Goal: Task Accomplishment & Management: Manage account settings

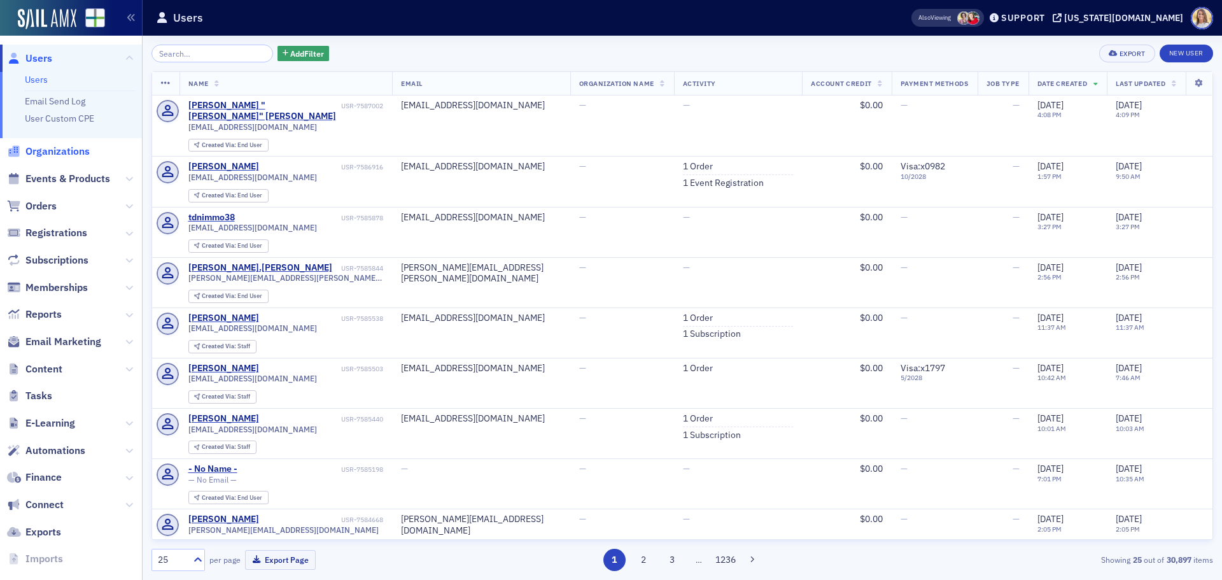
click at [66, 145] on span "Organizations" at bounding box center [57, 152] width 64 height 14
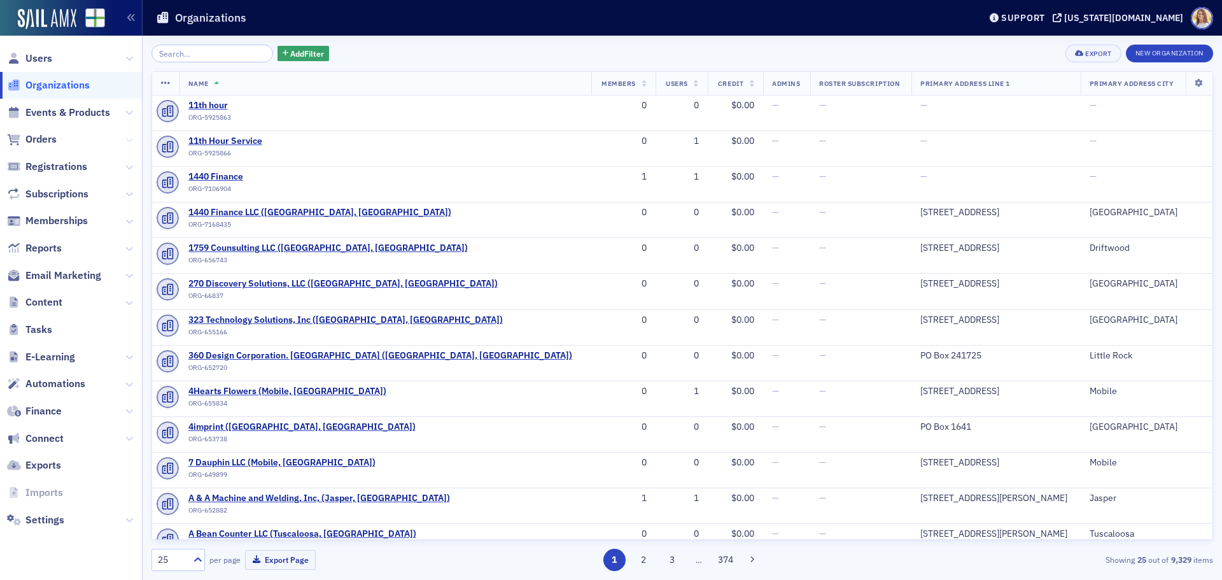
click at [132, 141] on icon at bounding box center [129, 140] width 8 height 8
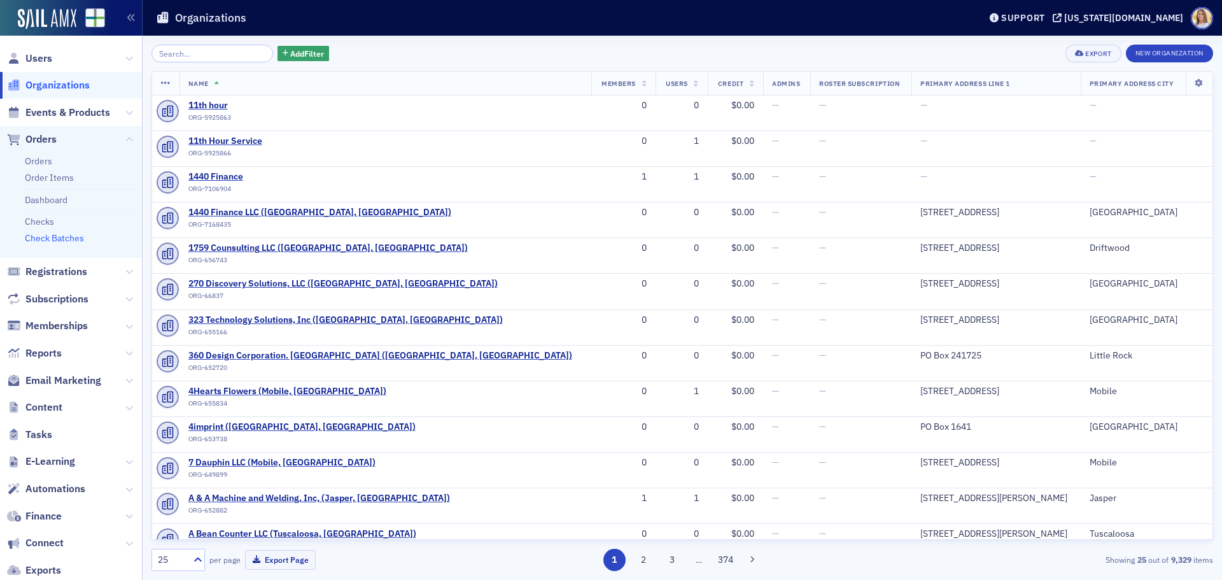
click at [75, 241] on link "Check Batches" at bounding box center [54, 237] width 59 height 11
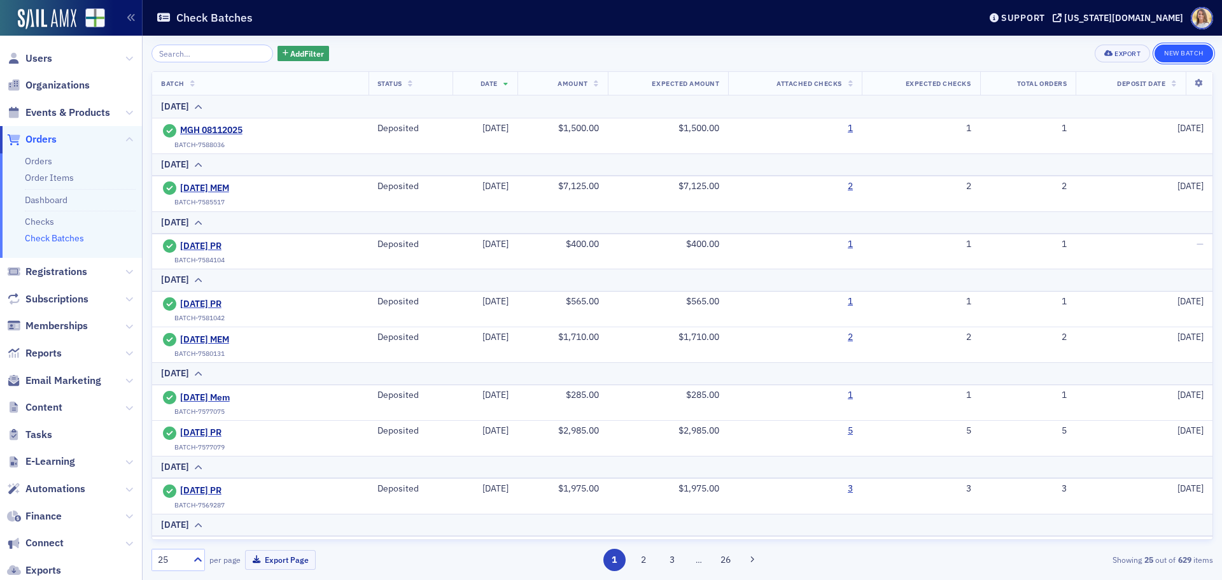
click at [1173, 50] on button "New Batch" at bounding box center [1184, 54] width 59 height 18
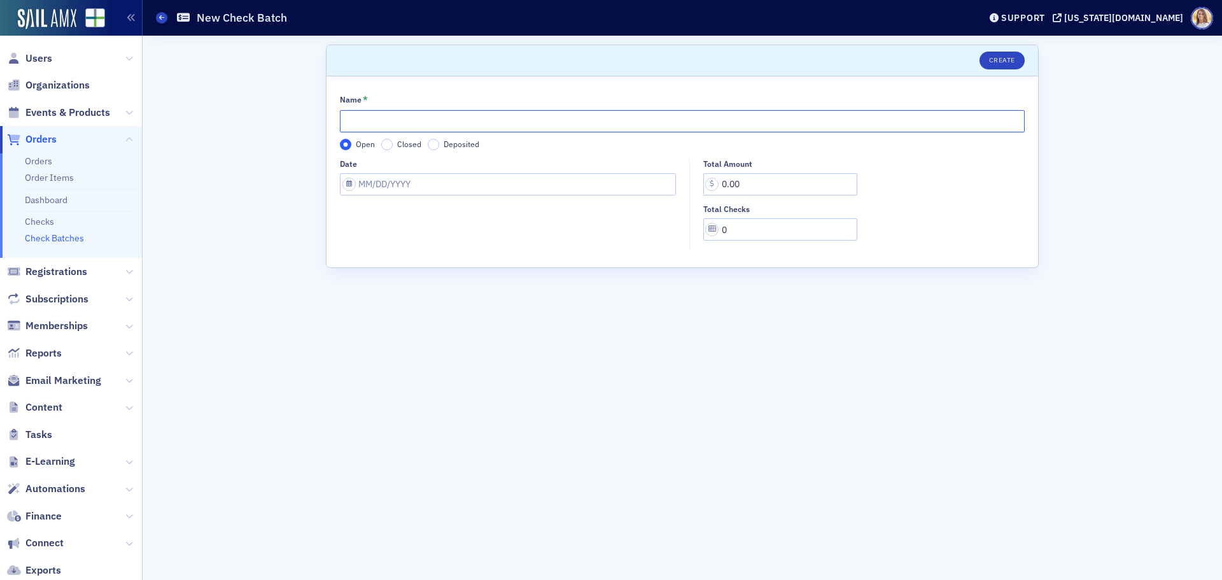
click at [418, 128] on input "Name *" at bounding box center [682, 121] width 685 height 22
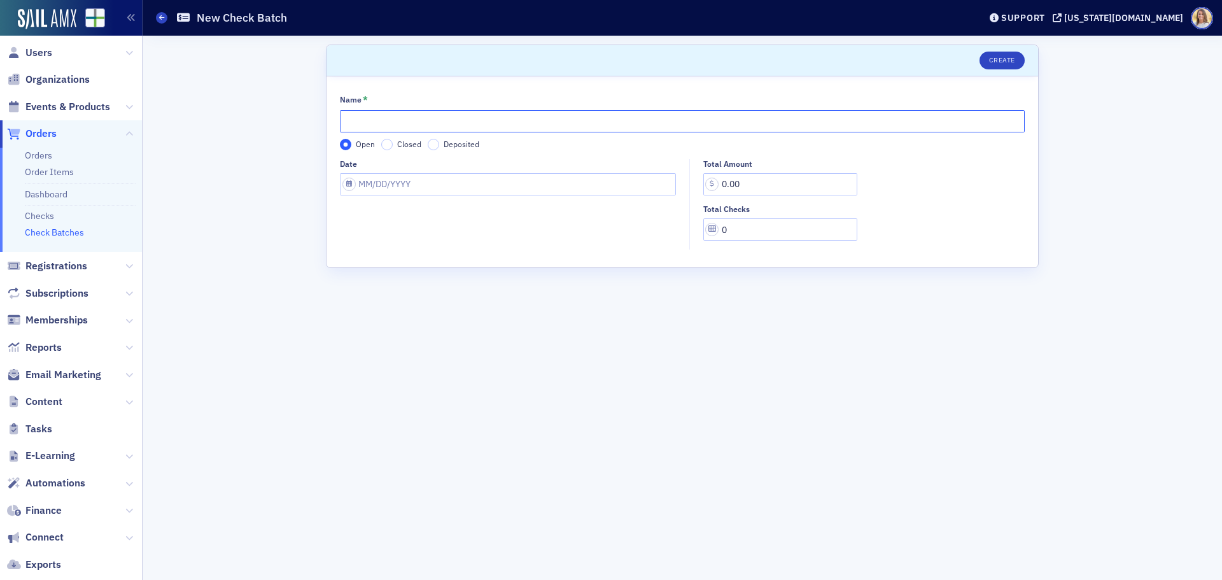
click at [423, 125] on input "Name *" at bounding box center [682, 121] width 685 height 22
type input "[DATE] PR"
click at [399, 195] on fieldset "Date" at bounding box center [511, 204] width 343 height 91
click at [397, 192] on input "Date" at bounding box center [508, 184] width 336 height 22
select select "7"
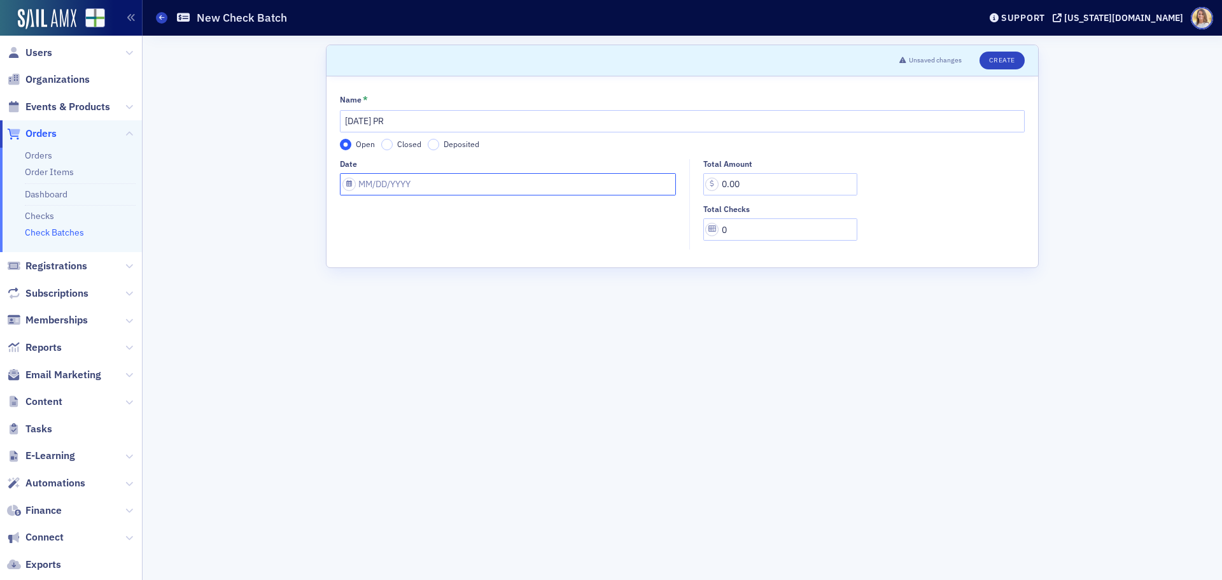
select select "2025"
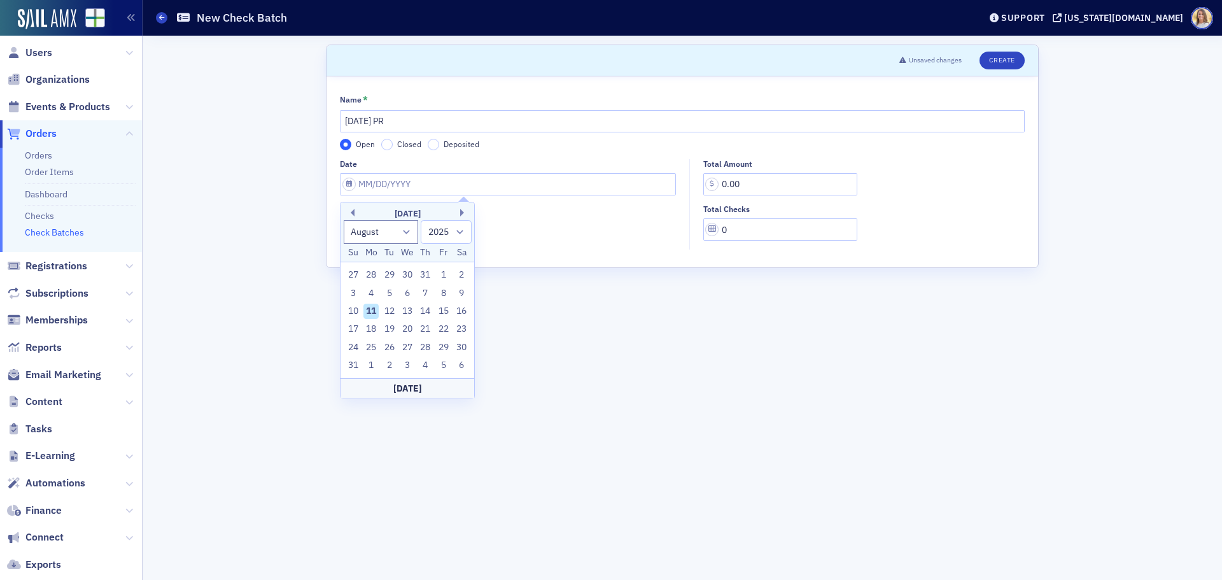
click at [375, 308] on div "11" at bounding box center [371, 311] width 15 height 15
type input "[DATE]"
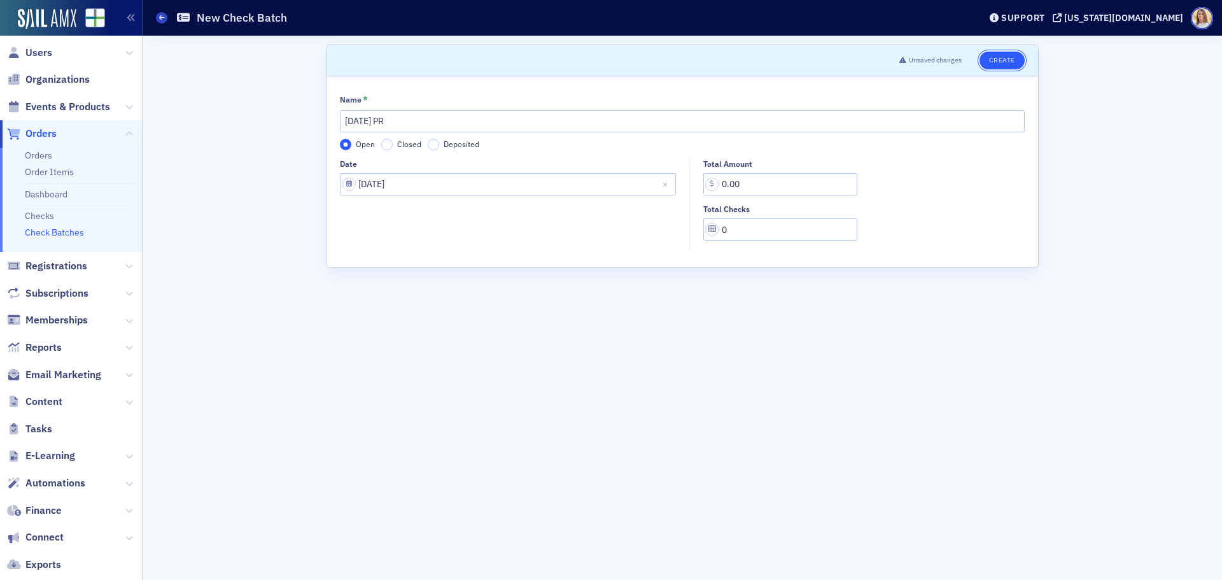
click at [1015, 64] on button "Create" at bounding box center [1002, 61] width 45 height 18
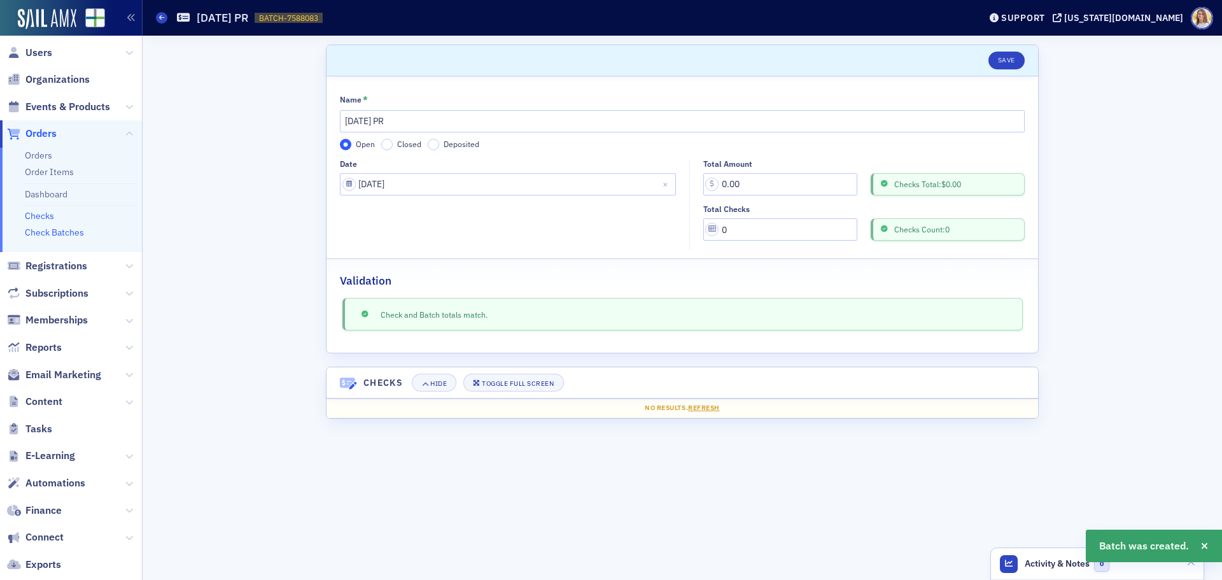
click at [48, 216] on link "Checks" at bounding box center [39, 215] width 29 height 11
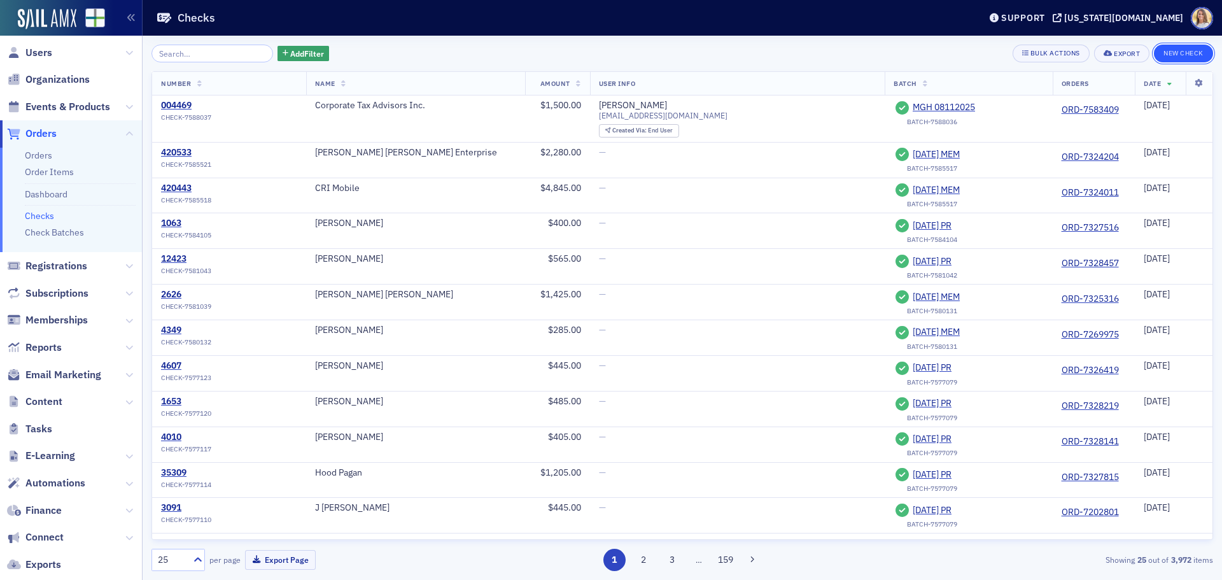
click at [1191, 52] on button "New Check" at bounding box center [1183, 54] width 59 height 18
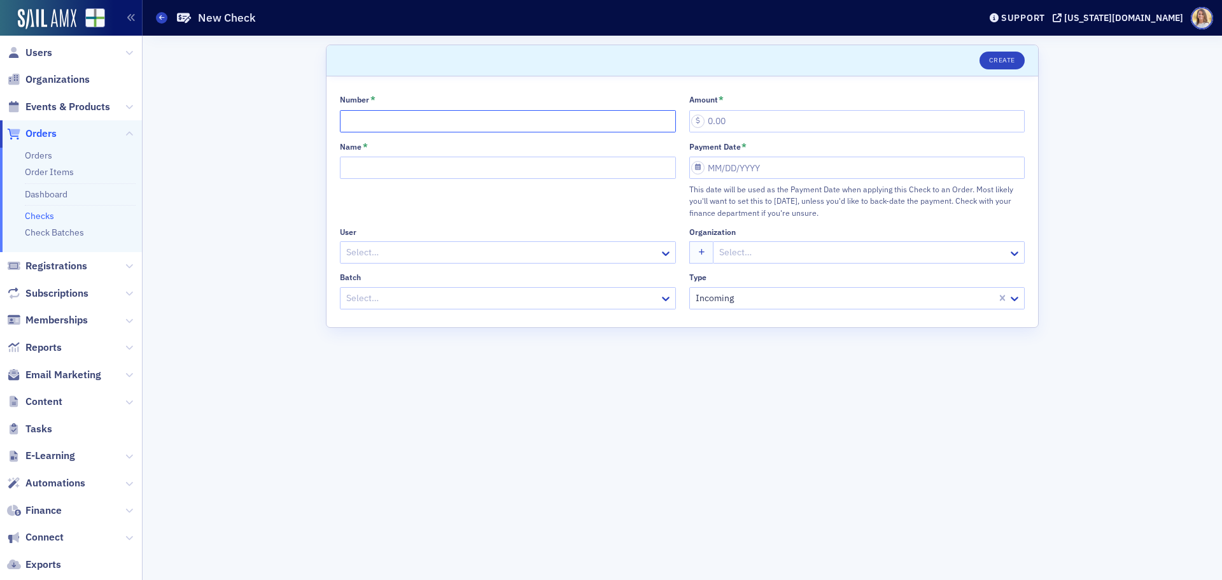
click at [372, 124] on input "Number *" at bounding box center [508, 121] width 336 height 22
type input "2042"
type input "445.00"
type input "[PERSON_NAME] & Assoc"
select select "7"
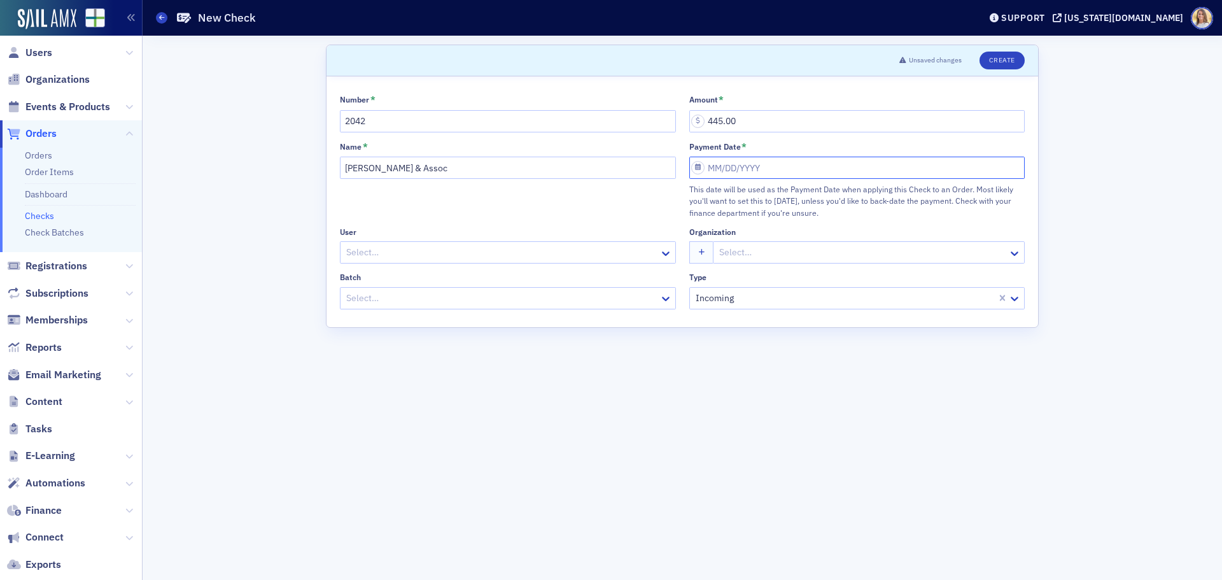
select select "2025"
click at [723, 296] on div "11" at bounding box center [720, 294] width 15 height 15
type input "[DATE]"
click at [589, 297] on div at bounding box center [501, 298] width 313 height 16
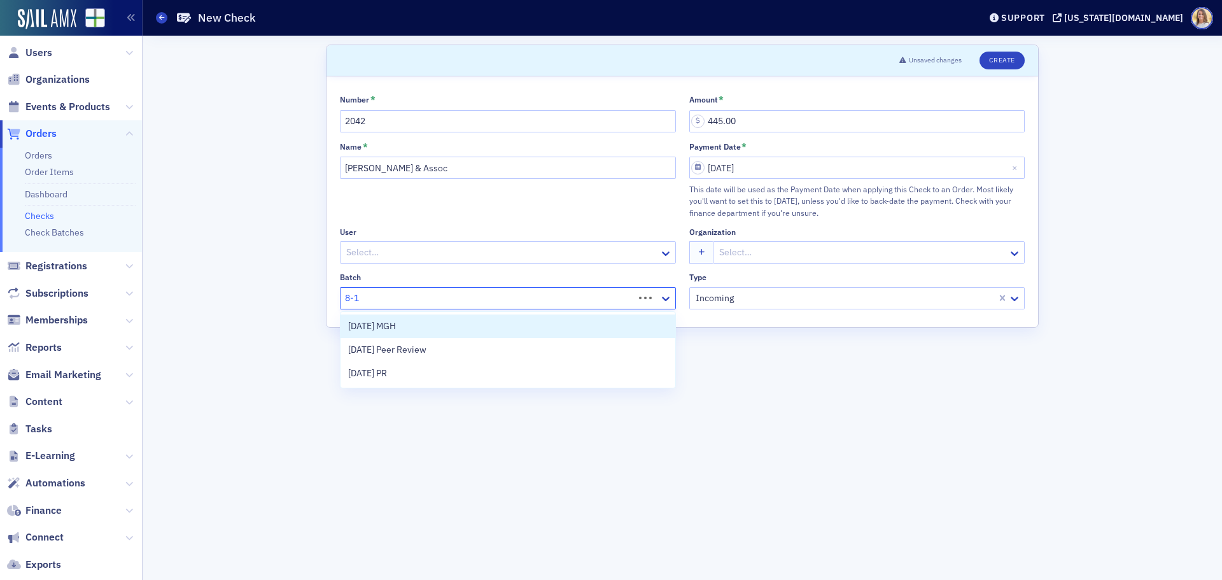
type input "8-11"
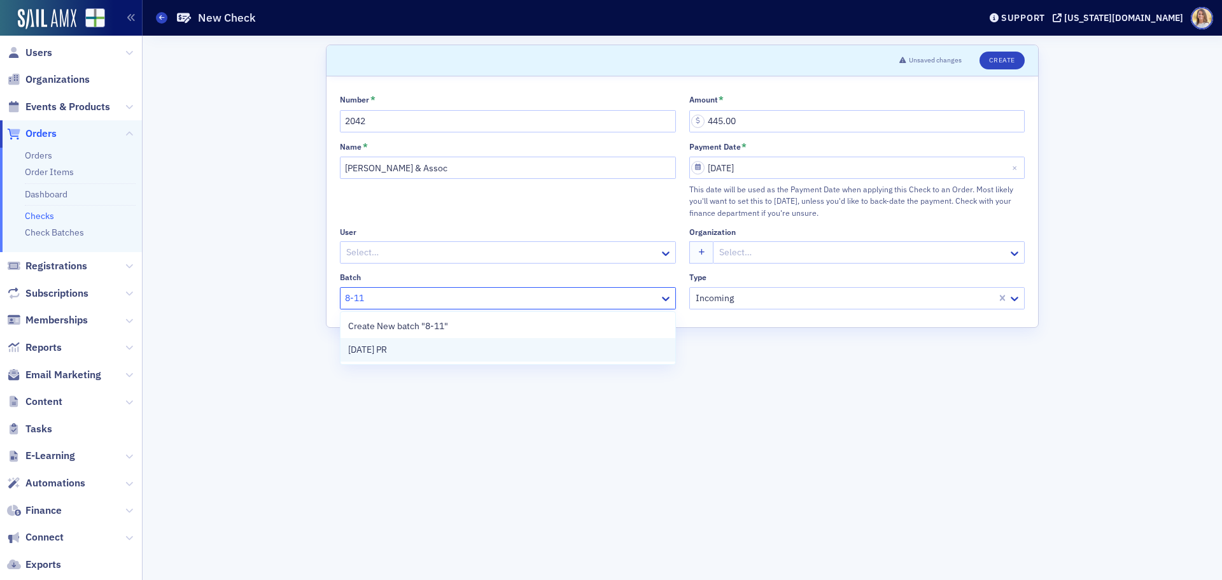
click at [437, 355] on div "[DATE] PR" at bounding box center [508, 349] width 320 height 13
click at [1002, 61] on button "Create" at bounding box center [1002, 61] width 45 height 18
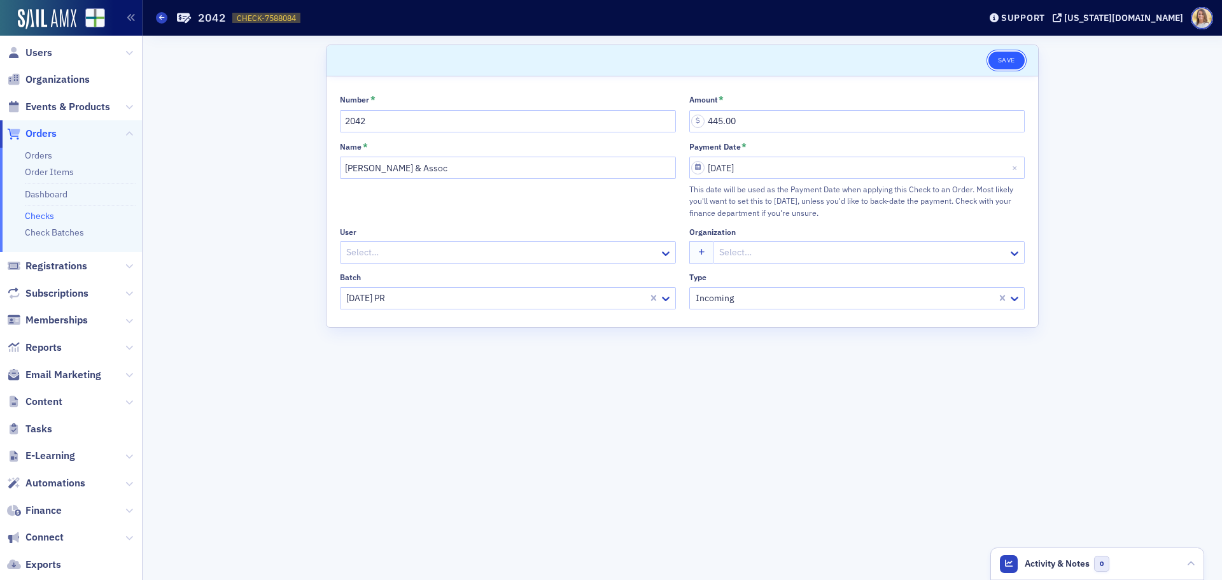
click at [1015, 63] on button "Save" at bounding box center [1007, 61] width 36 height 18
click at [274, 21] on span "CHECK-7588084" at bounding box center [266, 18] width 59 height 11
click at [273, 21] on span "CHECK-7588084" at bounding box center [266, 18] width 59 height 11
copy span "CHECK-7588084 7588084"
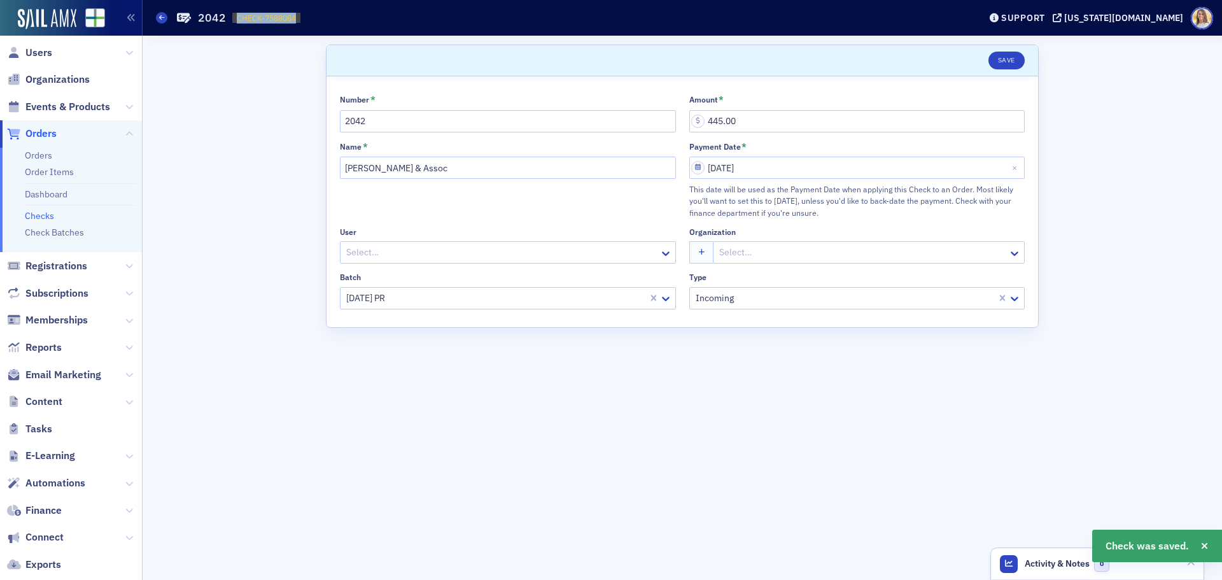
click at [48, 131] on span "Orders" at bounding box center [40, 134] width 31 height 14
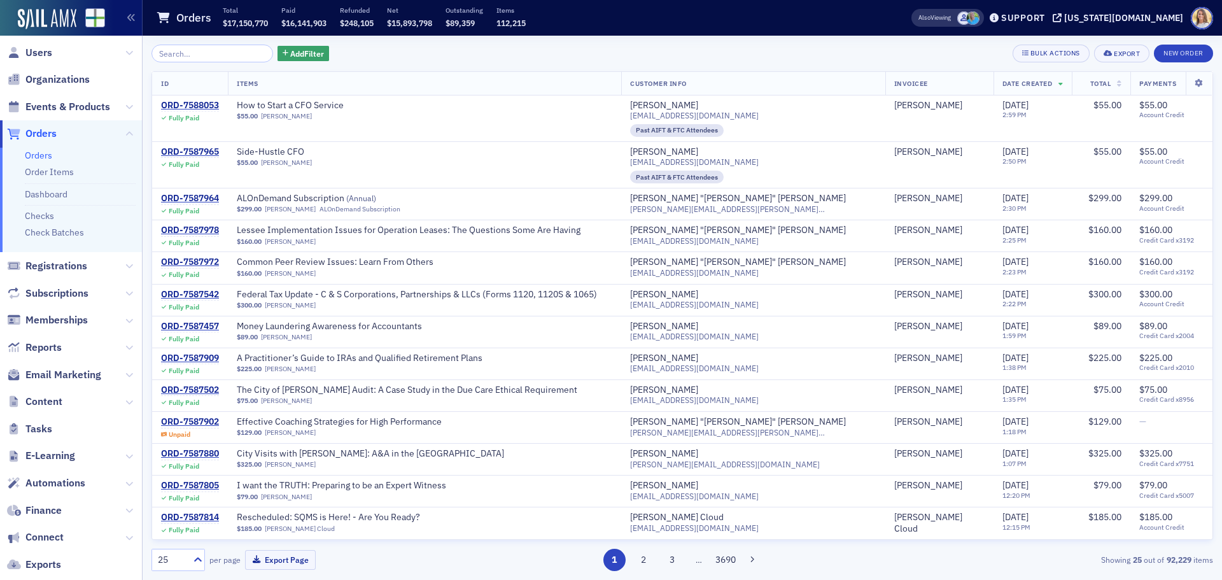
click at [185, 53] on input "search" at bounding box center [213, 54] width 122 height 18
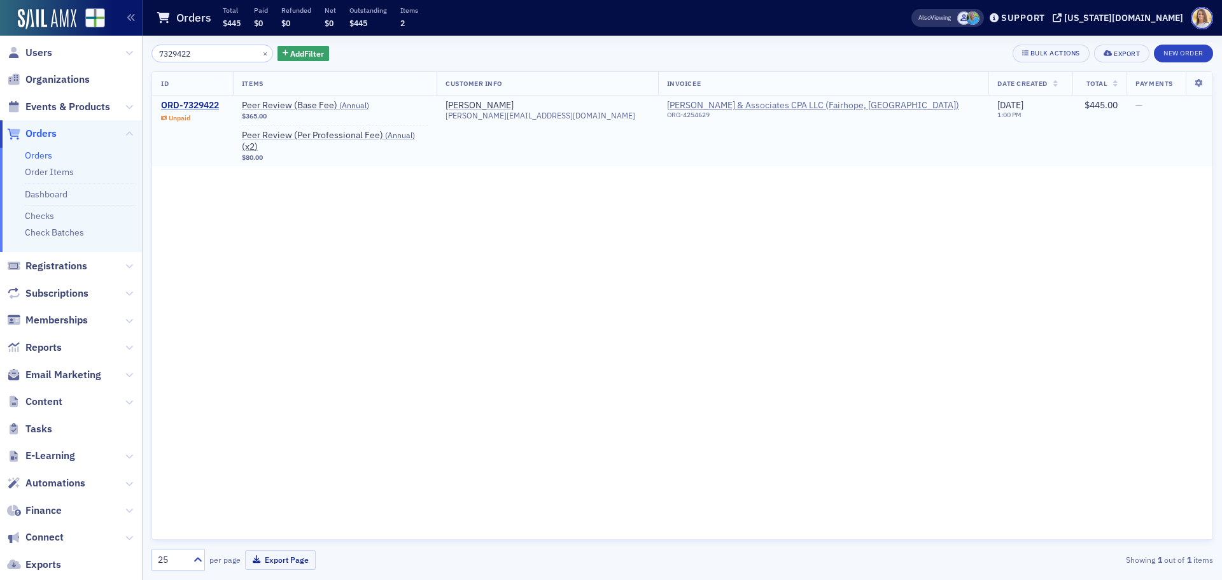
type input "7329422"
click at [199, 105] on div "ORD-7329422" at bounding box center [190, 105] width 58 height 11
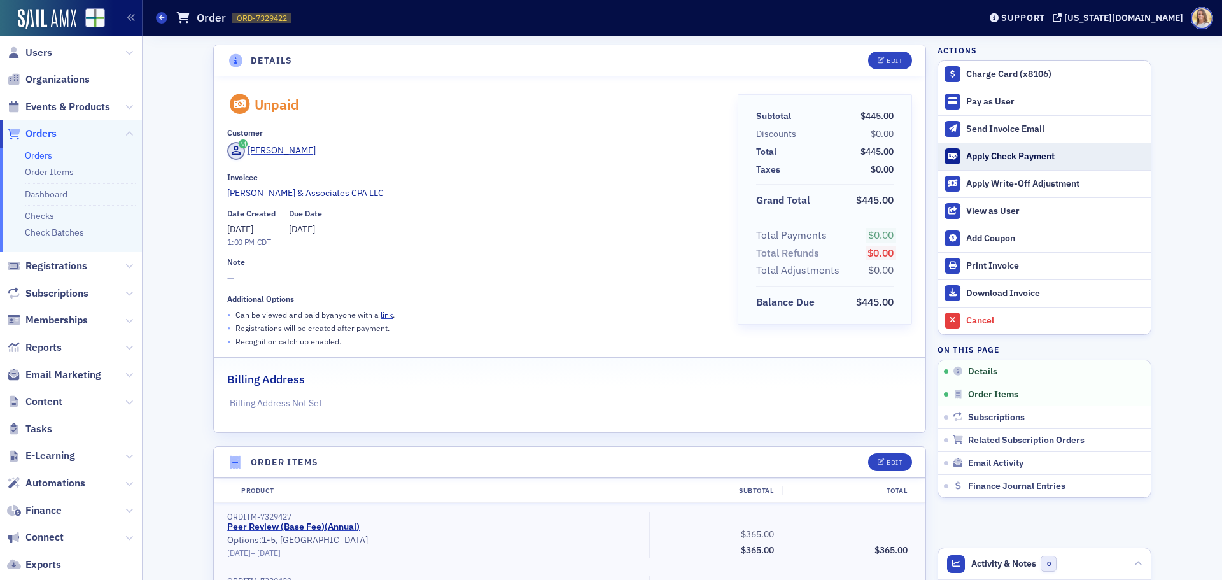
click at [1025, 158] on div "Apply Check Payment" at bounding box center [1056, 156] width 178 height 11
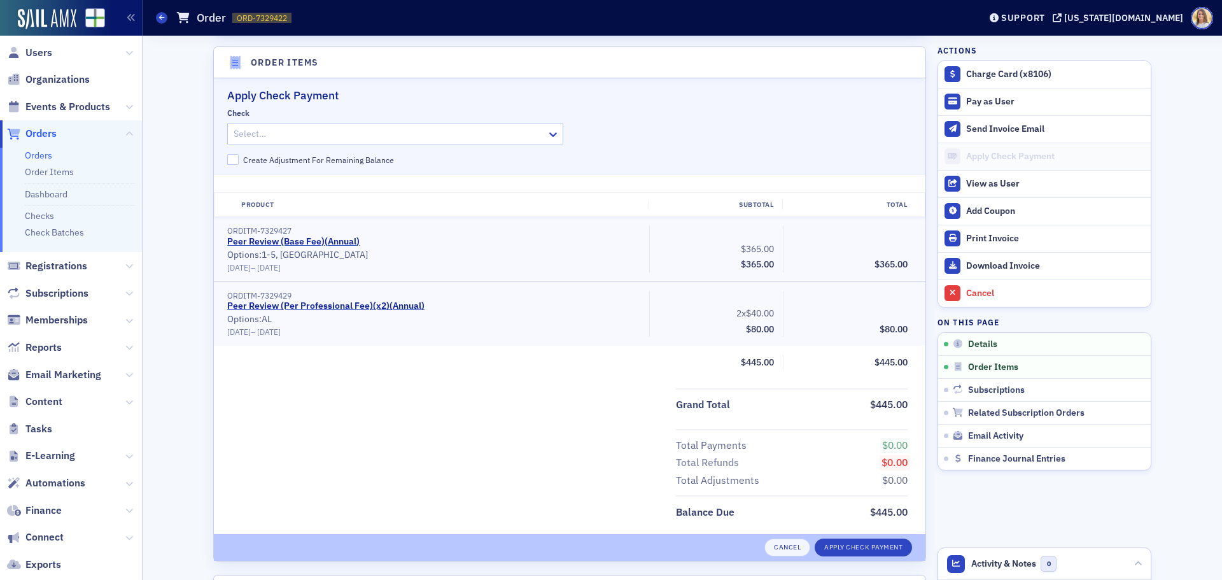
scroll to position [404, 0]
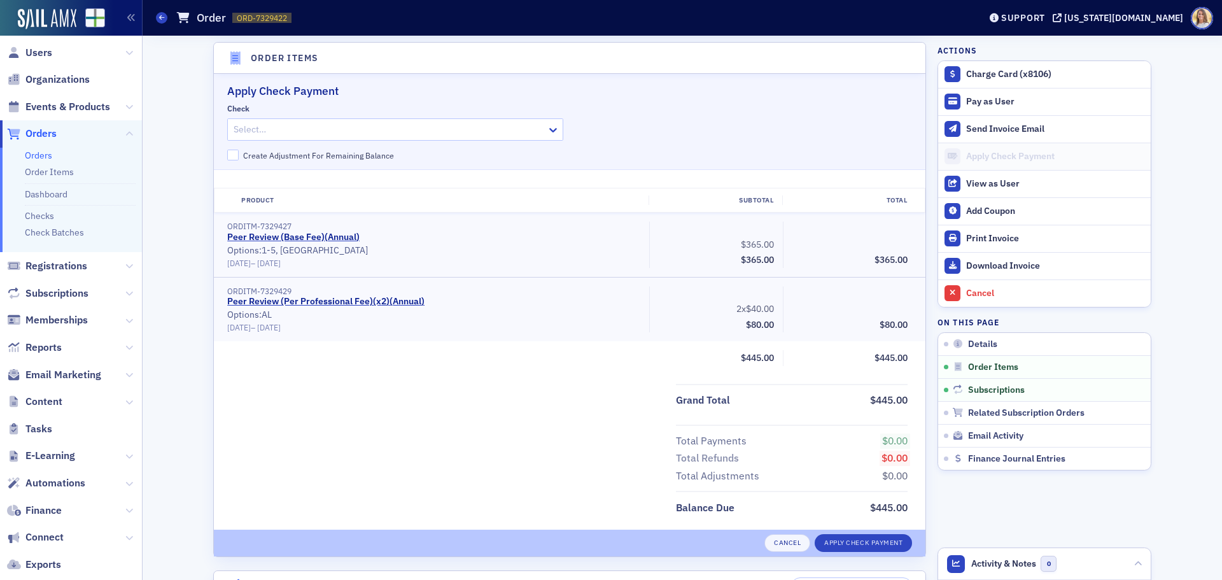
click at [296, 131] on div at bounding box center [388, 130] width 313 height 16
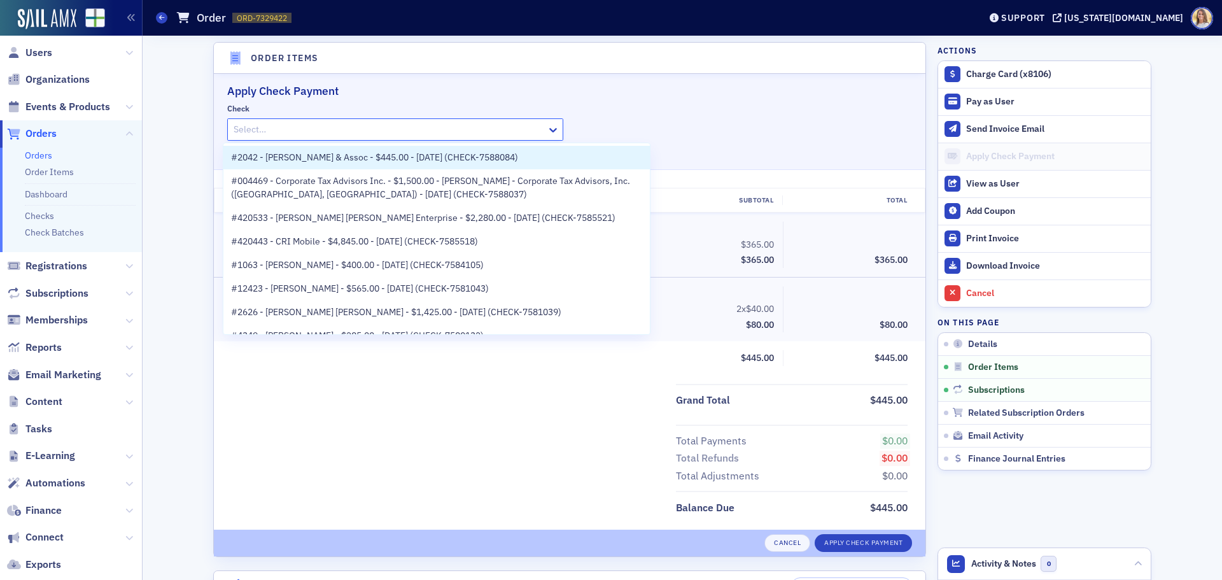
paste input "CHECK-7588084"
type input "CHECK-7588084"
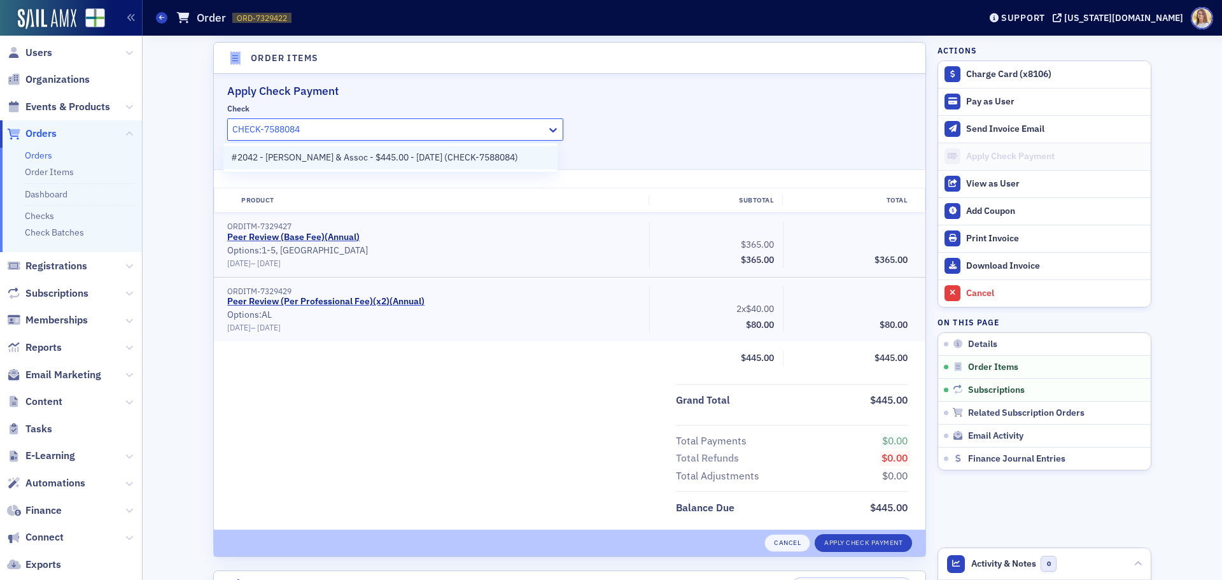
click at [339, 158] on span "#2042 - Martin & Assoc - $445.00 - 8/11/2025 (CHECK-7588084)" at bounding box center [374, 157] width 287 height 13
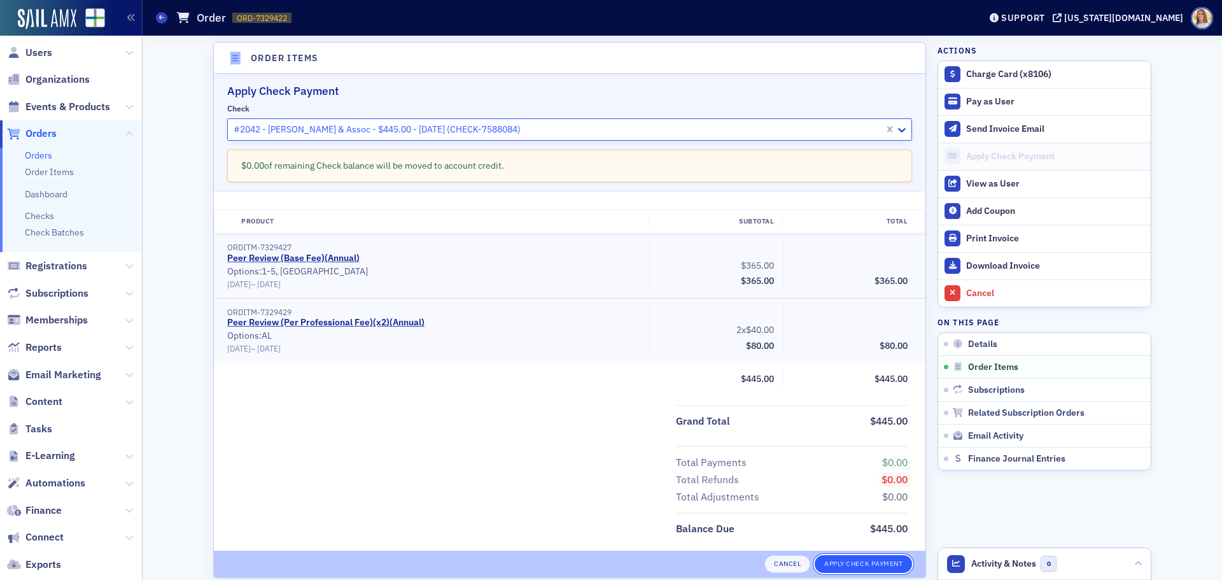
click at [887, 561] on button "Apply Check Payment" at bounding box center [863, 564] width 97 height 18
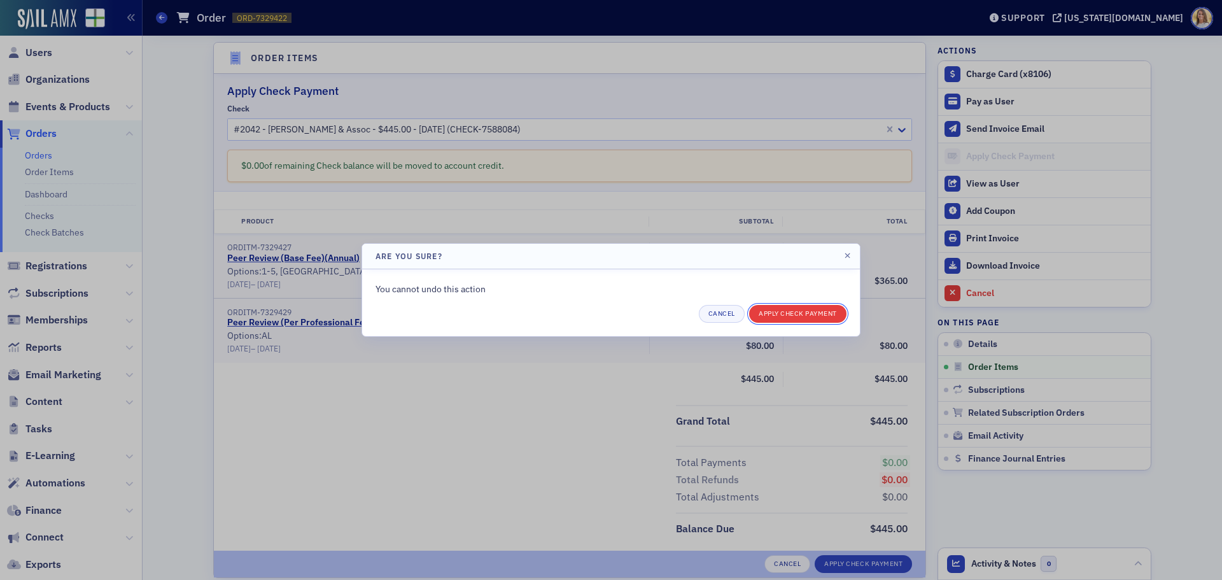
click at [784, 322] on button "Apply Check Payment" at bounding box center [797, 314] width 97 height 18
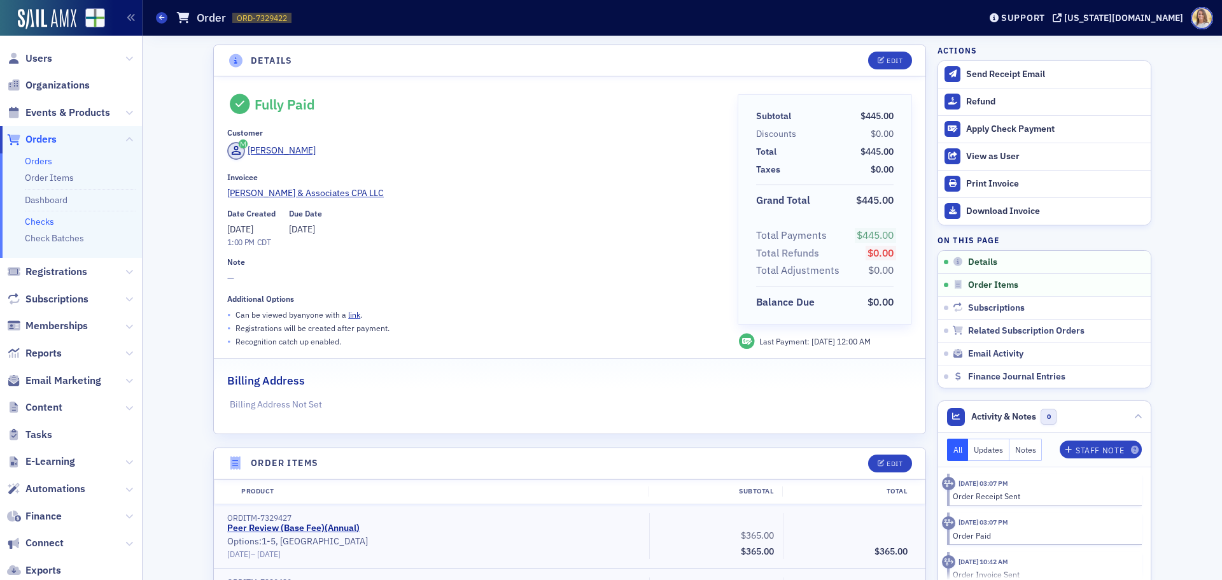
click at [48, 220] on link "Checks" at bounding box center [39, 221] width 29 height 11
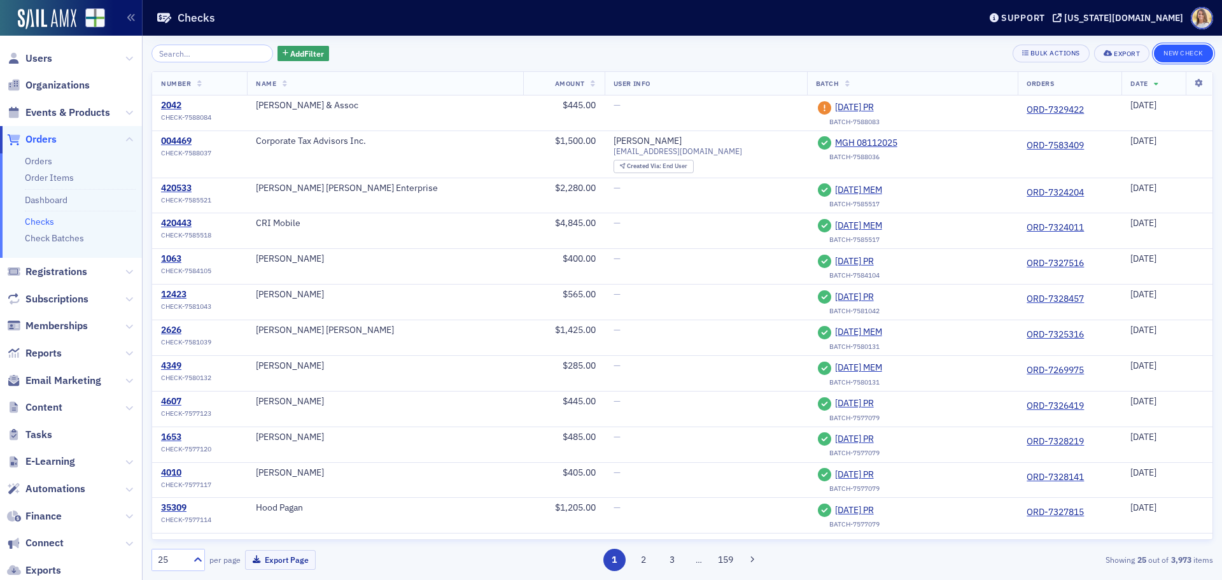
click at [1187, 57] on button "New Check" at bounding box center [1183, 54] width 59 height 18
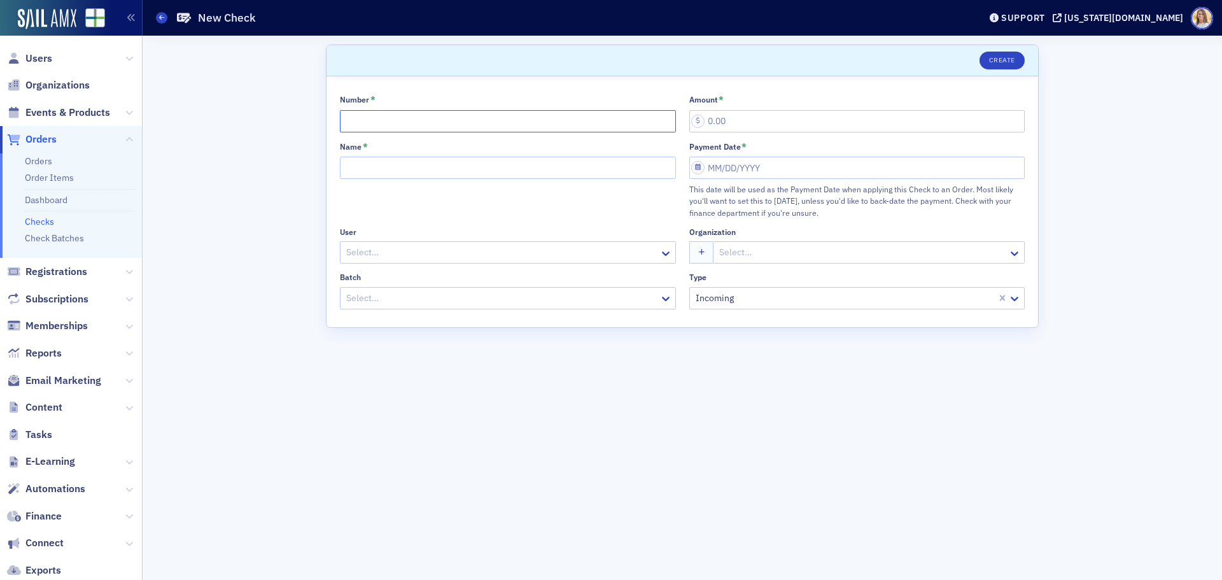
click at [474, 119] on input "Number *" at bounding box center [508, 121] width 336 height 22
type input "9913436456"
type input "2,080.00"
type input "[PERSON_NAME]"
select select "7"
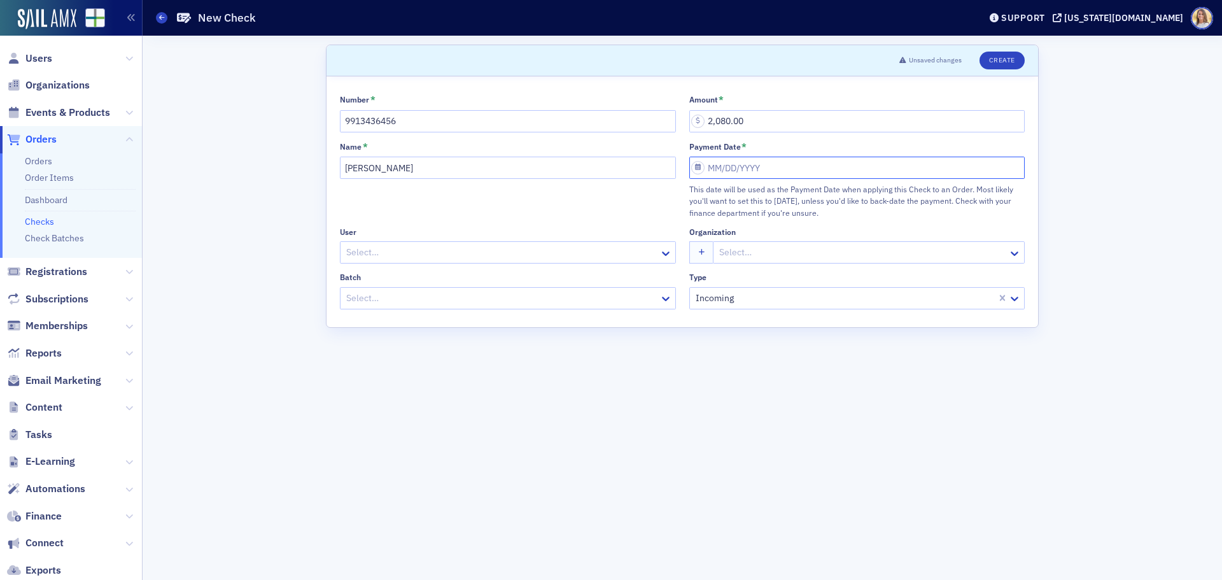
select select "2025"
click at [720, 295] on div "11" at bounding box center [720, 294] width 15 height 15
type input "[DATE]"
click at [547, 295] on div at bounding box center [489, 298] width 288 height 16
type input "8-11"
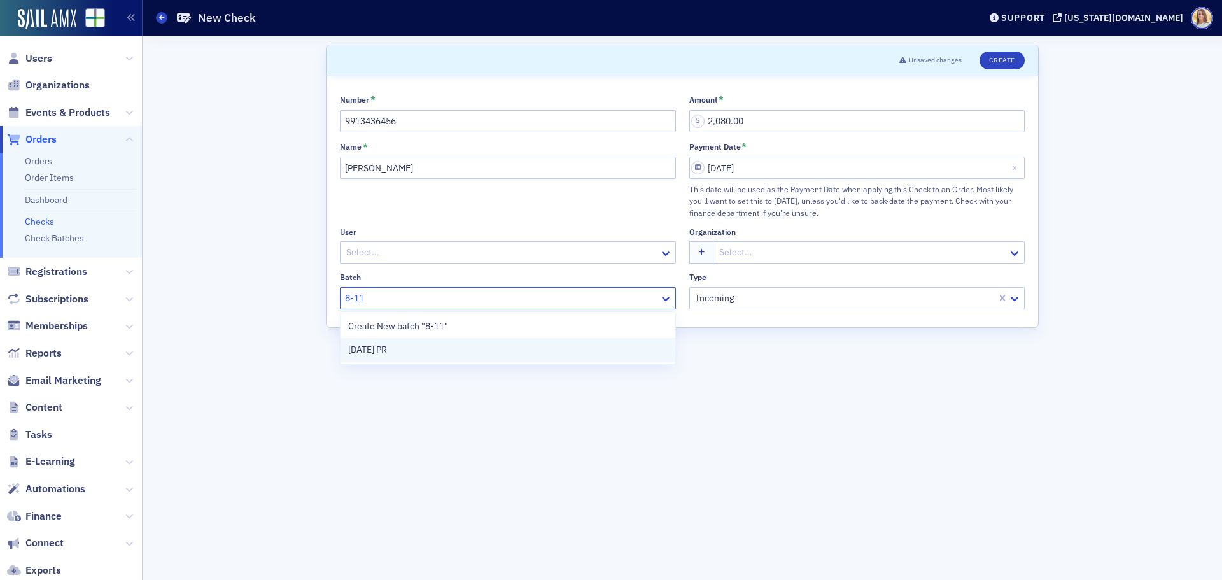
click at [546, 357] on div "[DATE] PR" at bounding box center [508, 350] width 335 height 24
click at [1010, 60] on button "Create" at bounding box center [1002, 61] width 45 height 18
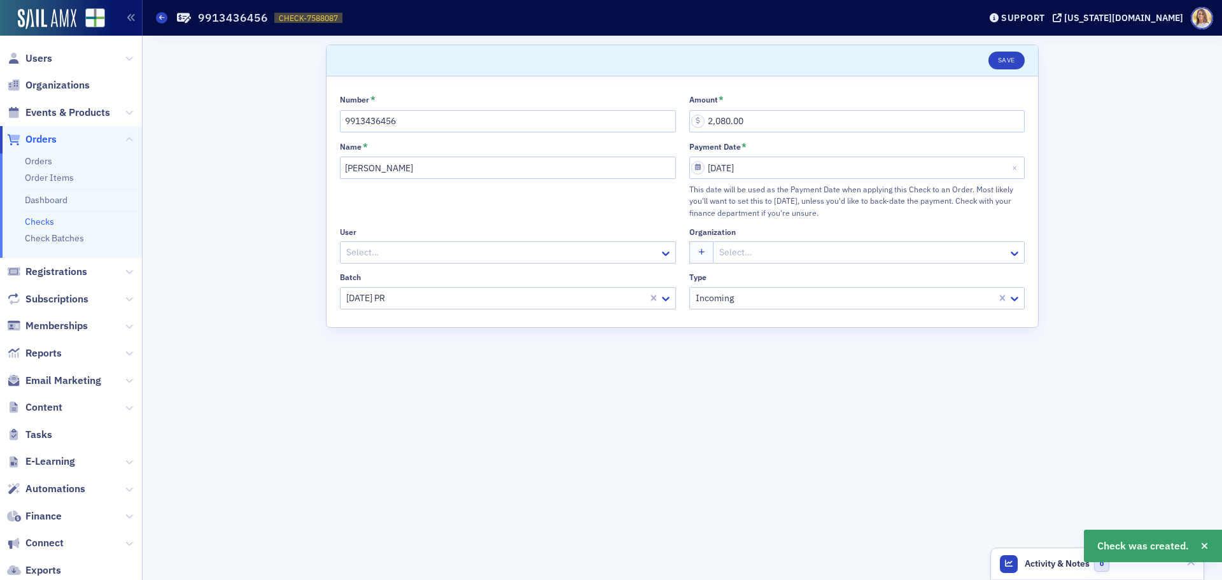
click at [289, 18] on span "CHECK-7588087" at bounding box center [308, 18] width 59 height 11
copy span "CHECK-7588087 7588087"
click at [35, 139] on span "Orders" at bounding box center [40, 139] width 31 height 14
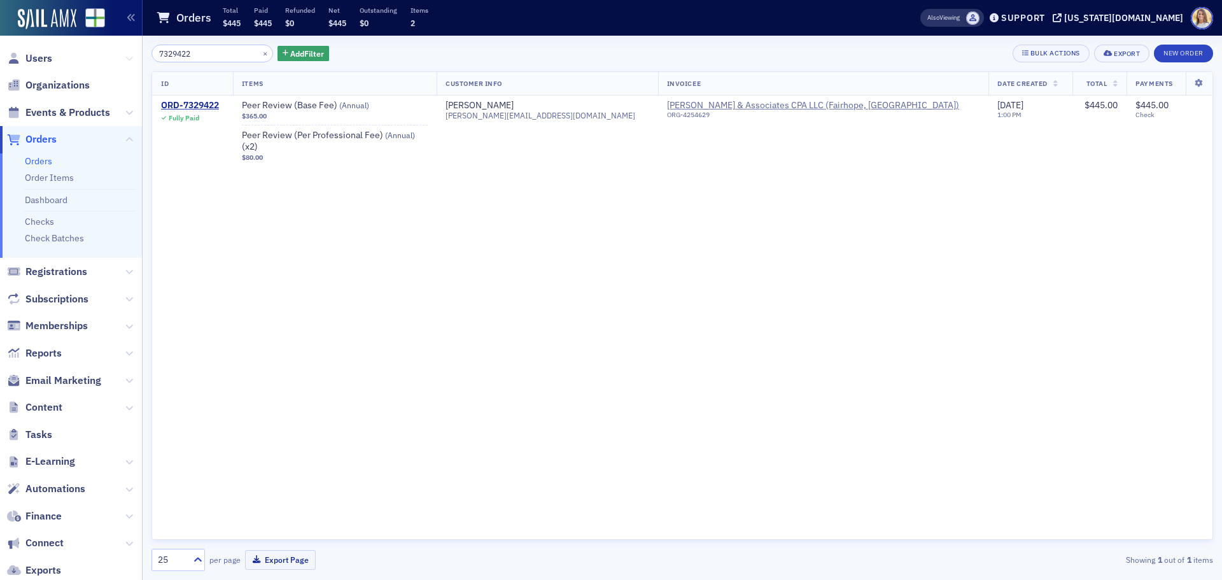
drag, startPoint x: 202, startPoint y: 49, endPoint x: 115, endPoint y: 51, distance: 87.3
click at [115, 51] on div "Users Organizations Events & Products Orders Orders Order Items Dashboard Check…" at bounding box center [611, 290] width 1222 height 580
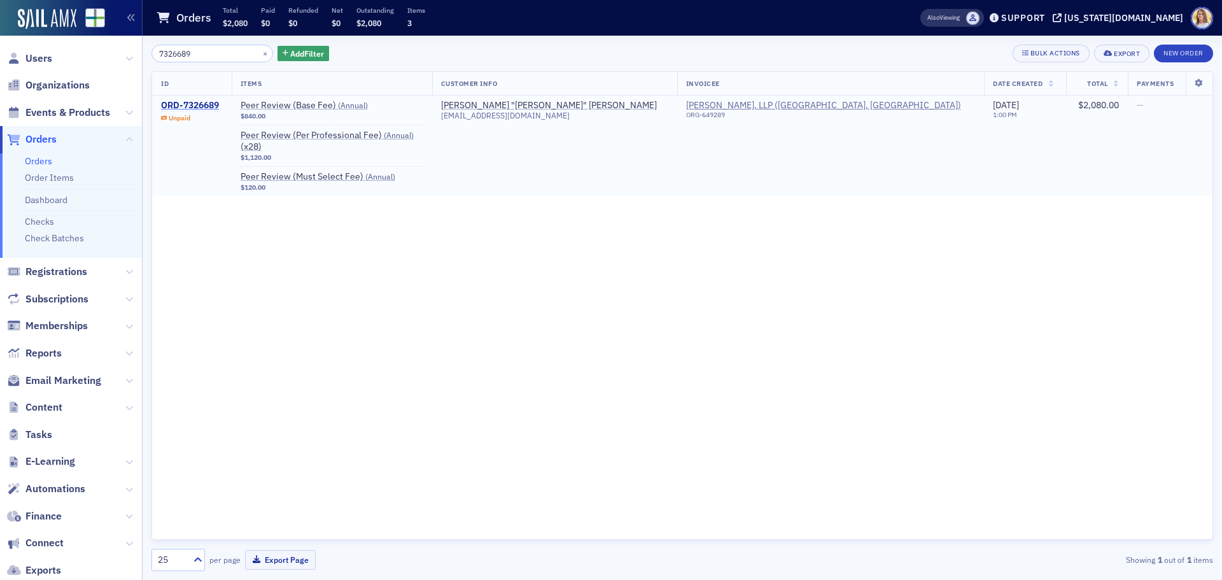
type input "7326689"
click at [212, 103] on div "ORD-7326689" at bounding box center [190, 105] width 58 height 11
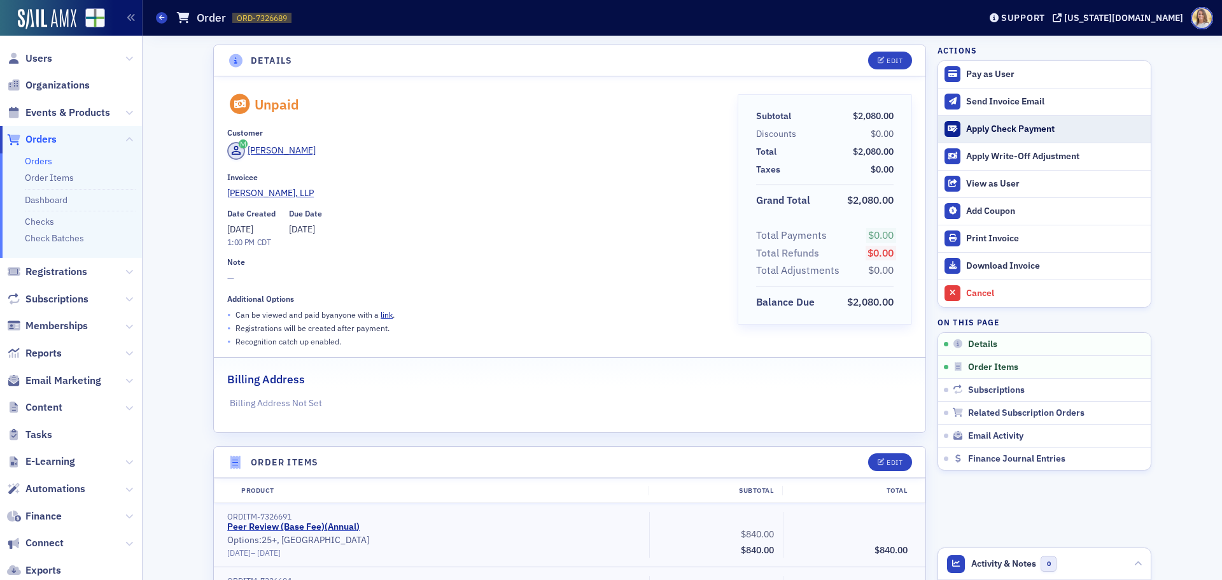
click at [998, 125] on div "Apply Check Payment" at bounding box center [1056, 129] width 178 height 11
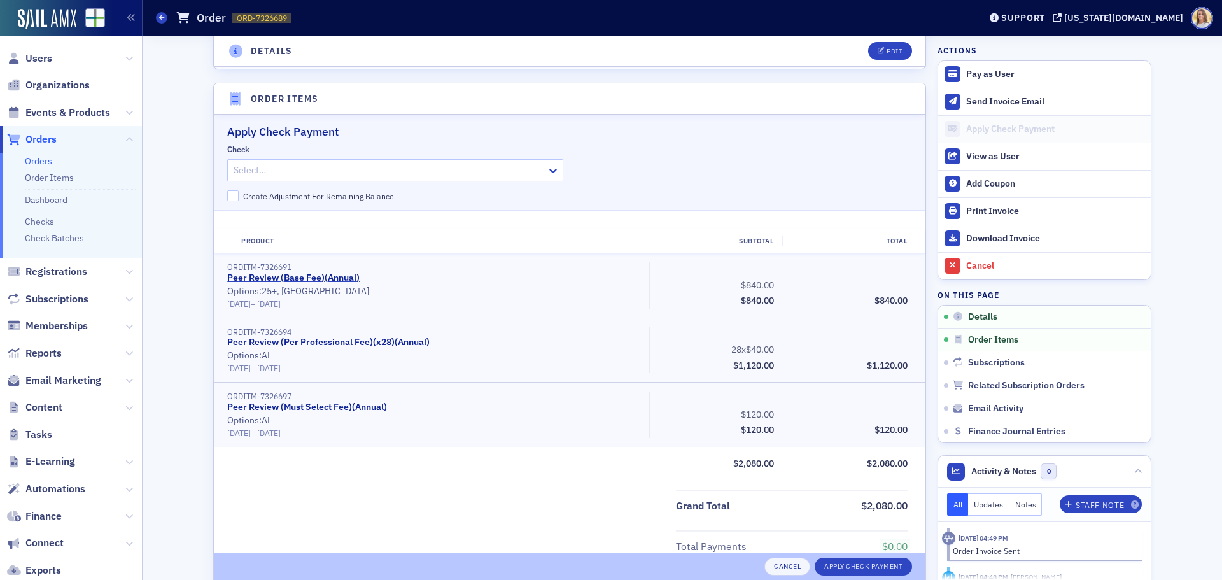
scroll to position [404, 0]
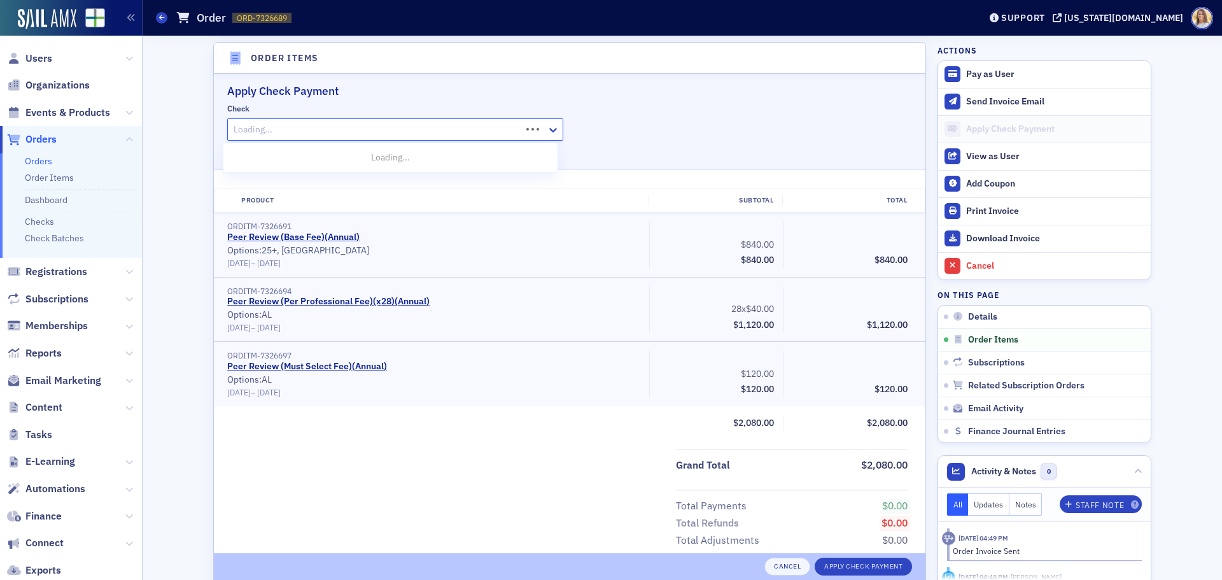
click at [302, 119] on div "Loading..." at bounding box center [395, 129] width 336 height 22
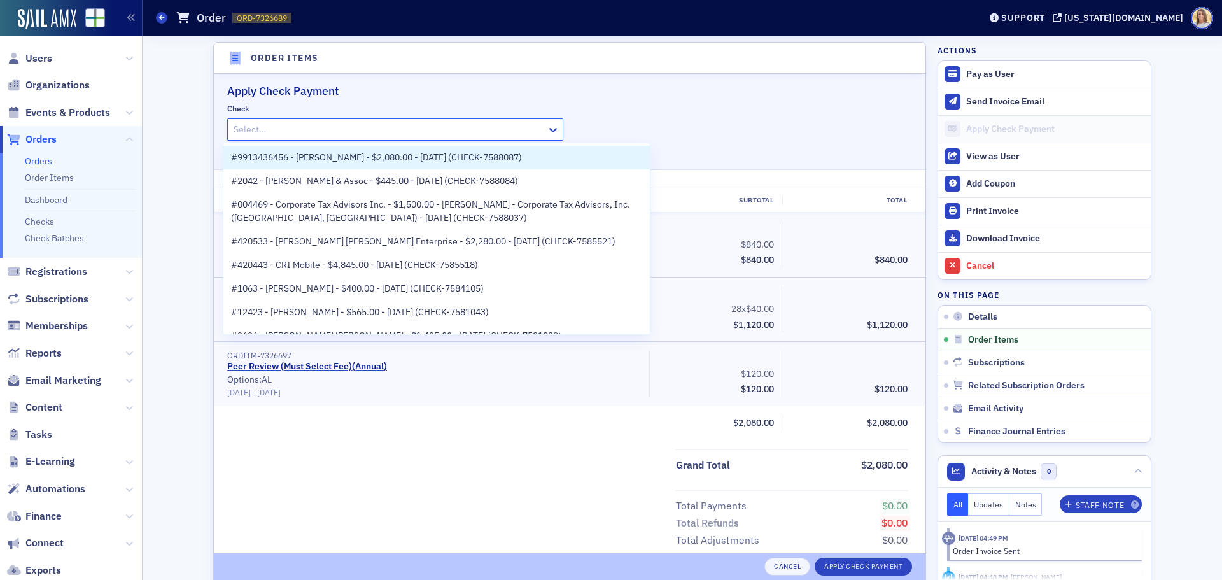
paste input "CHECK-7588087"
type input "CHECK-7588087"
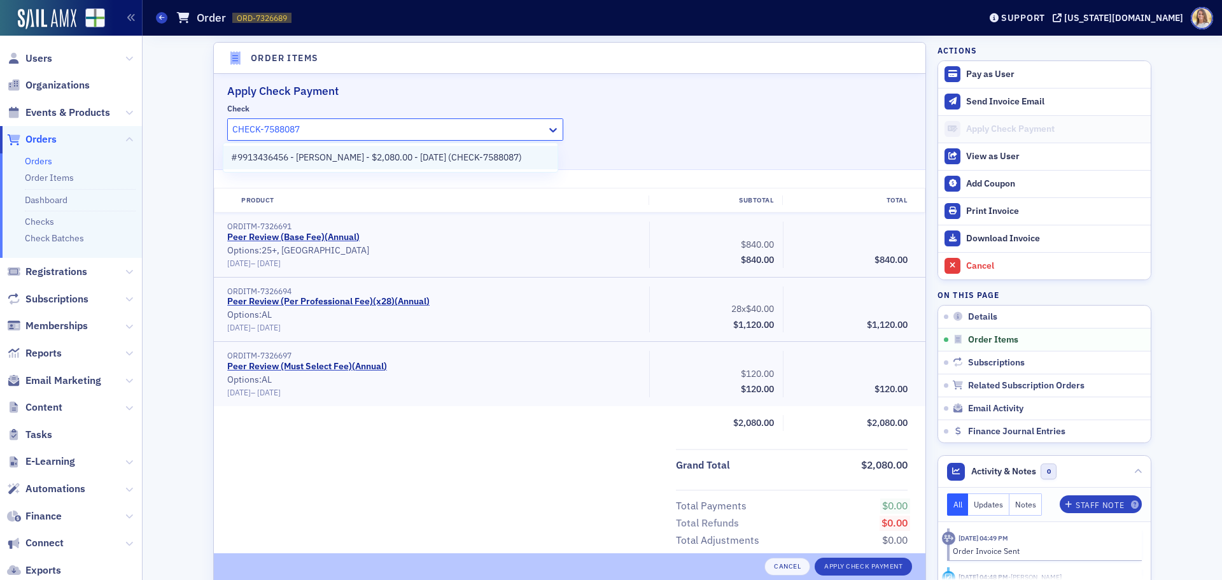
click at [339, 156] on span "#9913436456 - Dent Moses - $2,080.00 - 8/11/2025 (CHECK-7588087)" at bounding box center [376, 157] width 291 height 13
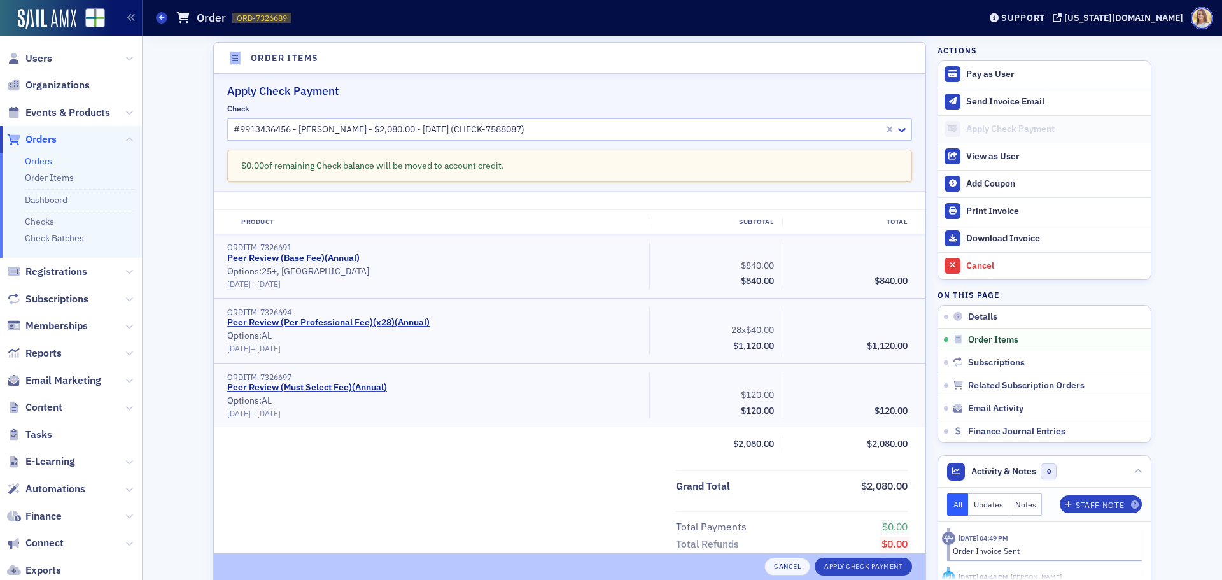
click at [847, 579] on div "Cancel Apply Check Payment" at bounding box center [570, 566] width 712 height 27
click at [851, 569] on button "Apply Check Payment" at bounding box center [863, 567] width 97 height 18
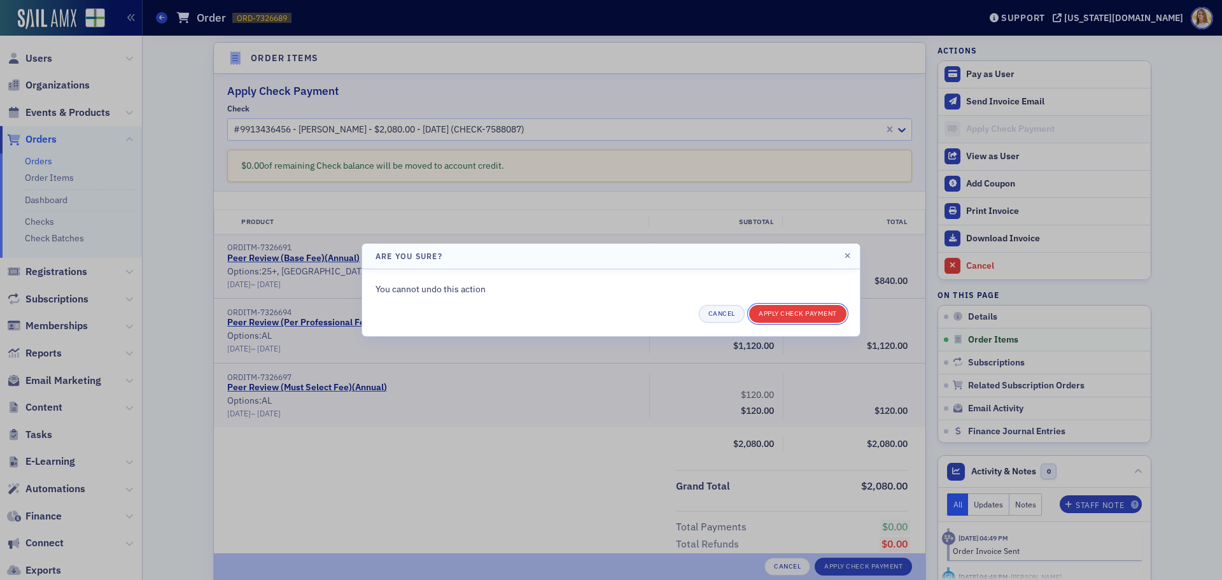
click at [817, 311] on button "Apply Check Payment" at bounding box center [797, 314] width 97 height 18
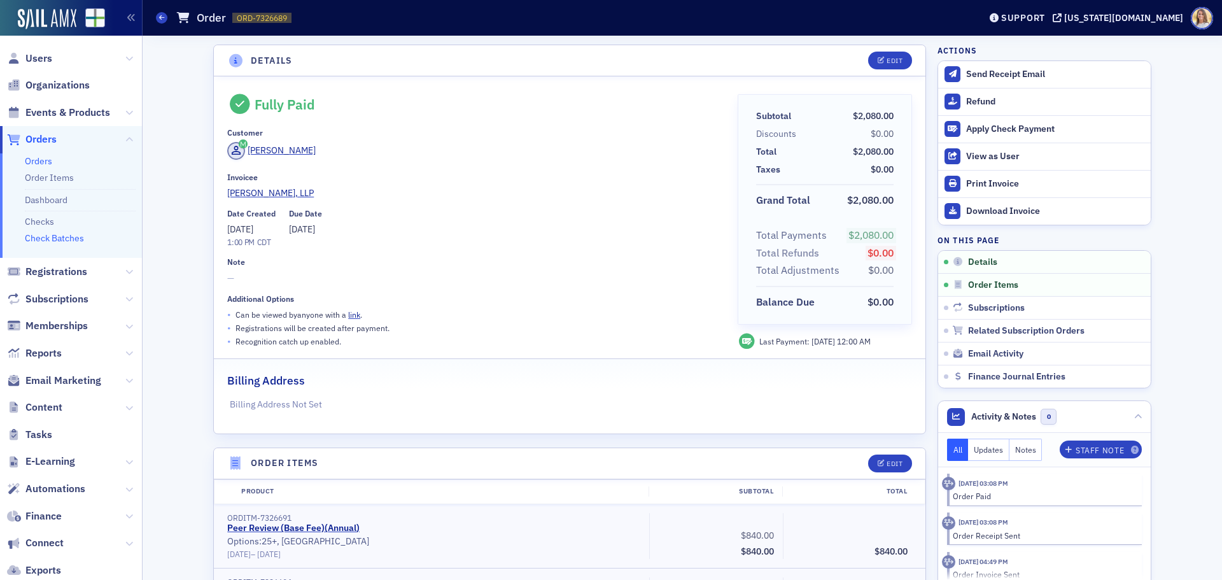
click at [58, 234] on link "Check Batches" at bounding box center [54, 237] width 59 height 11
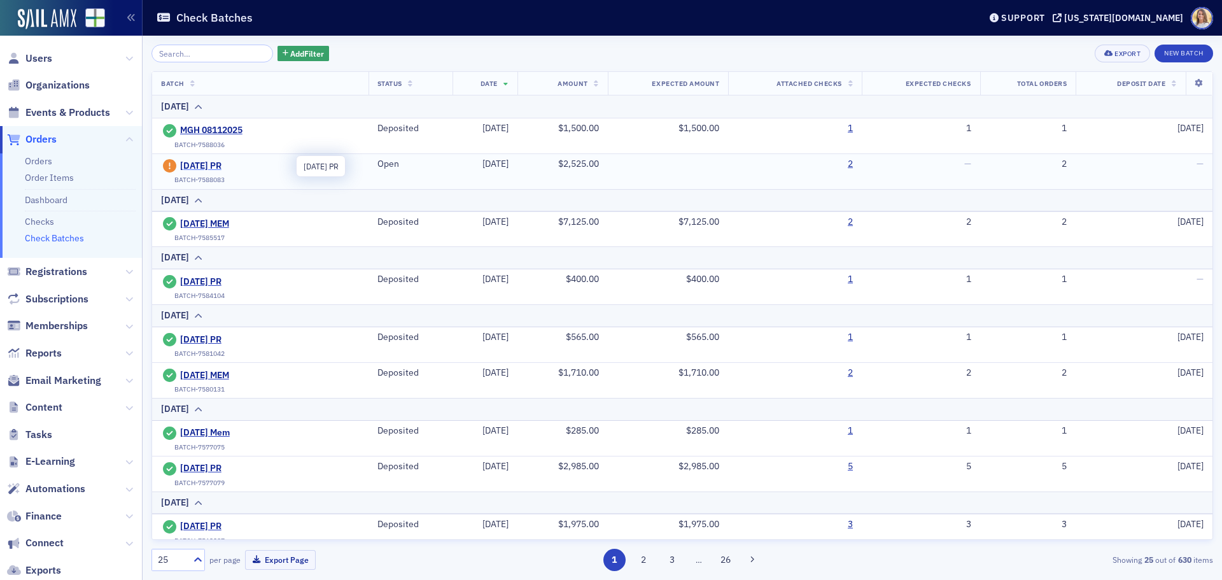
click at [221, 166] on span "[DATE] PR" at bounding box center [238, 165] width 116 height 11
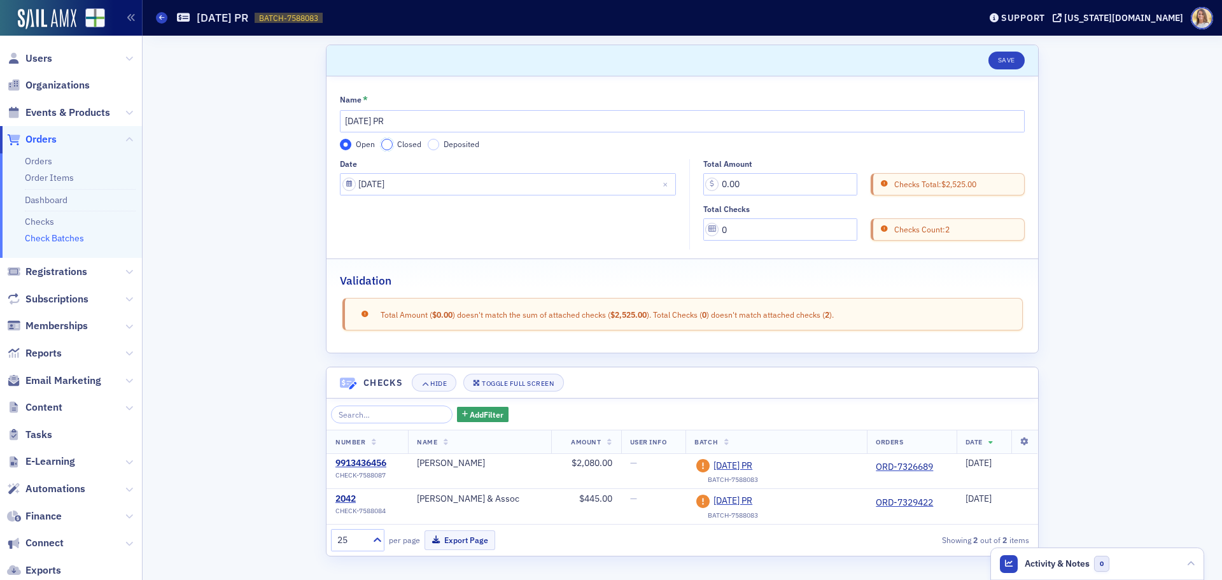
click at [390, 144] on input "Closed" at bounding box center [386, 144] width 11 height 11
drag, startPoint x: 765, startPoint y: 181, endPoint x: 634, endPoint y: 180, distance: 130.5
click at [634, 180] on div "Date 08/11/2025 Total Amount 0.00 Checks Total: $2,525.00 Total Checks 0 Checks…" at bounding box center [682, 204] width 685 height 91
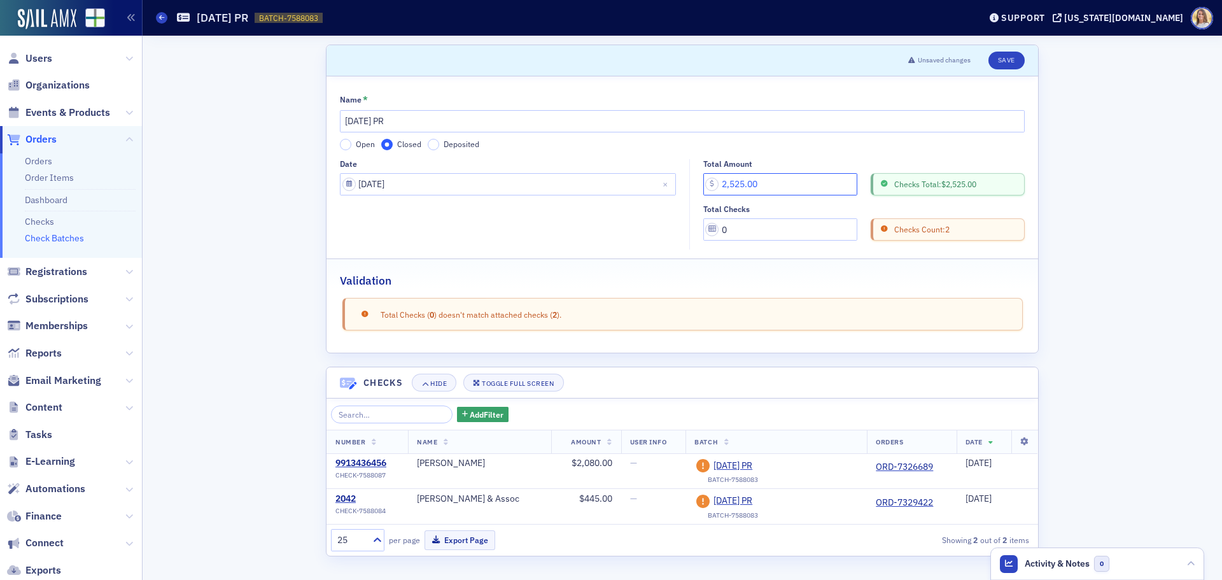
type input "2,525.00"
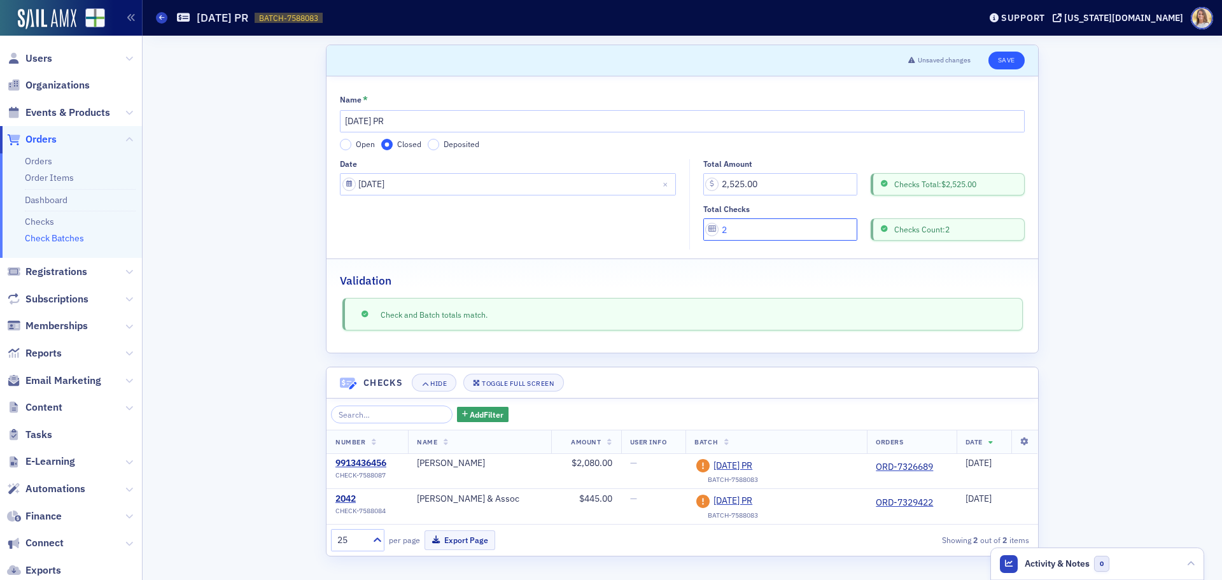
type input "2"
click at [1005, 65] on button "Save" at bounding box center [1007, 61] width 36 height 18
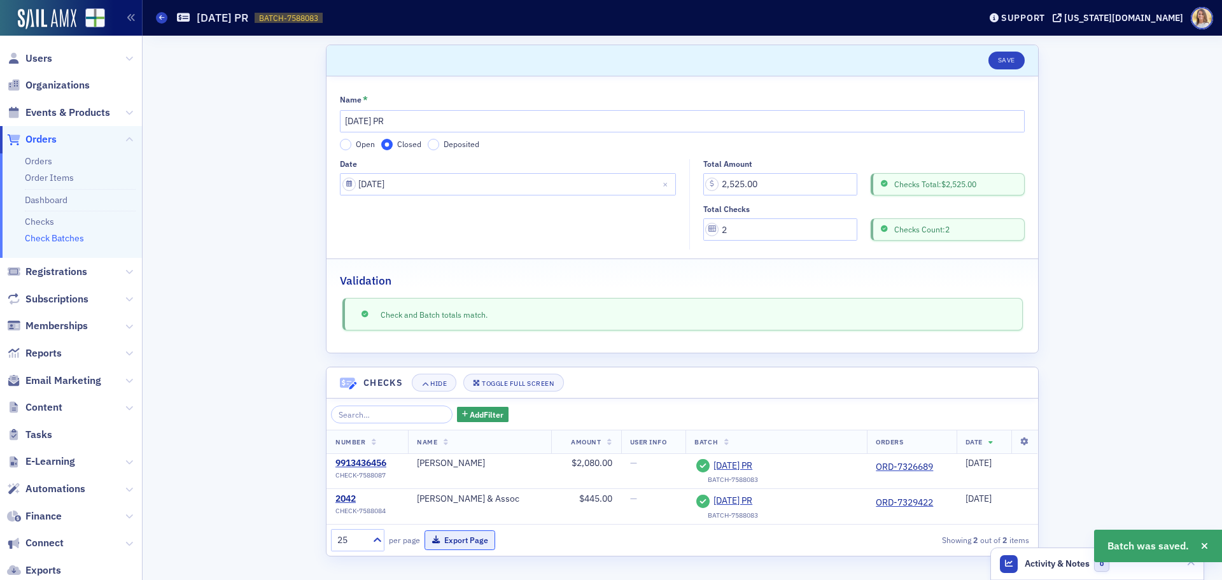
click at [468, 540] on button "Export Page" at bounding box center [460, 540] width 71 height 20
click at [1166, 343] on div "Scroll to Save Name * 8-11-2025 PR Open Closed Deposited Date 08/11/2025 Total …" at bounding box center [683, 308] width 1062 height 544
click at [41, 237] on link "Check Batches" at bounding box center [54, 237] width 59 height 11
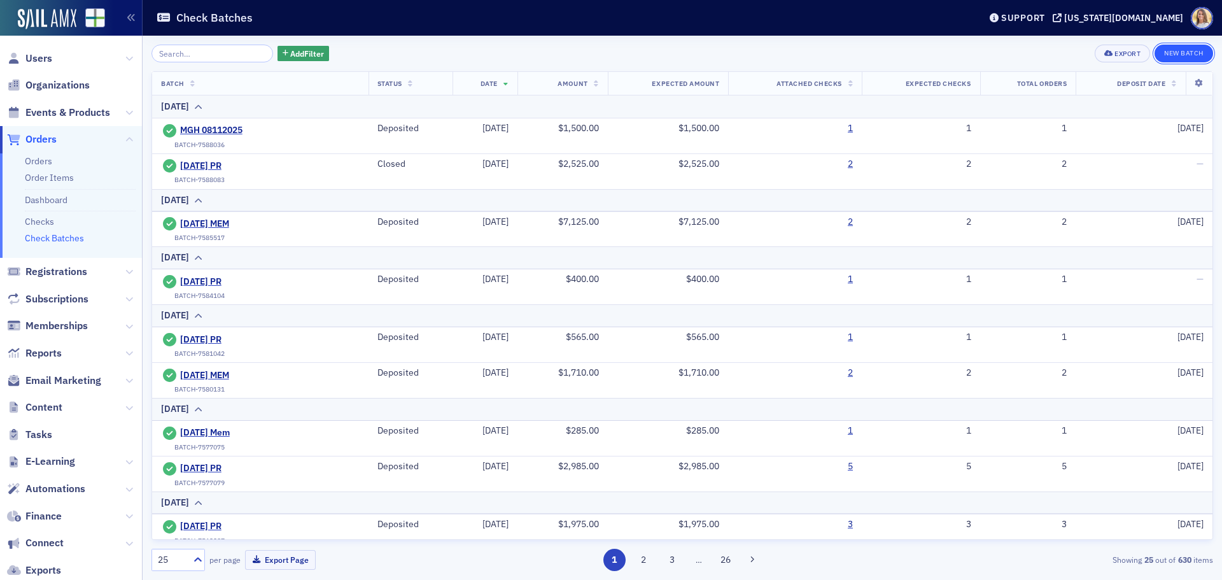
click at [1184, 54] on button "New Batch" at bounding box center [1184, 54] width 59 height 18
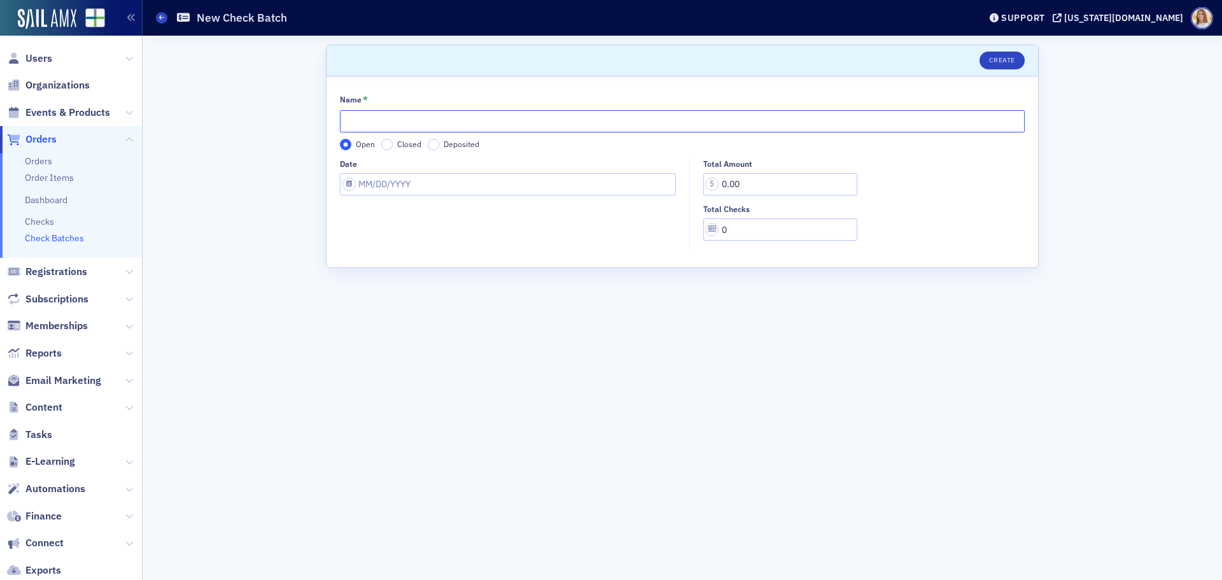
click at [413, 119] on input "Name *" at bounding box center [682, 121] width 685 height 22
type input "[DATE] MEM"
select select "7"
select select "2025"
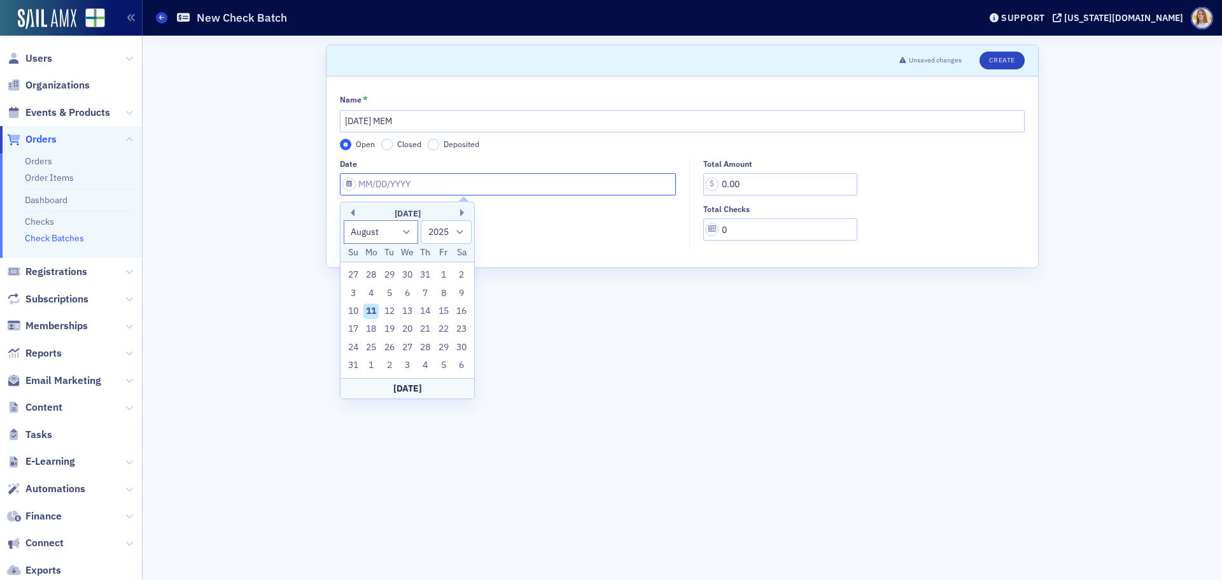
click at [399, 181] on input "Date" at bounding box center [508, 184] width 336 height 22
click at [371, 306] on div "11" at bounding box center [371, 311] width 15 height 15
type input "[DATE]"
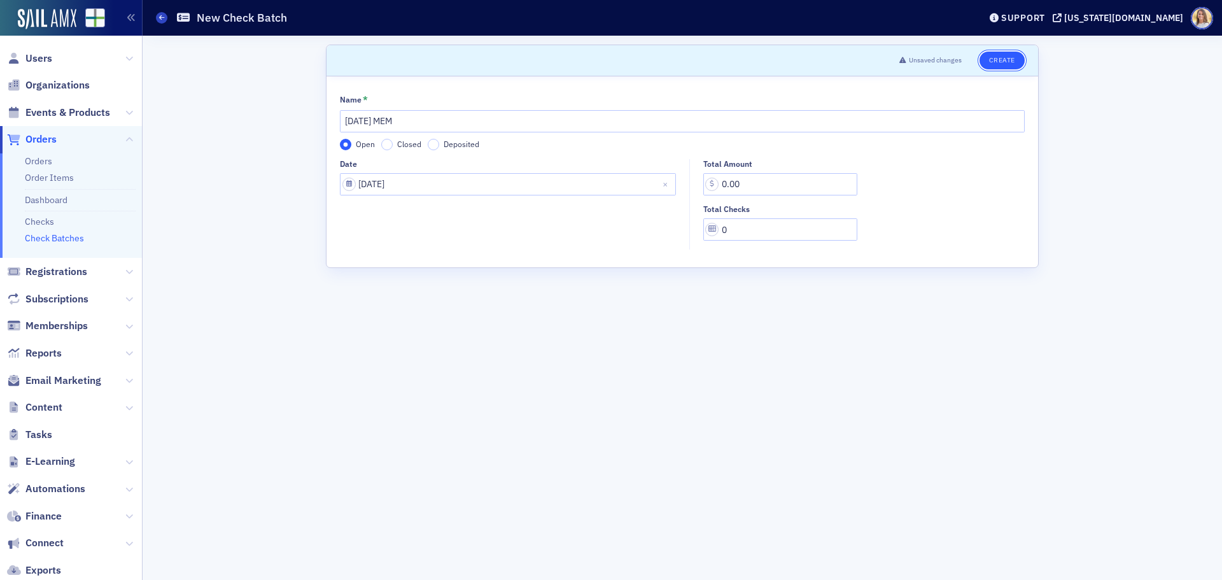
click at [1009, 61] on button "Create" at bounding box center [1002, 61] width 45 height 18
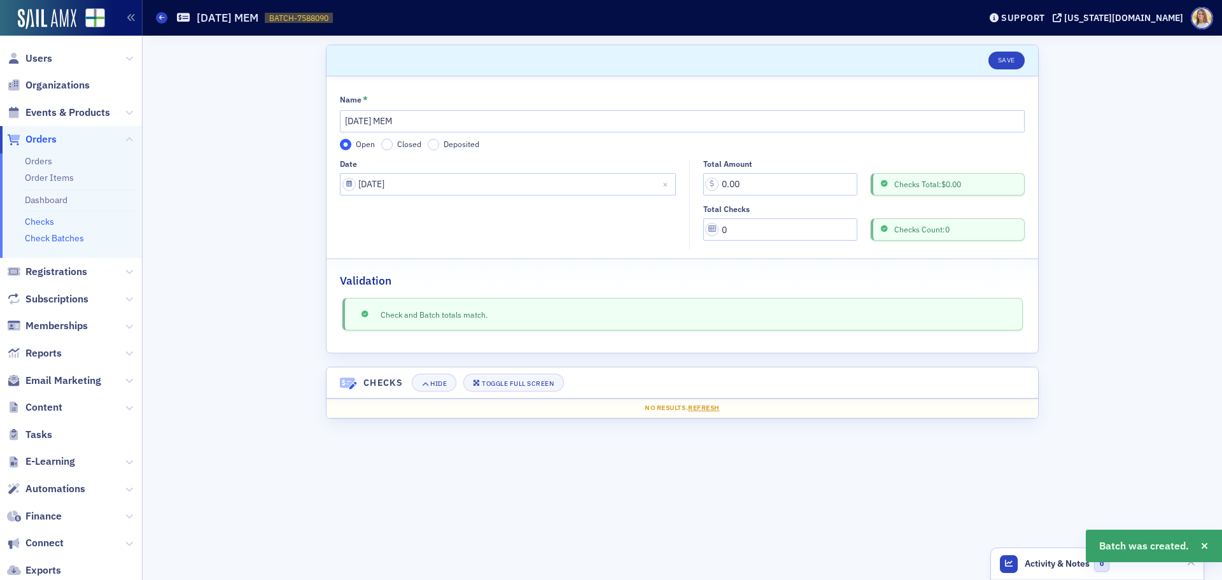
click at [49, 216] on link "Checks" at bounding box center [39, 221] width 29 height 11
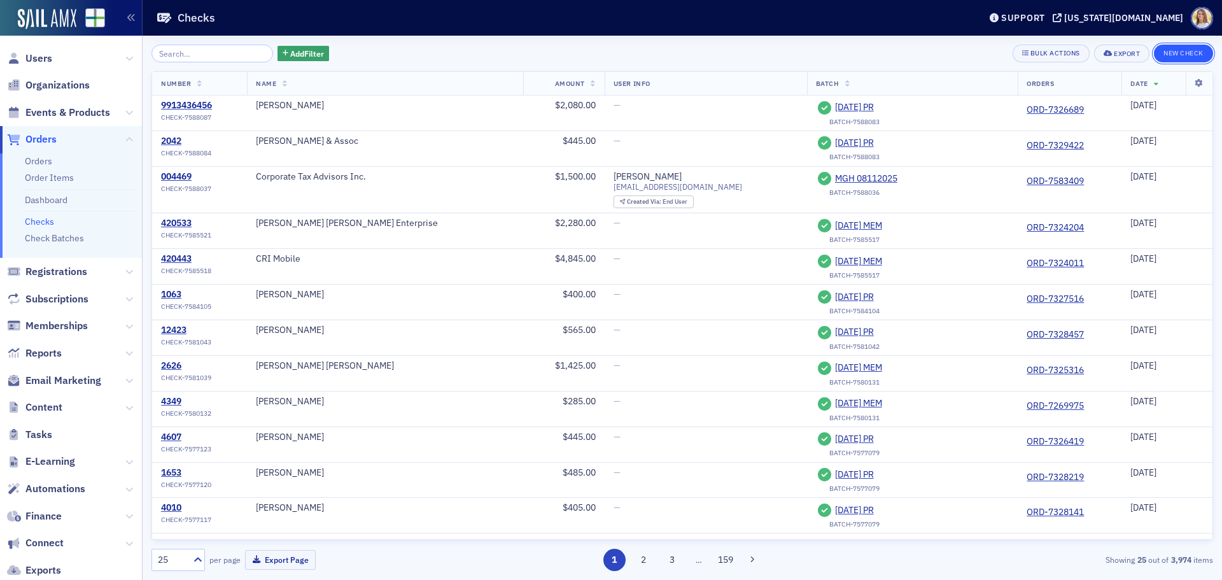
click at [1181, 48] on button "New Check" at bounding box center [1183, 54] width 59 height 18
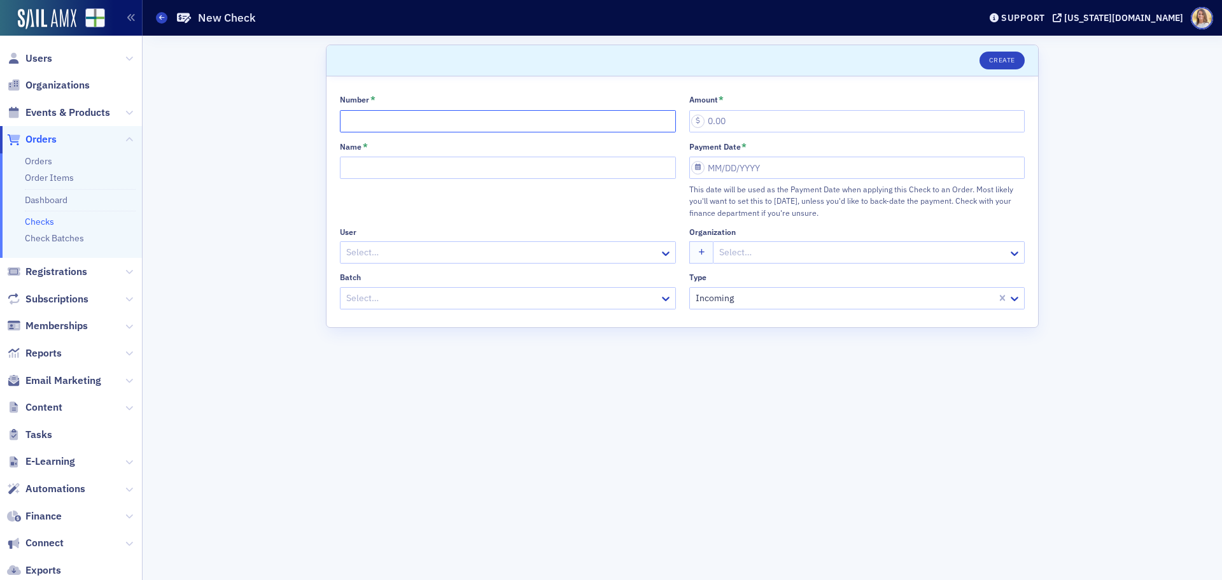
click at [396, 117] on input "Number *" at bounding box center [508, 121] width 336 height 22
type input "7221537778"
type input "285.00"
type input "[PERSON_NAME]"
select select "7"
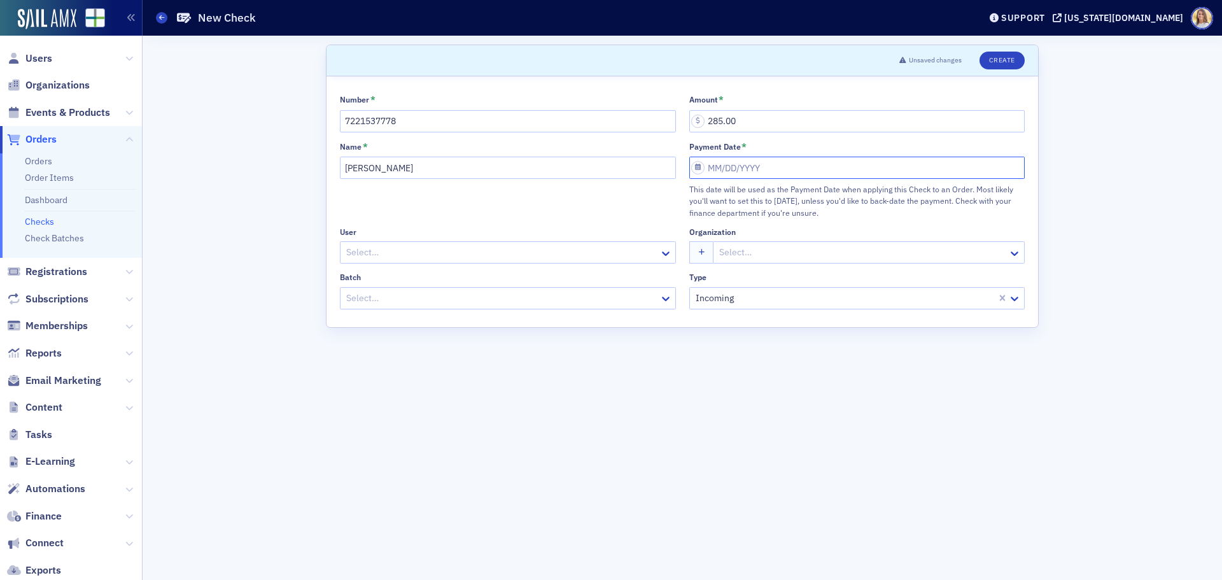
select select "2025"
click at [723, 289] on div "11" at bounding box center [720, 294] width 15 height 15
type input "[DATE]"
drag, startPoint x: 569, startPoint y: 295, endPoint x: 552, endPoint y: 286, distance: 18.8
click at [567, 295] on div at bounding box center [501, 298] width 313 height 16
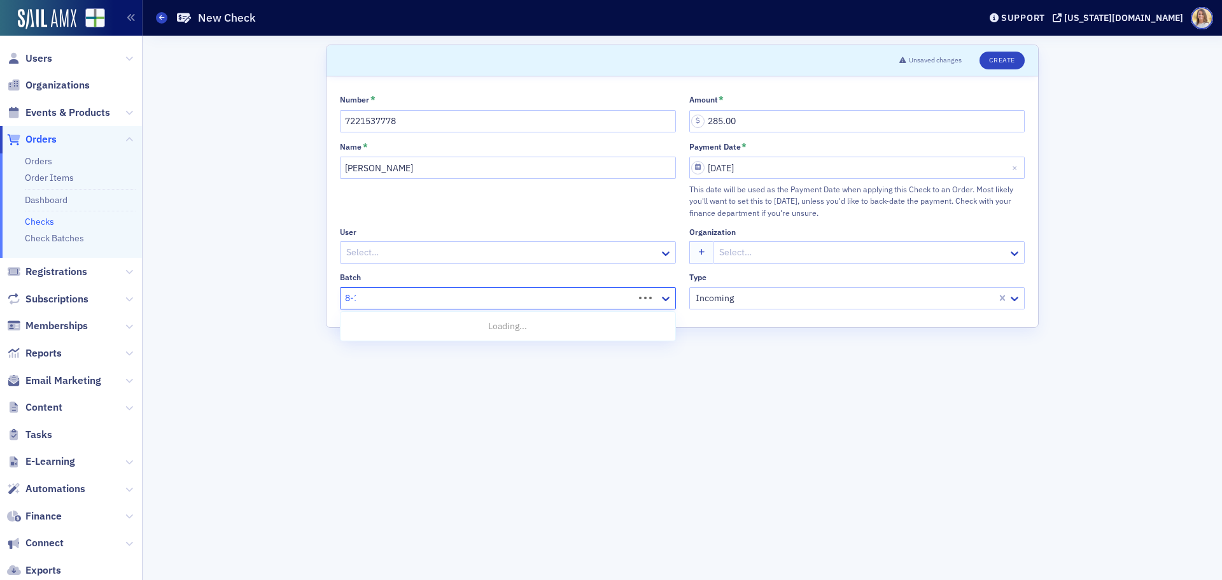
type input "8-11"
click at [519, 345] on div "[DATE] MEM" at bounding box center [508, 349] width 320 height 13
click at [1028, 53] on header "Unsaved changes Create" at bounding box center [683, 60] width 712 height 31
click at [1007, 58] on button "Create" at bounding box center [1002, 61] width 45 height 18
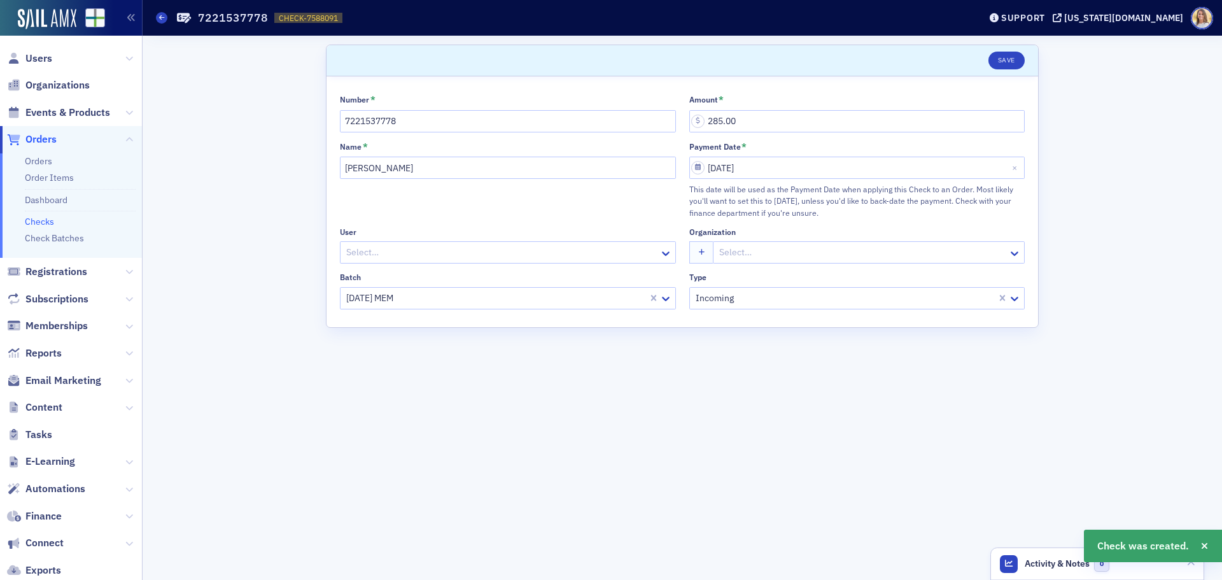
click at [318, 20] on span "CHECK-7588091" at bounding box center [308, 18] width 59 height 11
copy span "CHECK-7588091 7588091"
click at [48, 144] on span "Orders" at bounding box center [40, 139] width 31 height 14
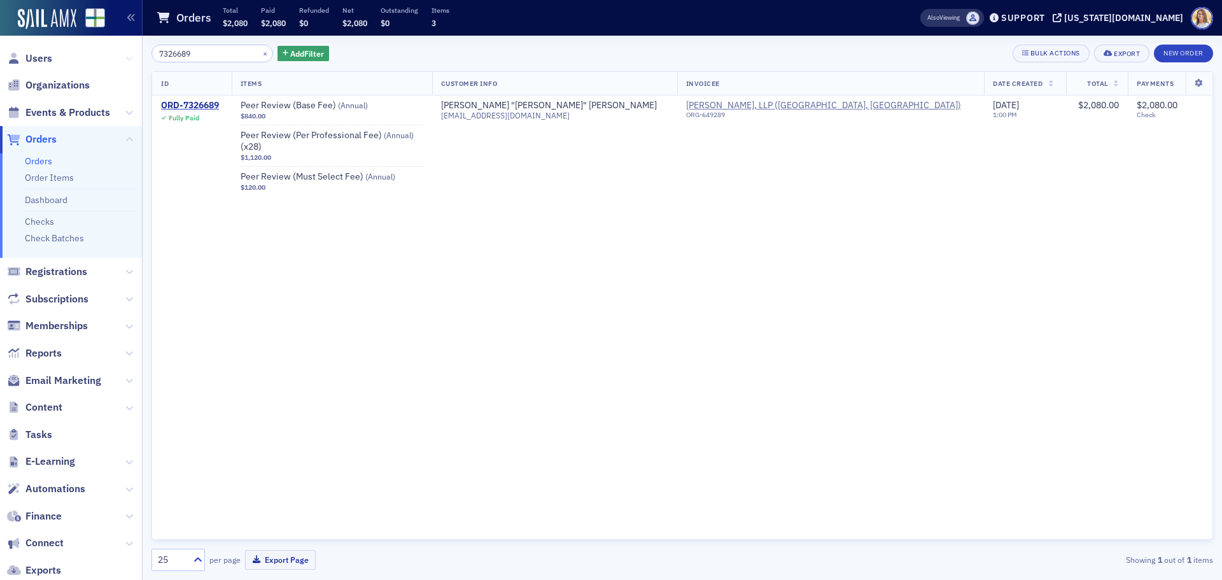
drag, startPoint x: 203, startPoint y: 48, endPoint x: 120, endPoint y: 56, distance: 83.8
click at [120, 56] on div "Users Organizations Events & Products Orders Orders Order Items Dashboard Check…" at bounding box center [611, 290] width 1222 height 580
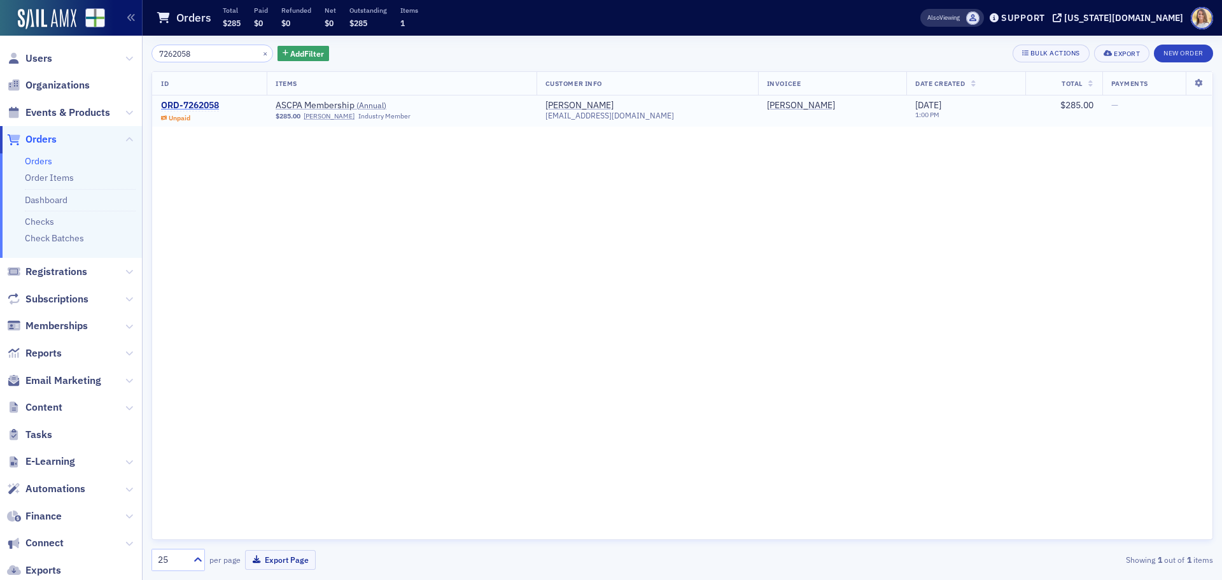
type input "7262058"
click at [215, 101] on div "ORD-7262058" at bounding box center [190, 105] width 58 height 11
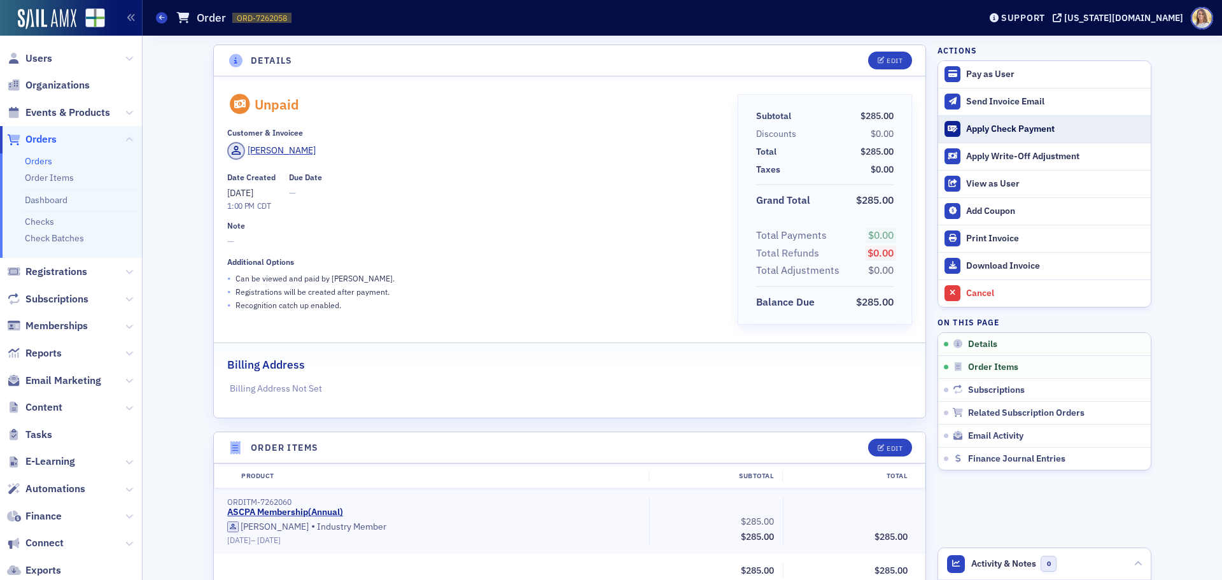
click at [1014, 129] on div "Apply Check Payment" at bounding box center [1056, 129] width 178 height 11
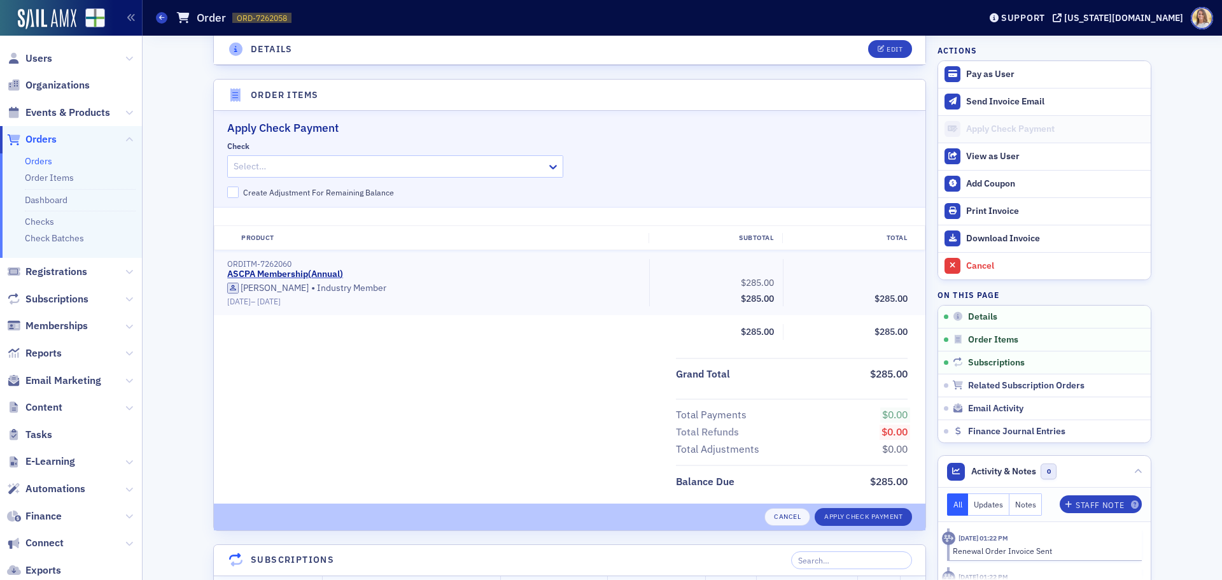
scroll to position [390, 0]
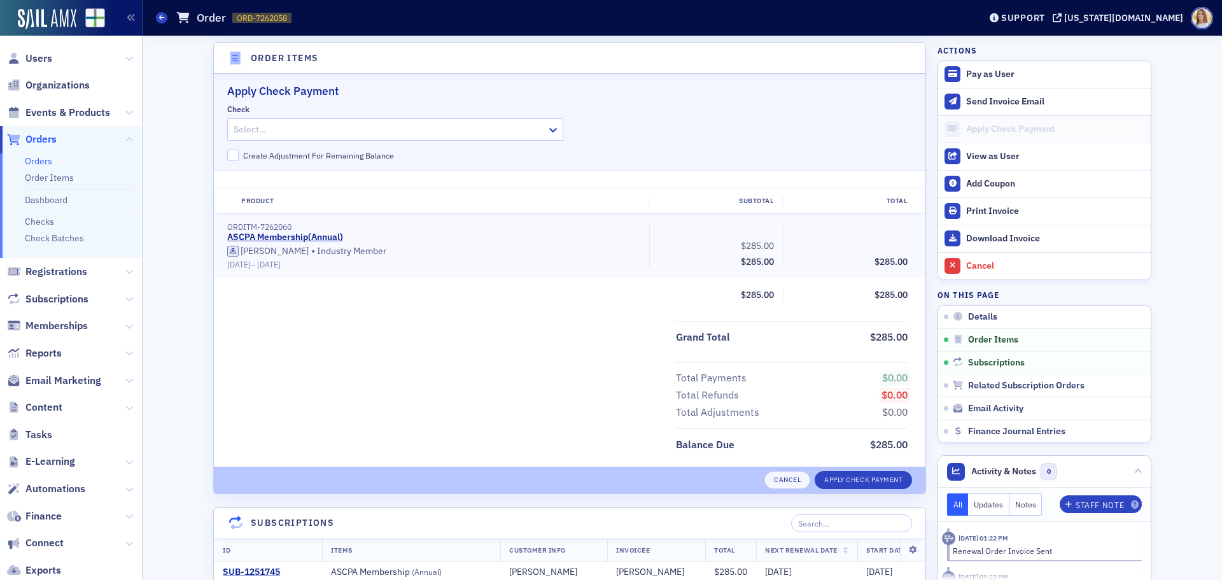
click at [274, 129] on div at bounding box center [388, 130] width 313 height 16
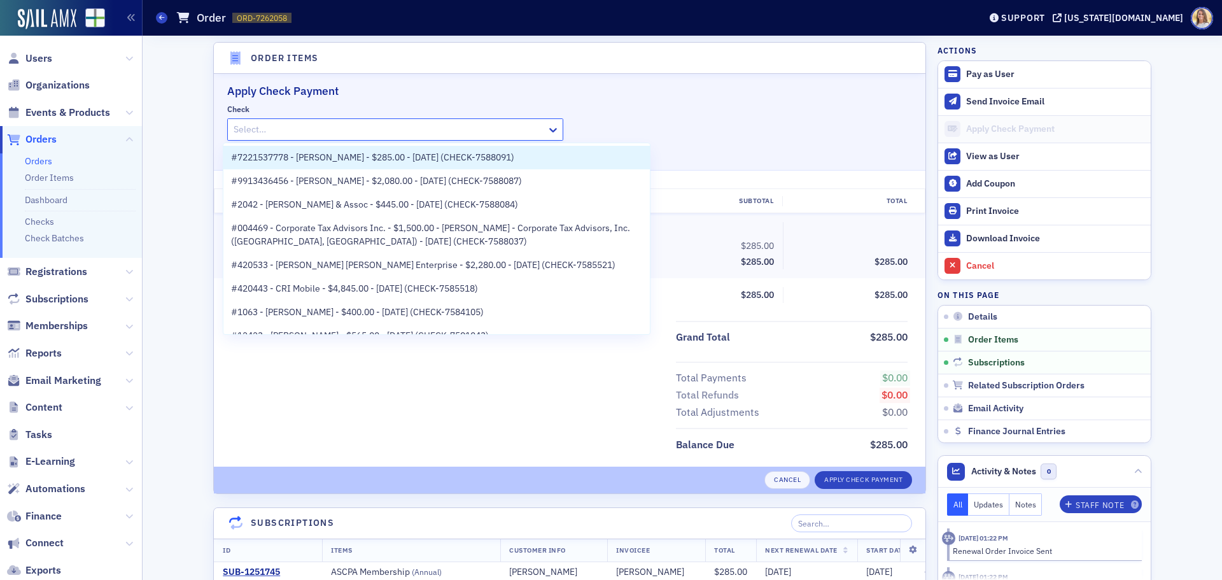
paste input "CHECK-7588091"
type input "CHECK-7588091"
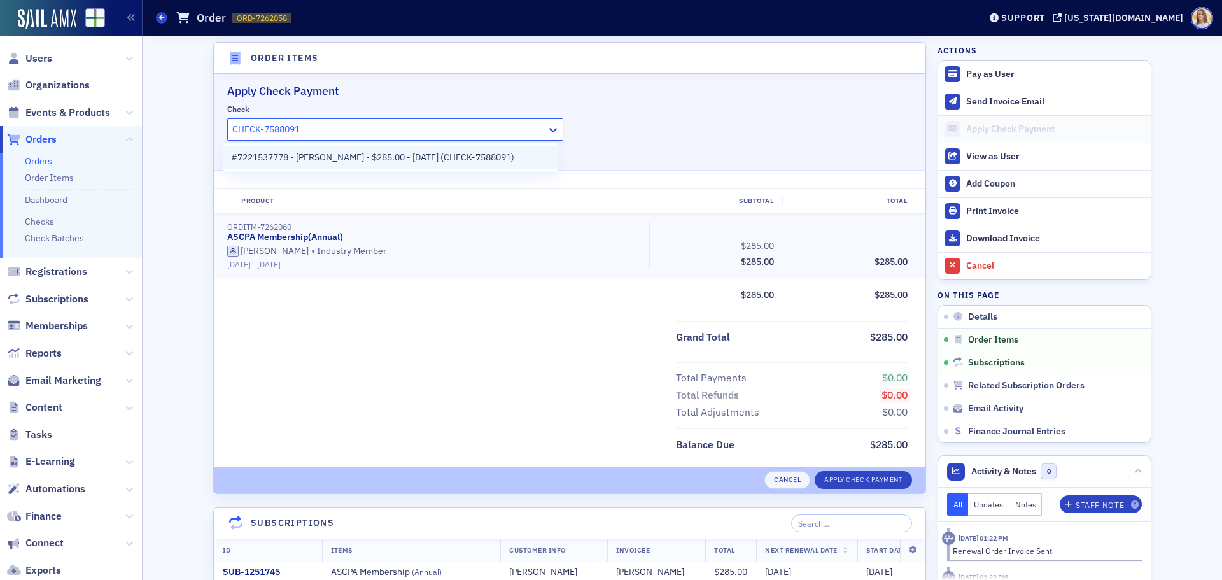
click at [308, 154] on span "#7221537778 - Jason Davis - $285.00 - 8/11/2025 (CHECK-7588091)" at bounding box center [372, 157] width 283 height 13
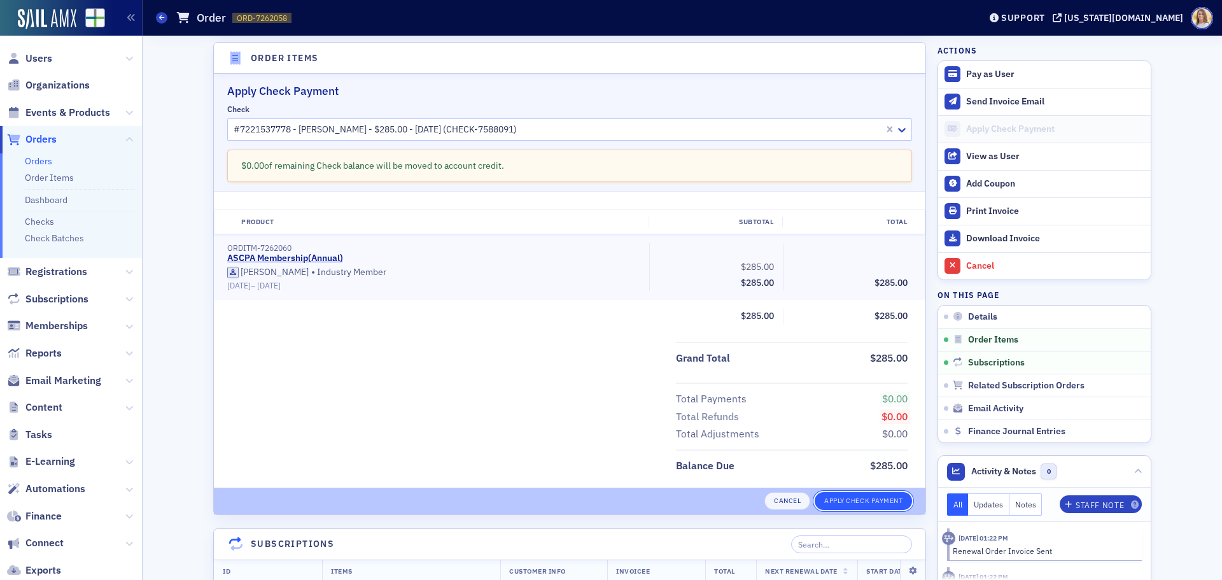
click at [856, 502] on button "Apply Check Payment" at bounding box center [863, 501] width 97 height 18
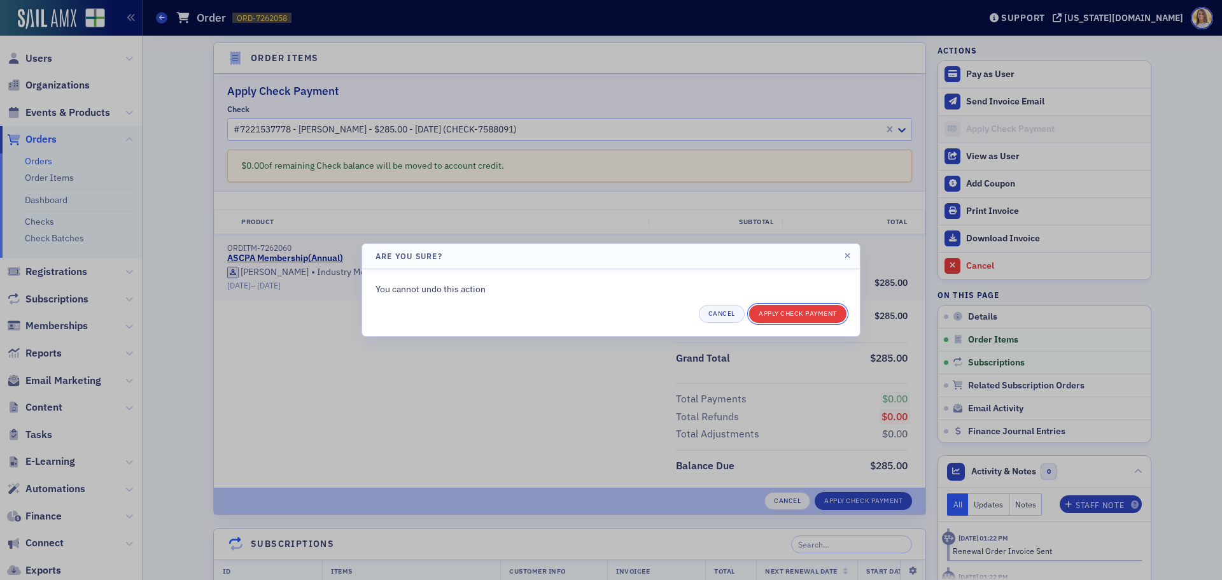
click at [823, 321] on button "Apply Check Payment" at bounding box center [797, 314] width 97 height 18
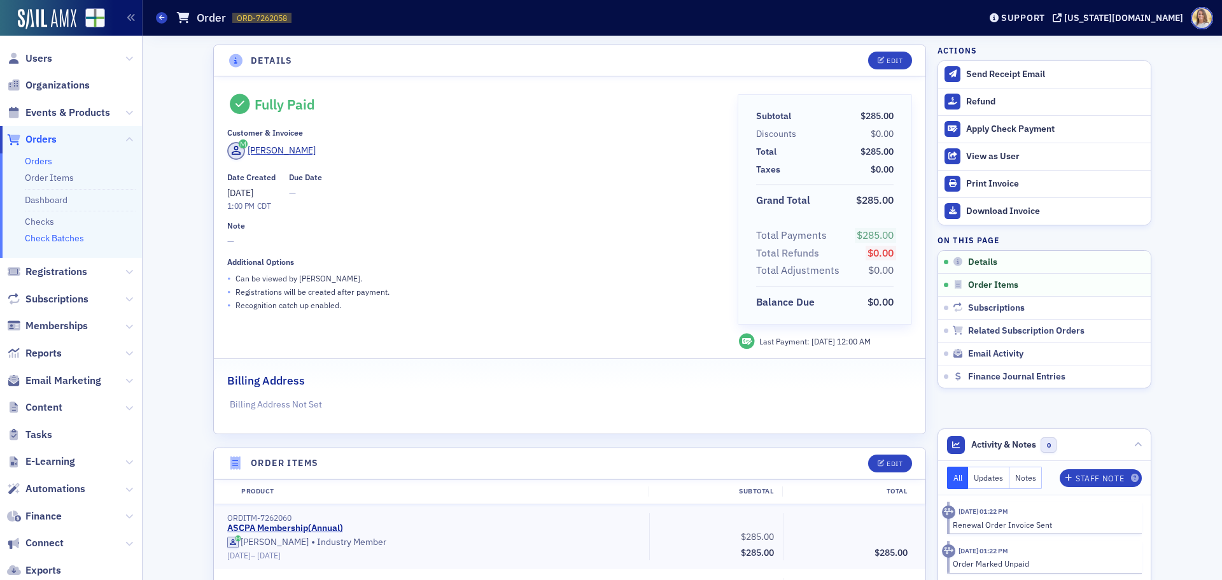
click at [59, 241] on link "Check Batches" at bounding box center [54, 237] width 59 height 11
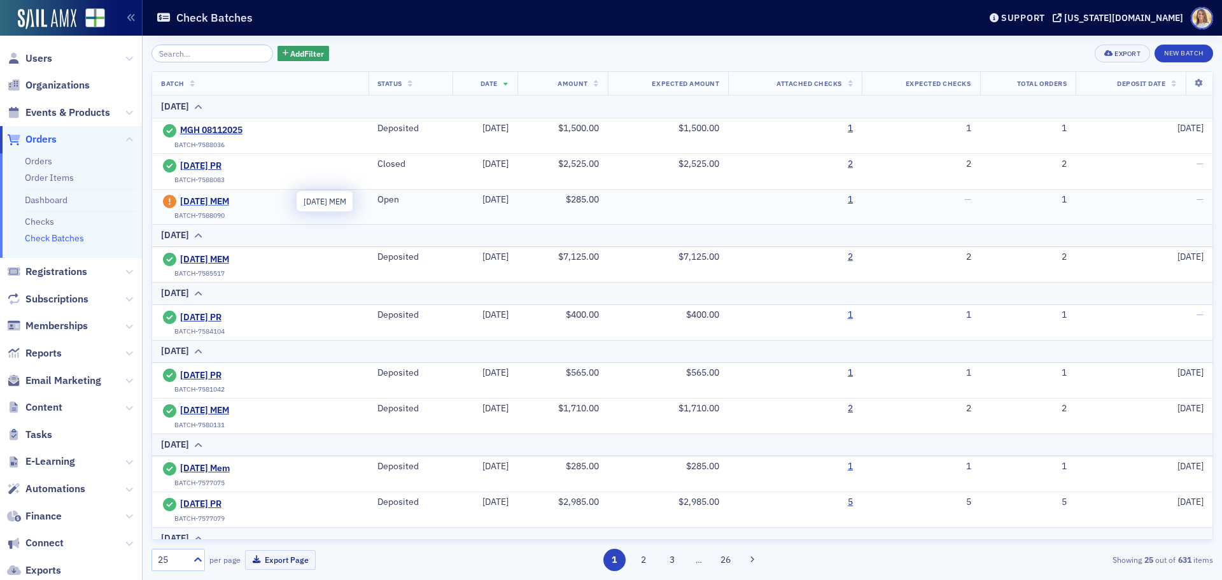
drag, startPoint x: 231, startPoint y: 202, endPoint x: 241, endPoint y: 206, distance: 10.3
click at [231, 202] on span "[DATE] MEM" at bounding box center [238, 201] width 116 height 11
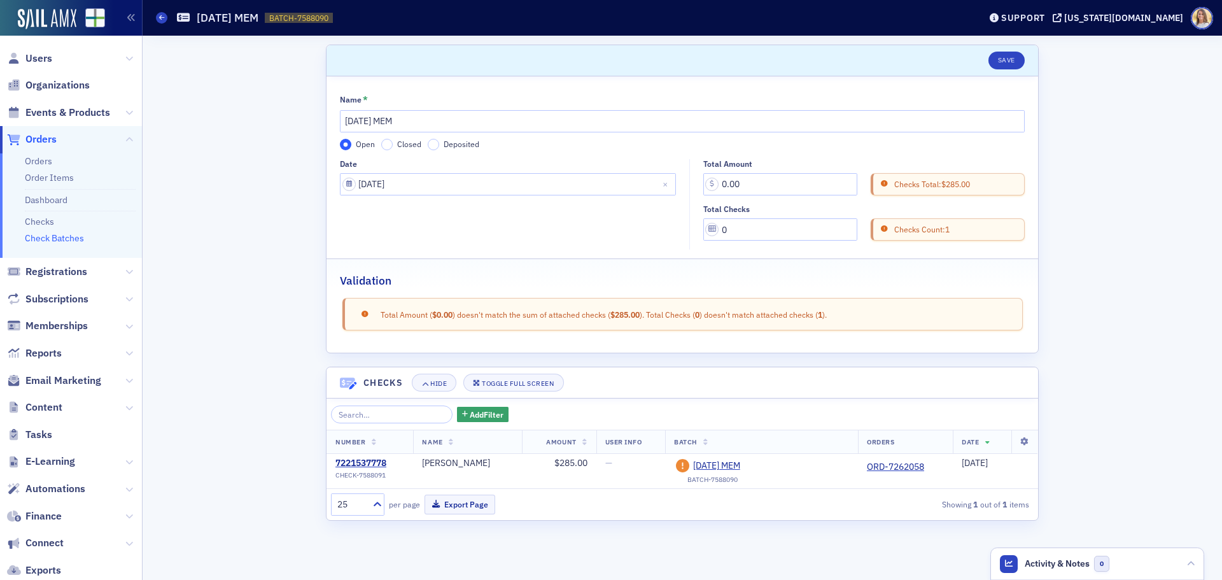
click at [393, 143] on label "Closed" at bounding box center [401, 144] width 40 height 11
click at [393, 143] on input "Closed" at bounding box center [386, 144] width 11 height 11
drag, startPoint x: 775, startPoint y: 174, endPoint x: 677, endPoint y: 176, distance: 98.1
click at [677, 176] on div "Date [DATE] Total Amount 0.00 Checks Total: $285.00 Total Checks 0 Checks Count…" at bounding box center [682, 204] width 685 height 91
click at [741, 182] on input "0.00" at bounding box center [781, 184] width 154 height 22
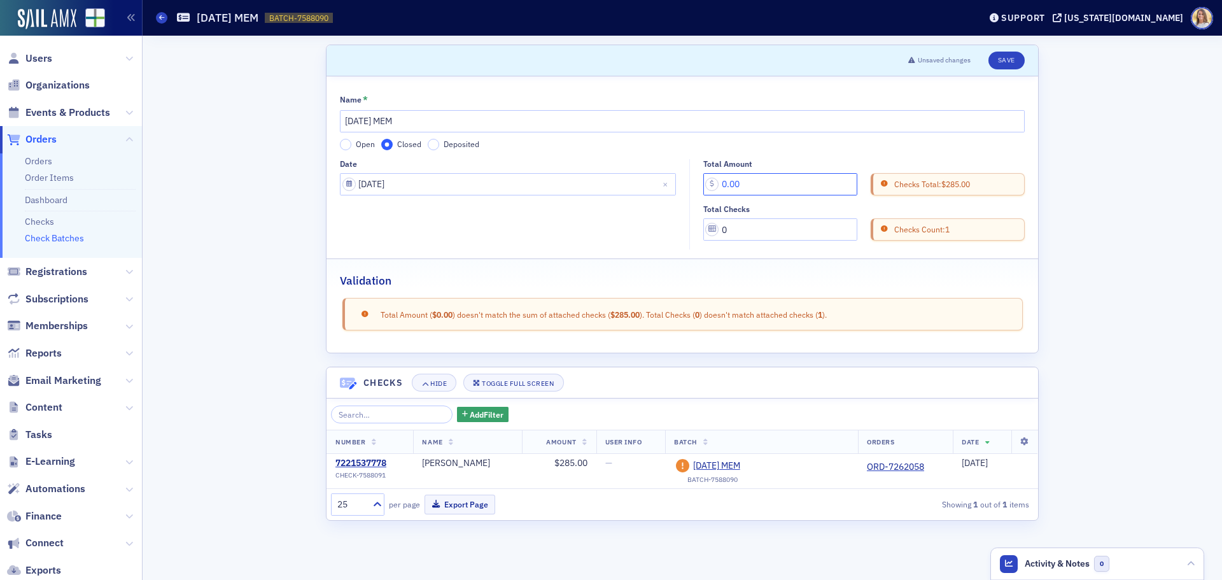
click at [741, 182] on input "0.00" at bounding box center [781, 184] width 154 height 22
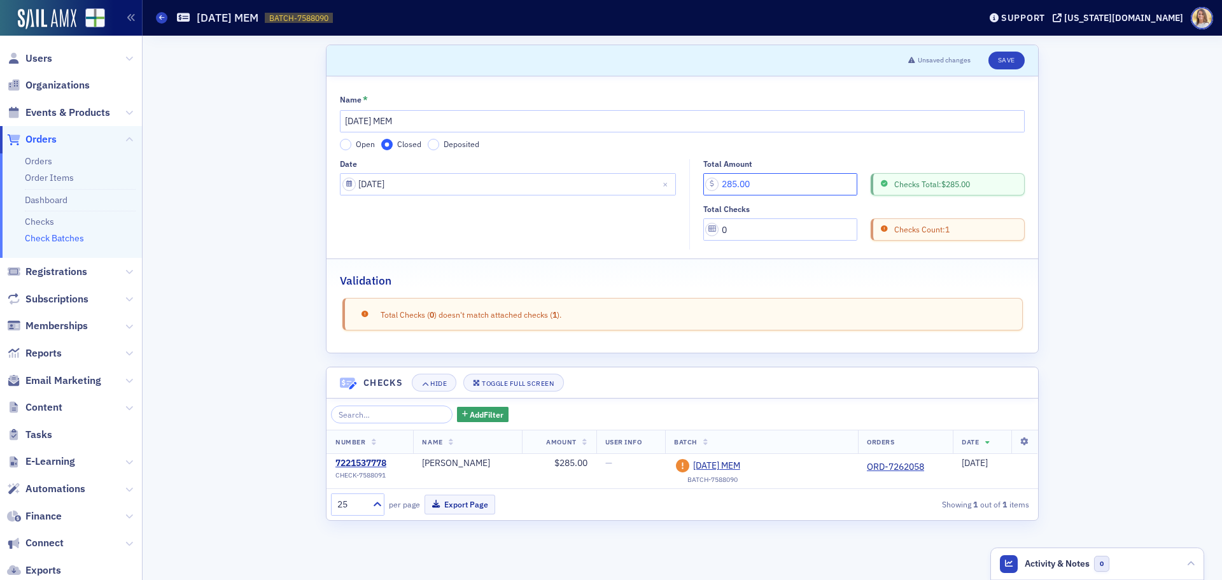
type input "285.00"
drag, startPoint x: 741, startPoint y: 222, endPoint x: 675, endPoint y: 223, distance: 66.2
click at [680, 225] on div "Date [DATE] Total Amount 285.00 Checks Total: $285.00 Total Checks 0 Checks Cou…" at bounding box center [682, 204] width 685 height 91
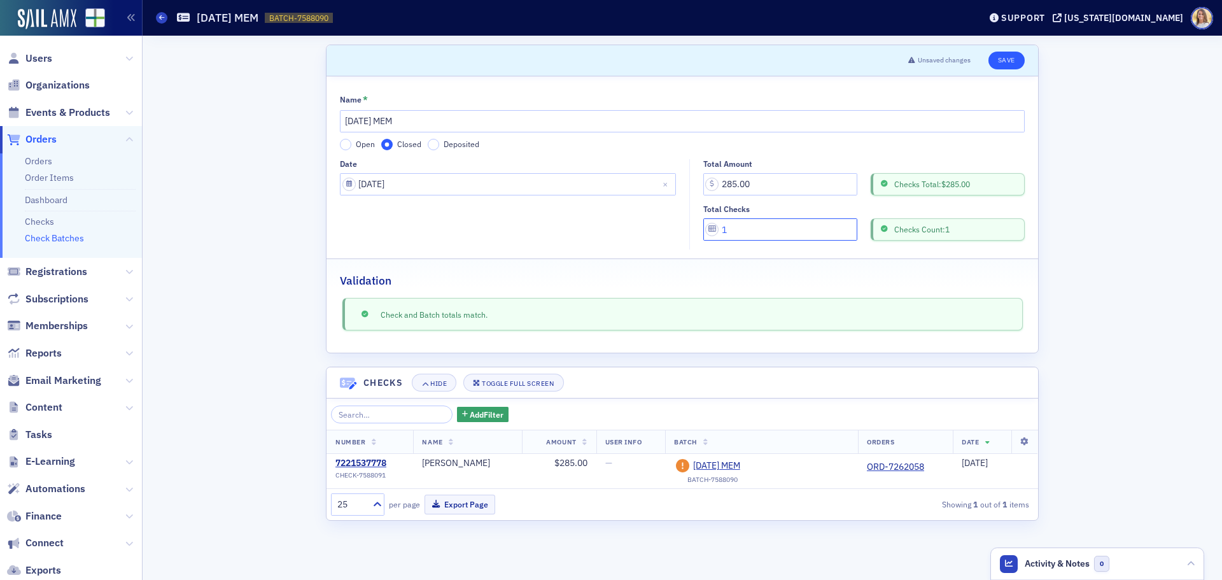
type input "1"
click at [1012, 53] on button "Save" at bounding box center [1007, 61] width 36 height 18
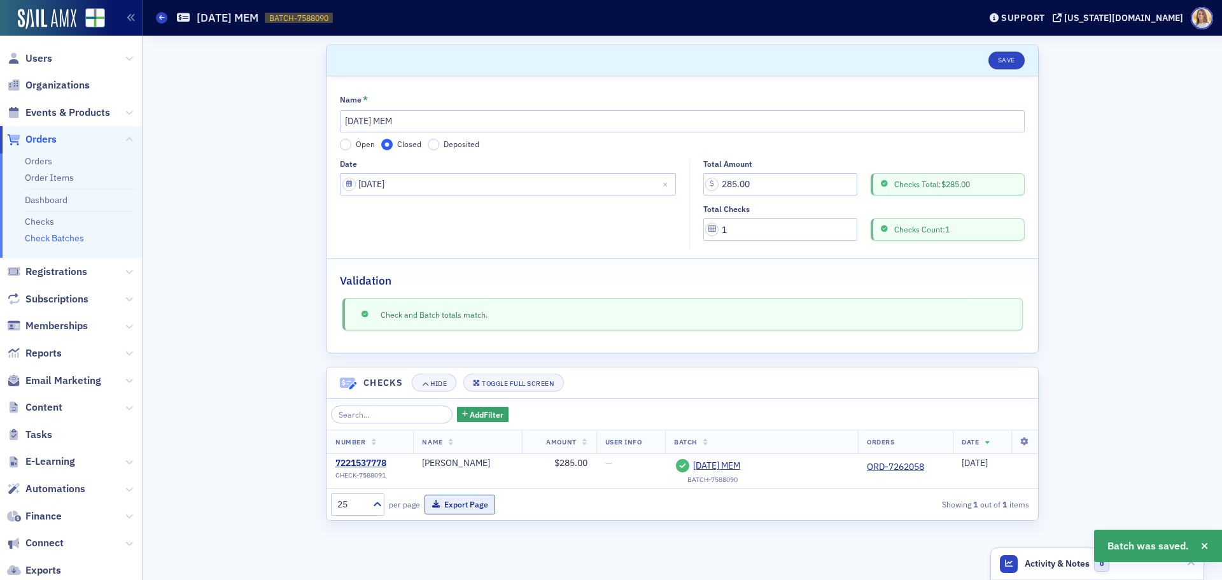
click at [481, 509] on button "Export Page" at bounding box center [460, 505] width 71 height 20
click at [54, 62] on span "Users" at bounding box center [71, 58] width 142 height 27
click at [42, 61] on span "Users" at bounding box center [38, 59] width 27 height 14
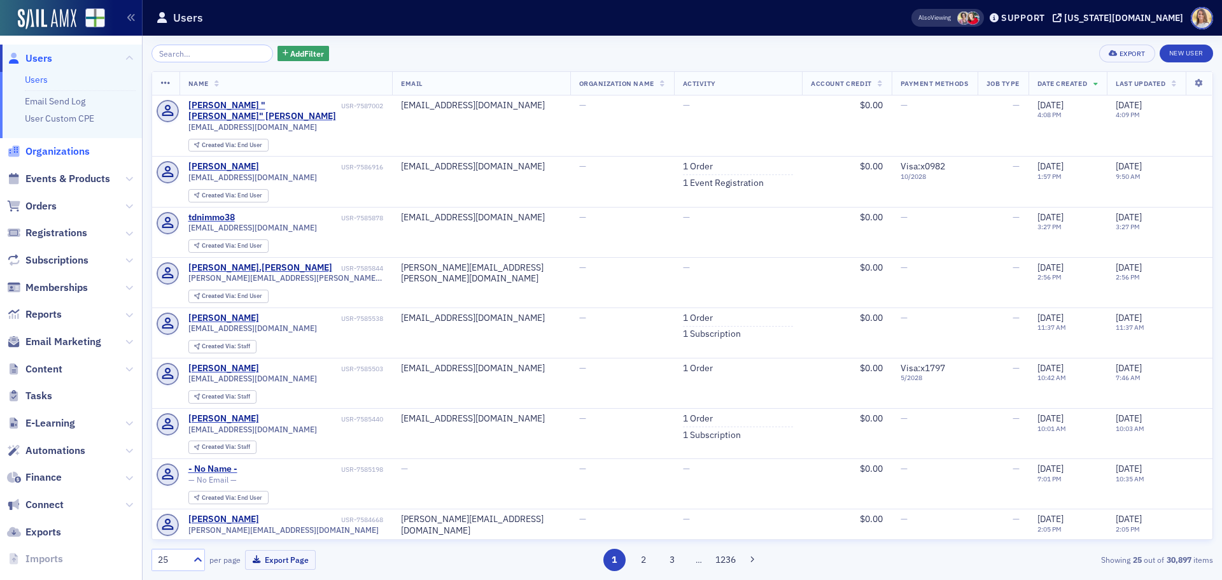
click at [59, 151] on span "Organizations" at bounding box center [57, 152] width 64 height 14
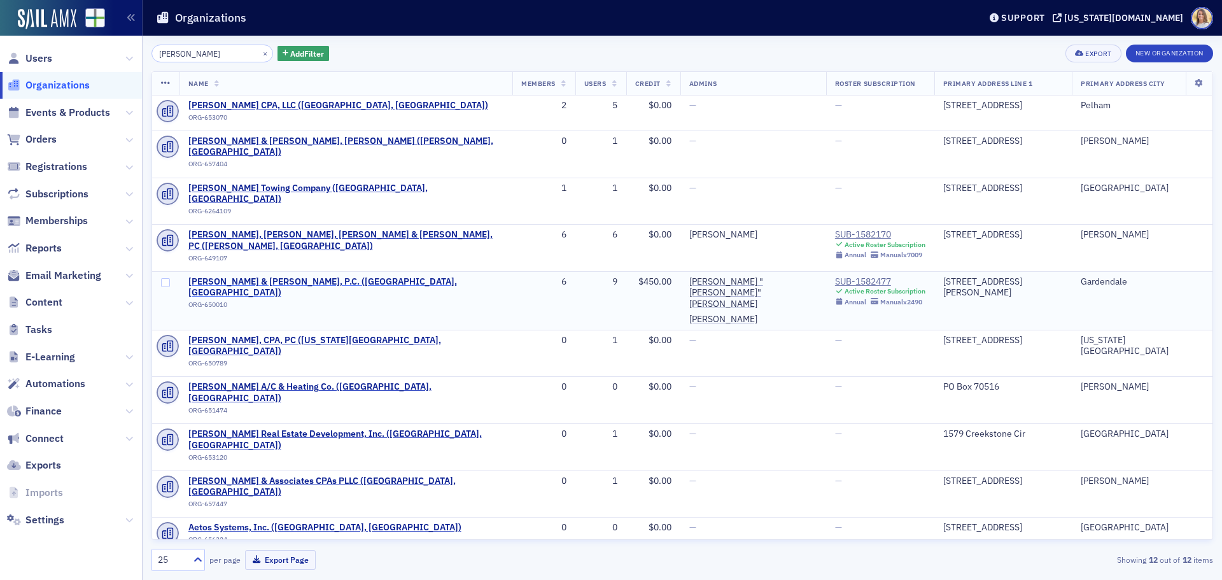
type input "[PERSON_NAME]"
click at [271, 276] on span "[PERSON_NAME] & [PERSON_NAME], P.C. ([GEOGRAPHIC_DATA], [GEOGRAPHIC_DATA])" at bounding box center [346, 287] width 316 height 22
select select "US"
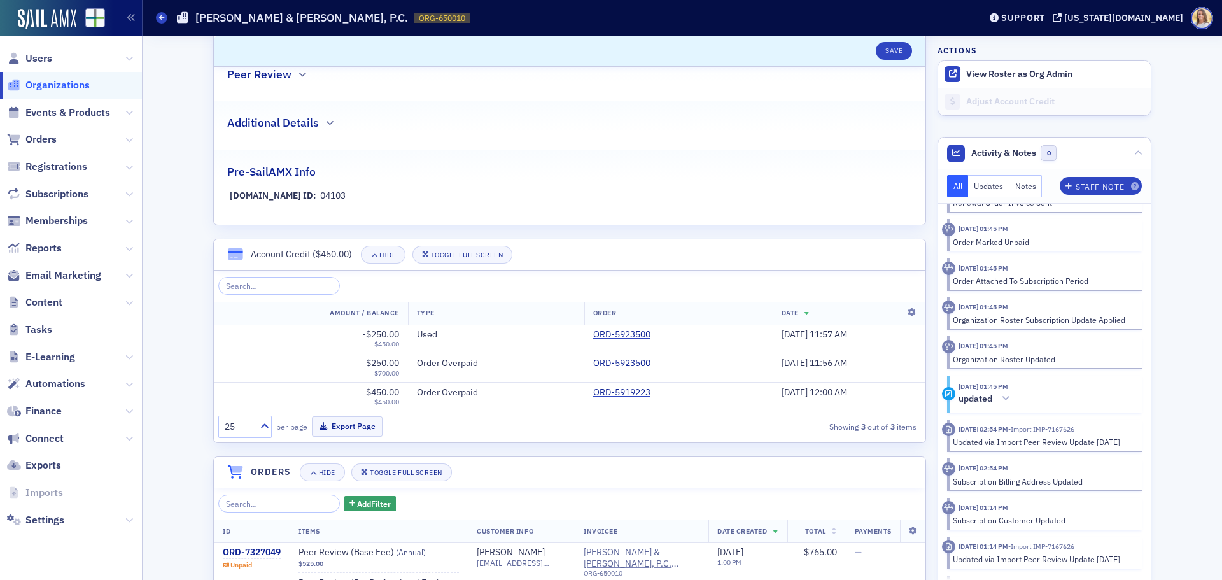
scroll to position [634, 0]
click at [1212, 273] on div "Scroll to Save Name * [PERSON_NAME] & [PERSON_NAME], P.C. Logo Max 250MB Select…" at bounding box center [683, 580] width 1080 height 2360
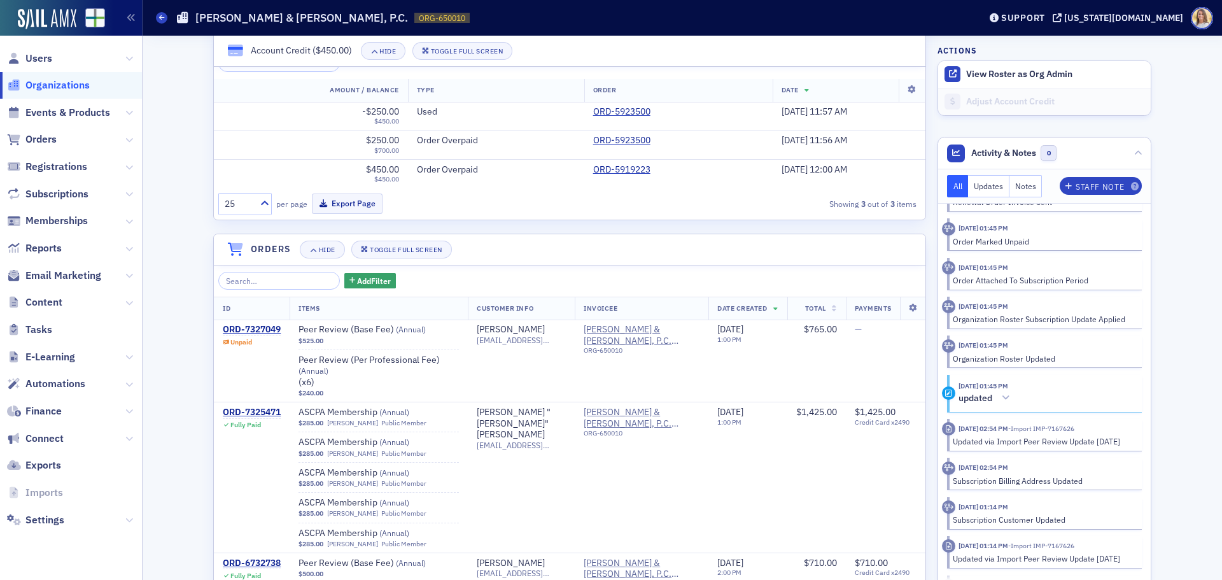
scroll to position [876, 0]
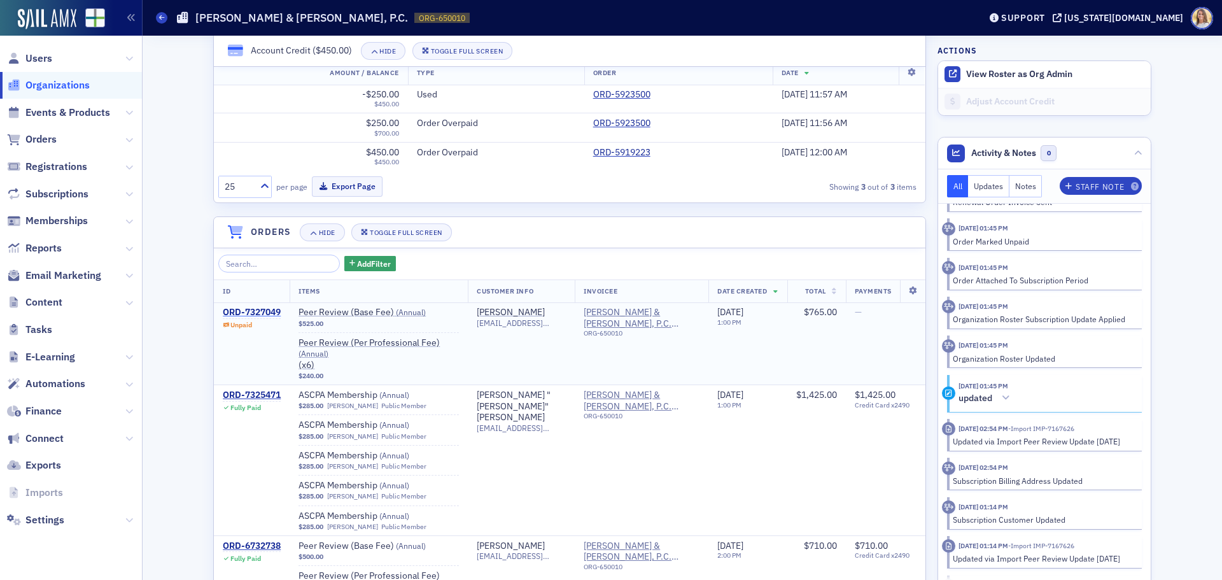
click at [257, 313] on div "ORD-7327049" at bounding box center [252, 312] width 58 height 11
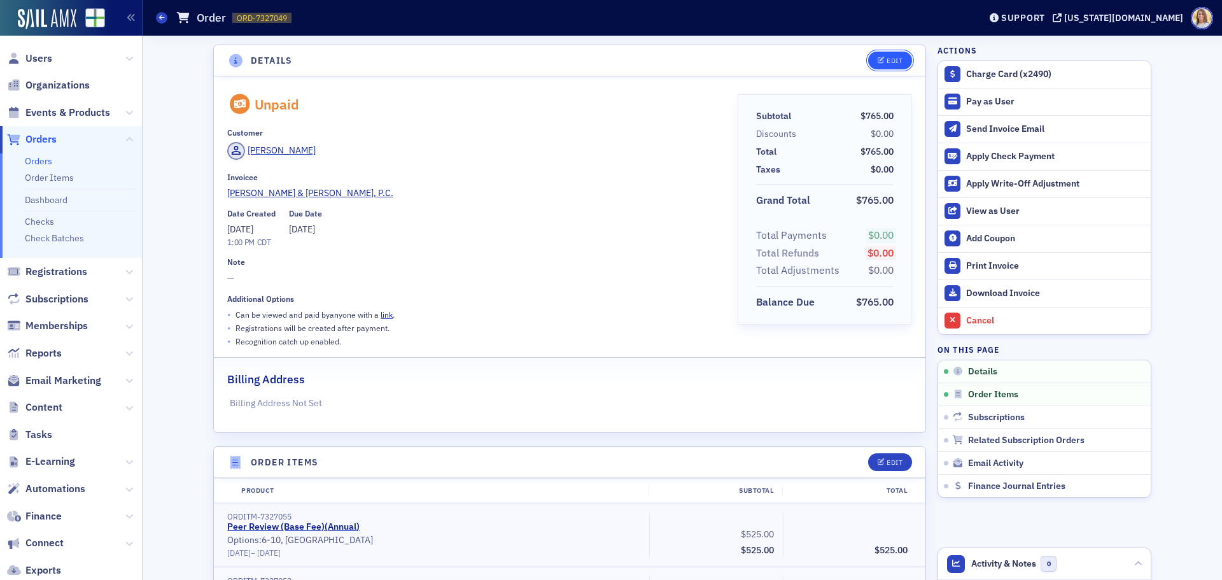
click at [900, 62] on button "Edit" at bounding box center [890, 61] width 44 height 18
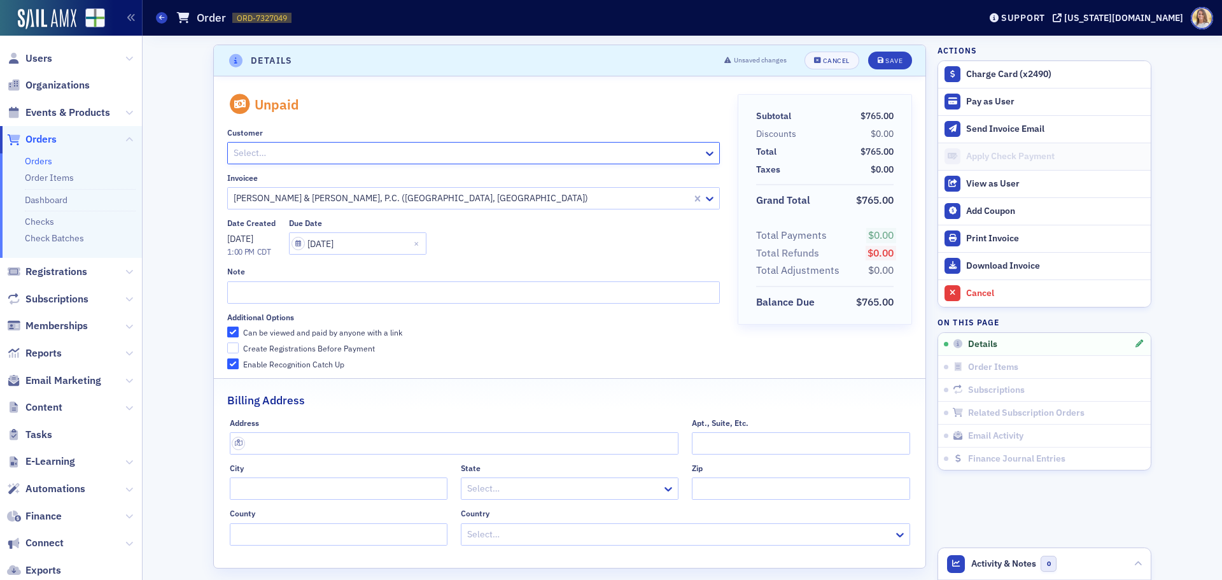
paste input "ptownes@parkertownes.com"
type input "ptownes@parkertownes.com"
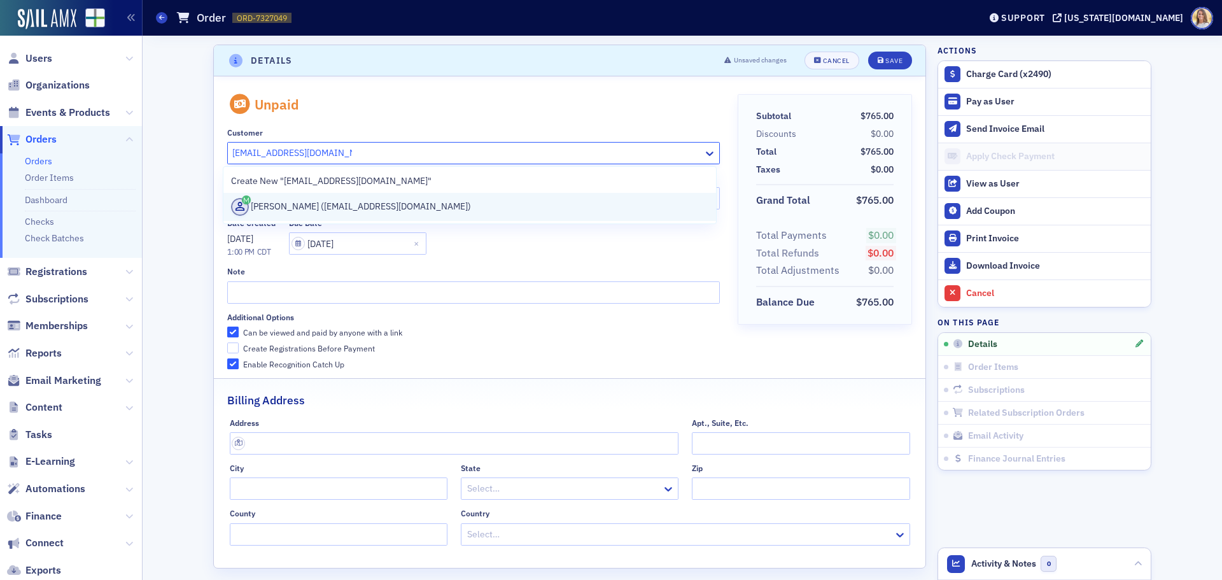
click at [454, 203] on div "Patrick Townes (ptownes@parkertownes.com)" at bounding box center [470, 207] width 478 height 18
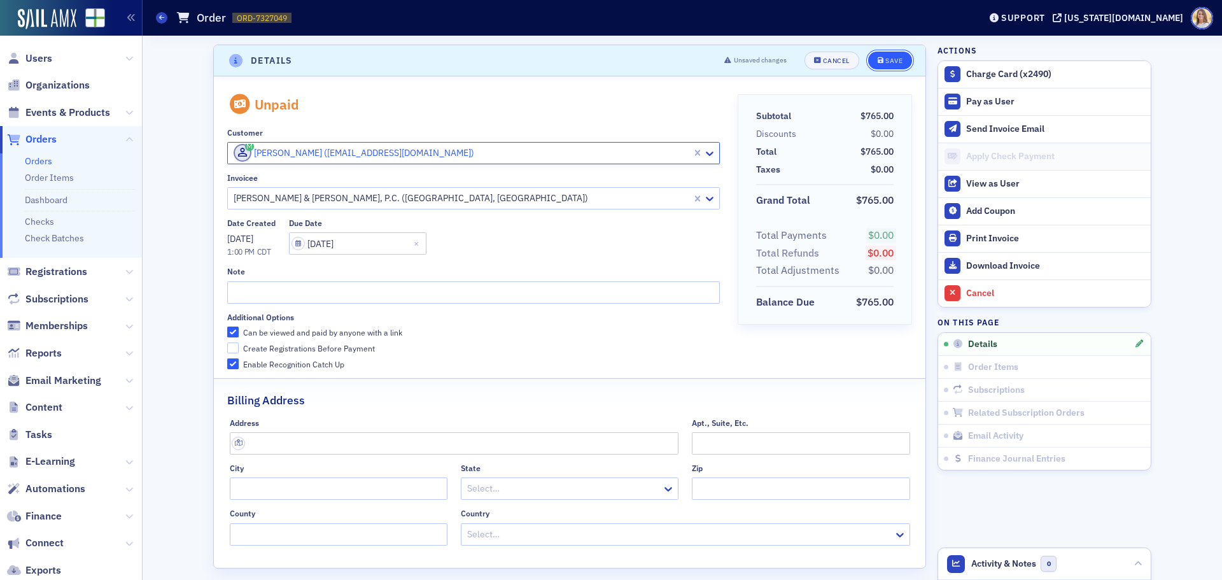
click at [886, 63] on div "Save" at bounding box center [894, 60] width 17 height 7
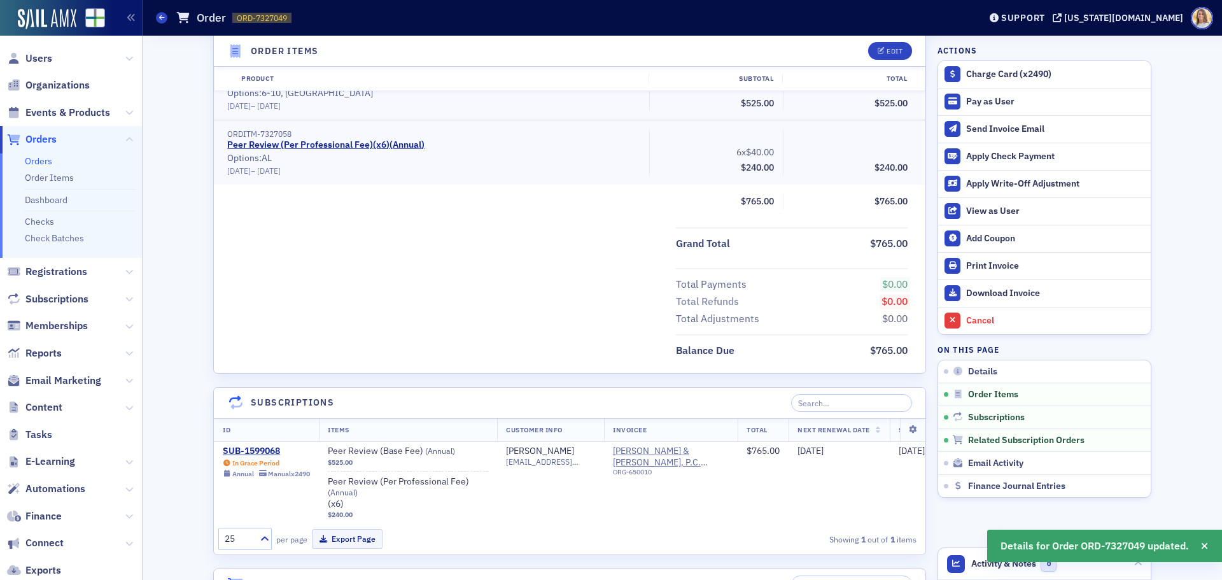
scroll to position [448, 0]
click at [253, 447] on div "SUB-1599068" at bounding box center [266, 450] width 87 height 11
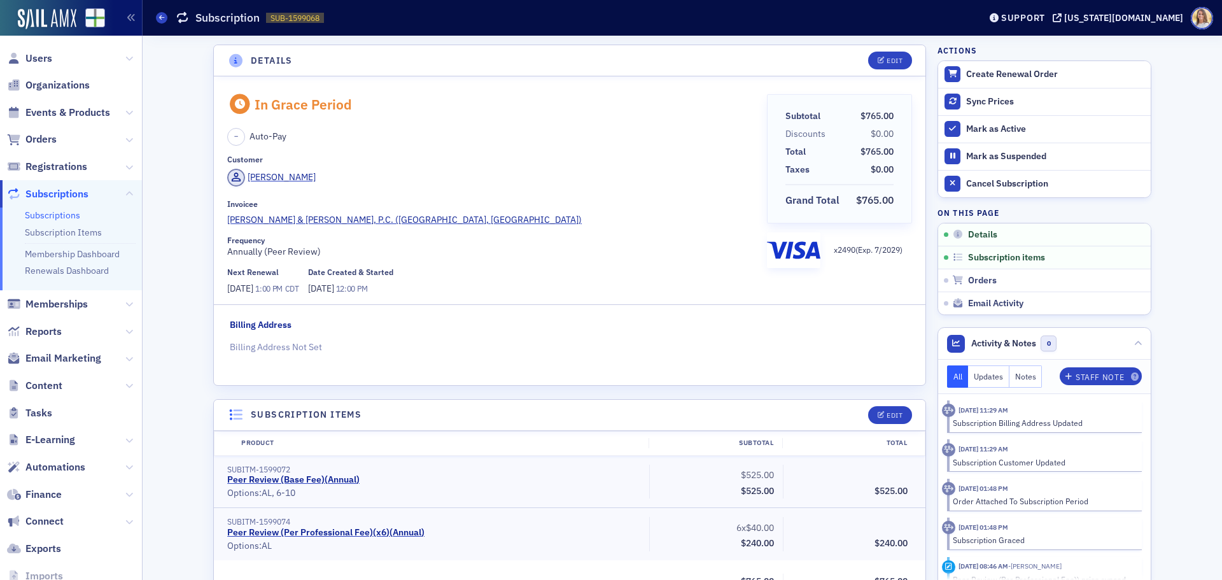
click at [884, 70] on header "Details Edit" at bounding box center [570, 60] width 712 height 31
click at [887, 60] on div "Edit" at bounding box center [895, 60] width 16 height 7
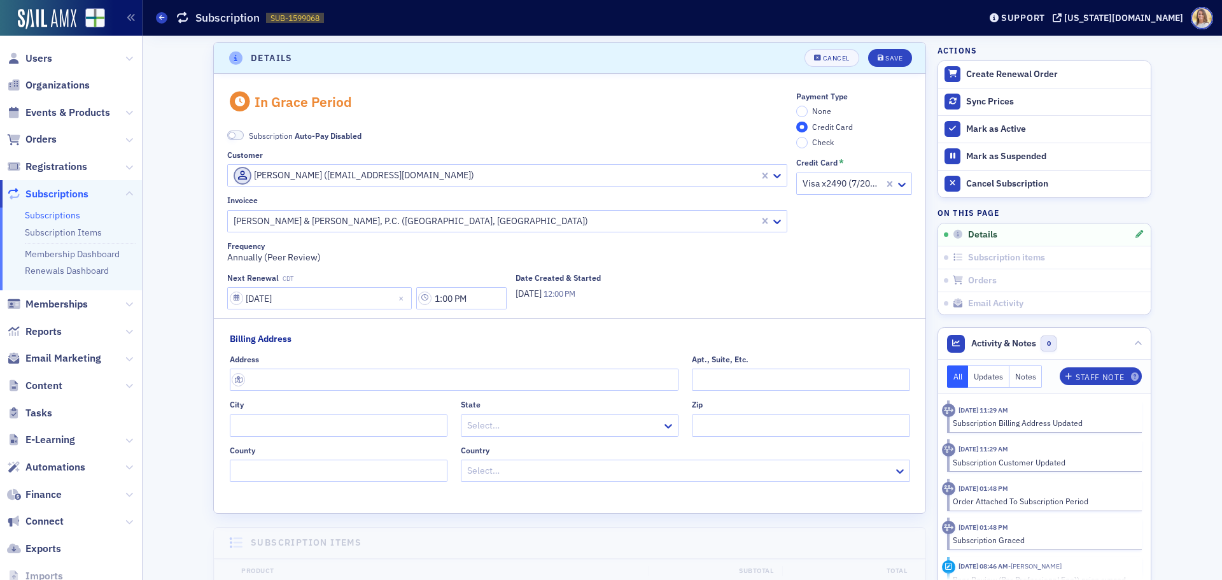
scroll to position [2, 0]
paste input "ptownes@parkertownes.com"
type input "ptownes@parkertownes.com"
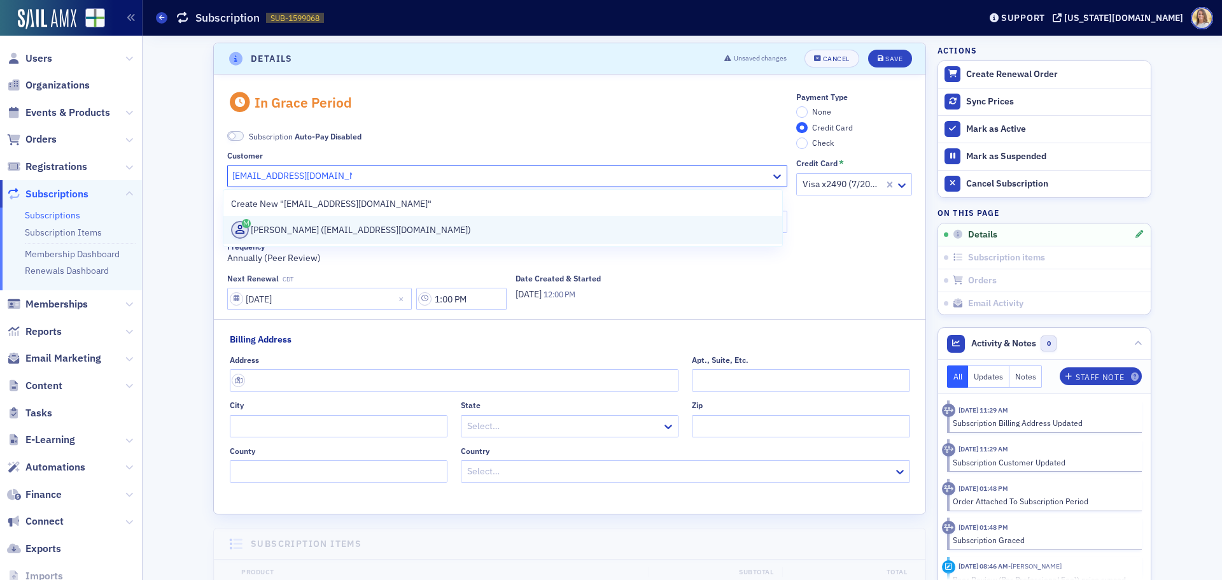
click at [488, 229] on div "Patrick Townes (ptownes@parkertownes.com)" at bounding box center [503, 230] width 544 height 18
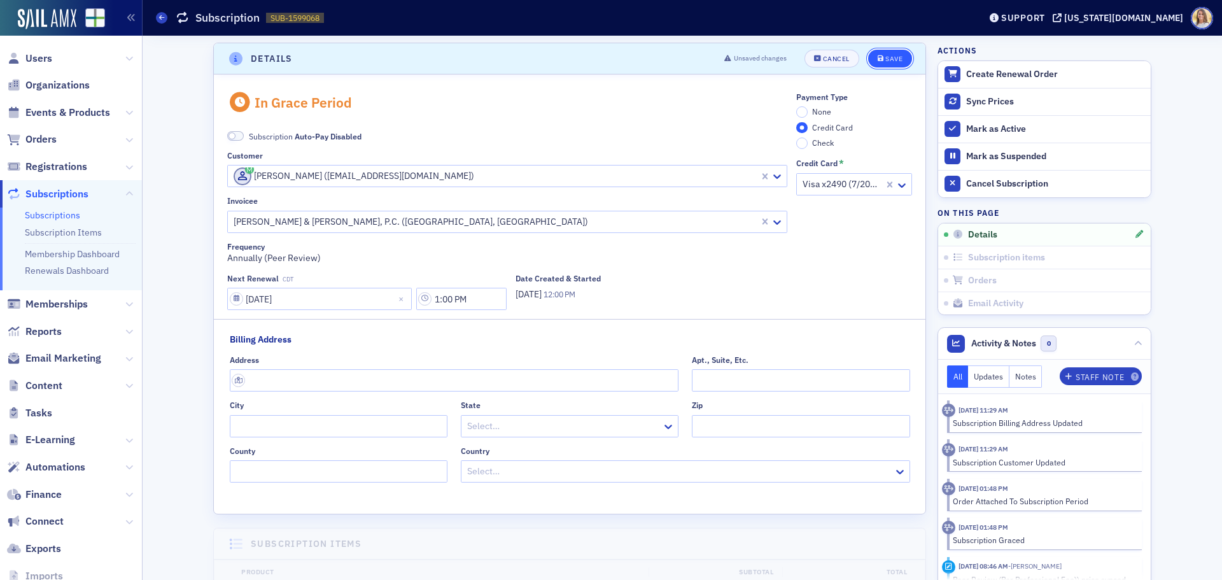
click at [894, 64] on button "Save" at bounding box center [890, 59] width 44 height 18
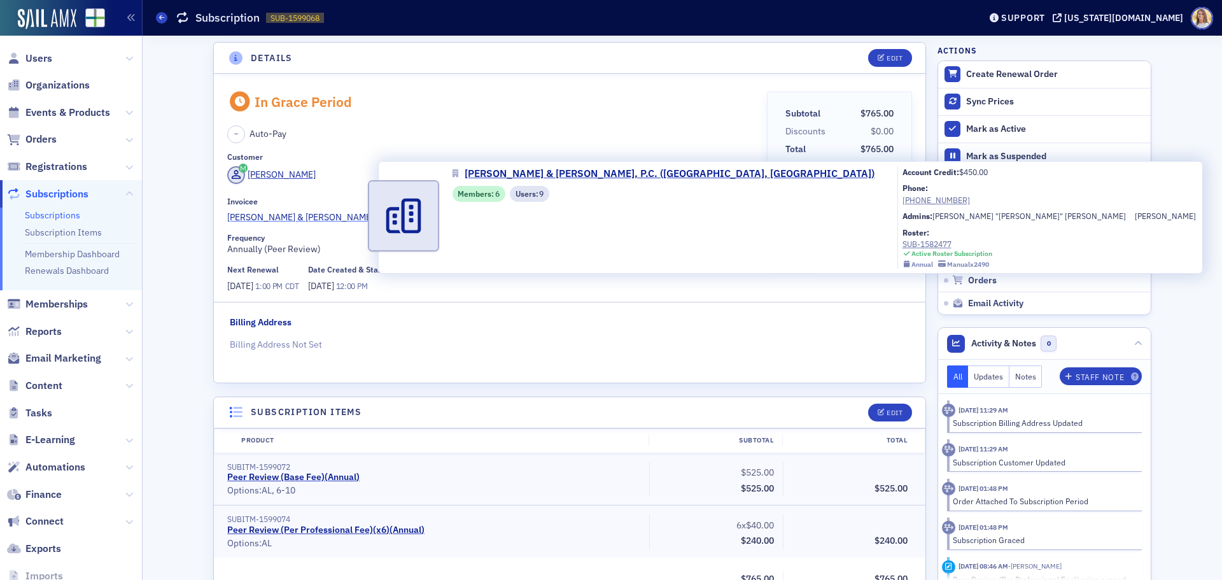
click at [297, 220] on span "Parker & Townes, P.C. (Gardendale, AL)" at bounding box center [404, 217] width 355 height 13
select select "US"
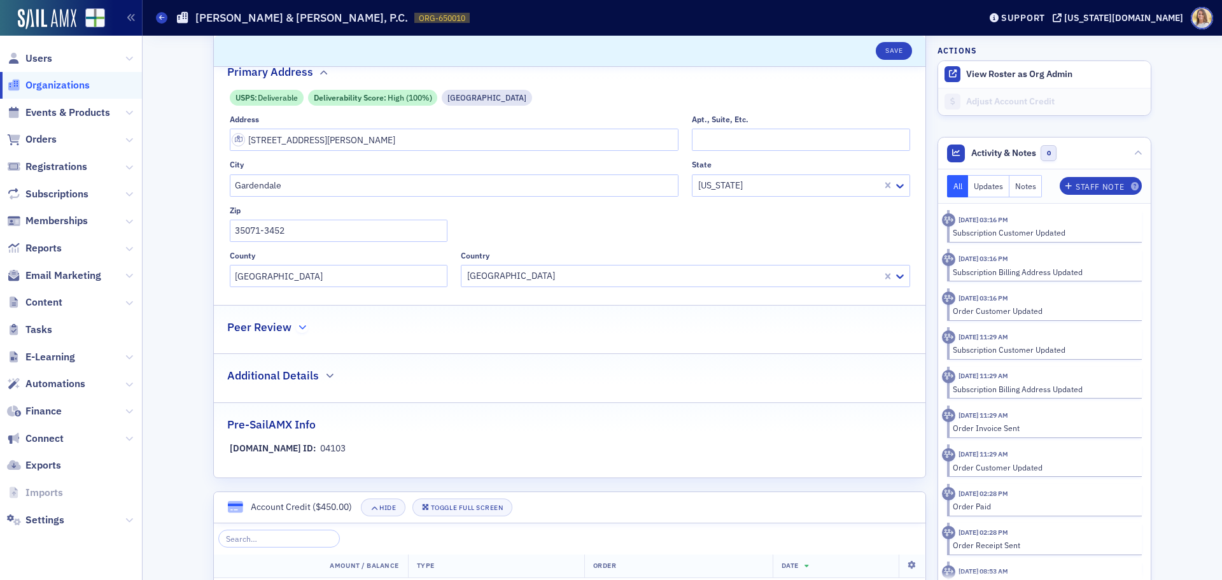
scroll to position [384, 0]
click at [299, 324] on icon "button" at bounding box center [303, 327] width 8 height 8
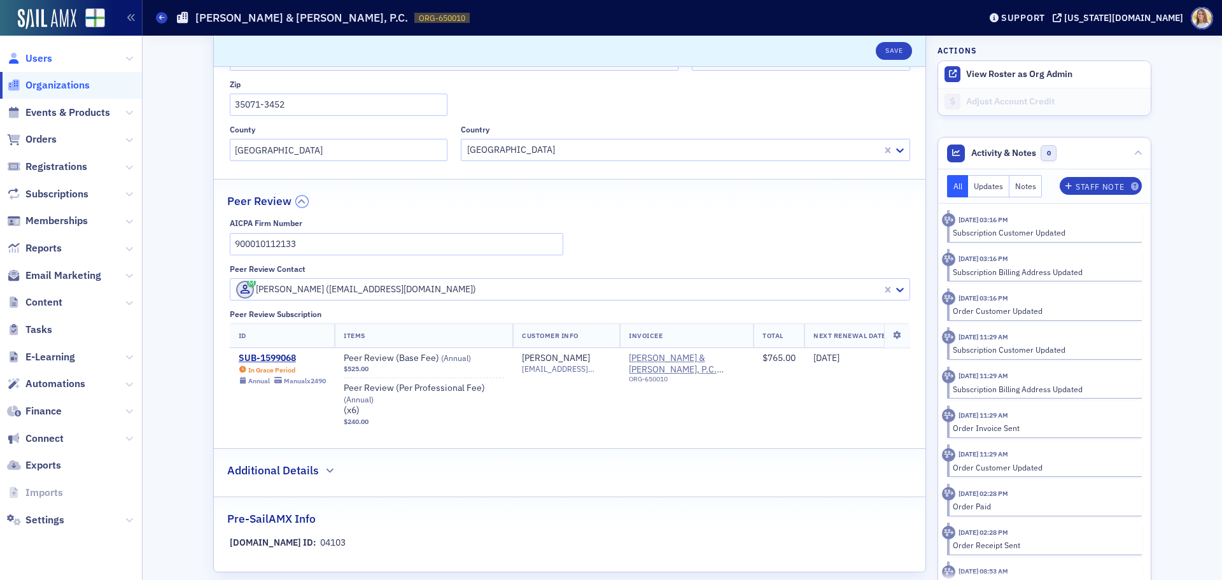
scroll to position [511, 0]
click at [46, 60] on span "Users" at bounding box center [38, 59] width 27 height 14
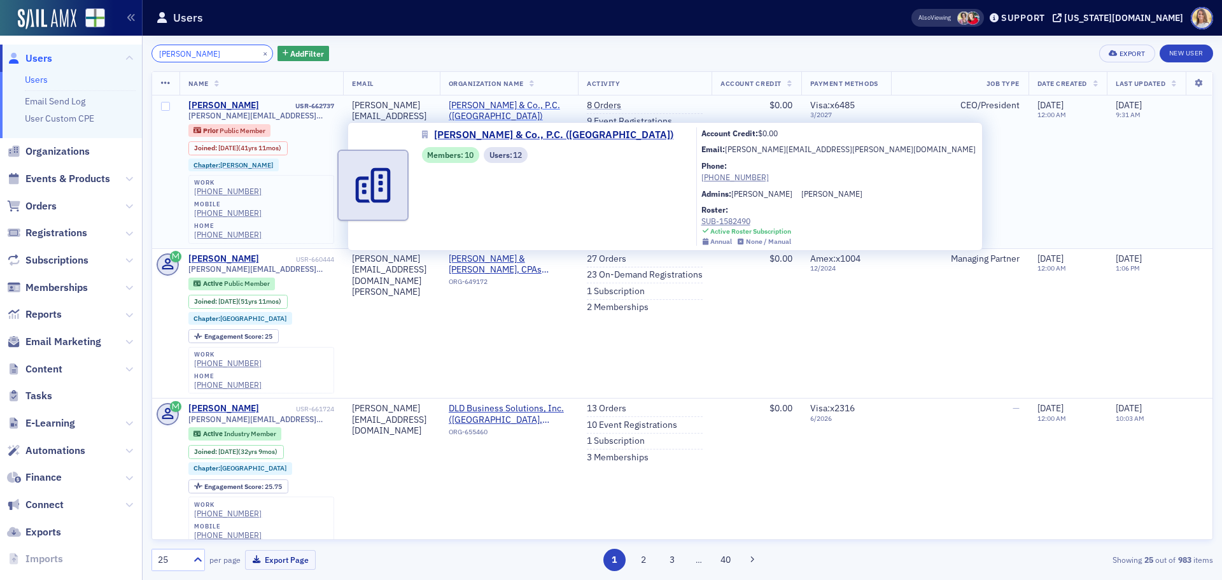
type input "john fendley"
click at [558, 105] on span "[PERSON_NAME] & Co., P.C. ([GEOGRAPHIC_DATA])" at bounding box center [509, 111] width 121 height 22
select select "US"
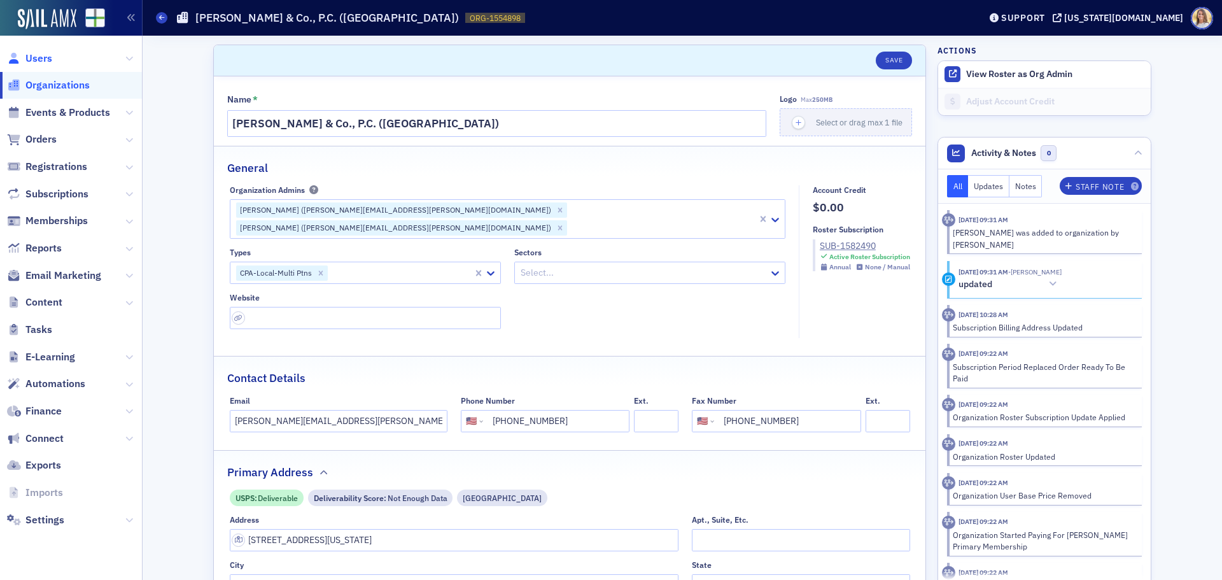
click at [50, 61] on span "Users" at bounding box center [38, 59] width 27 height 14
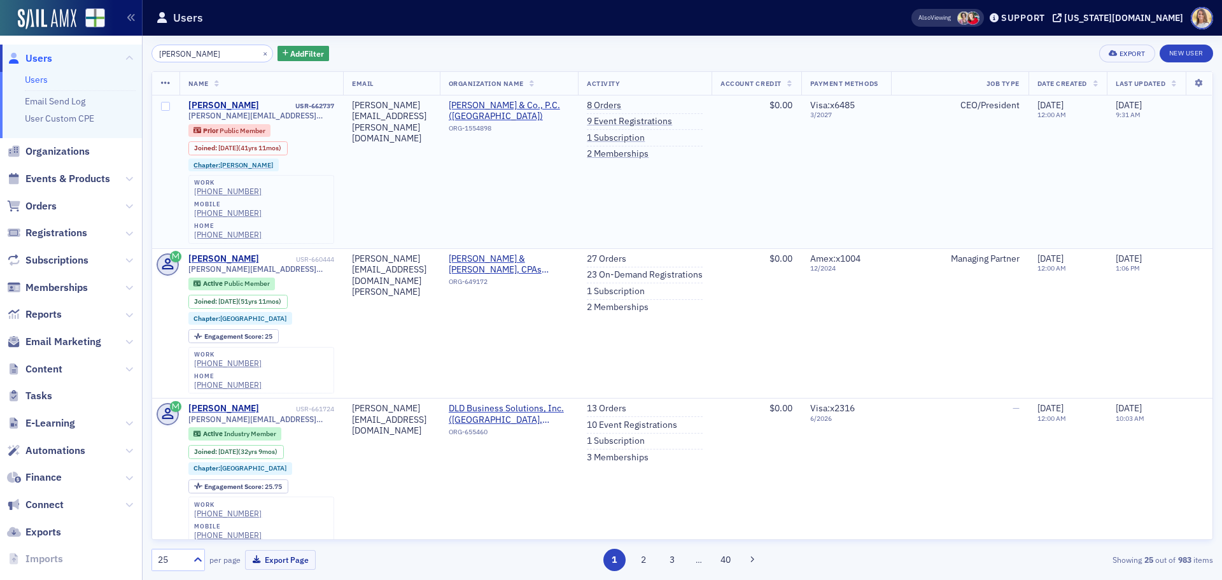
click at [209, 104] on div "[PERSON_NAME]" at bounding box center [223, 105] width 71 height 11
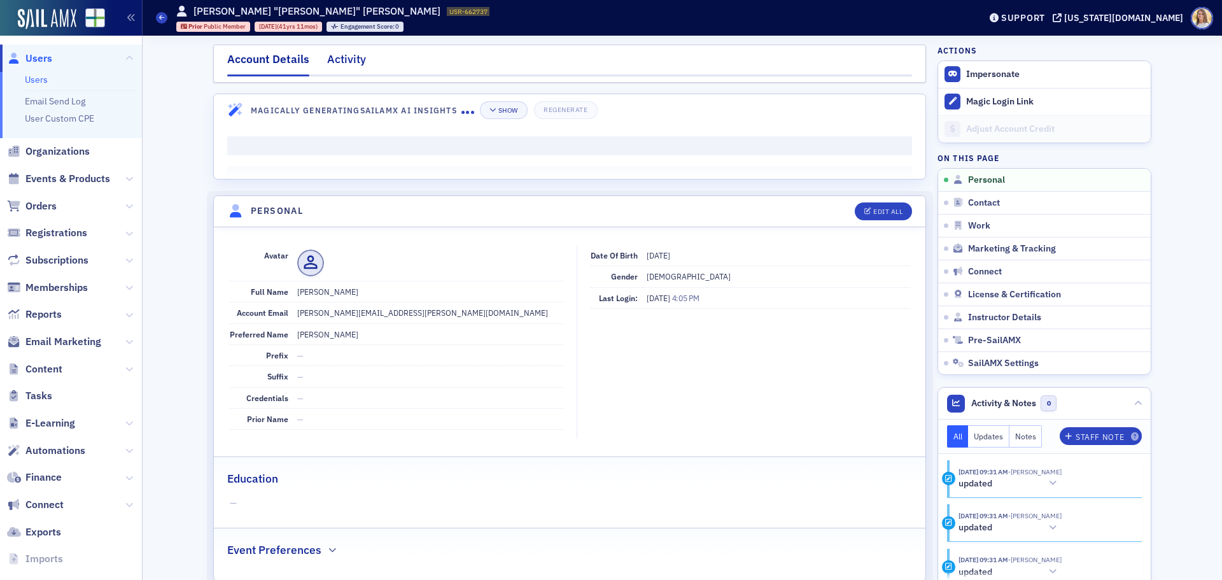
click at [333, 57] on div "Activity" at bounding box center [346, 63] width 39 height 24
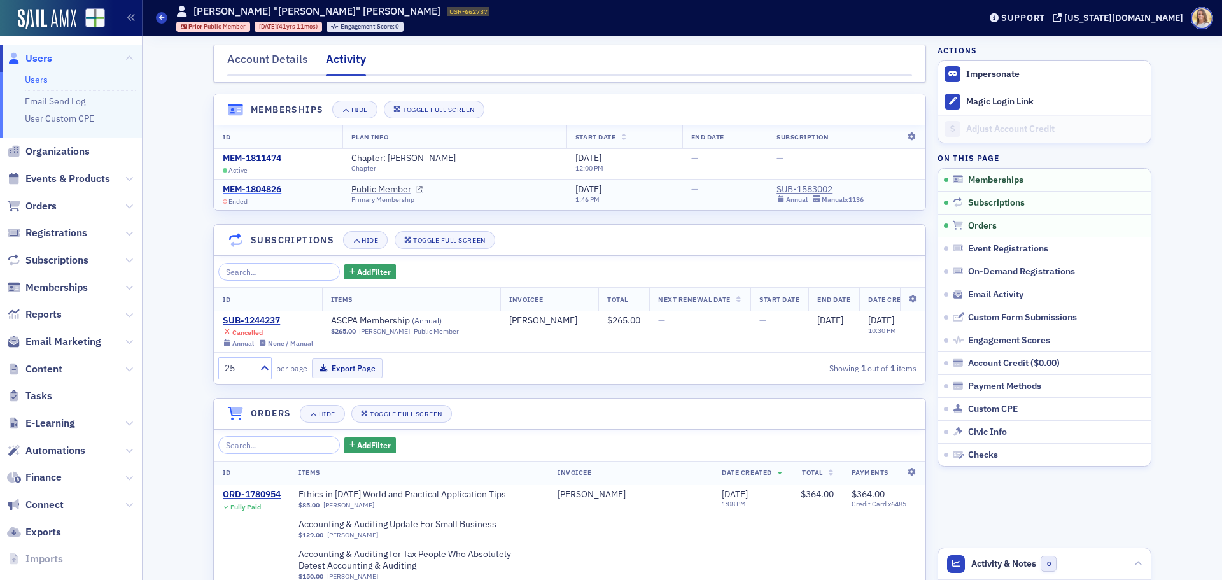
click at [266, 189] on div "MEM-1804826" at bounding box center [252, 189] width 59 height 11
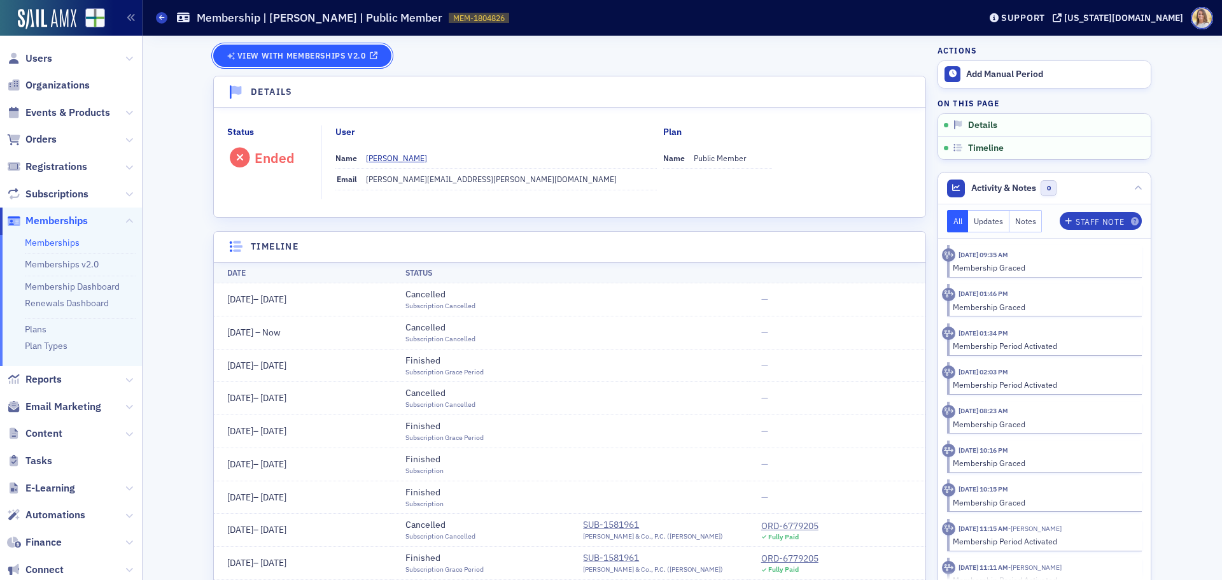
click at [325, 57] on span "View with Memberships v2.0" at bounding box center [301, 55] width 129 height 7
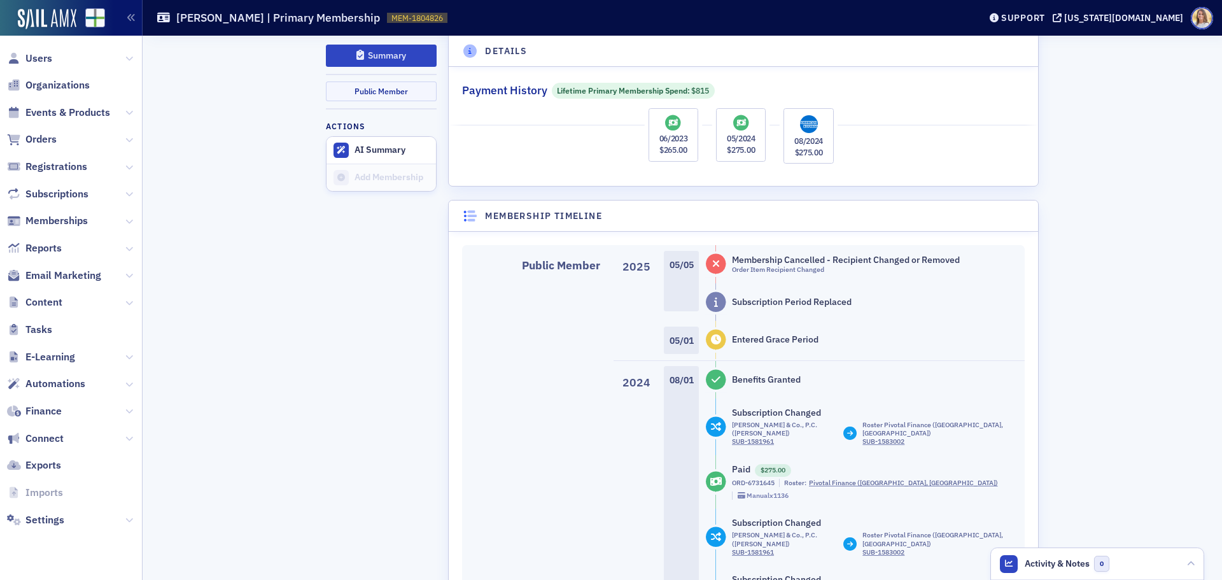
scroll to position [383, 0]
click at [134, 137] on span "Orders" at bounding box center [71, 139] width 142 height 27
click at [127, 141] on icon at bounding box center [129, 140] width 8 height 8
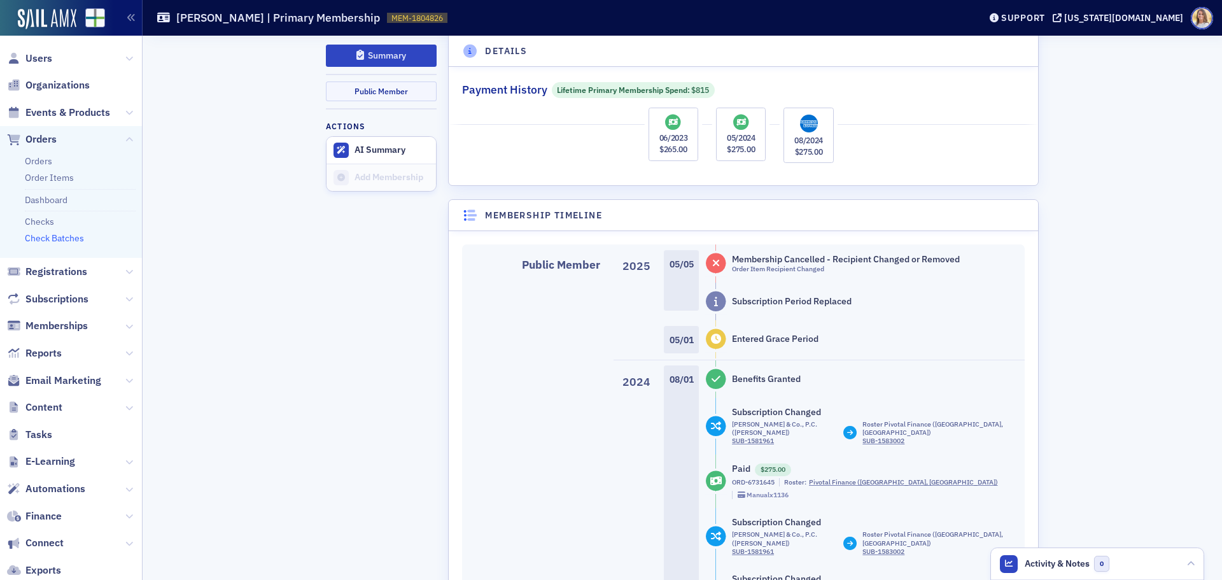
click at [75, 239] on link "Check Batches" at bounding box center [54, 237] width 59 height 11
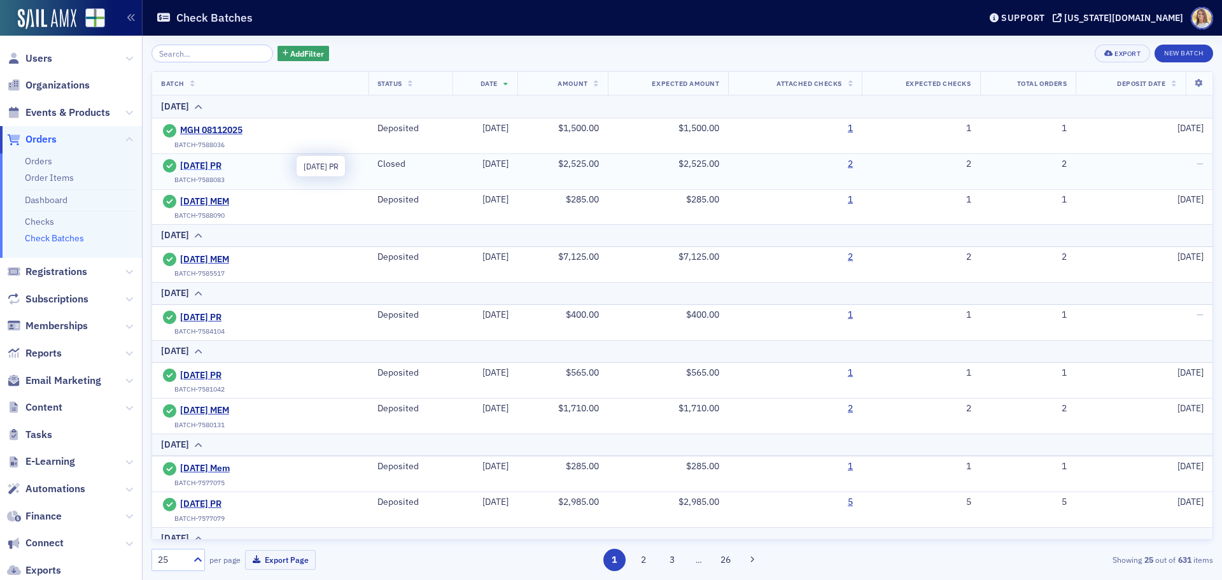
click at [223, 165] on span "8-11-2025 PR" at bounding box center [238, 165] width 116 height 11
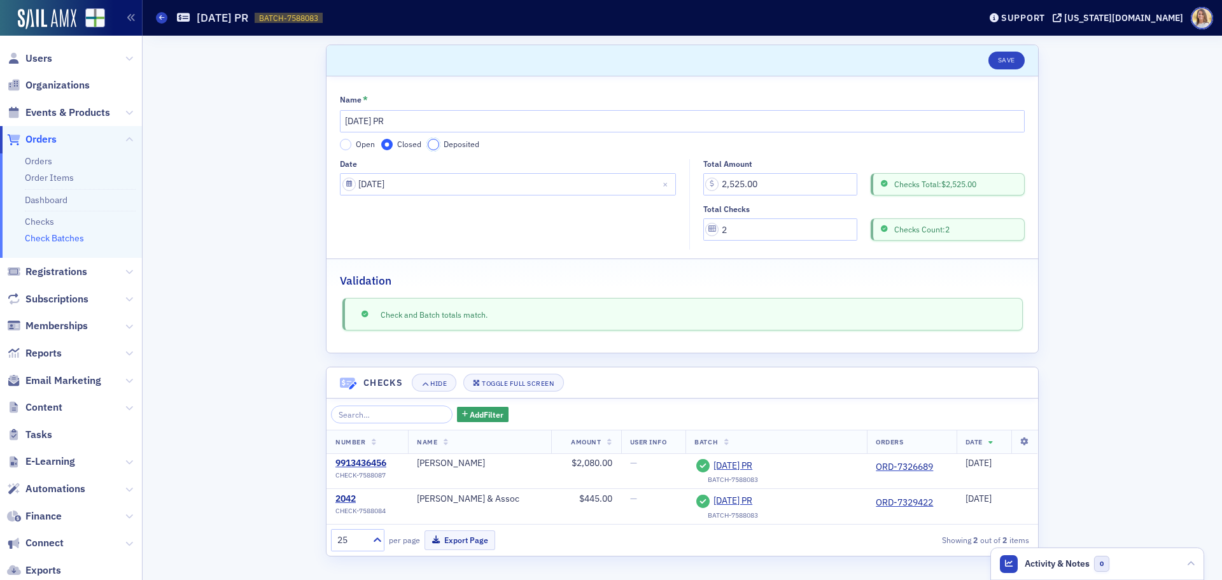
click at [431, 143] on input "Deposited" at bounding box center [433, 144] width 11 height 11
click at [565, 229] on input "Deposit Date" at bounding box center [508, 229] width 336 height 22
select select "7"
select select "2025"
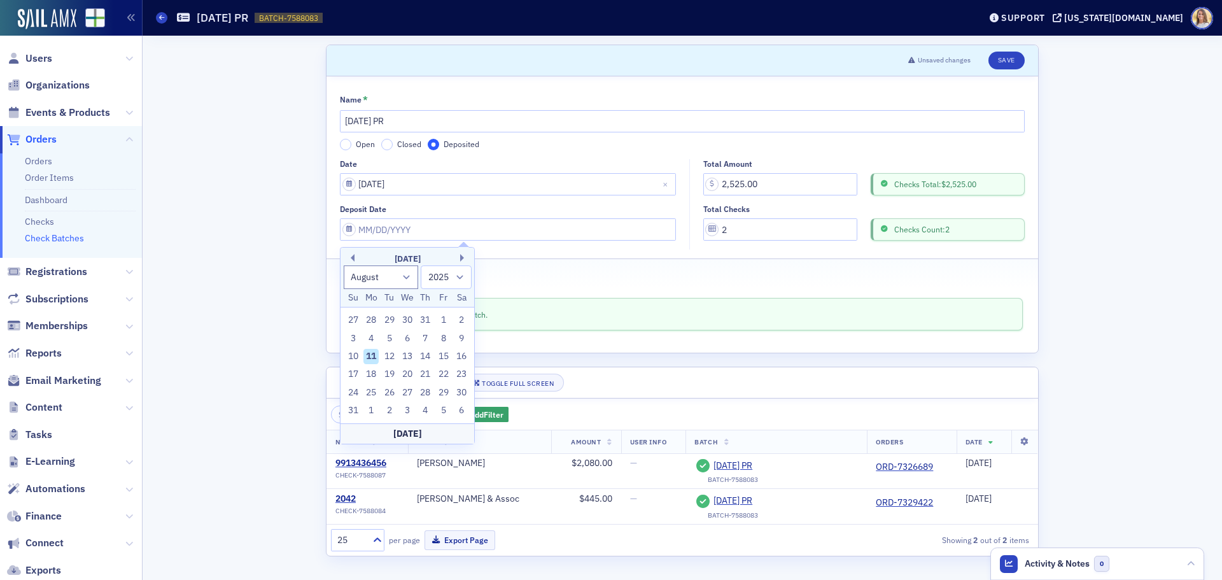
click at [368, 356] on div "11" at bounding box center [371, 356] width 15 height 15
type input "08/11/2025"
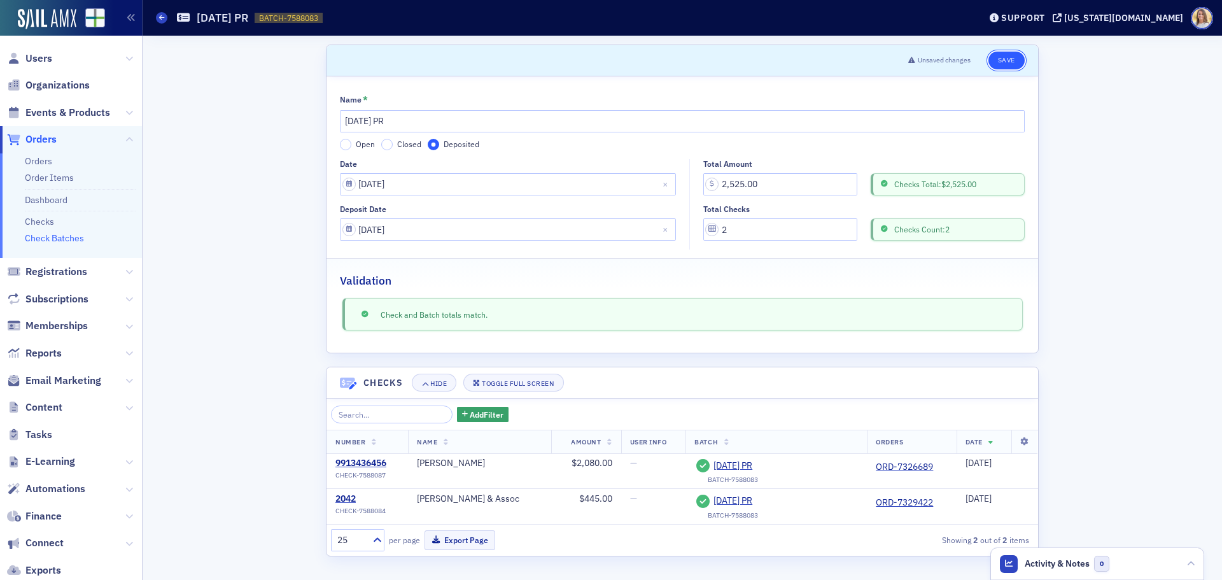
click at [1009, 60] on button "Save" at bounding box center [1007, 61] width 36 height 18
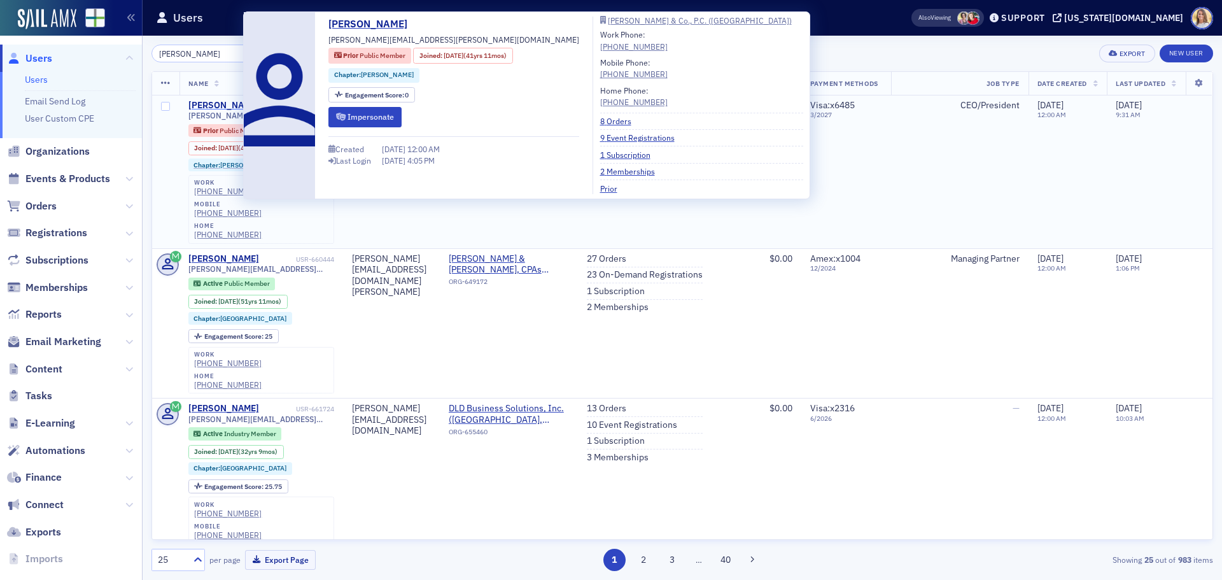
type input "[PERSON_NAME]"
click at [218, 103] on div "[PERSON_NAME]" at bounding box center [223, 105] width 71 height 11
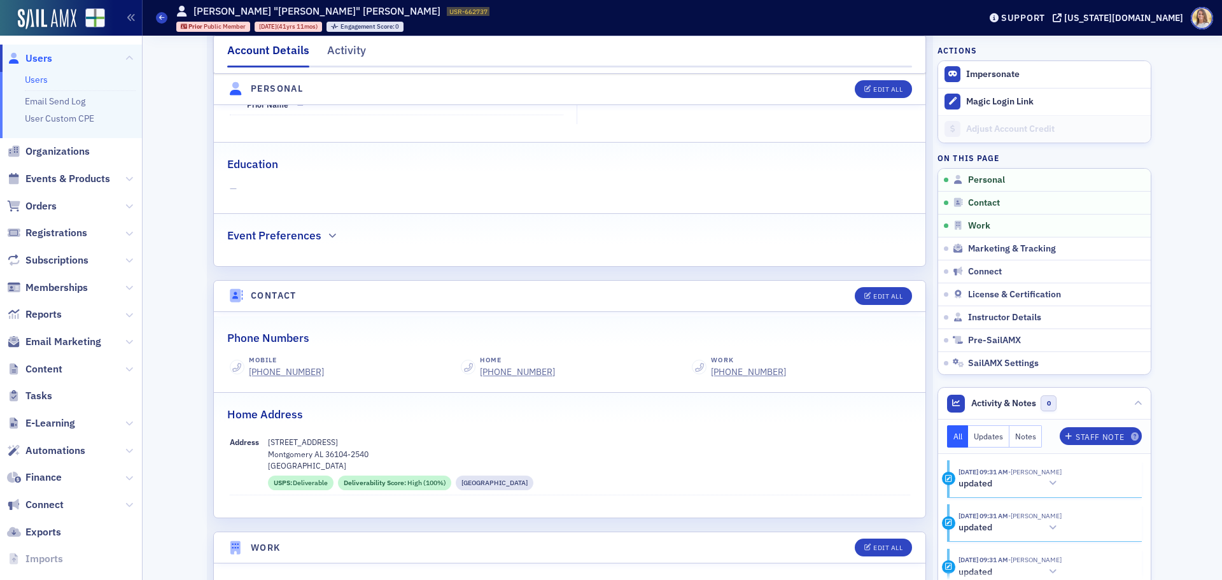
scroll to position [318, 0]
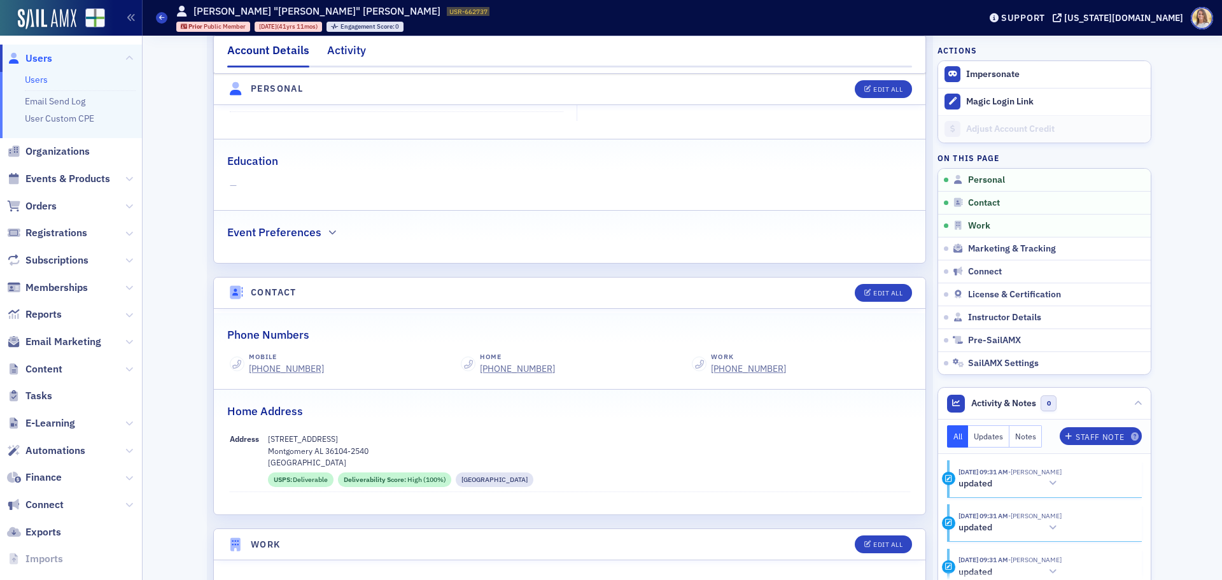
click at [346, 51] on div "Activity" at bounding box center [346, 54] width 39 height 24
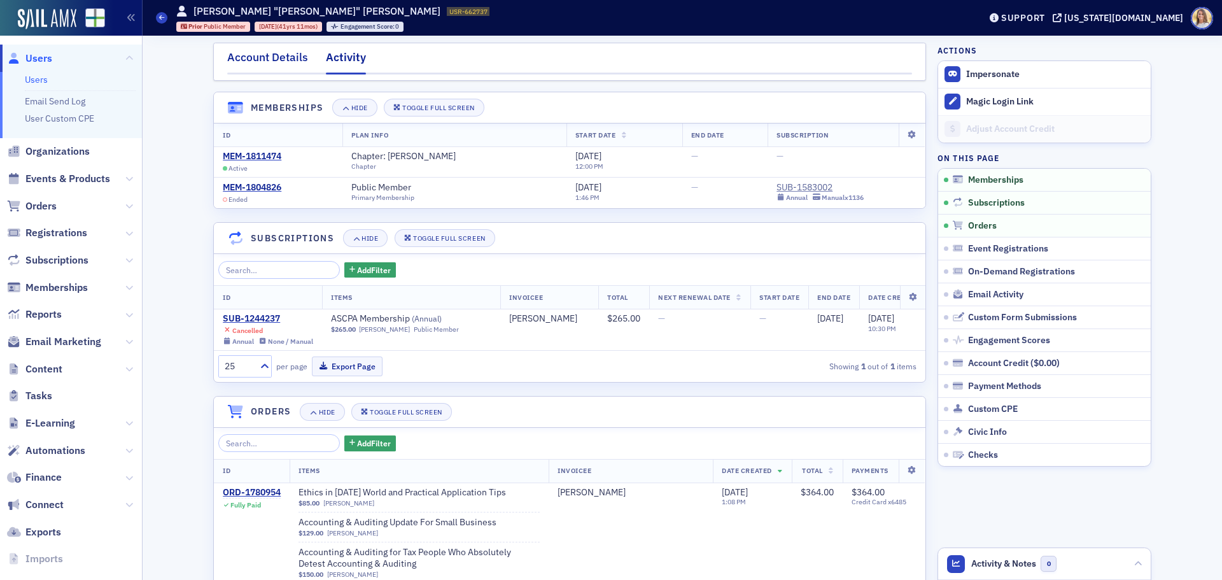
scroll to position [1, 0]
click at [795, 190] on div "SUB-1583002" at bounding box center [820, 188] width 87 height 11
click at [274, 57] on div "Account Details" at bounding box center [267, 63] width 81 height 24
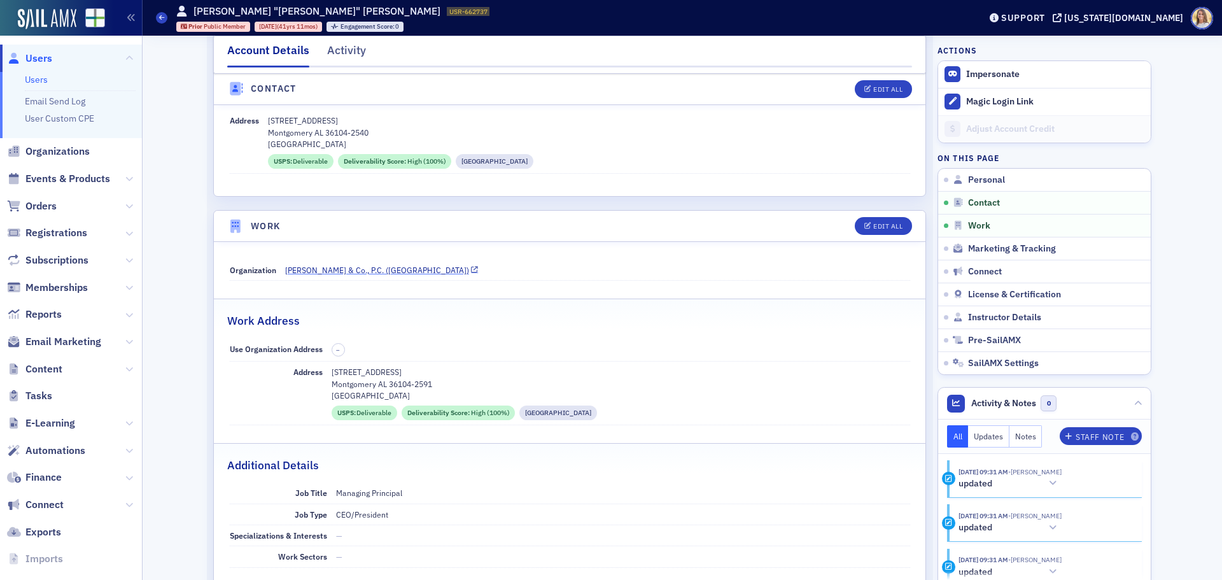
scroll to position [637, 0]
click at [383, 273] on span "[PERSON_NAME] & Co., P.C. ([GEOGRAPHIC_DATA])" at bounding box center [377, 269] width 184 height 11
click at [395, 273] on span "Jackson Thornton & Co., P.C. (Prattville)" at bounding box center [377, 269] width 184 height 11
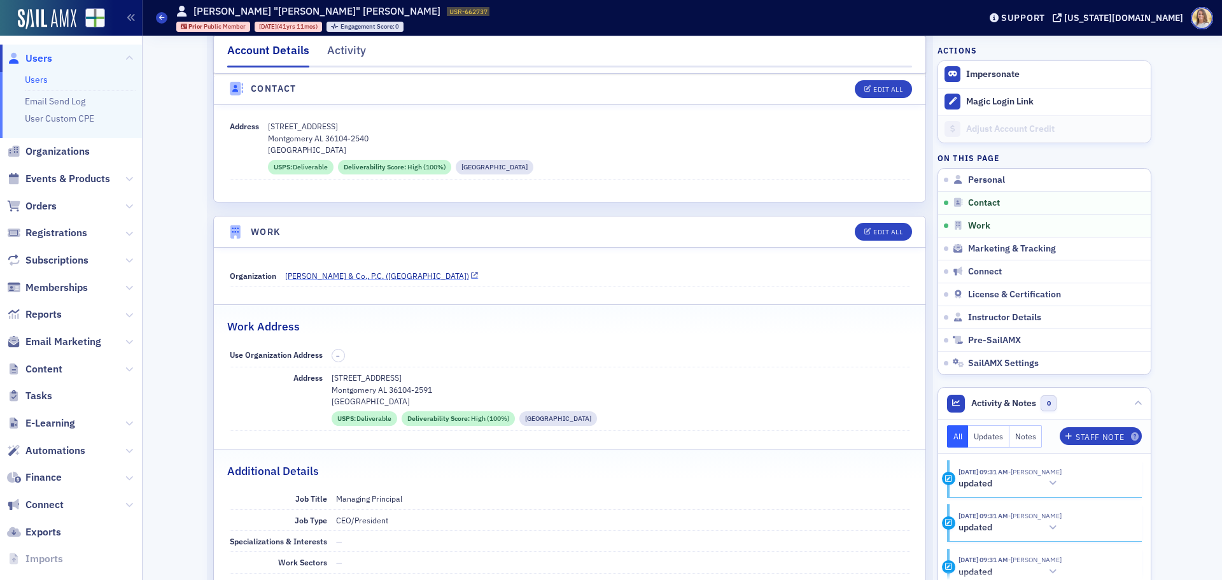
scroll to position [632, 0]
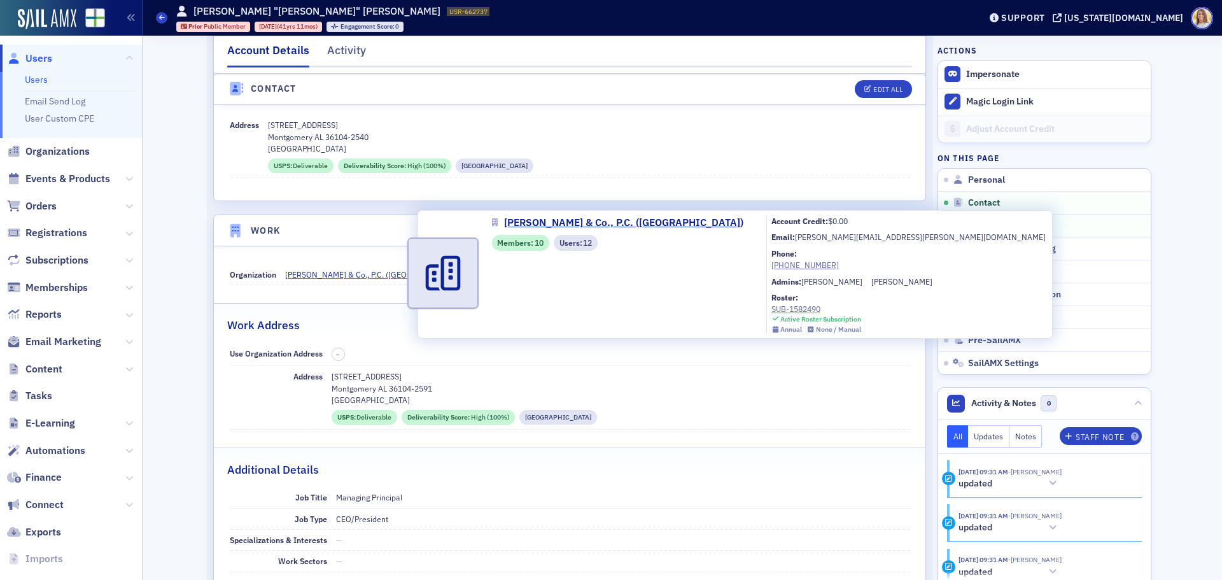
click at [343, 273] on span "[PERSON_NAME] & Co., P.C. ([GEOGRAPHIC_DATA])" at bounding box center [377, 274] width 184 height 11
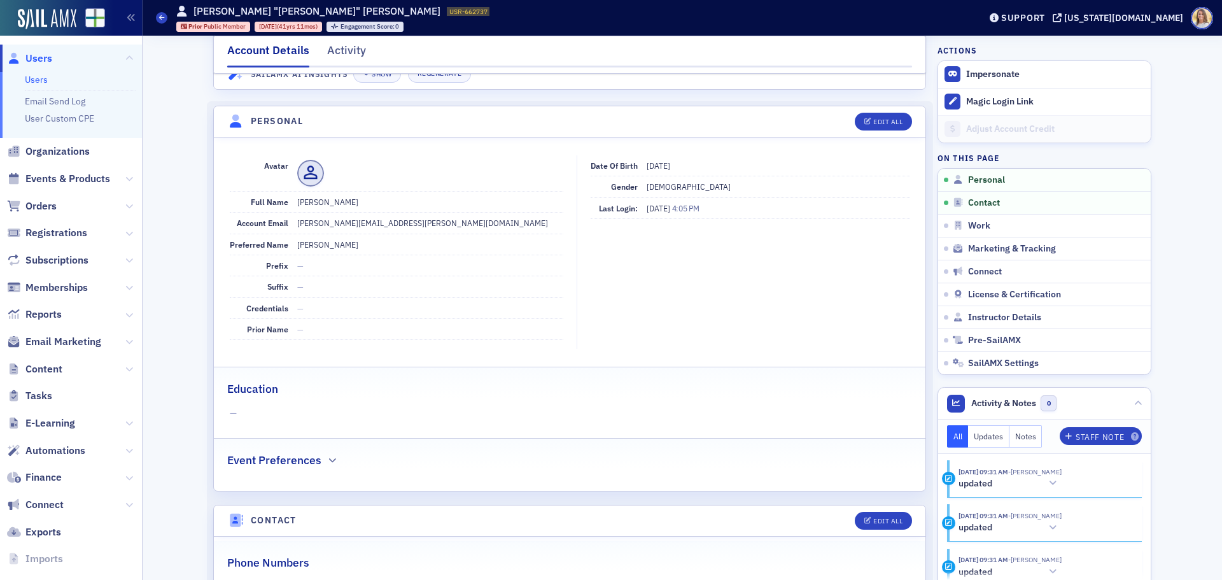
scroll to position [0, 0]
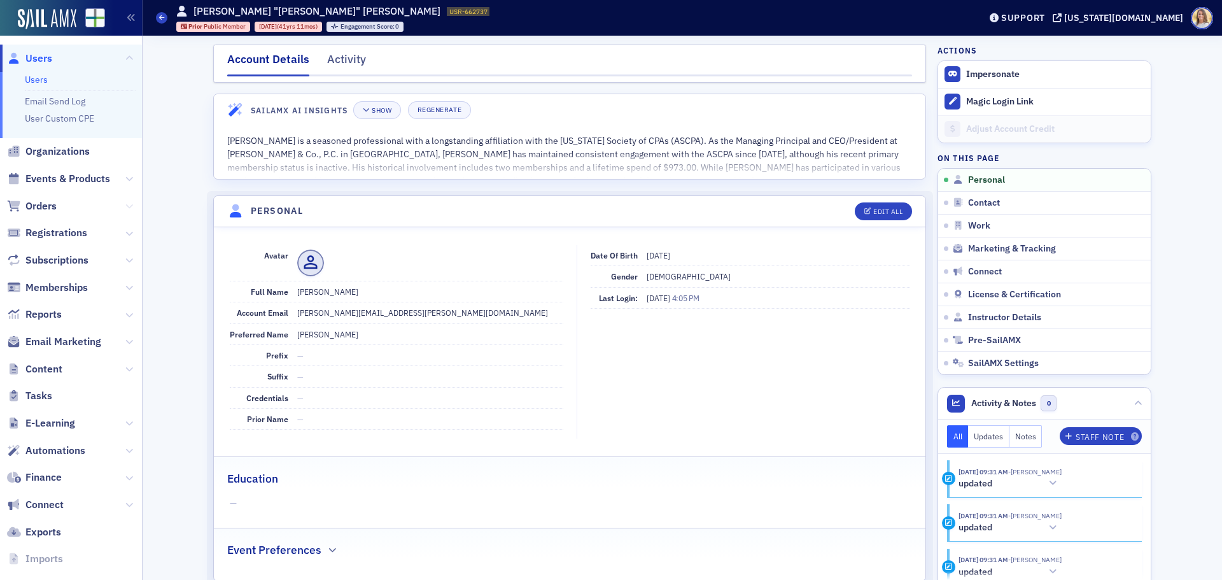
click at [125, 207] on icon at bounding box center [129, 206] width 8 height 8
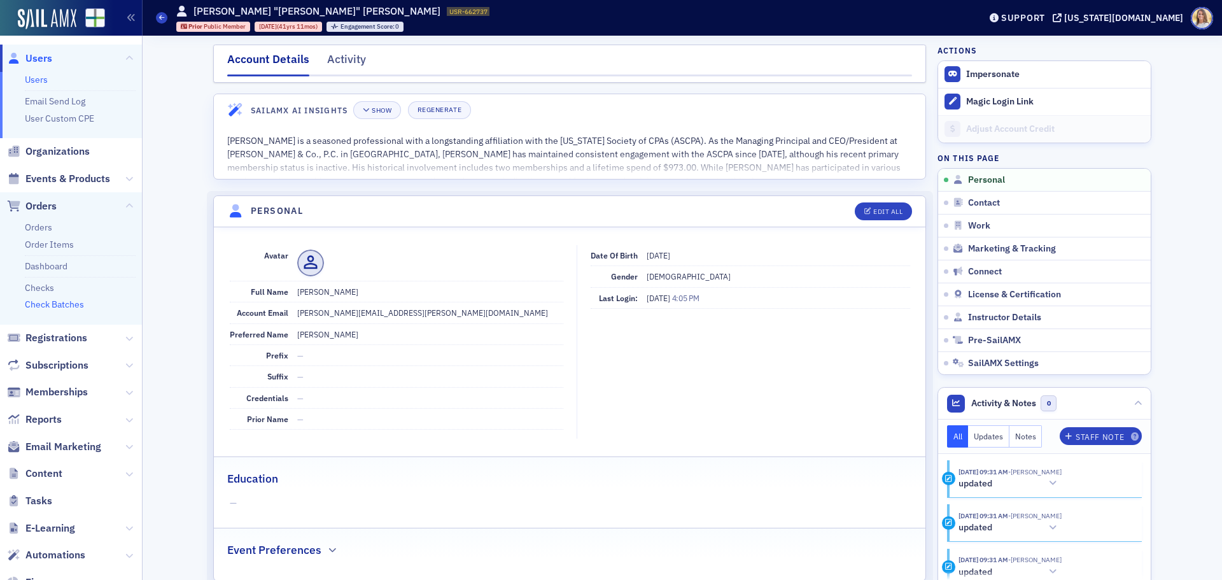
click at [48, 302] on link "Check Batches" at bounding box center [54, 304] width 59 height 11
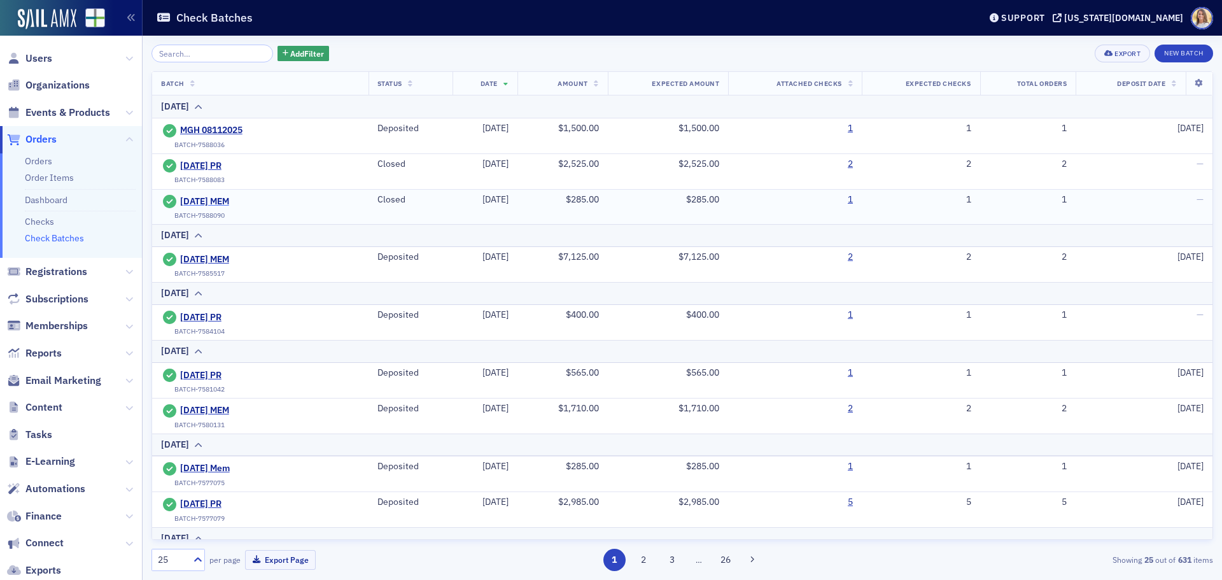
click at [243, 205] on span "8-11-2025 MEM" at bounding box center [238, 201] width 116 height 11
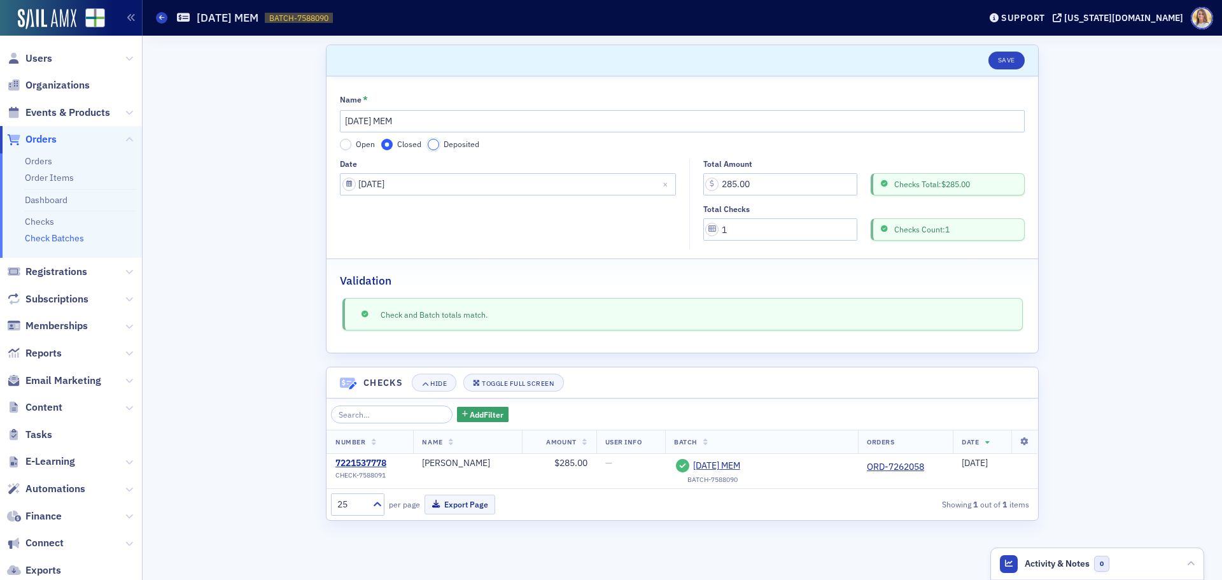
click at [434, 142] on input "Deposited" at bounding box center [433, 144] width 11 height 11
select select "7"
select select "2025"
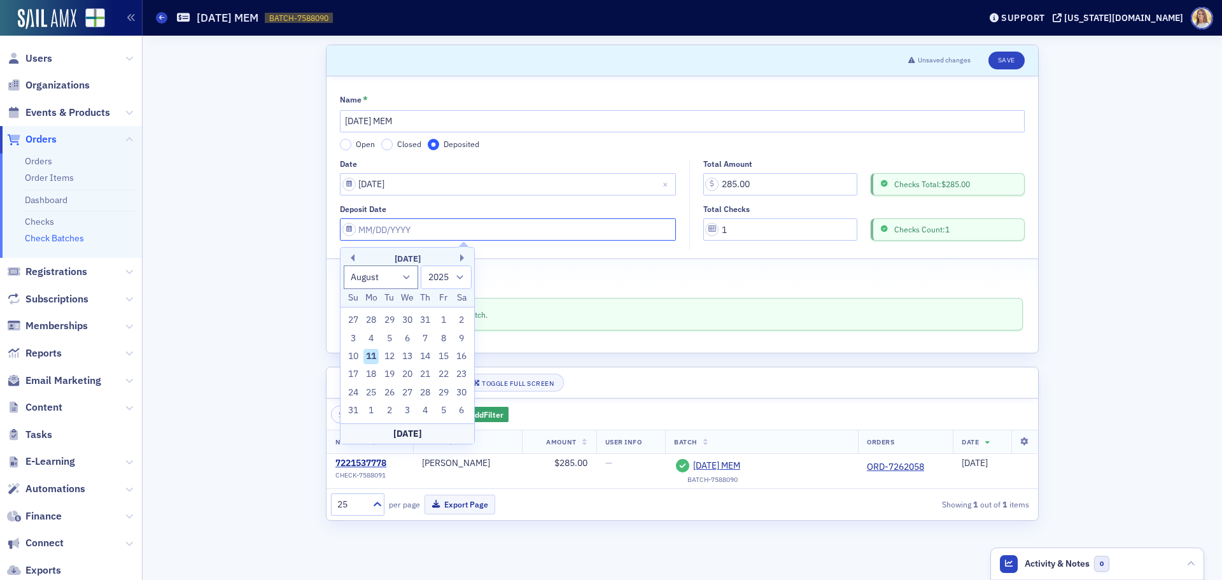
click at [471, 225] on input "Deposit Date" at bounding box center [508, 229] width 336 height 22
click at [371, 357] on div "11" at bounding box center [371, 356] width 15 height 15
type input "08/11/2025"
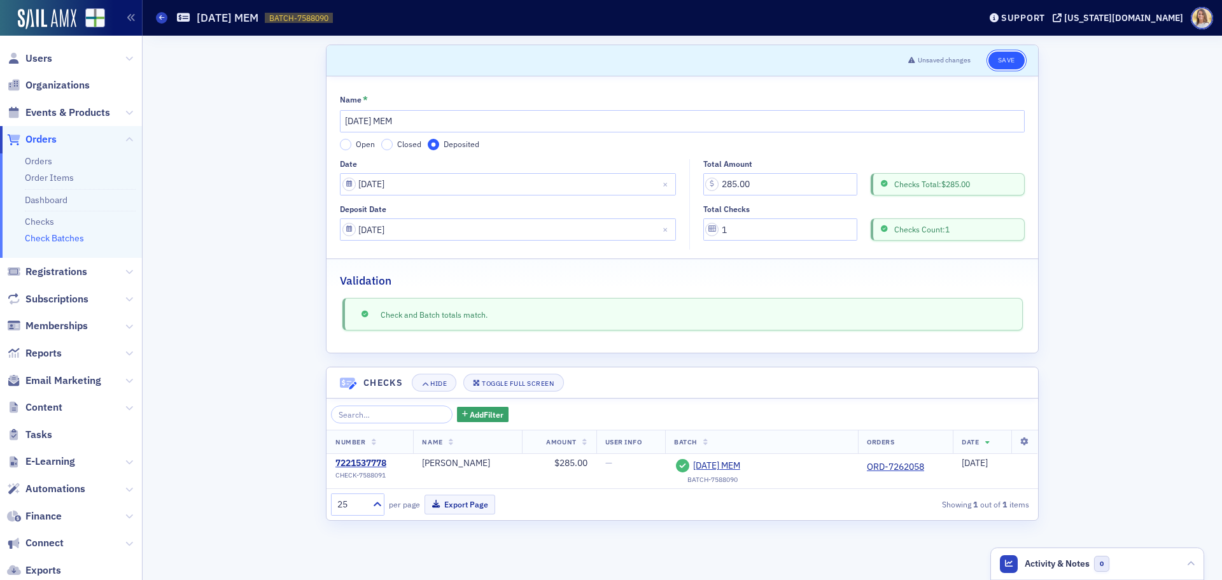
click at [999, 58] on button "Save" at bounding box center [1007, 61] width 36 height 18
drag, startPoint x: 66, startPoint y: 241, endPoint x: 616, endPoint y: 248, distance: 550.2
click at [67, 241] on link "Check Batches" at bounding box center [54, 237] width 59 height 11
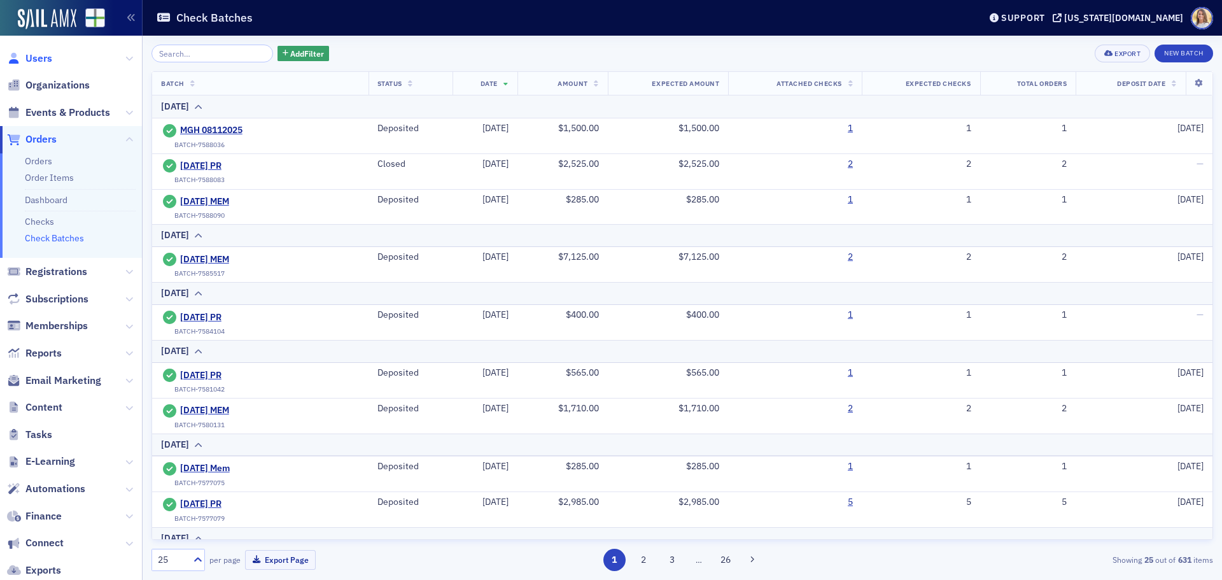
click at [34, 60] on span "Users" at bounding box center [38, 59] width 27 height 14
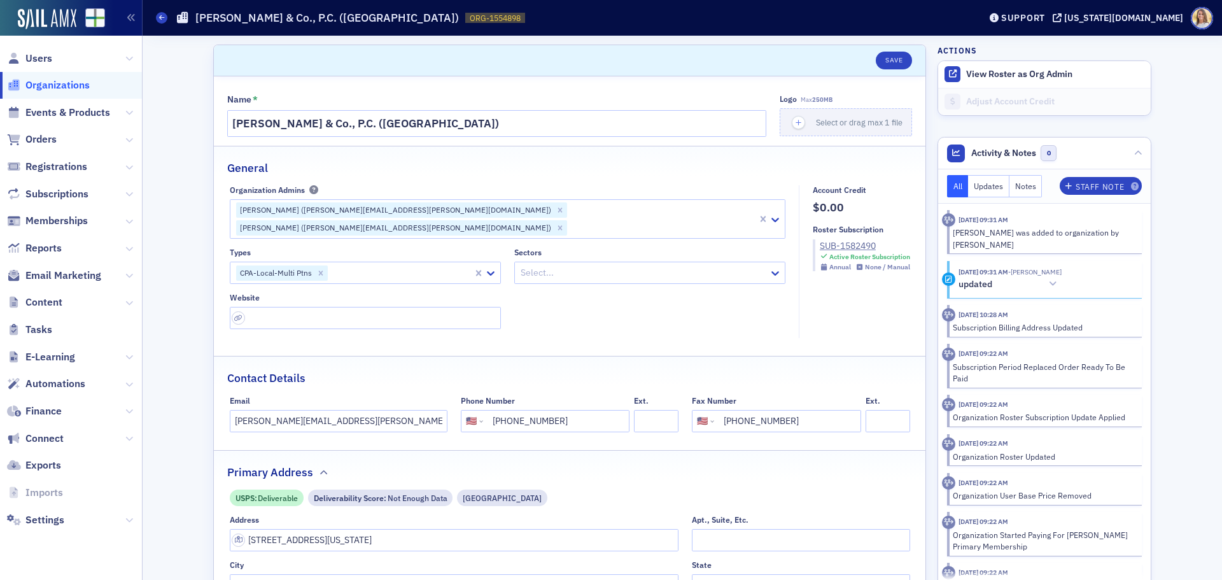
select select "US"
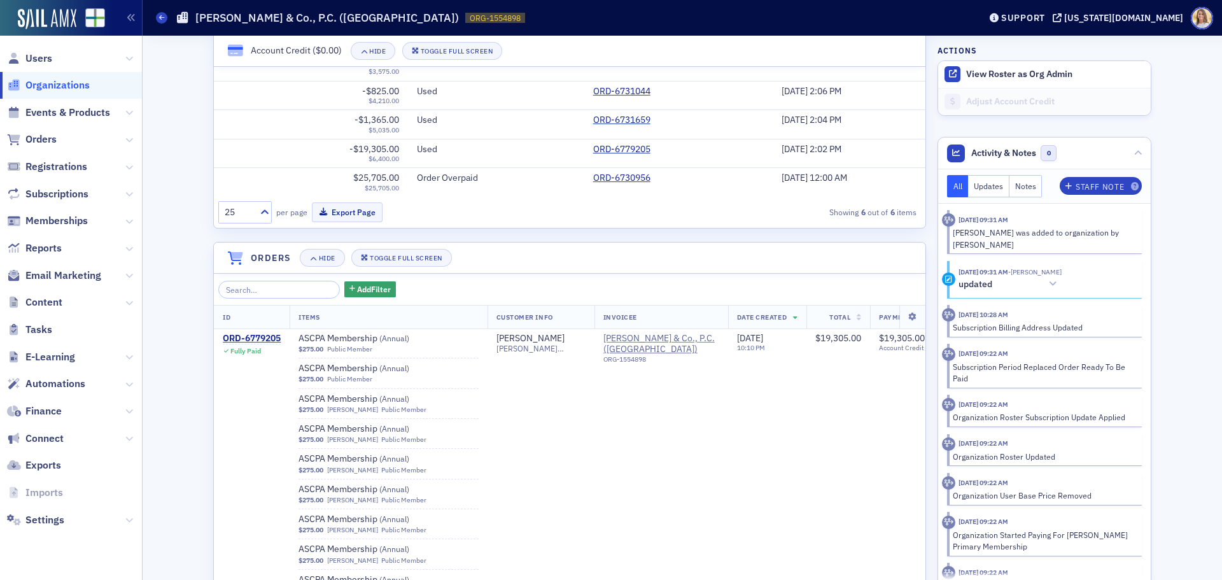
scroll to position [955, 0]
click at [260, 332] on div "ORD-6779205" at bounding box center [252, 337] width 58 height 11
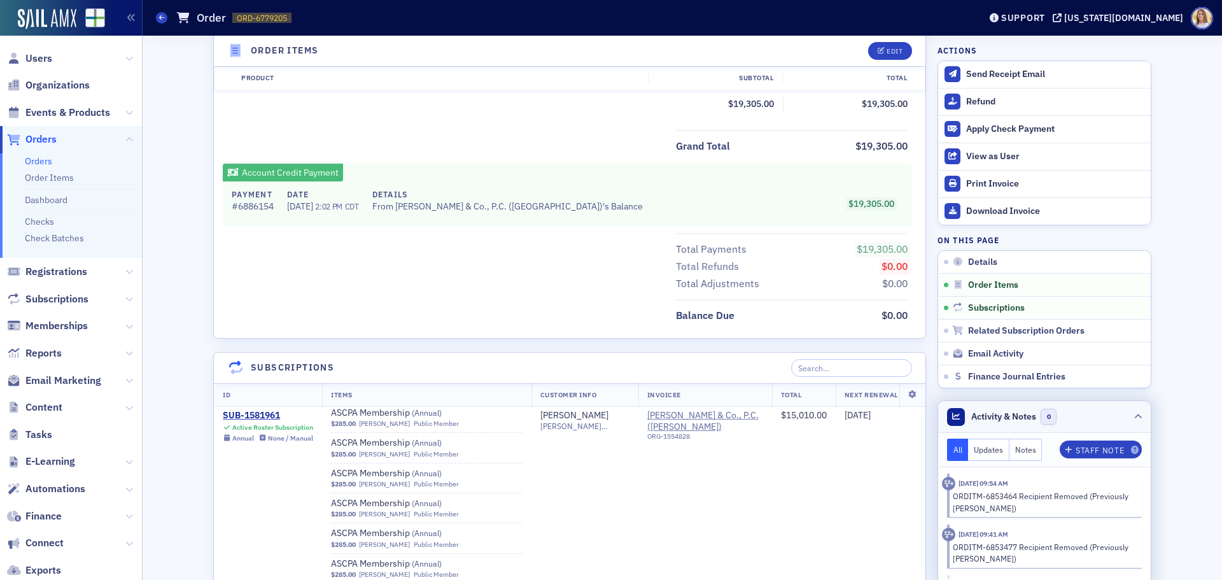
scroll to position [126, 0]
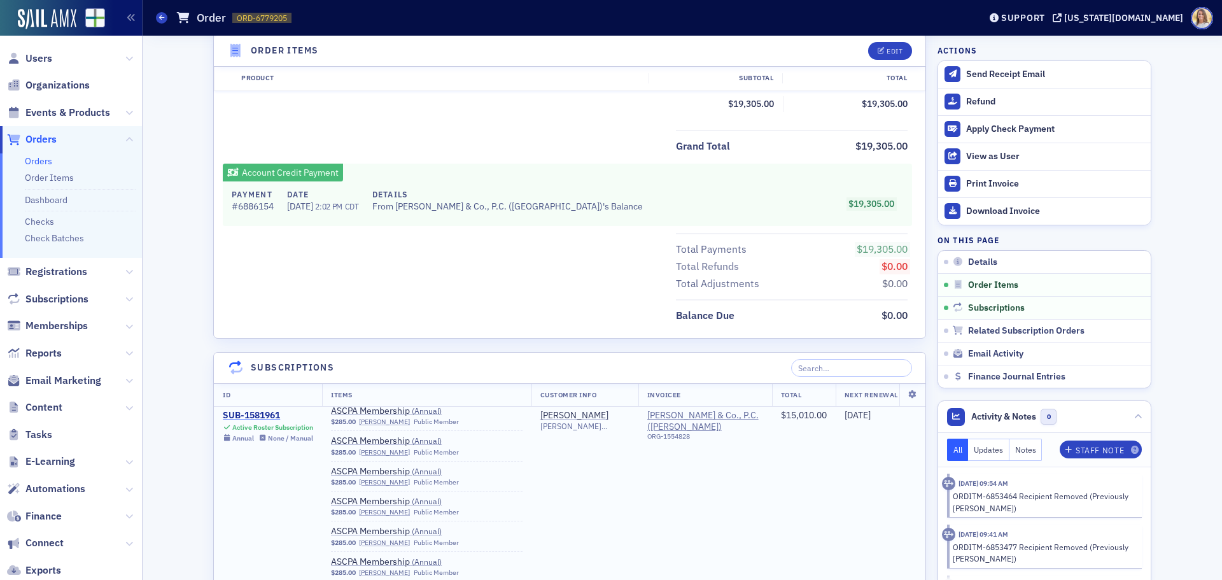
click at [260, 413] on div "SUB-1581961" at bounding box center [268, 416] width 90 height 11
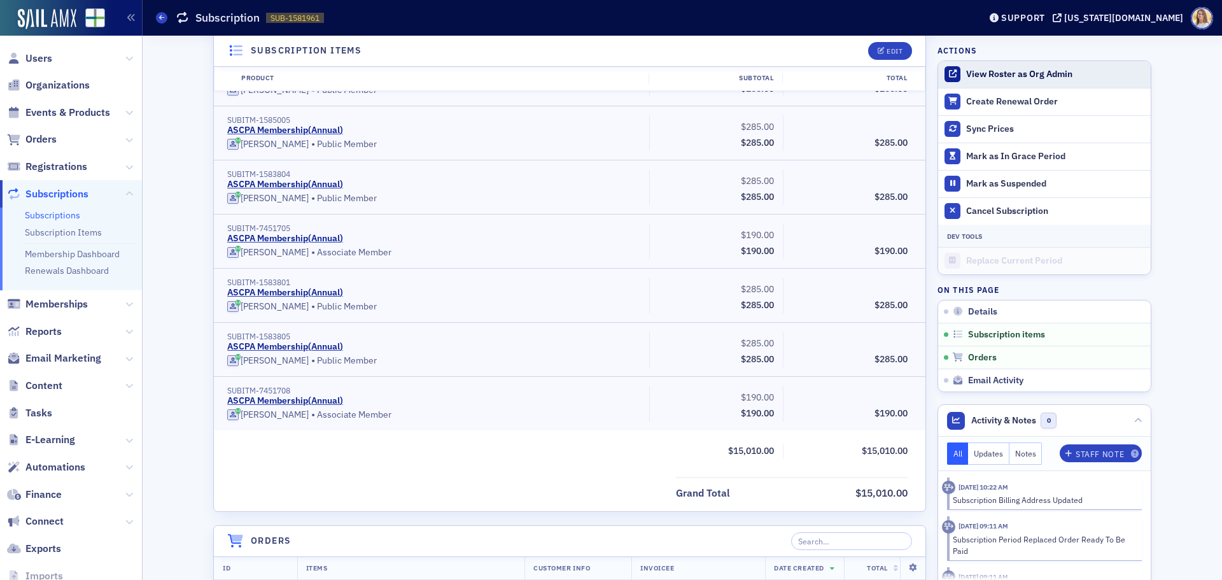
click at [1022, 66] on button "View Roster as Org Admin" at bounding box center [1045, 74] width 213 height 27
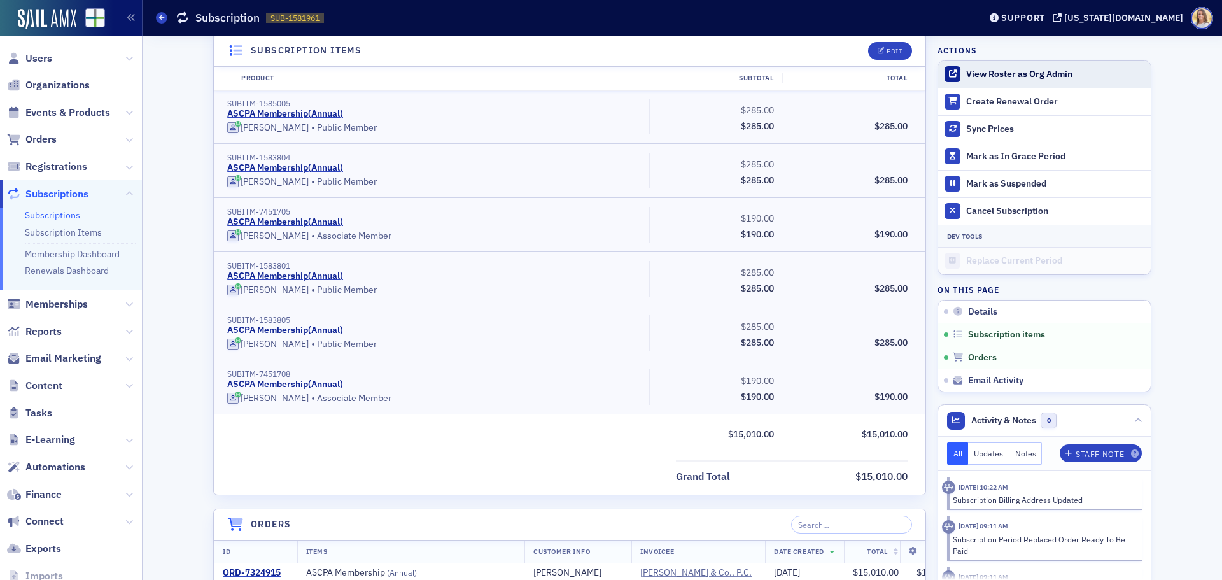
scroll to position [3181, 0]
click at [1024, 73] on button "View Roster as Org Admin" at bounding box center [1020, 74] width 106 height 11
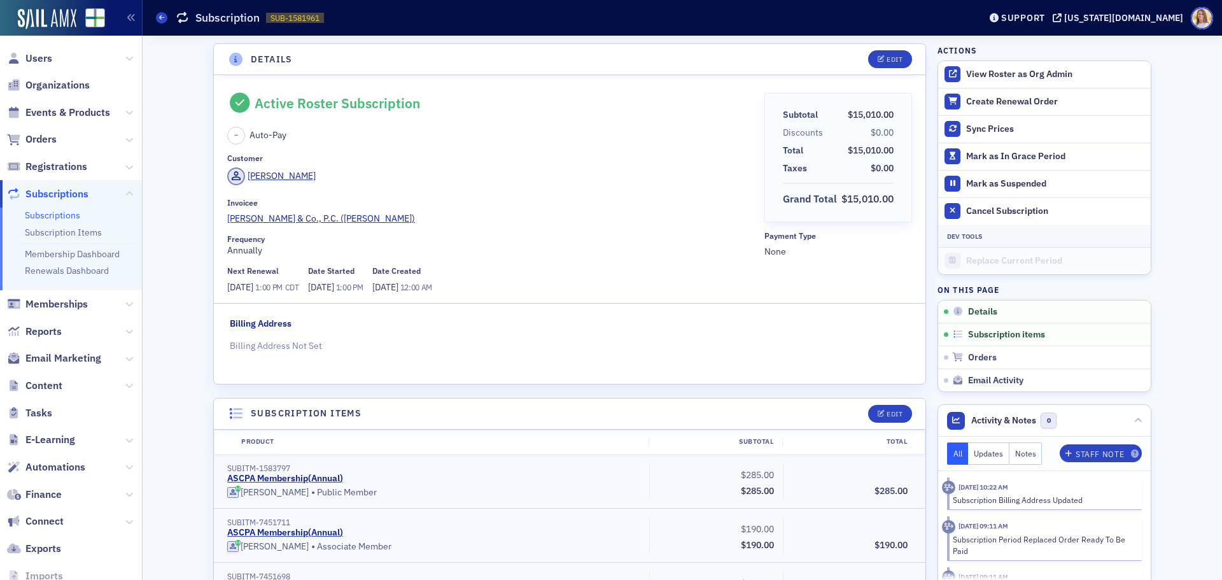
scroll to position [0, 0]
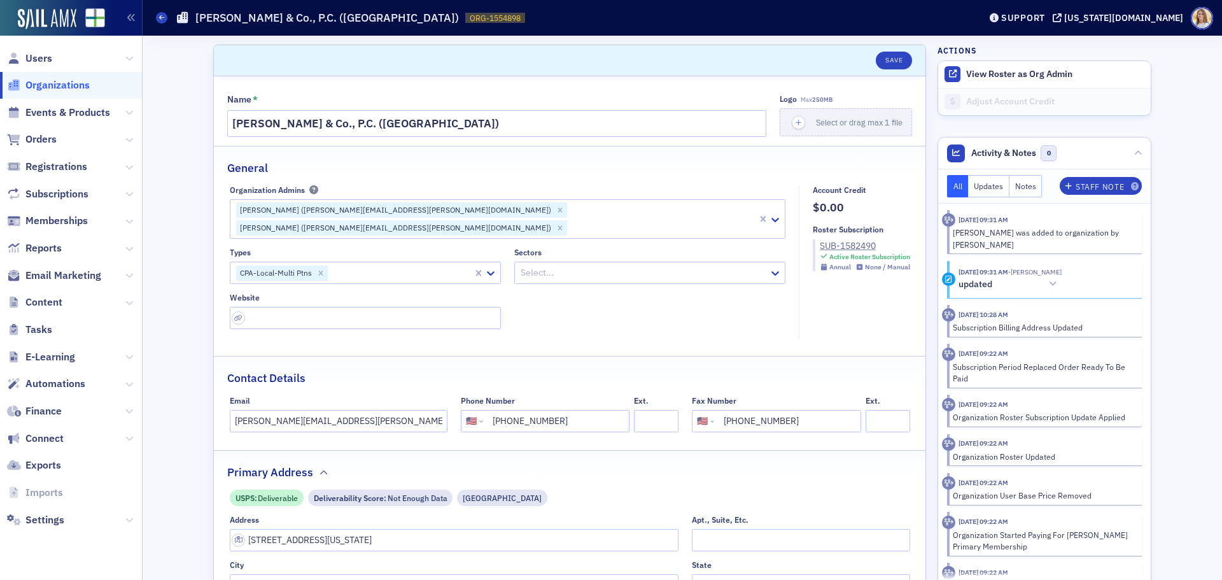
select select "US"
click at [994, 73] on button "View Roster as Org Admin" at bounding box center [1020, 74] width 106 height 11
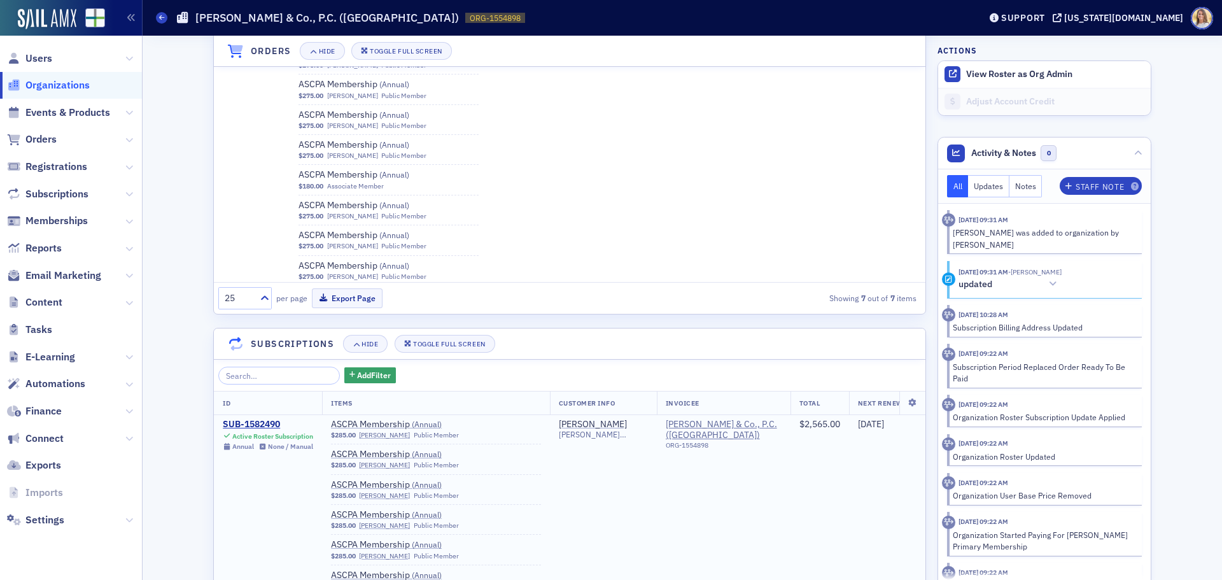
scroll to position [1336, 0]
click at [255, 416] on div "SUB-1582490" at bounding box center [268, 421] width 90 height 11
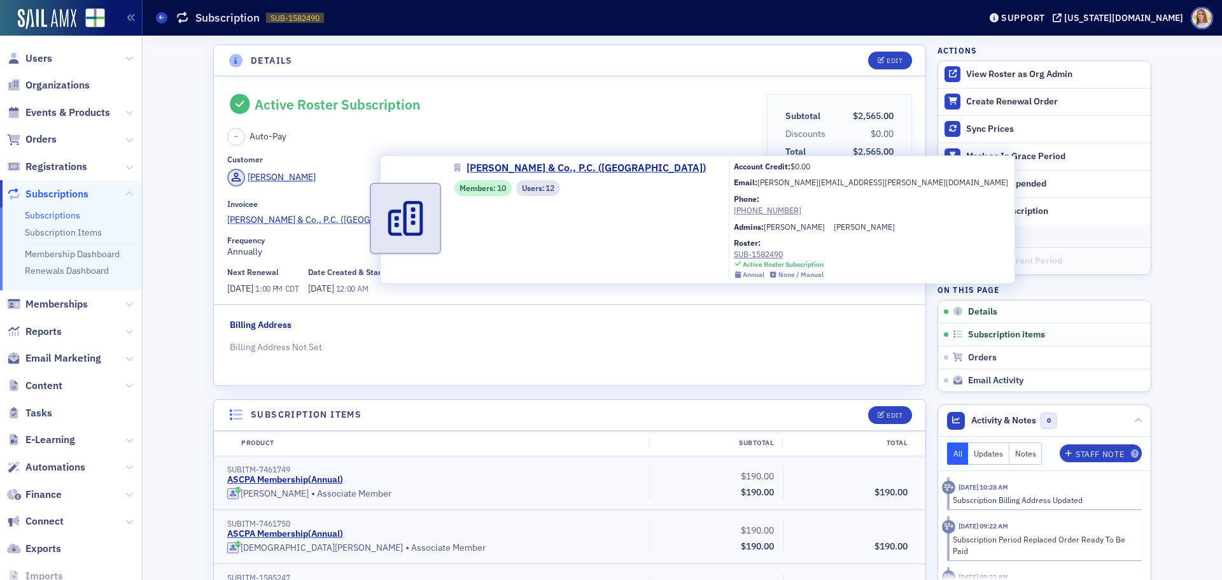
click at [347, 222] on span "[PERSON_NAME] & Co., P.C. ([GEOGRAPHIC_DATA])" at bounding box center [331, 219] width 208 height 13
select select "US"
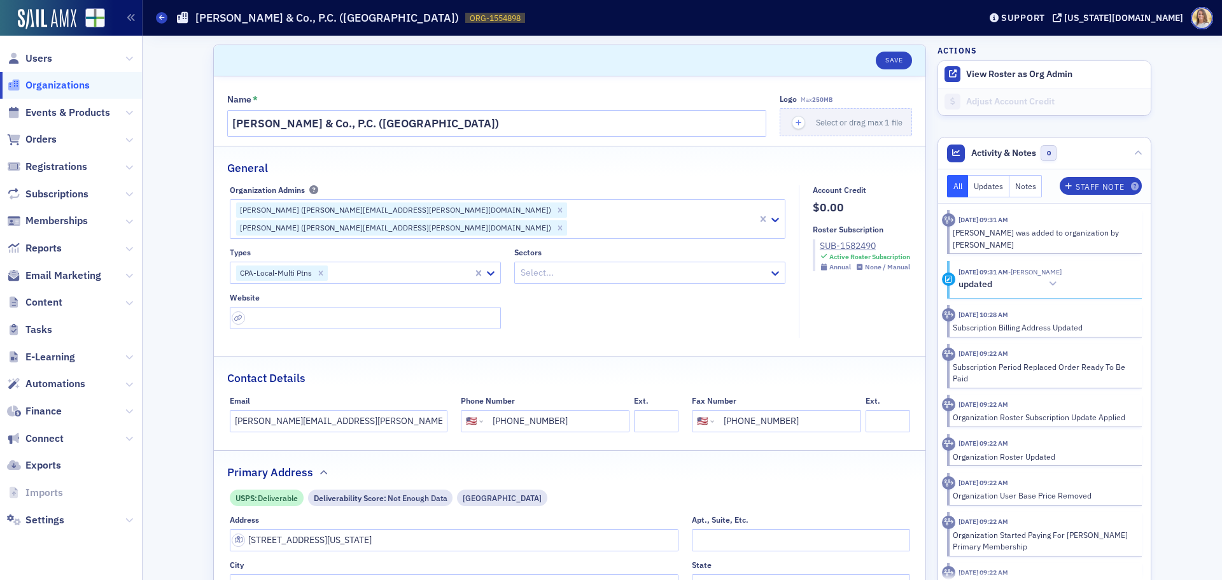
click at [63, 88] on span "Organizations" at bounding box center [57, 85] width 64 height 14
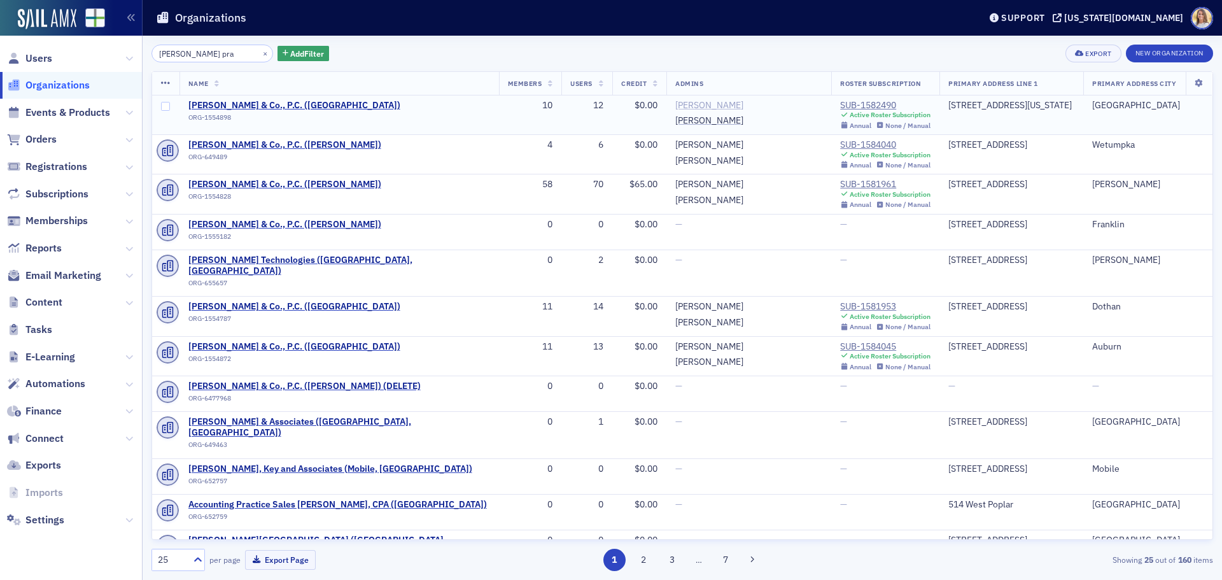
type input "jackson thornton pra"
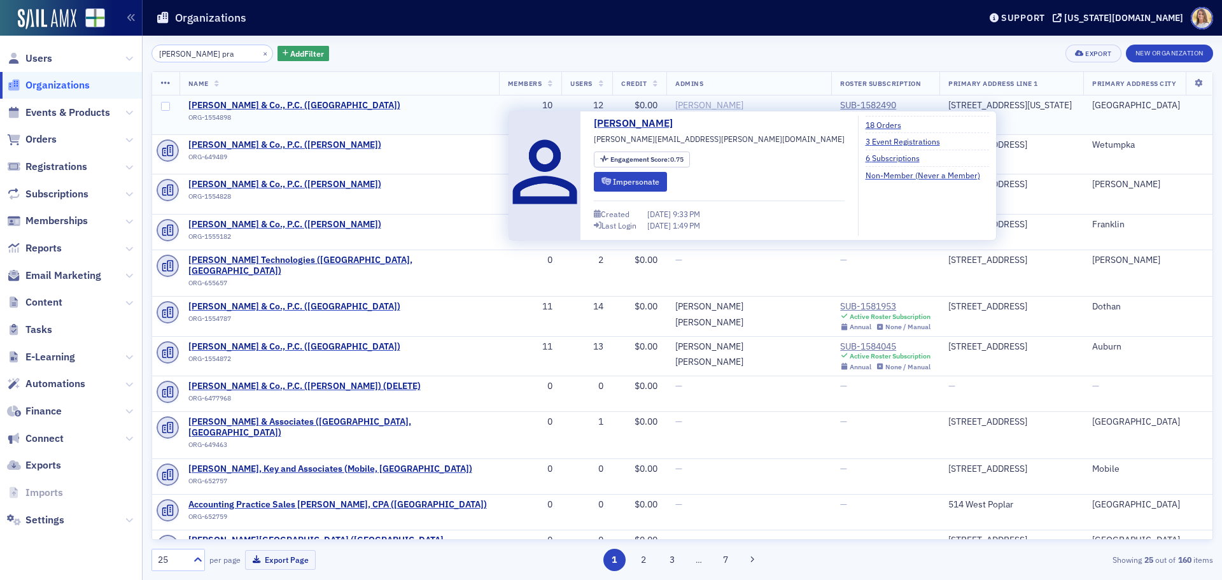
click at [703, 108] on div "[PERSON_NAME]" at bounding box center [710, 105] width 68 height 11
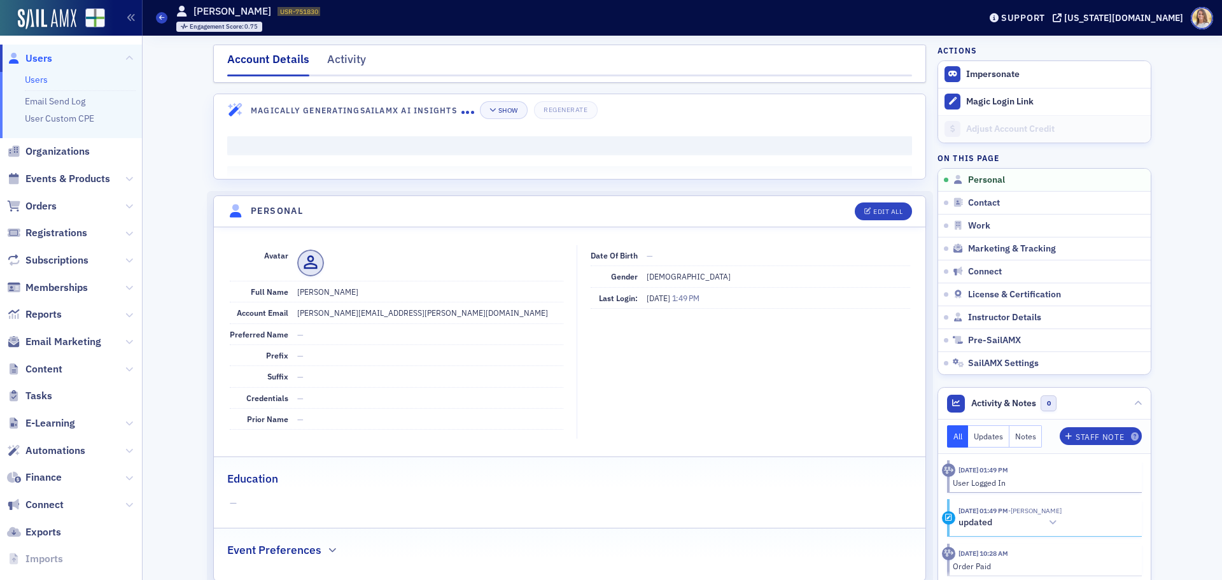
click at [378, 318] on dd "[PERSON_NAME][EMAIL_ADDRESS][PERSON_NAME][DOMAIN_NAME]" at bounding box center [430, 312] width 266 height 20
click at [378, 313] on dd "[PERSON_NAME][EMAIL_ADDRESS][PERSON_NAME][DOMAIN_NAME]" at bounding box center [430, 312] width 266 height 20
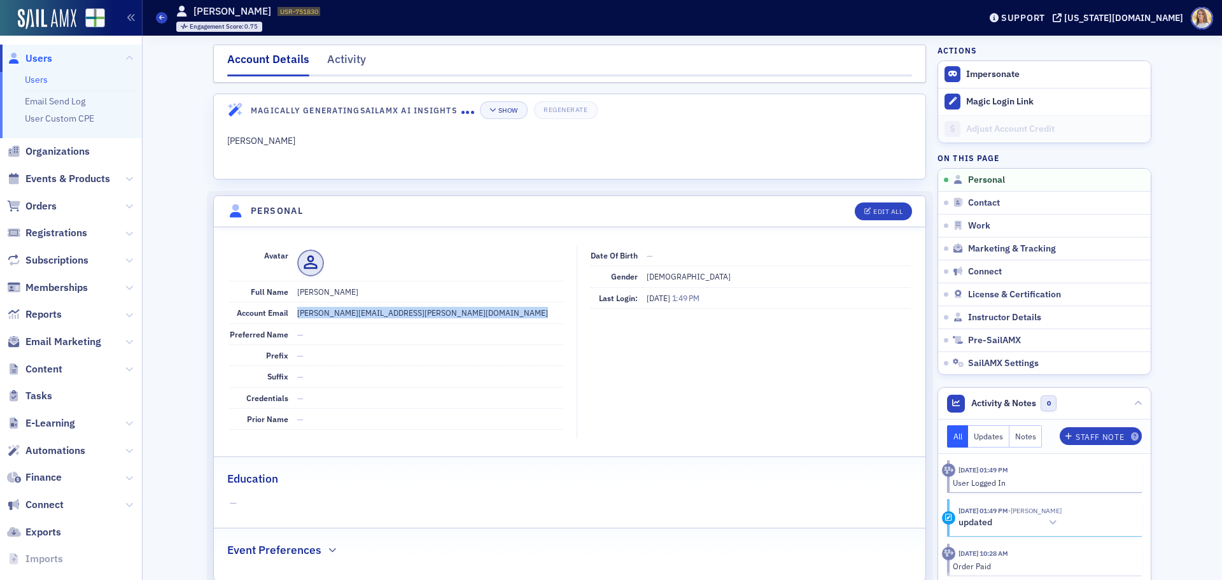
click at [378, 313] on dd "[PERSON_NAME][EMAIL_ADDRESS][PERSON_NAME][DOMAIN_NAME]" at bounding box center [430, 312] width 266 height 20
copy dd "[PERSON_NAME][EMAIL_ADDRESS][PERSON_NAME][DOMAIN_NAME]"
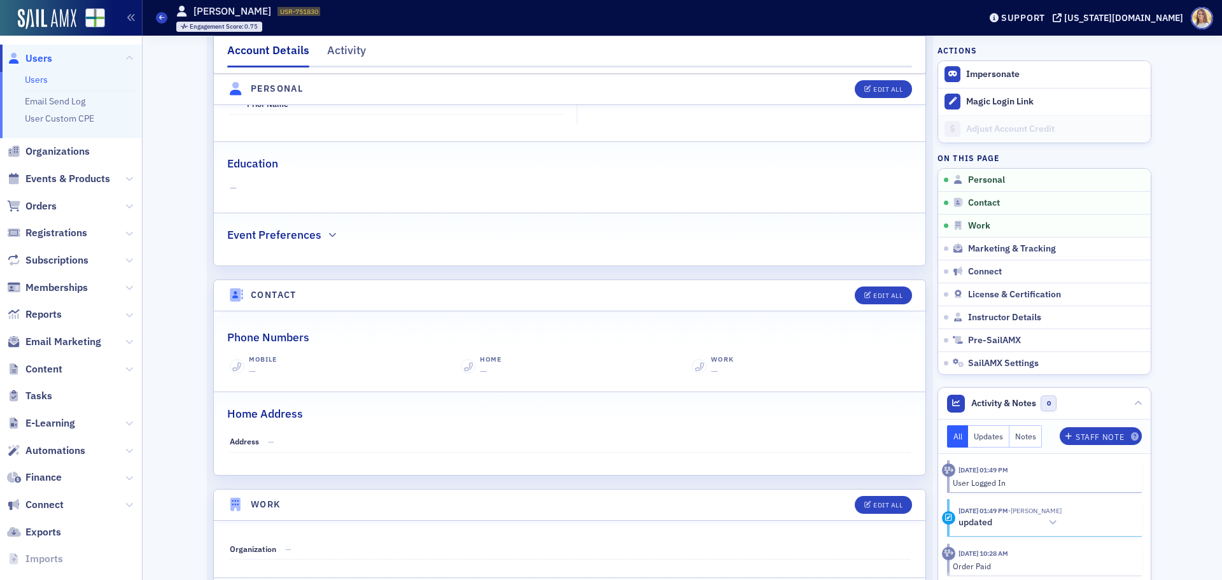
scroll to position [316, 0]
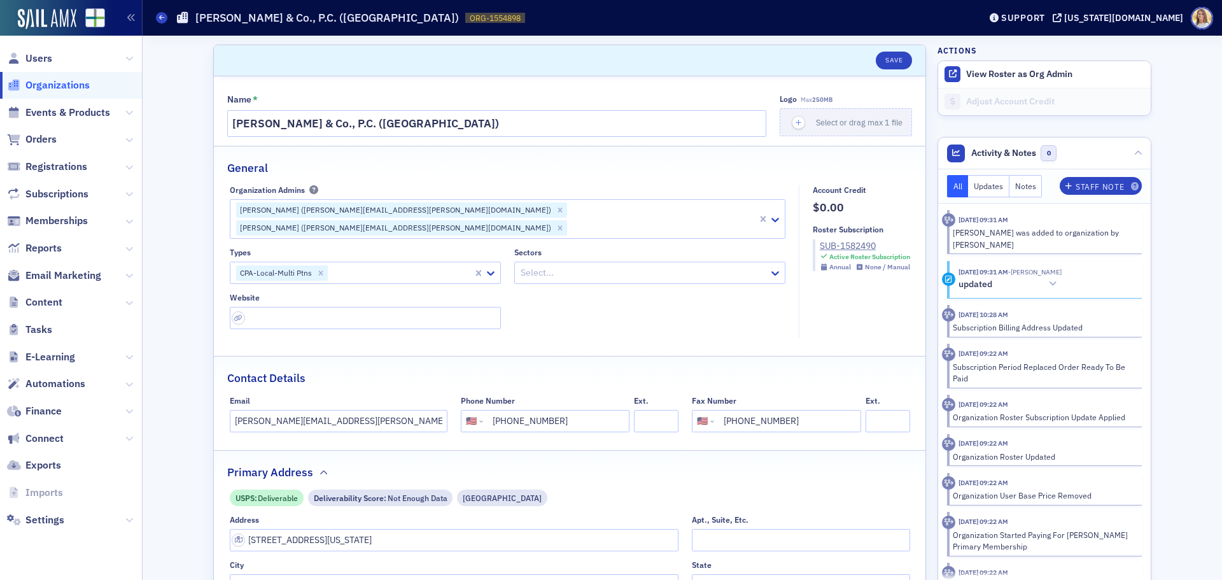
select select "US"
click at [1022, 71] on button "View Roster as Org Admin" at bounding box center [1020, 74] width 106 height 11
click at [62, 87] on span "Organizations" at bounding box center [57, 85] width 64 height 14
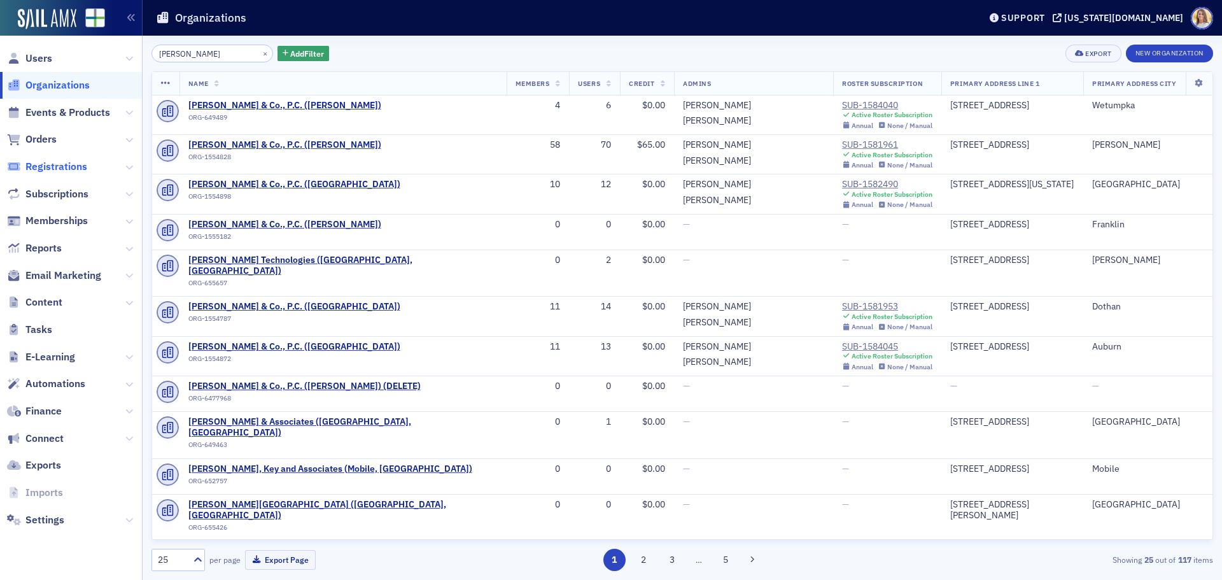
type input "[PERSON_NAME]"
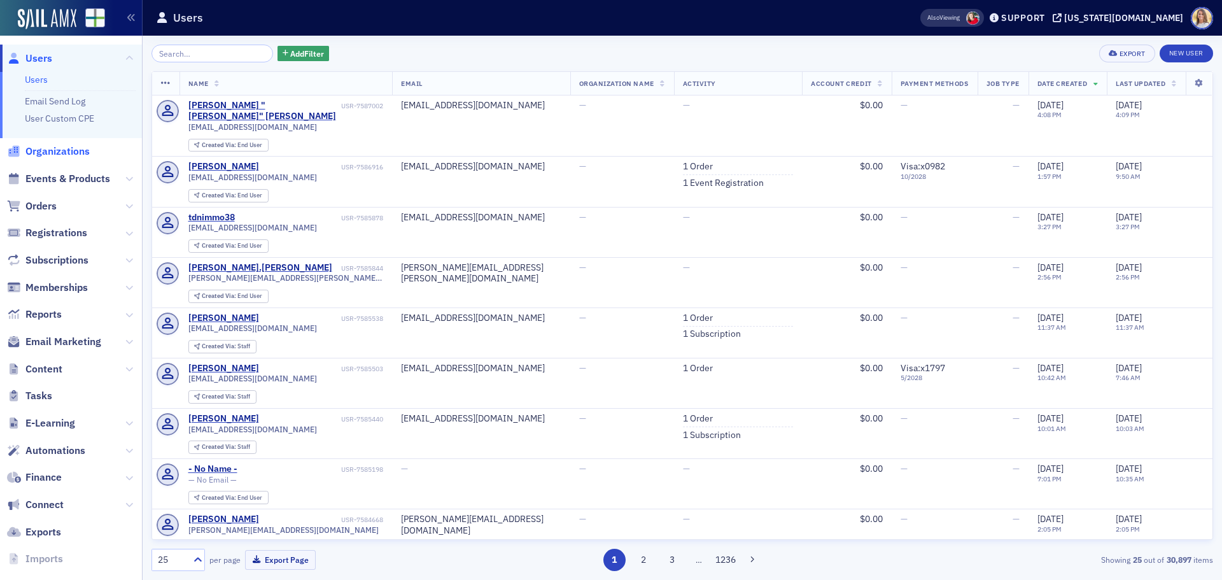
click at [66, 153] on span "Organizations" at bounding box center [57, 152] width 64 height 14
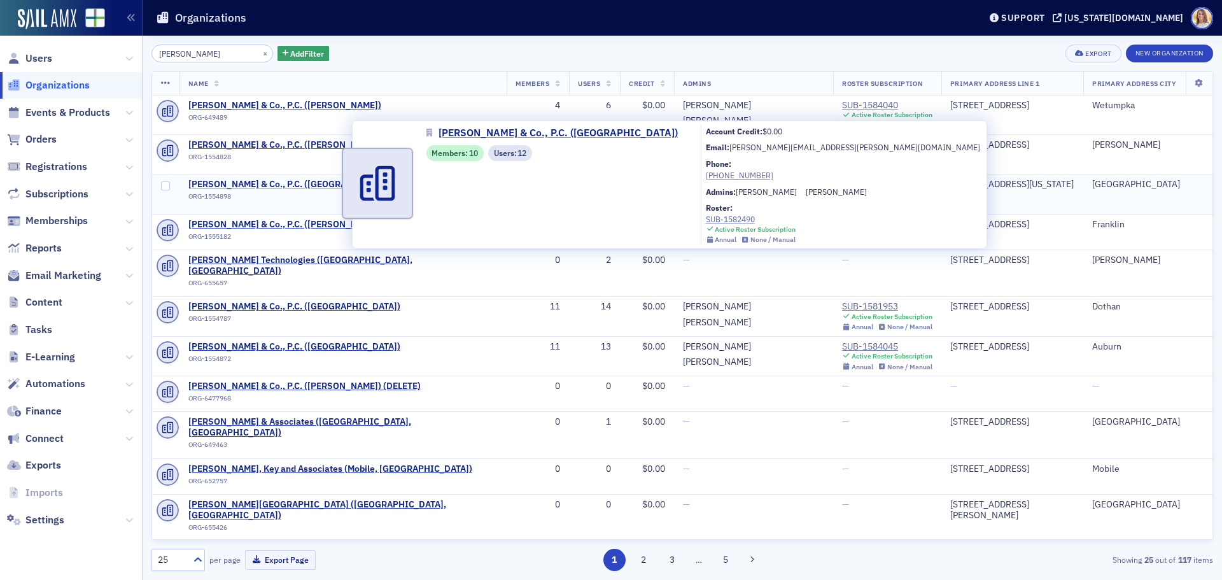
type input "[PERSON_NAME]"
click at [323, 185] on span "[PERSON_NAME] & Co., P.C. ([GEOGRAPHIC_DATA])" at bounding box center [294, 184] width 212 height 11
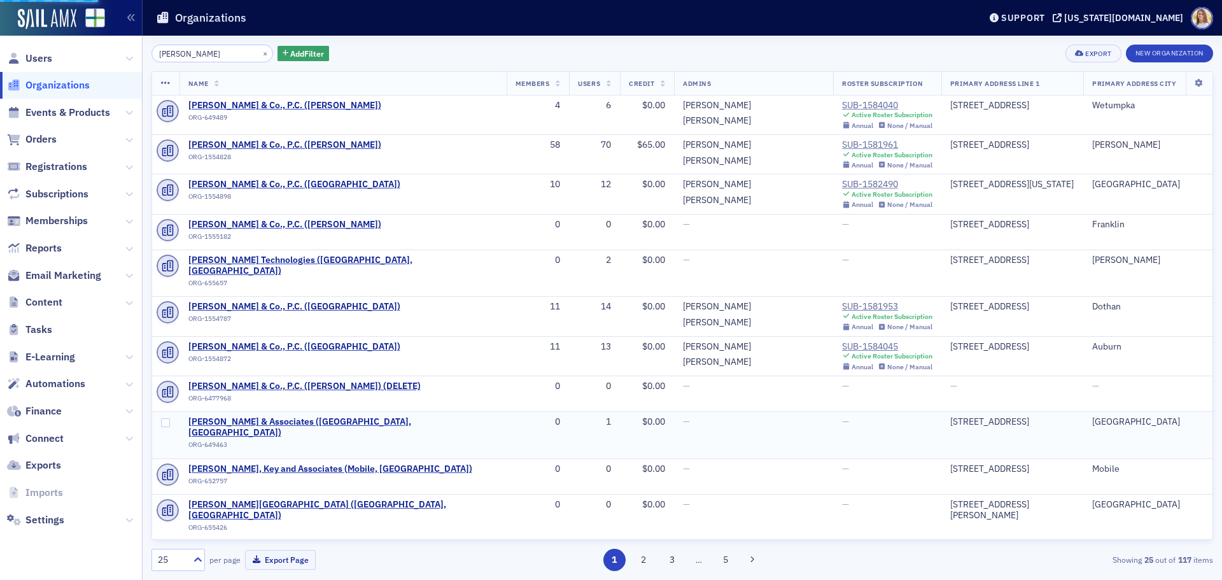
select select "US"
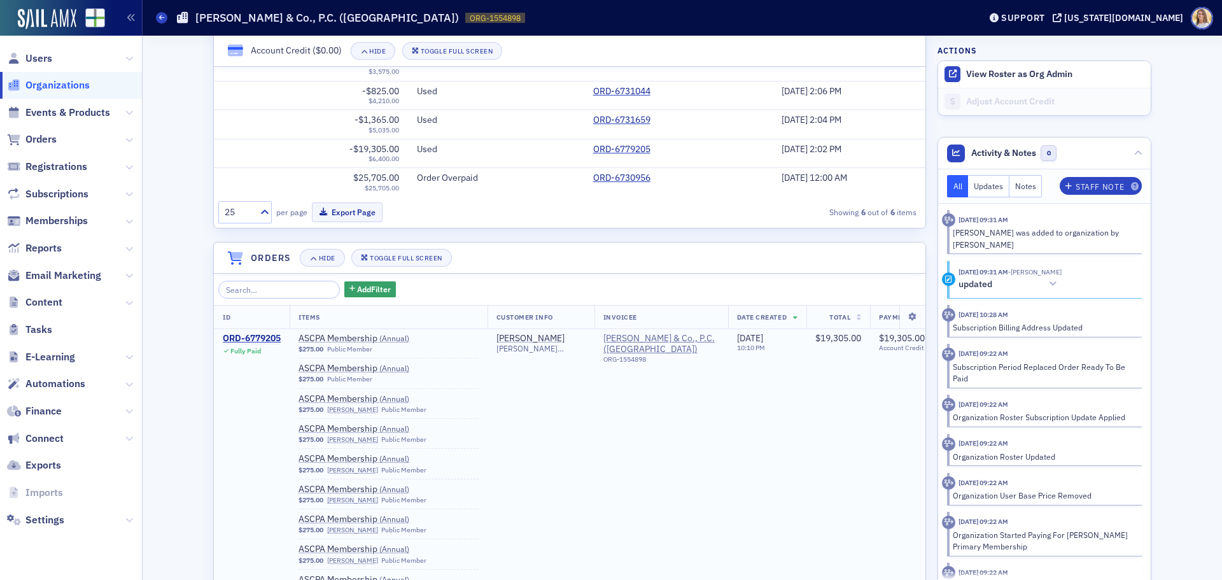
scroll to position [955, 0]
click at [252, 332] on div "ORD-6779205" at bounding box center [252, 337] width 58 height 11
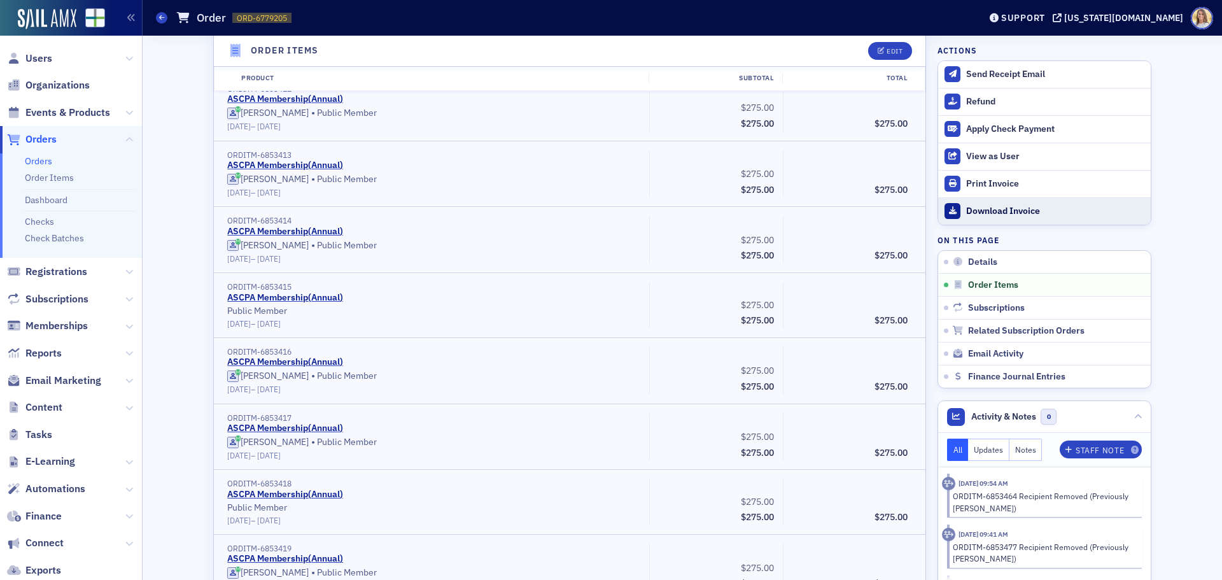
click at [991, 209] on div "Download Invoice" at bounding box center [1056, 211] width 178 height 11
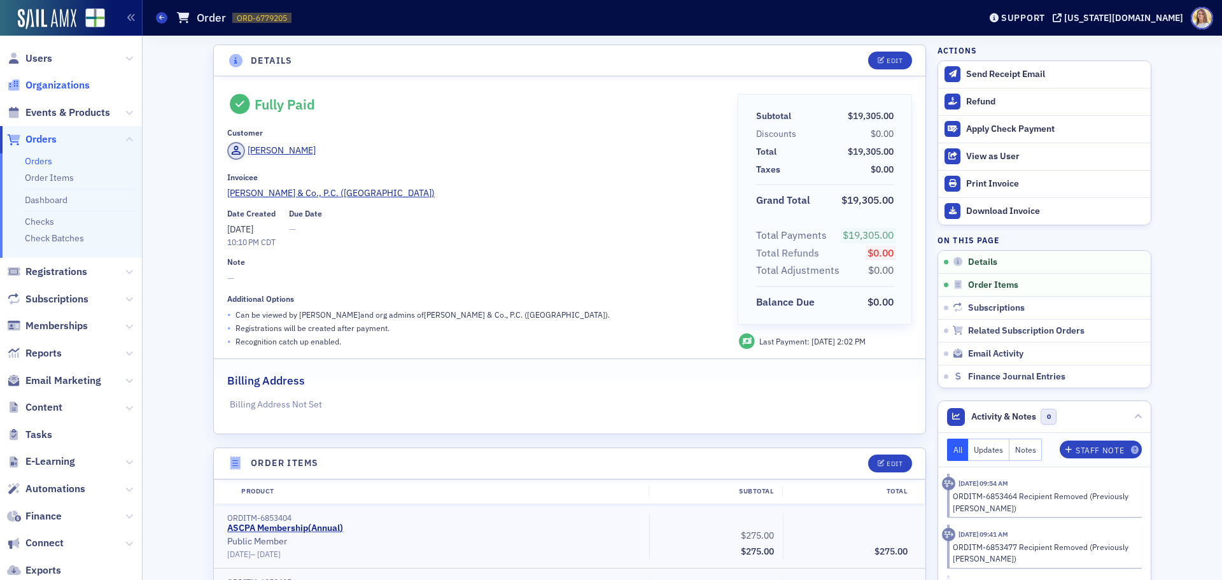
click at [52, 83] on span "Organizations" at bounding box center [57, 85] width 64 height 14
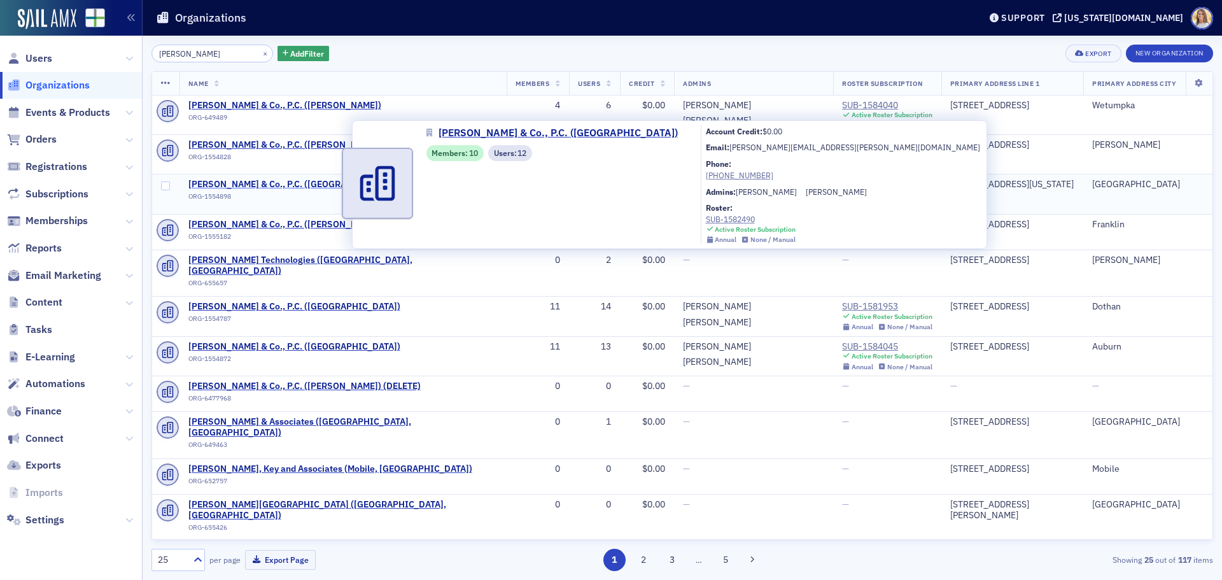
click at [292, 183] on span "[PERSON_NAME] & Co., P.C. ([GEOGRAPHIC_DATA])" at bounding box center [294, 184] width 212 height 11
select select "US"
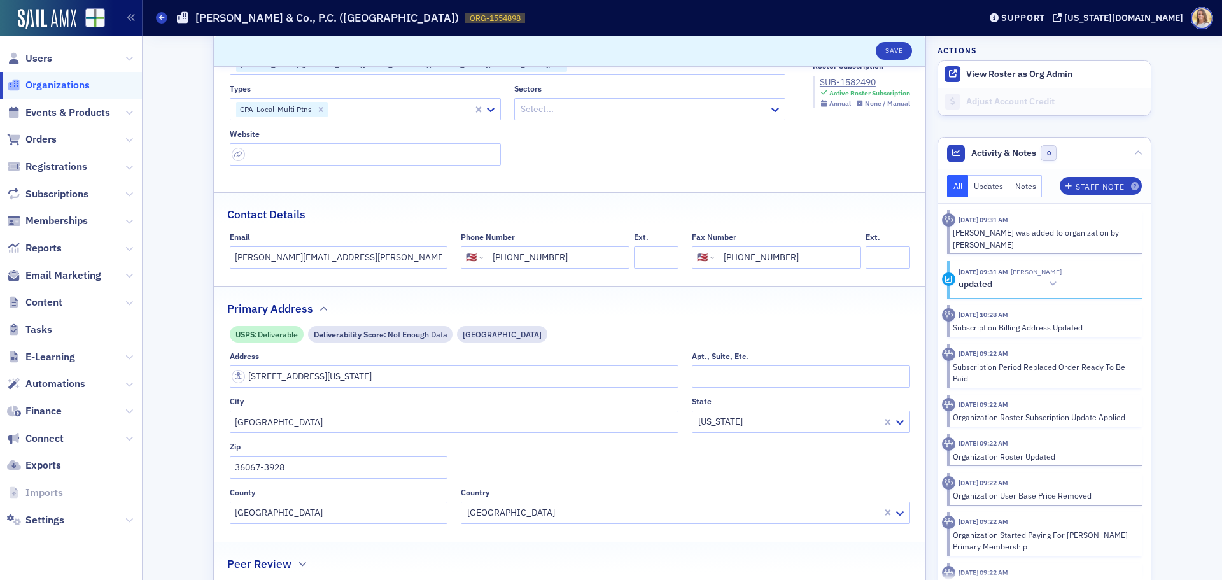
click at [71, 81] on span "Organizations" at bounding box center [57, 85] width 64 height 14
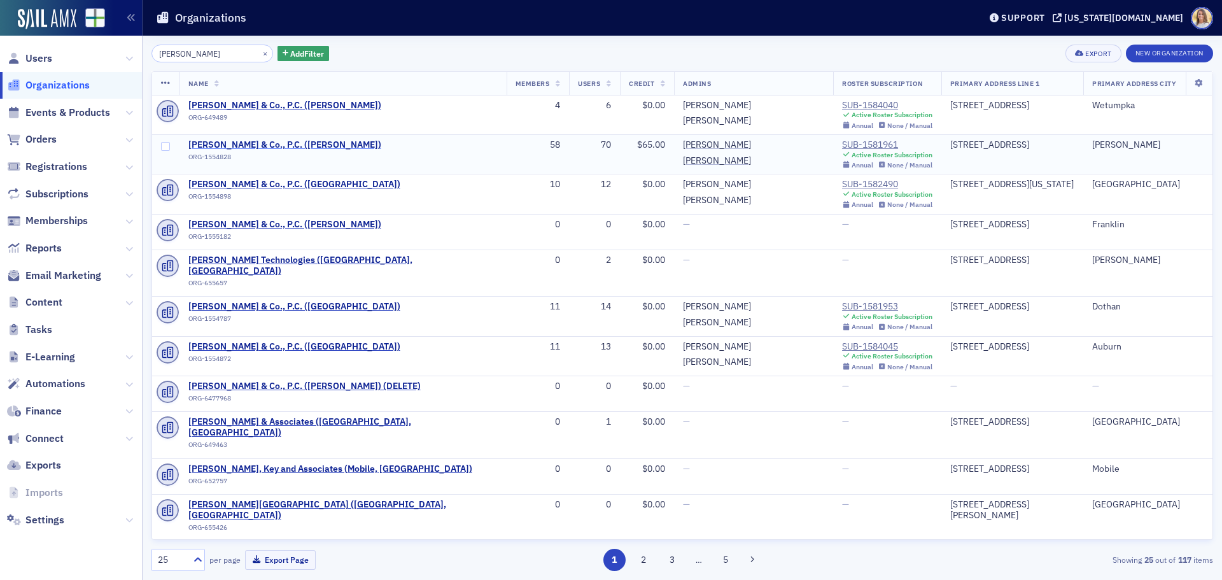
click at [315, 141] on span "[PERSON_NAME] & Co., P.C. ([PERSON_NAME])" at bounding box center [284, 144] width 193 height 11
select select "US"
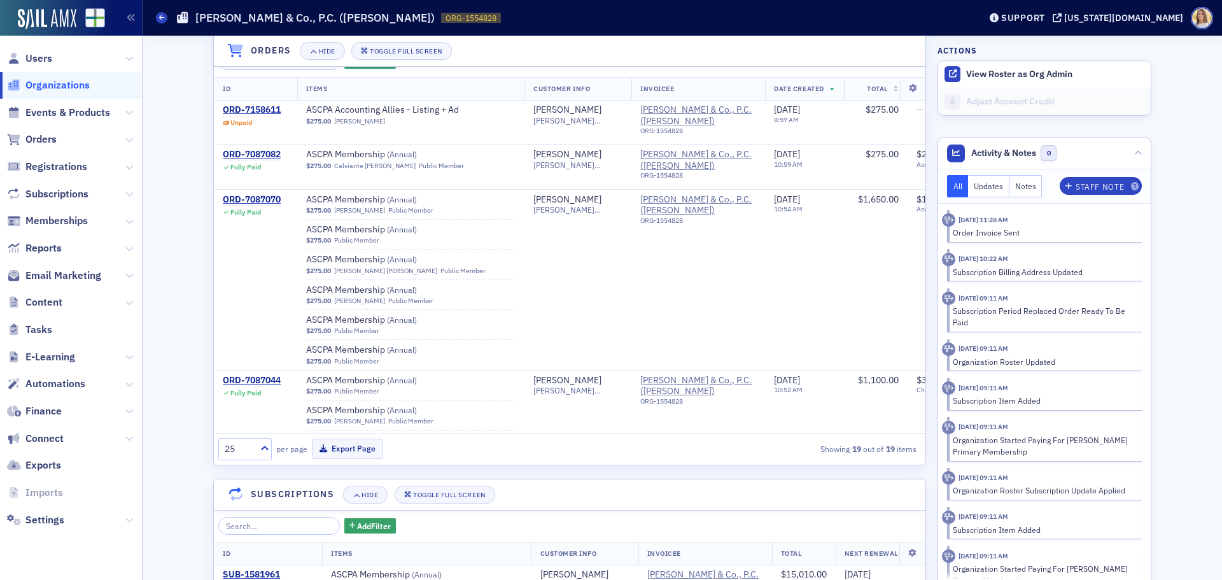
scroll to position [1234, 0]
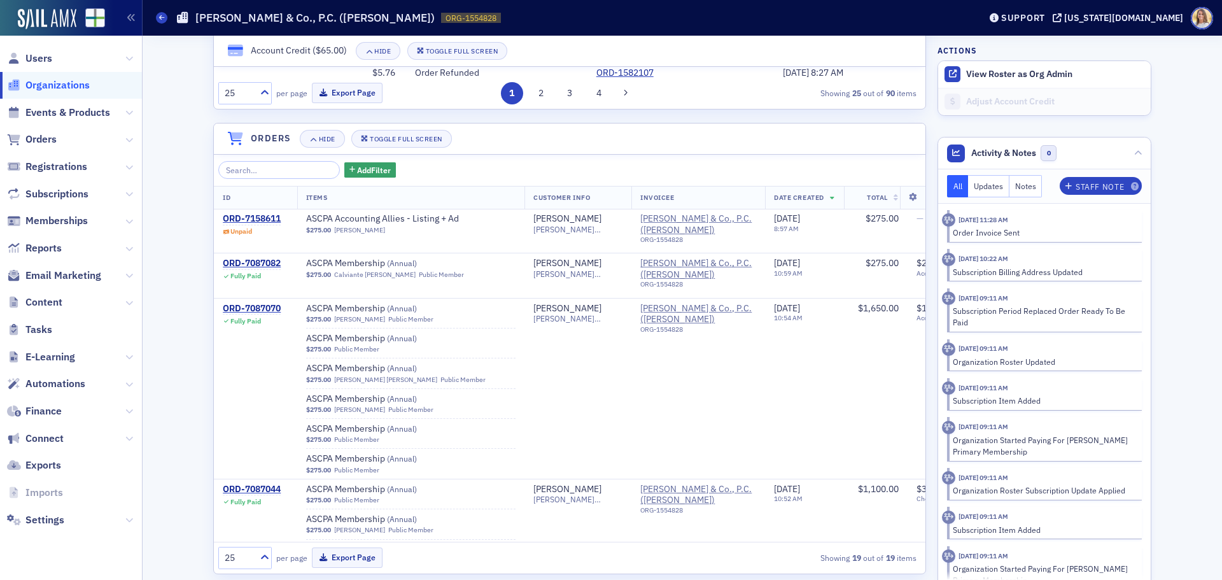
click at [58, 81] on span "Organizations" at bounding box center [57, 85] width 64 height 14
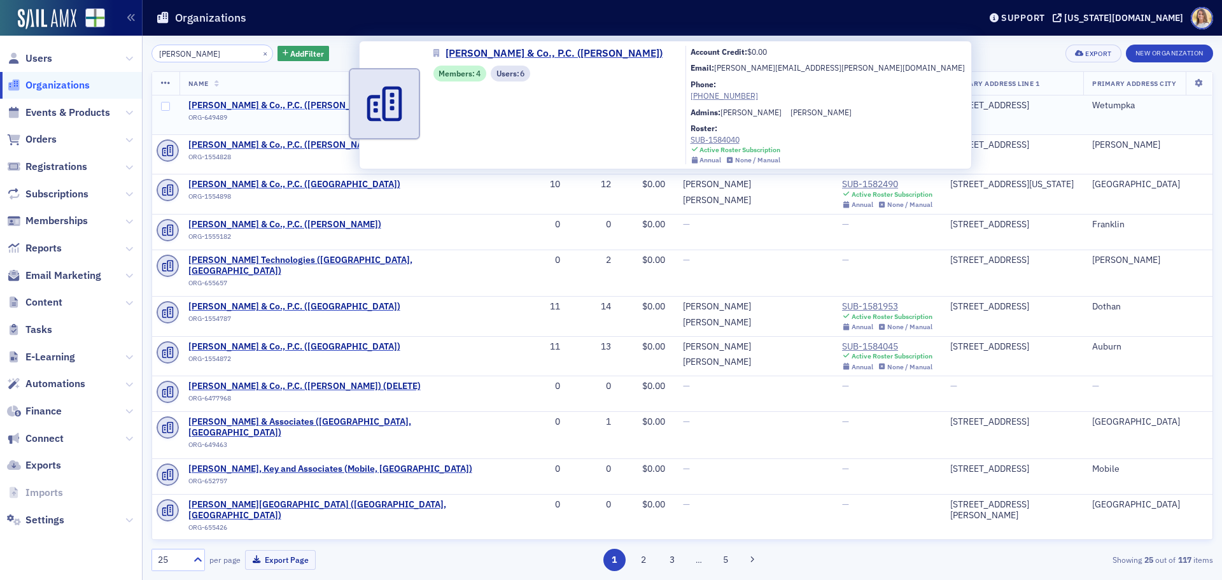
click at [285, 100] on span "[PERSON_NAME] & Co., P.C. ([PERSON_NAME])" at bounding box center [284, 105] width 193 height 11
select select "US"
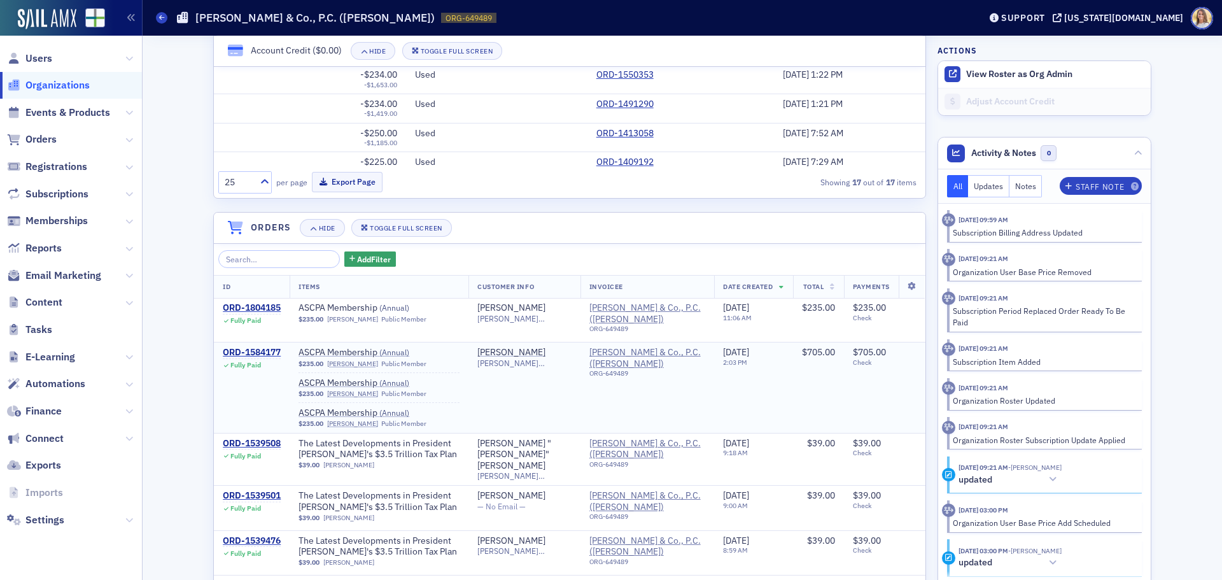
scroll to position [1146, 0]
drag, startPoint x: 47, startPoint y: 86, endPoint x: 555, endPoint y: 95, distance: 508.2
click at [48, 86] on span "Organizations" at bounding box center [57, 85] width 64 height 14
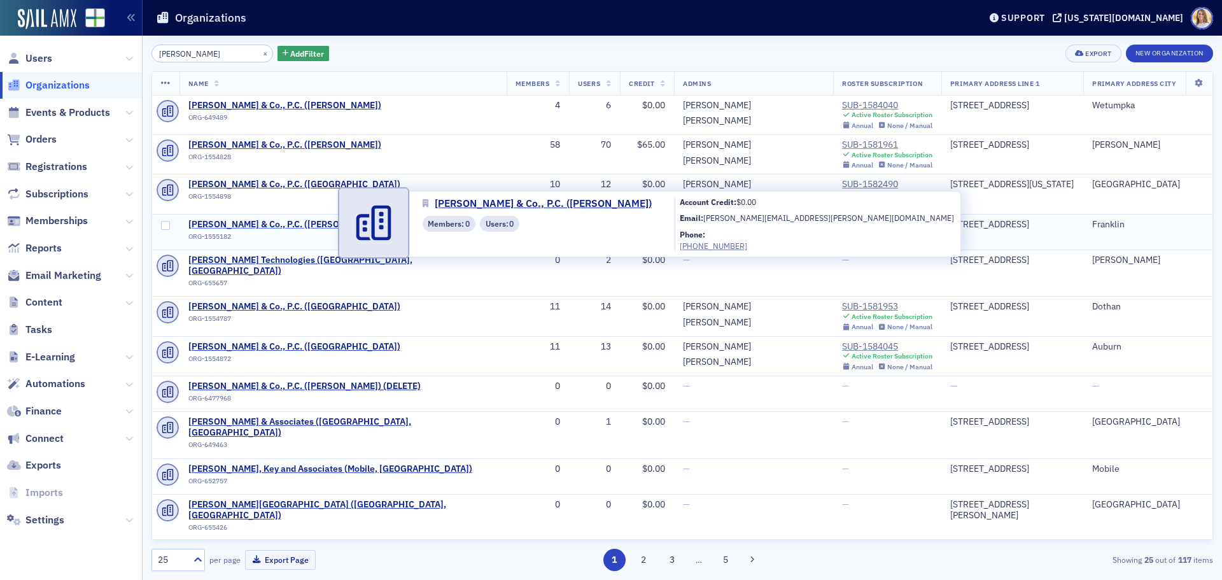
click at [311, 220] on span "[PERSON_NAME] & Co., P.C. ([PERSON_NAME])" at bounding box center [284, 224] width 193 height 11
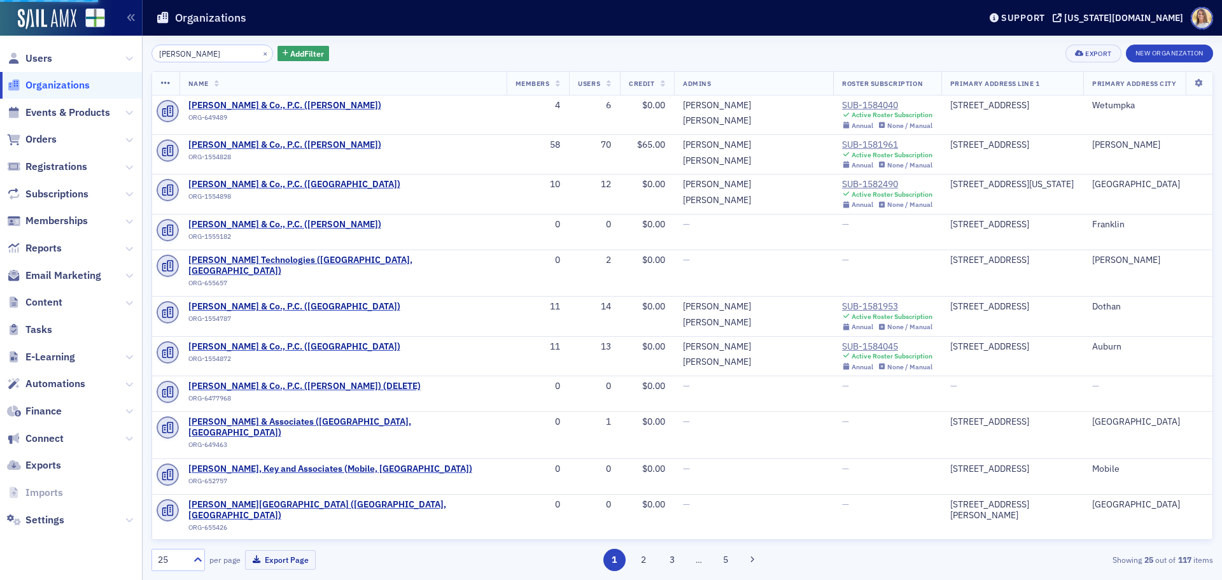
select select "US"
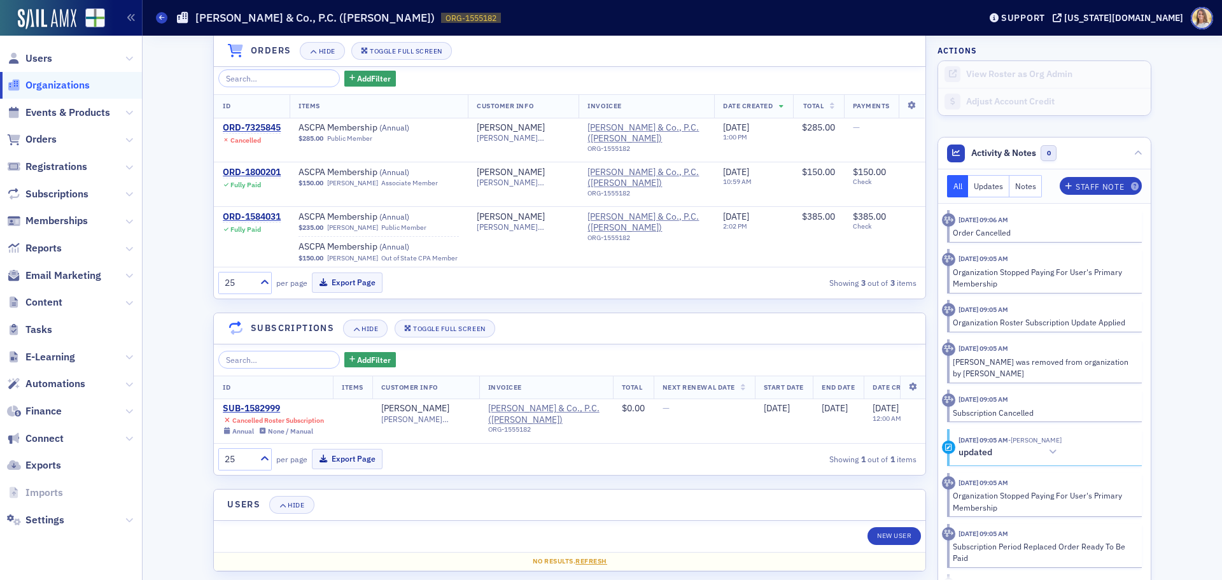
scroll to position [891, 0]
click at [43, 87] on span "Organizations" at bounding box center [57, 85] width 64 height 14
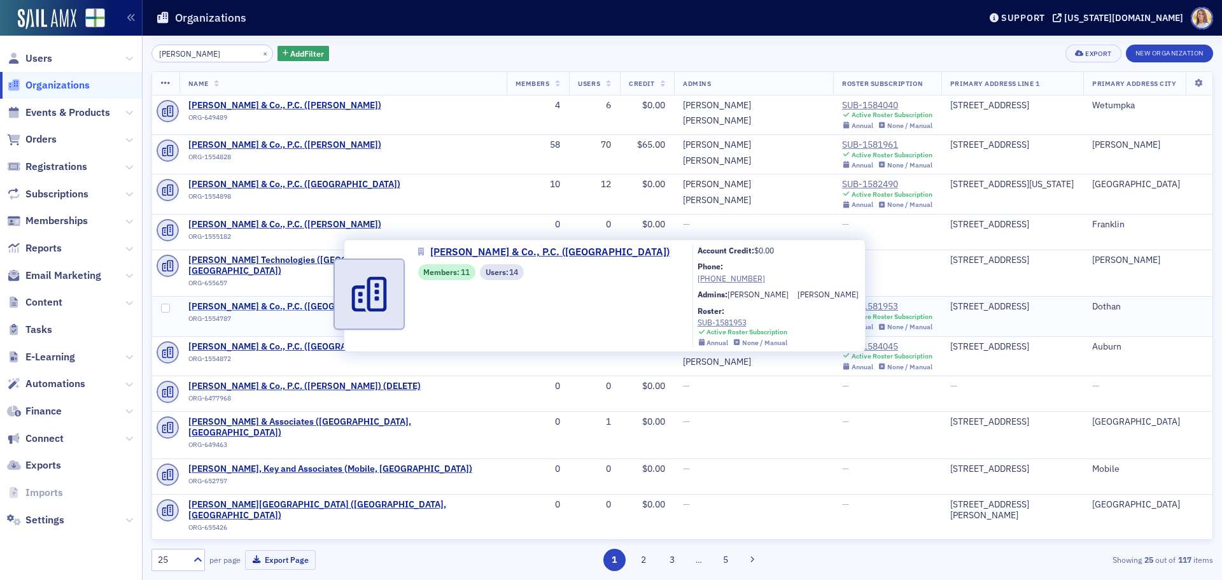
click at [305, 301] on span "[PERSON_NAME] & Co., P.C. ([GEOGRAPHIC_DATA])" at bounding box center [294, 306] width 212 height 11
select select "US"
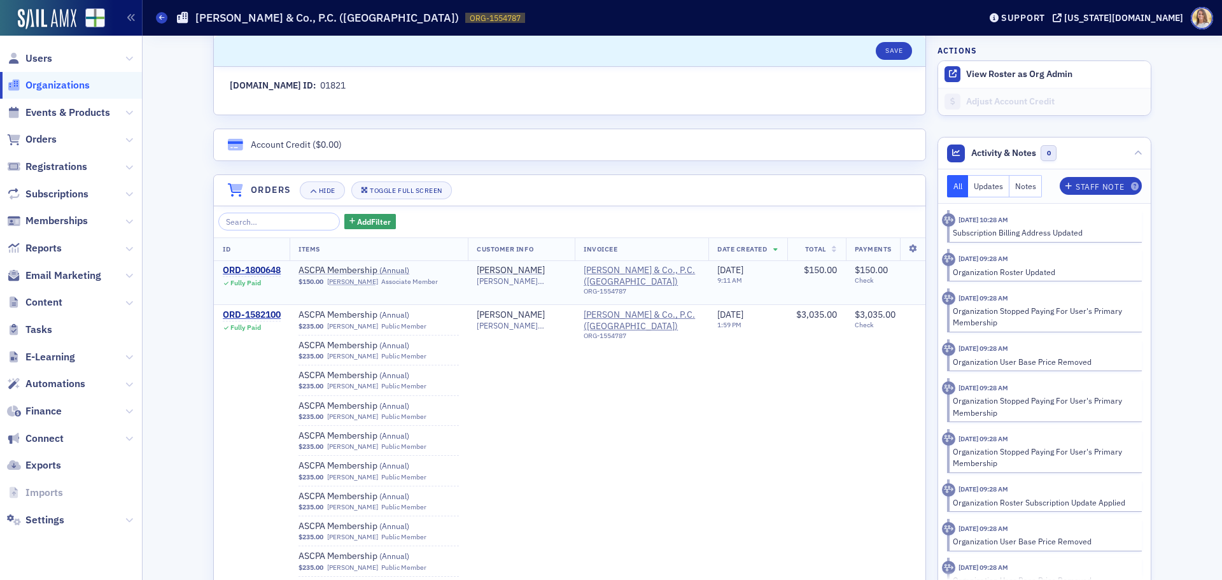
scroll to position [764, 0]
click at [69, 90] on span "Organizations" at bounding box center [57, 85] width 64 height 14
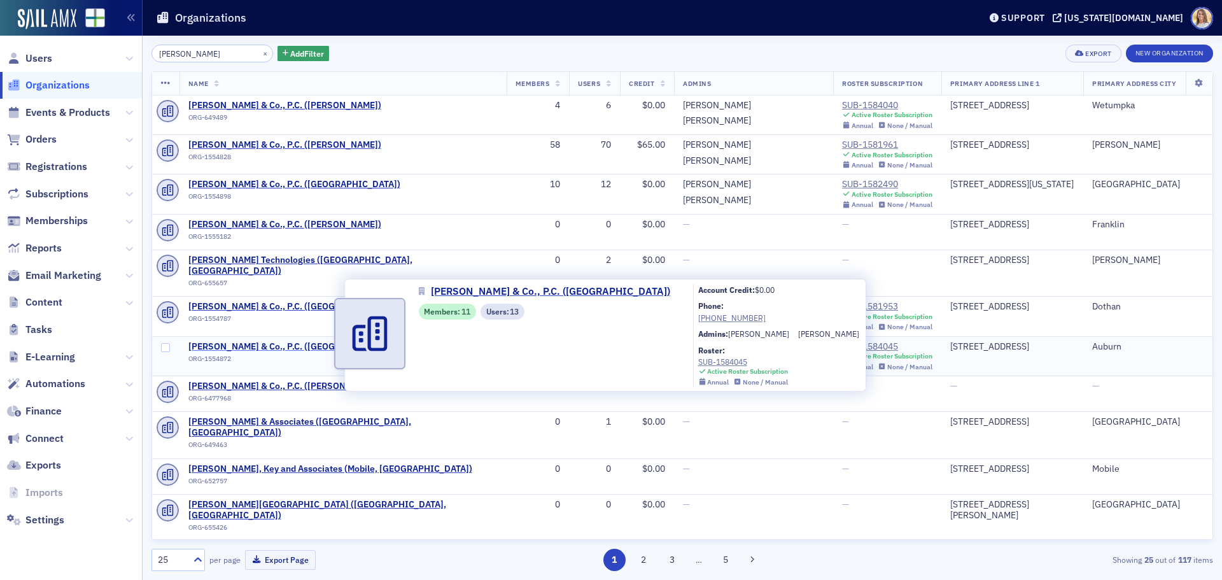
click at [305, 341] on span "[PERSON_NAME] & Co., P.C. ([GEOGRAPHIC_DATA])" at bounding box center [294, 346] width 212 height 11
select select "US"
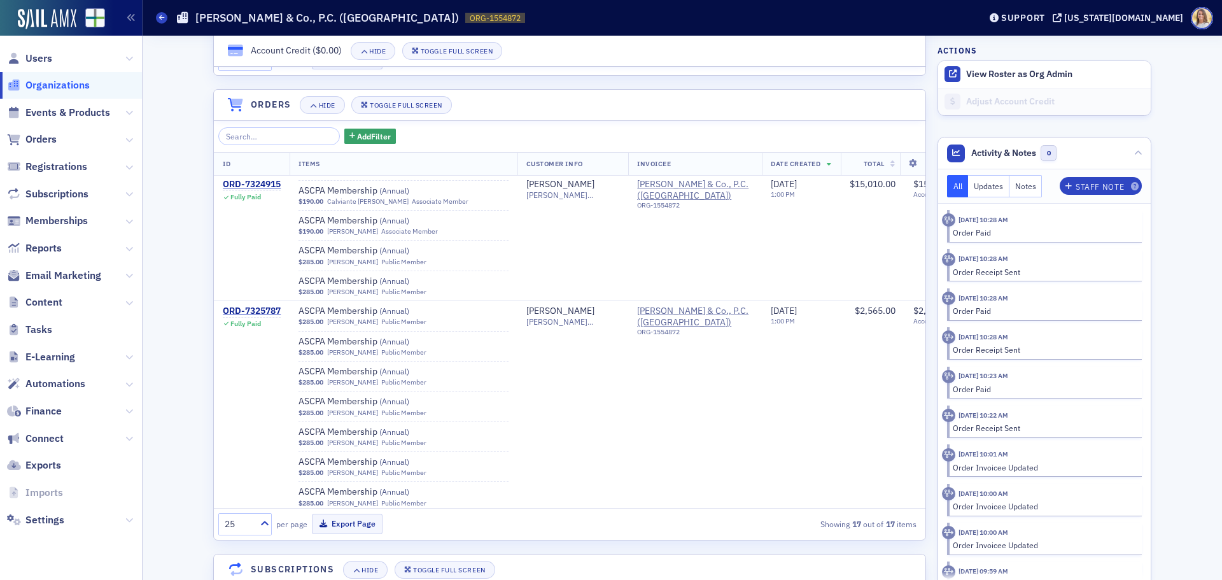
scroll to position [1962, 0]
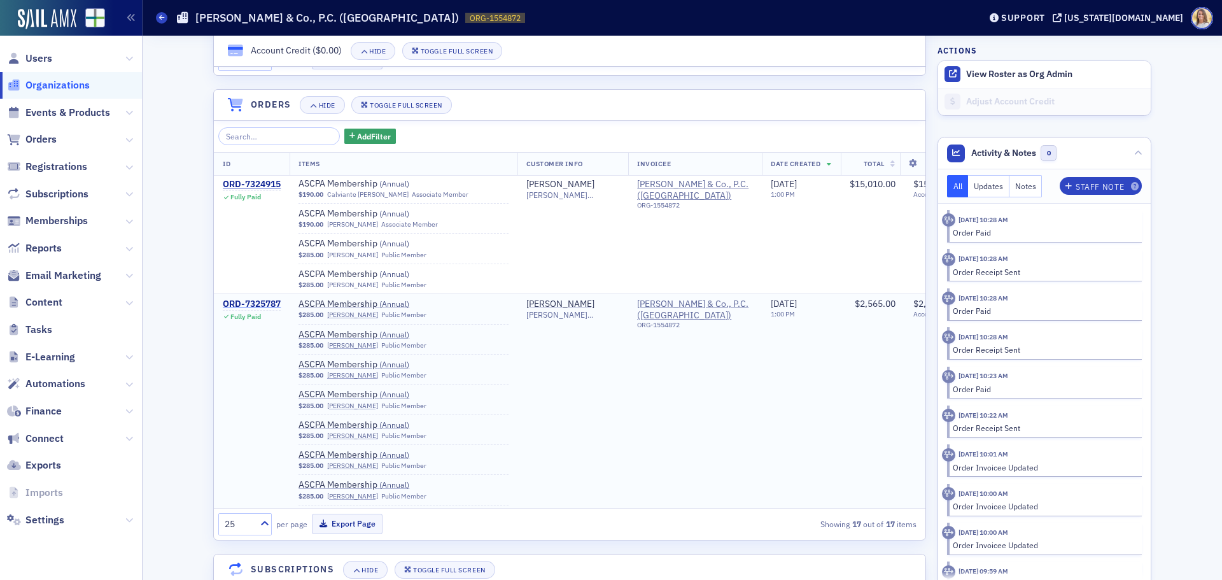
click at [265, 299] on div "ORD-7325787" at bounding box center [252, 304] width 58 height 11
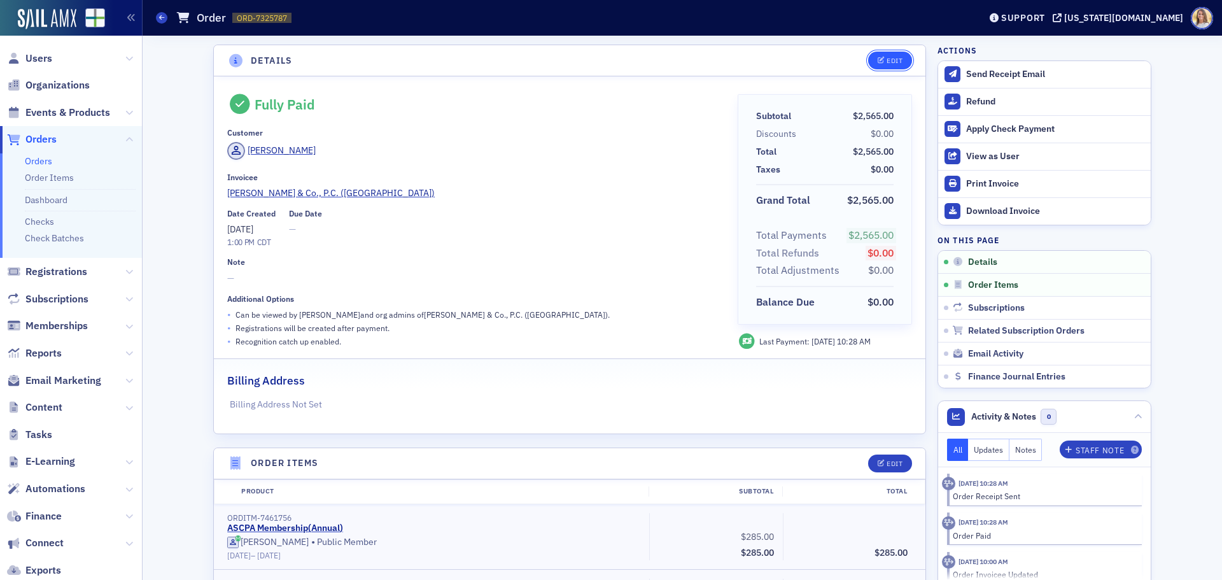
click at [889, 58] on div "Edit" at bounding box center [895, 60] width 16 height 7
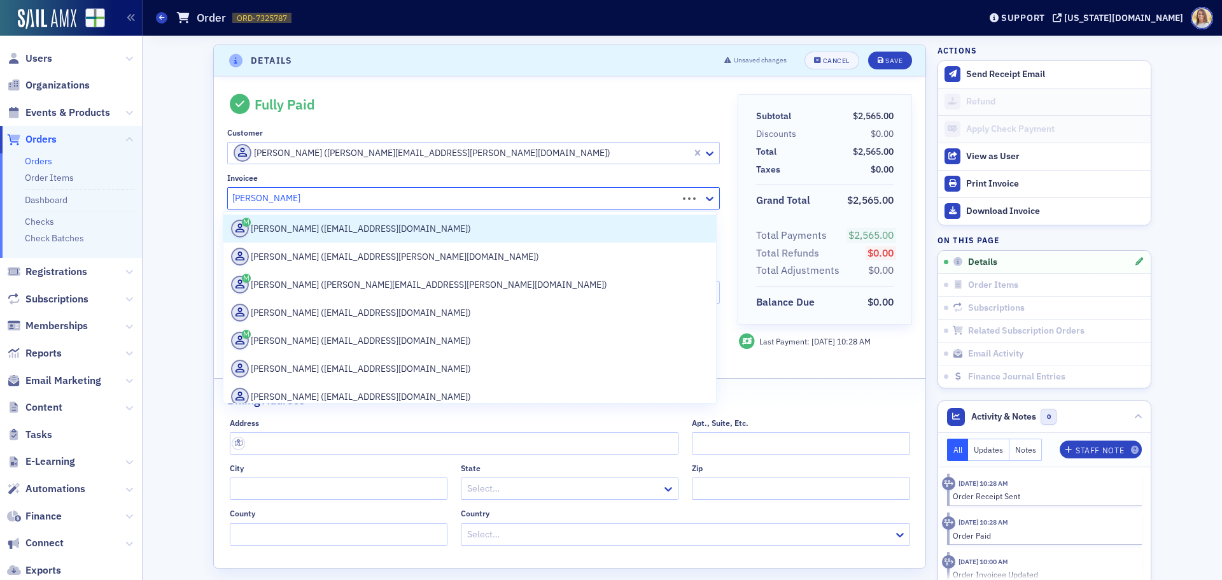
type input "jackson thornton prattville"
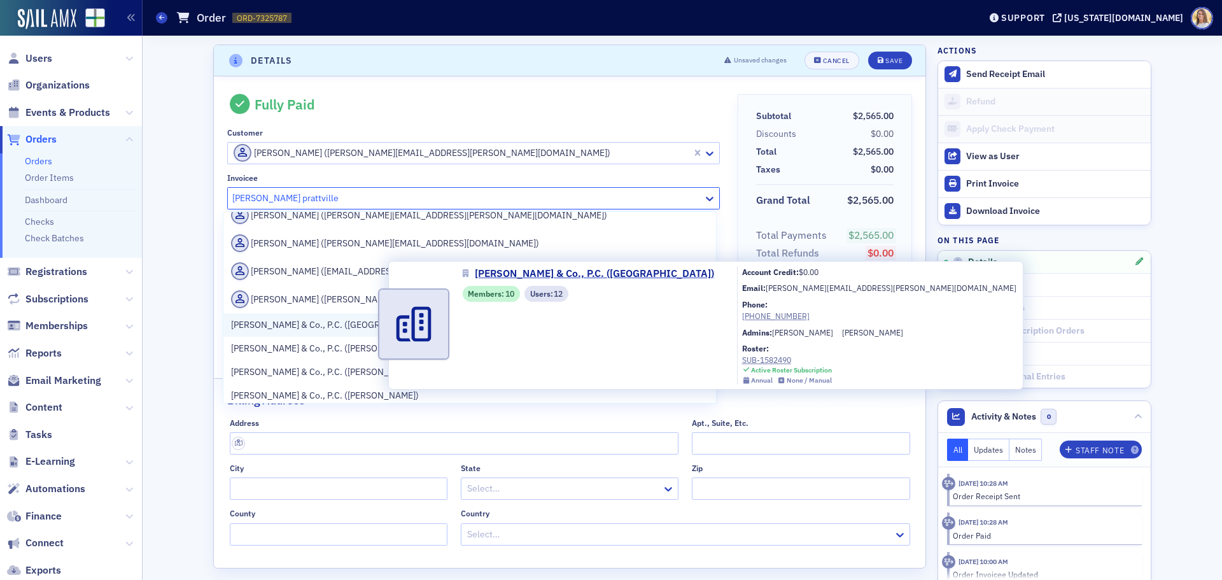
scroll to position [765, 0]
click at [357, 326] on span "[PERSON_NAME] & Co., P.C. ([GEOGRAPHIC_DATA])" at bounding box center [335, 325] width 208 height 13
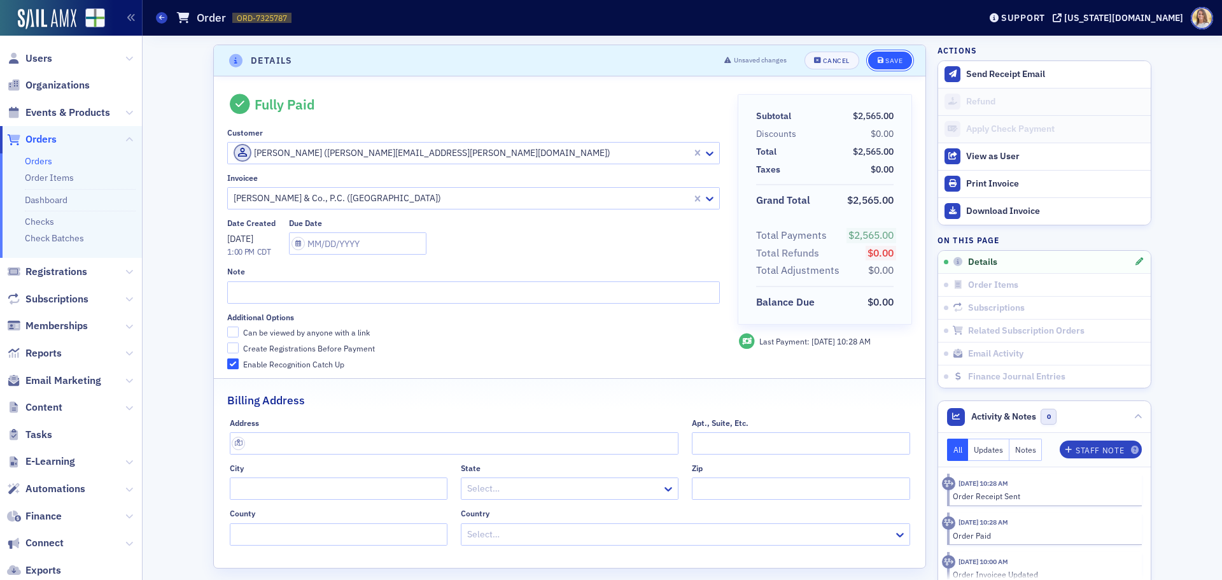
click at [895, 62] on div "Save" at bounding box center [894, 60] width 17 height 7
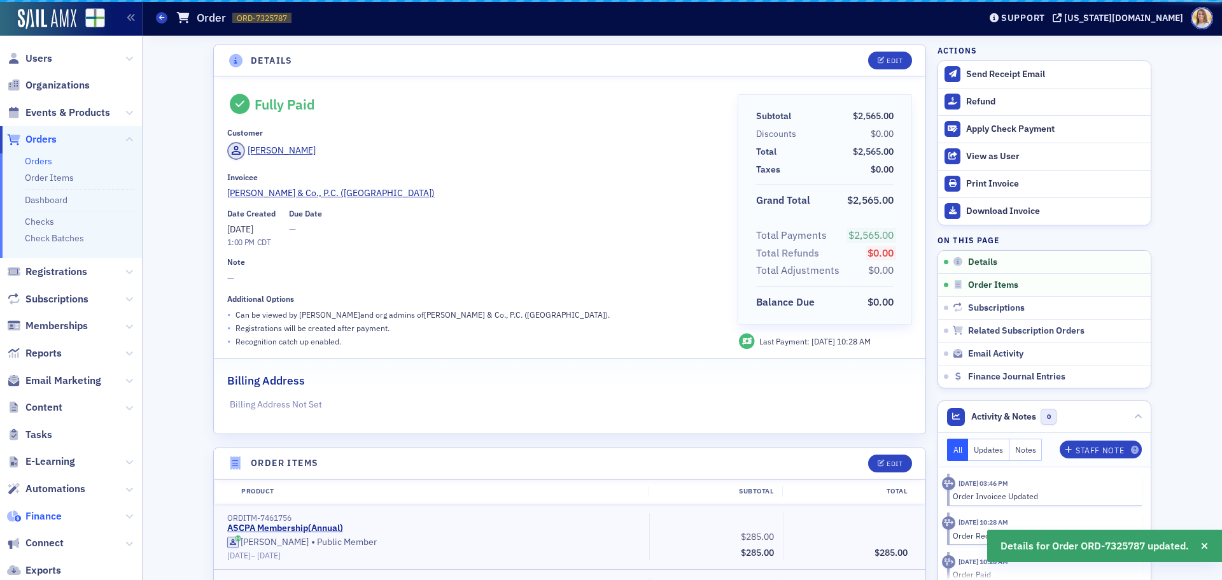
scroll to position [3, 0]
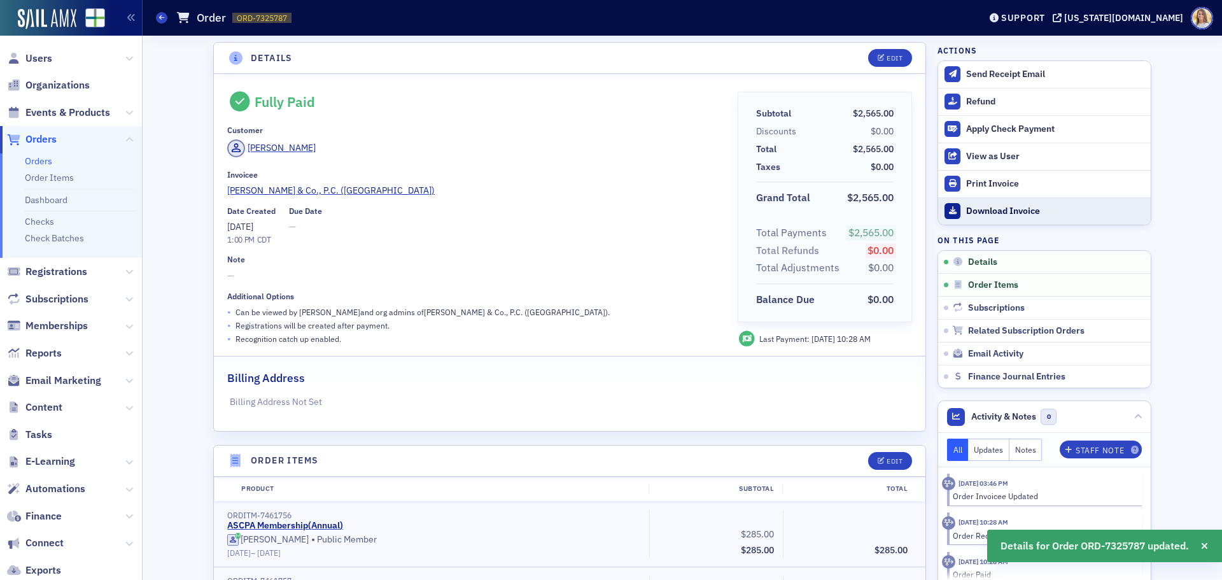
click at [1027, 214] on div "Download Invoice" at bounding box center [1056, 211] width 178 height 11
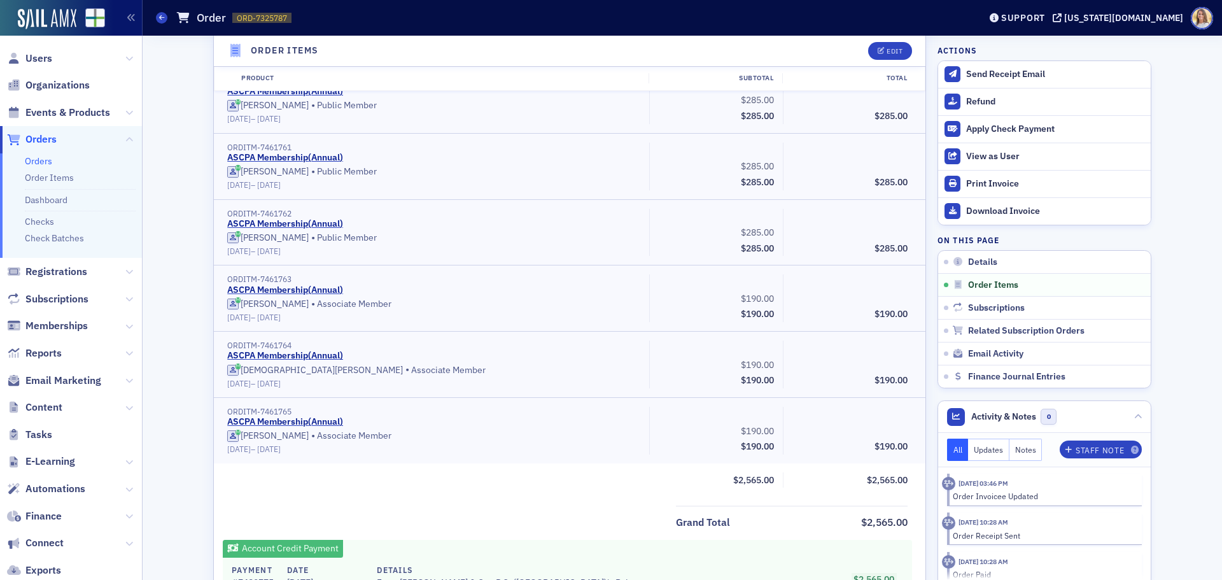
scroll to position [702, 0]
click at [39, 57] on span "Users" at bounding box center [38, 59] width 27 height 14
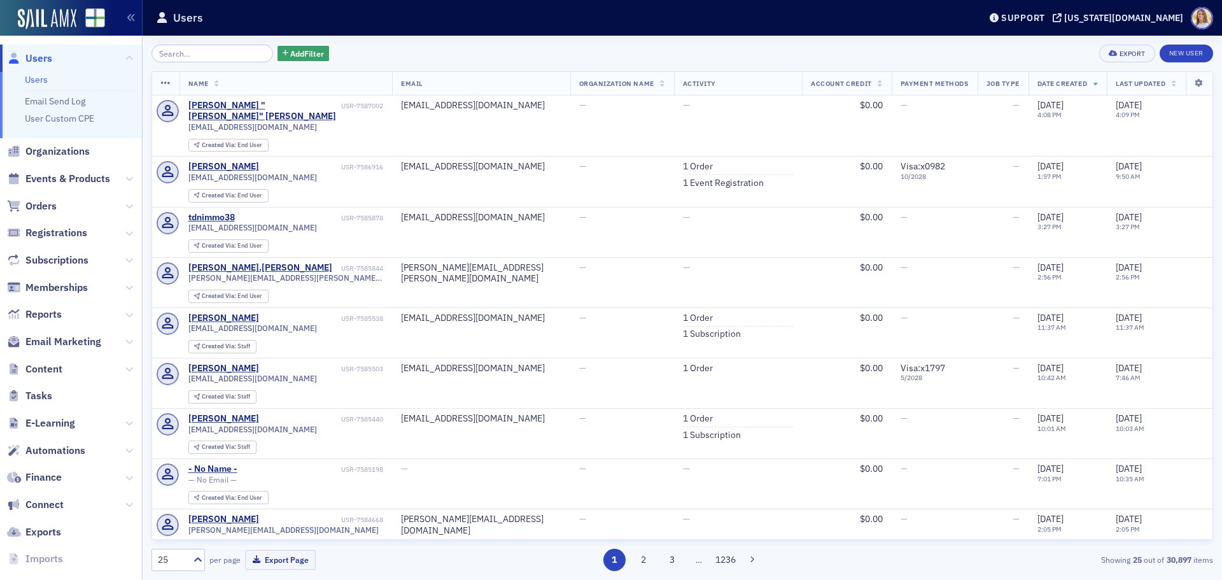
click at [202, 50] on input "search" at bounding box center [213, 54] width 122 height 18
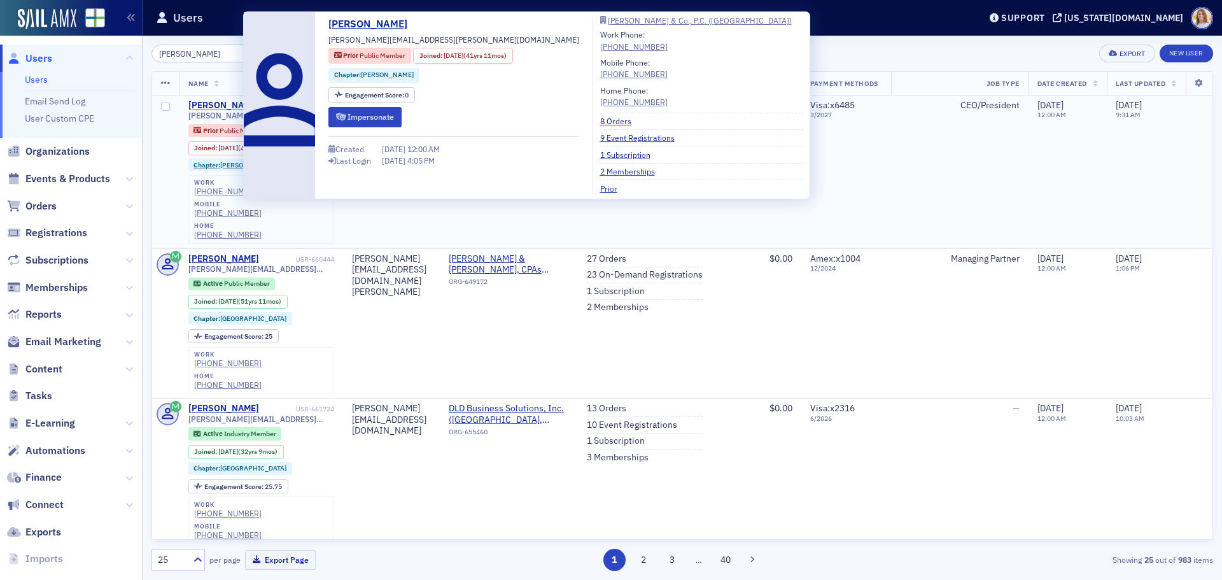
type input "john fendley"
click at [232, 100] on div "[PERSON_NAME]" at bounding box center [223, 105] width 71 height 11
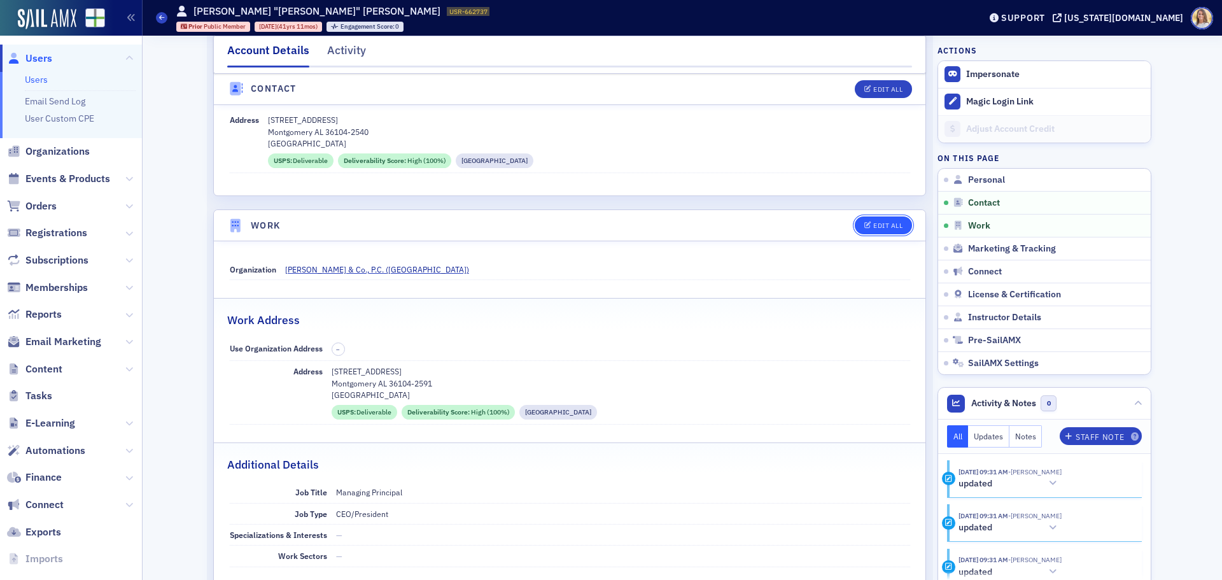
click at [879, 225] on div "Edit All" at bounding box center [888, 225] width 29 height 7
select select "US"
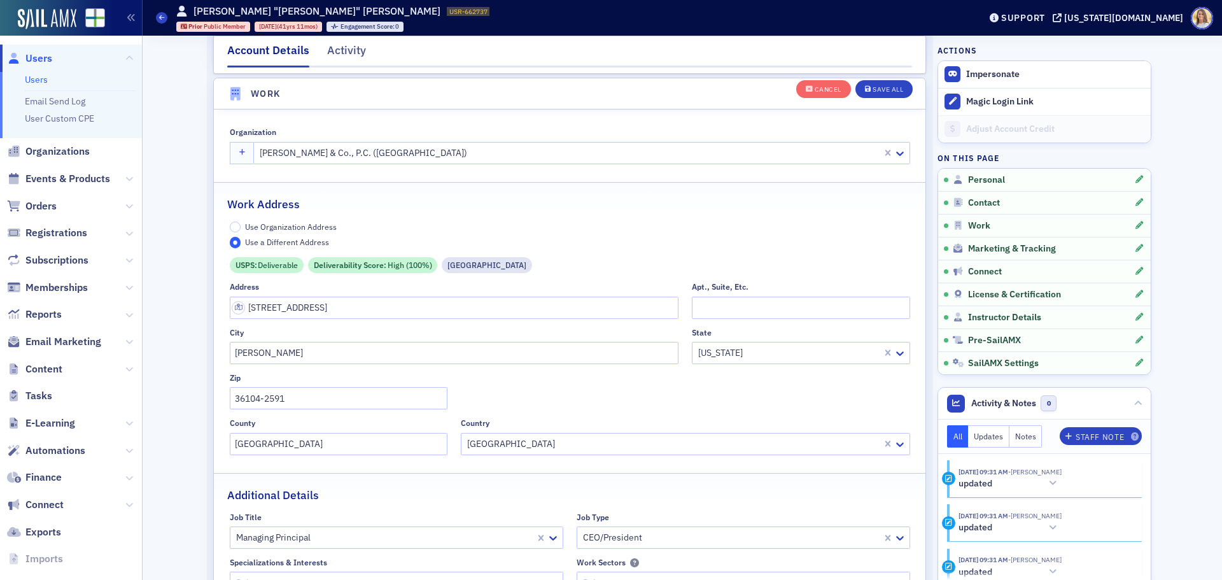
scroll to position [1033, 0]
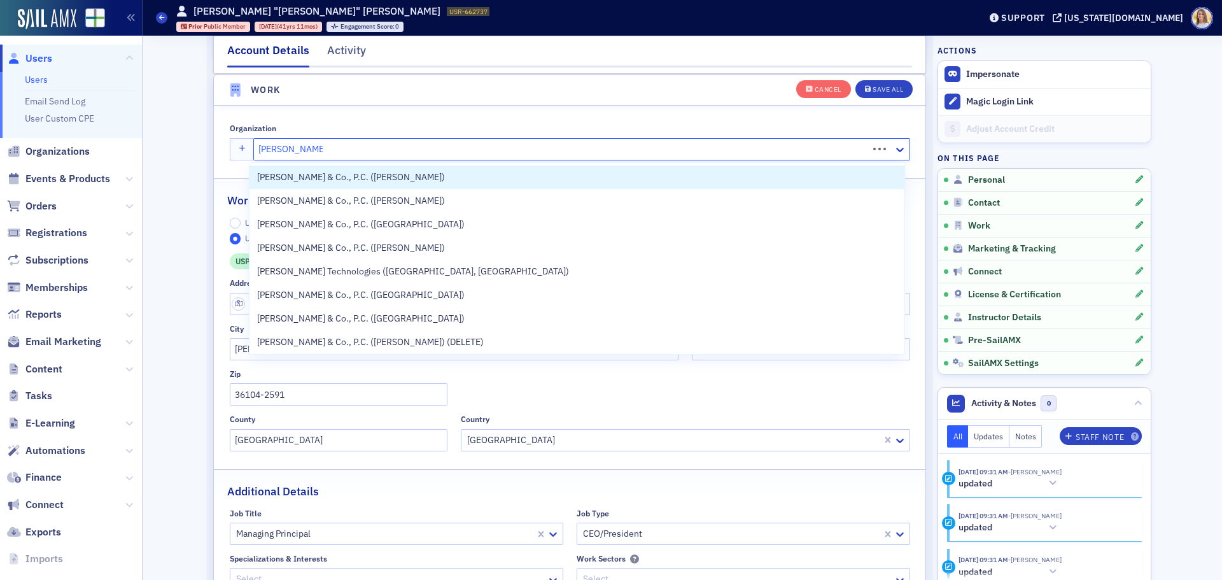
type input "[PERSON_NAME]"
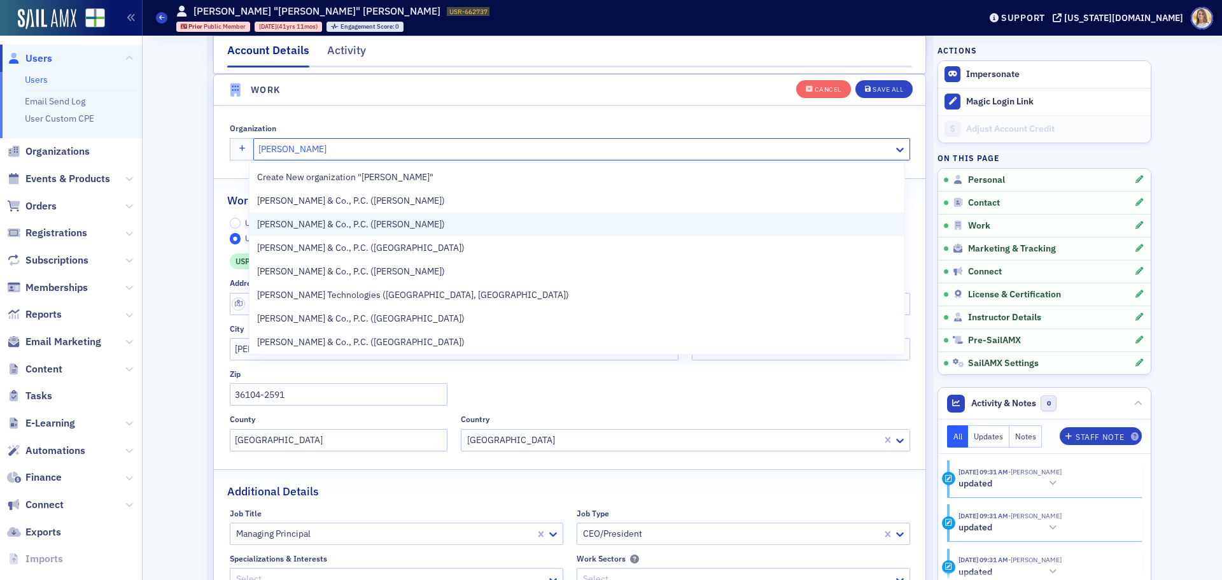
click at [432, 220] on div "[PERSON_NAME] & Co., P.C. ([PERSON_NAME])" at bounding box center [577, 224] width 640 height 13
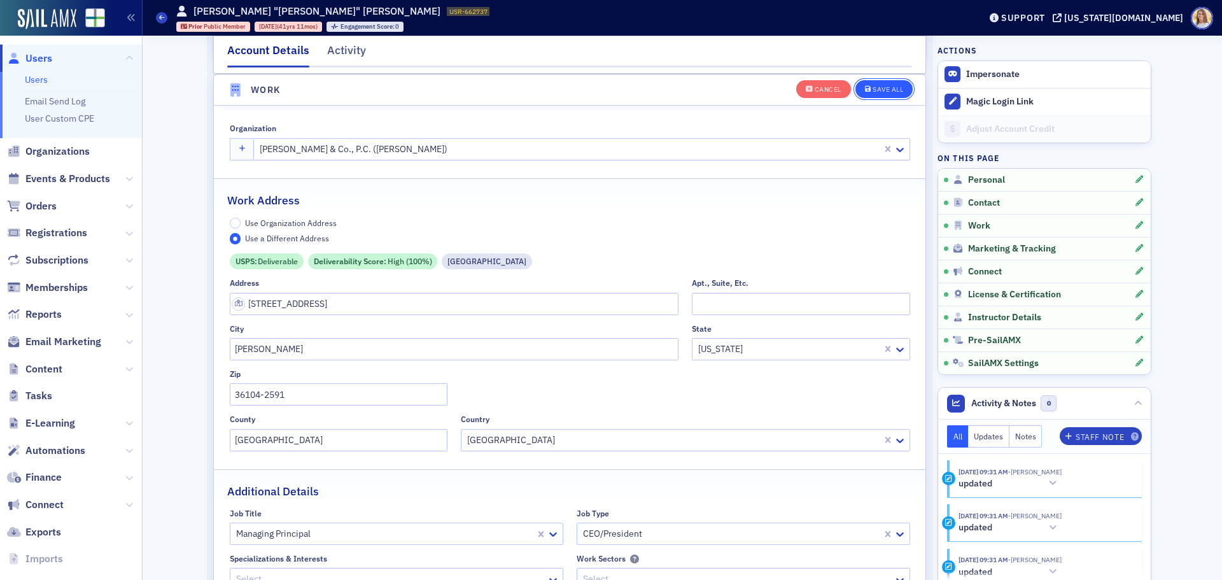
click at [878, 88] on div "Save All" at bounding box center [888, 89] width 31 height 7
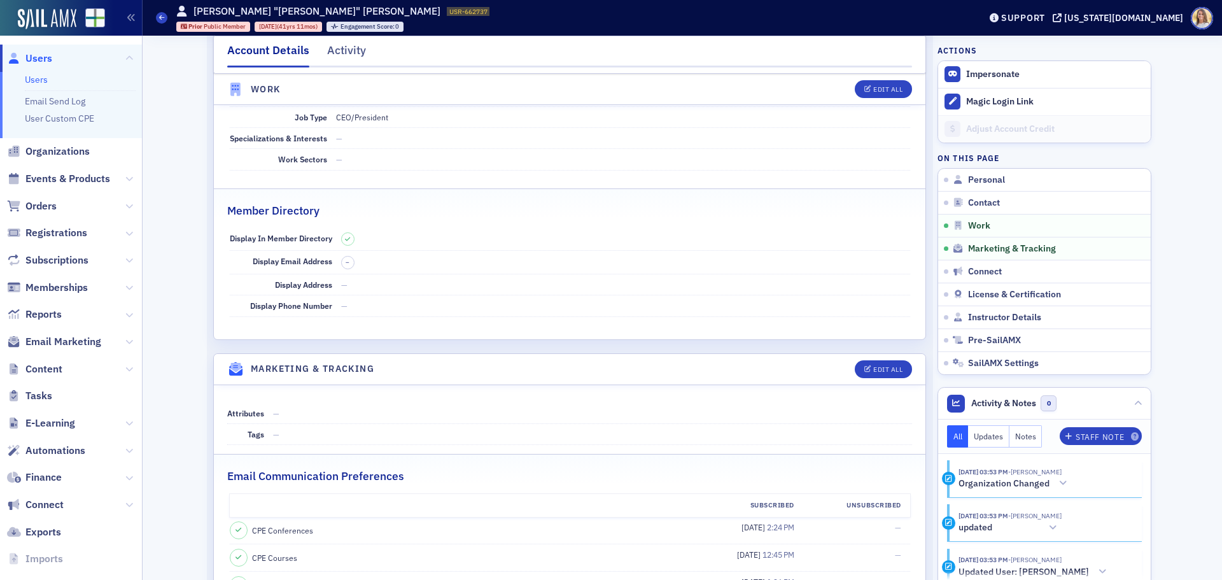
click at [43, 57] on span "Users" at bounding box center [38, 59] width 27 height 14
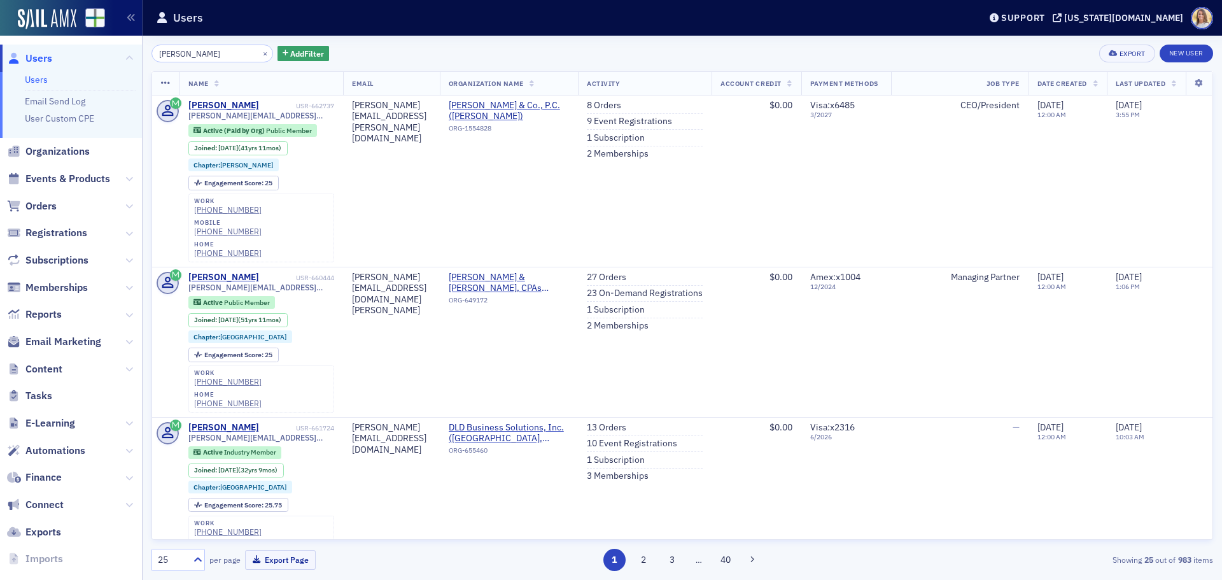
click at [38, 58] on span "Users" at bounding box center [38, 59] width 27 height 14
click at [570, 104] on span "[PERSON_NAME] & Co., P.C. ([PERSON_NAME])" at bounding box center [509, 111] width 121 height 22
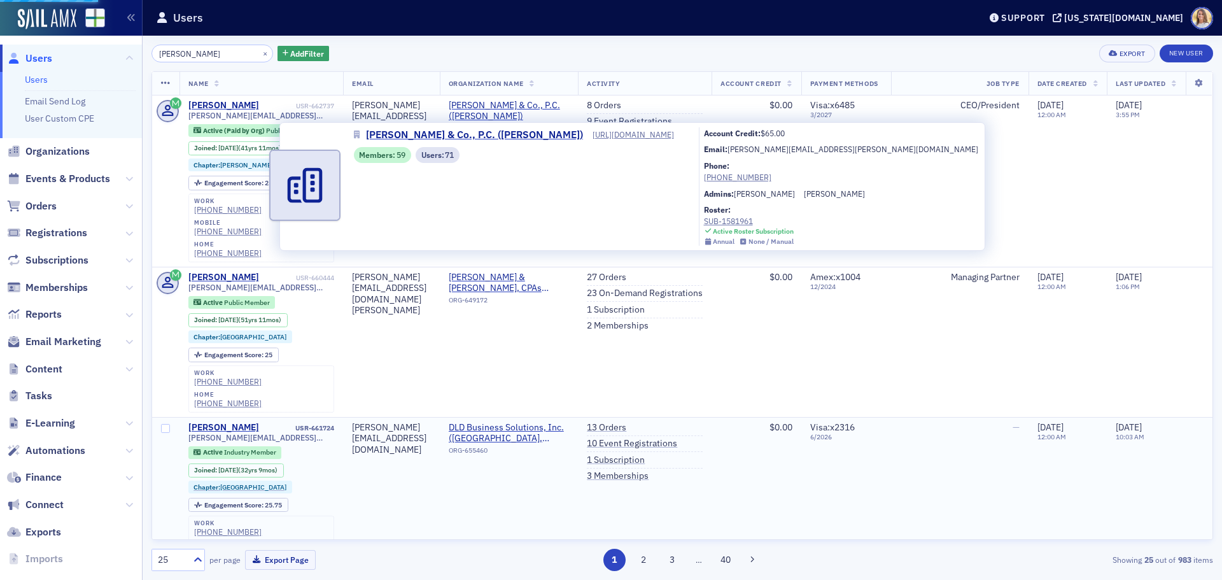
select select "US"
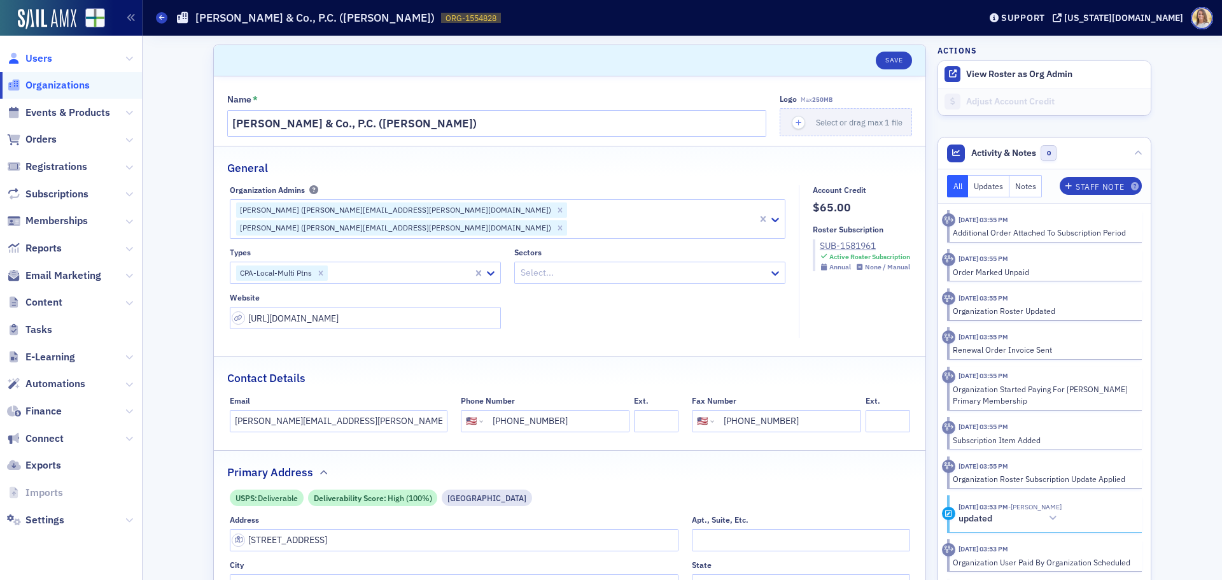
click at [45, 61] on span "Users" at bounding box center [38, 59] width 27 height 14
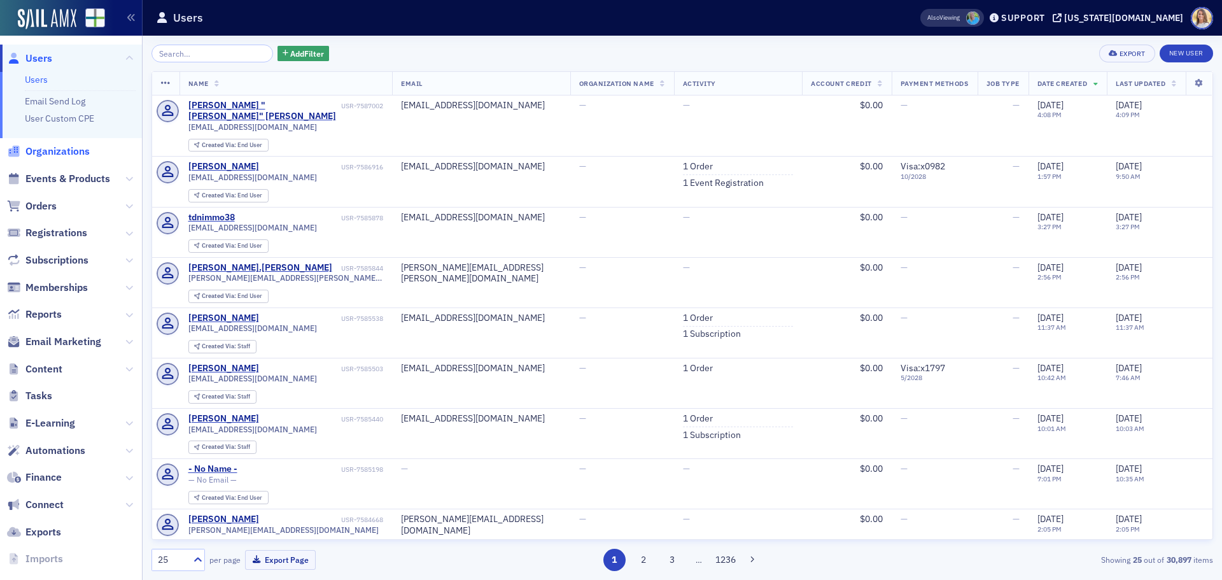
click at [59, 155] on span "Organizations" at bounding box center [57, 152] width 64 height 14
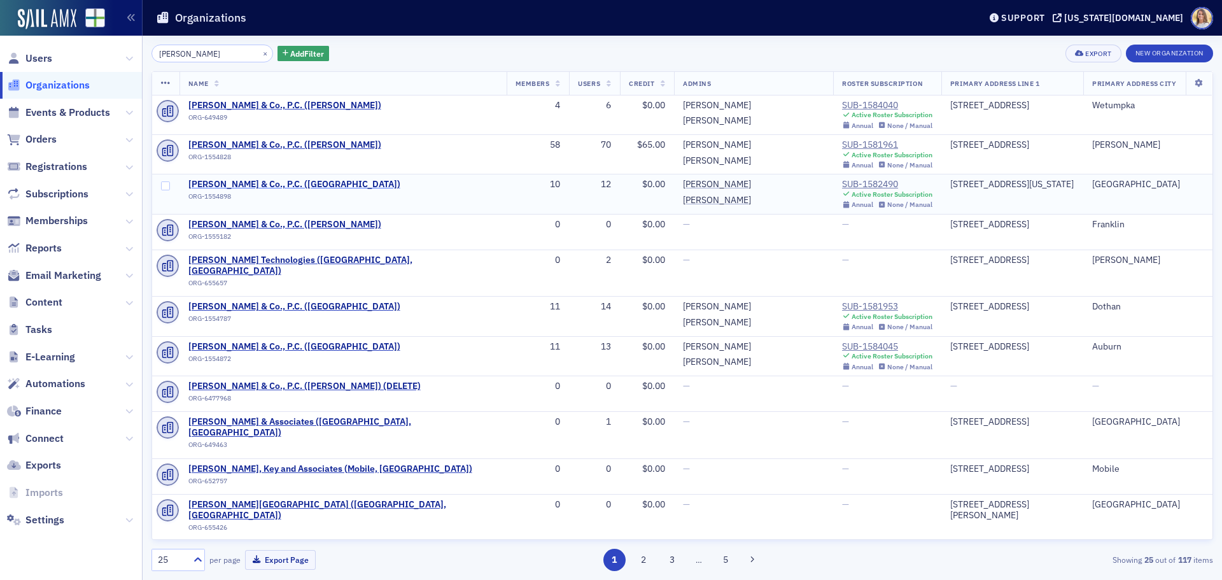
type input "[PERSON_NAME]"
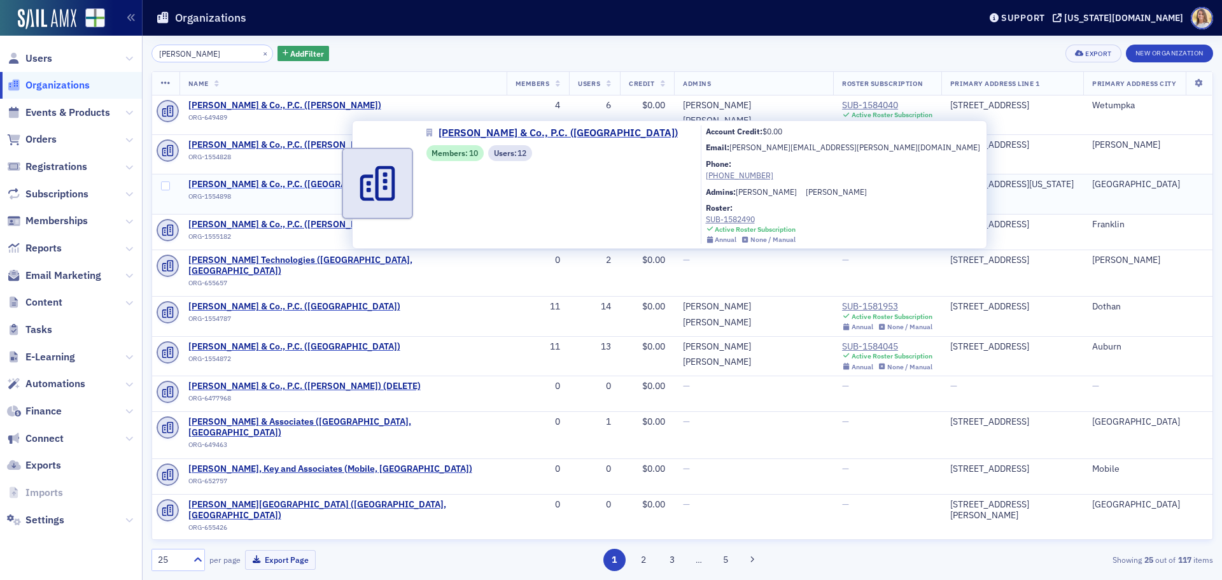
click at [314, 181] on span "[PERSON_NAME] & Co., P.C. ([GEOGRAPHIC_DATA])" at bounding box center [294, 184] width 212 height 11
select select "US"
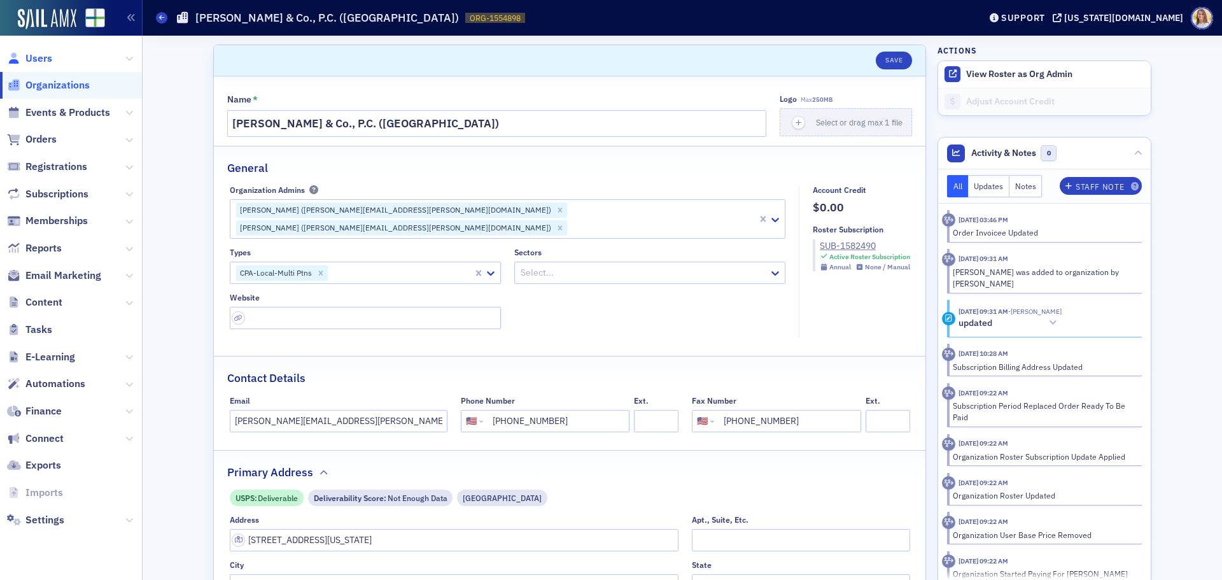
click at [37, 56] on span "Users" at bounding box center [38, 59] width 27 height 14
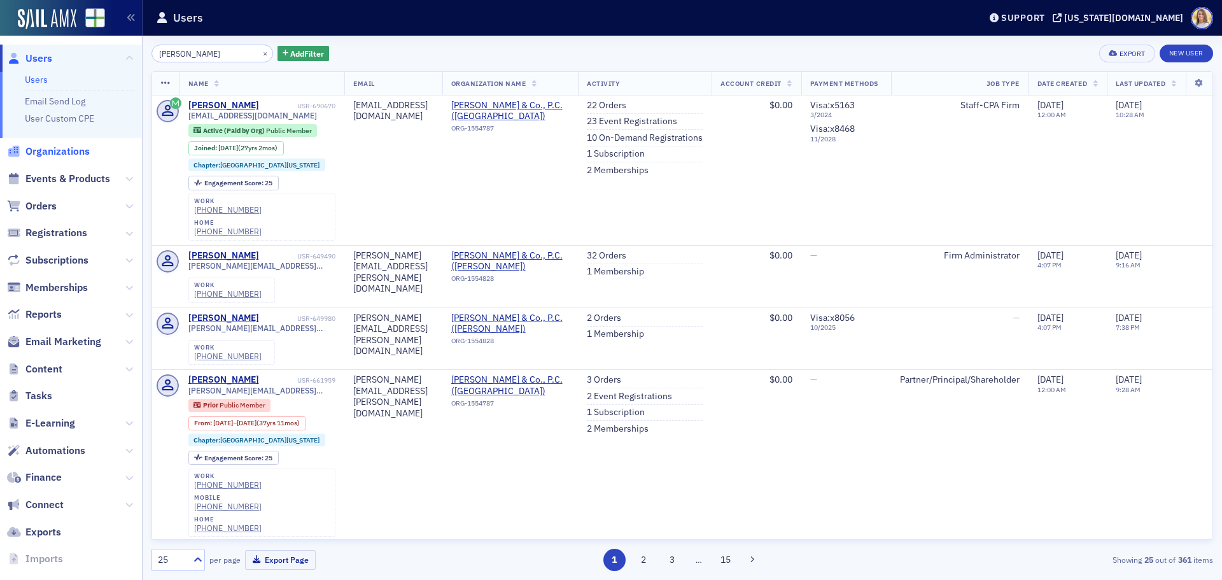
type input "[PERSON_NAME]"
click at [62, 148] on span "Organizations" at bounding box center [57, 152] width 64 height 14
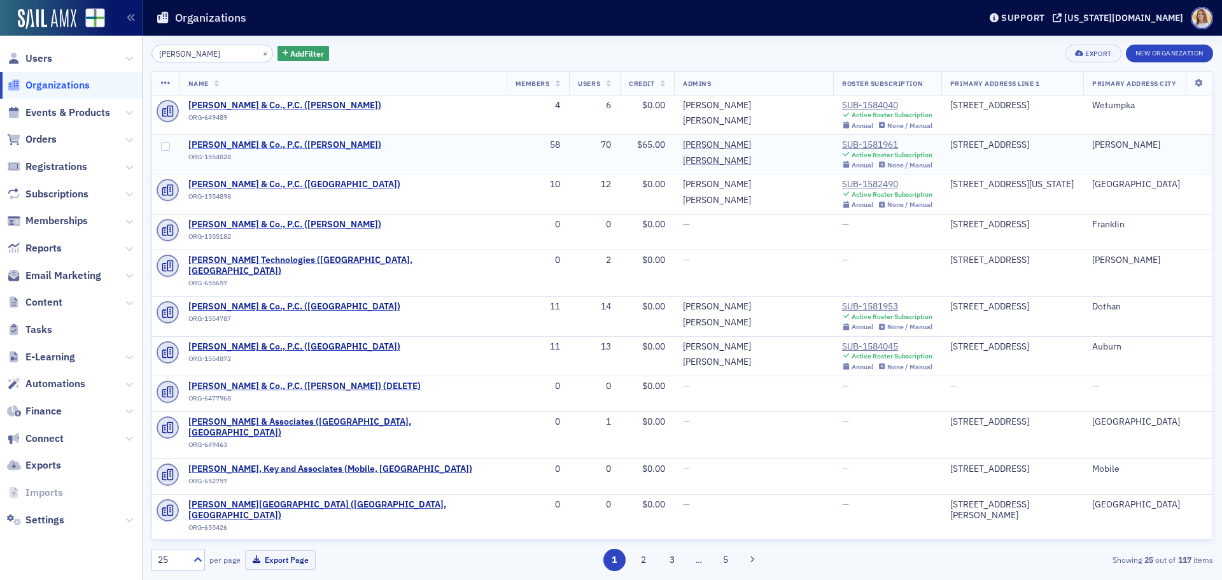
click at [325, 148] on span "[PERSON_NAME] & Co., P.C. ([PERSON_NAME])" at bounding box center [284, 144] width 193 height 11
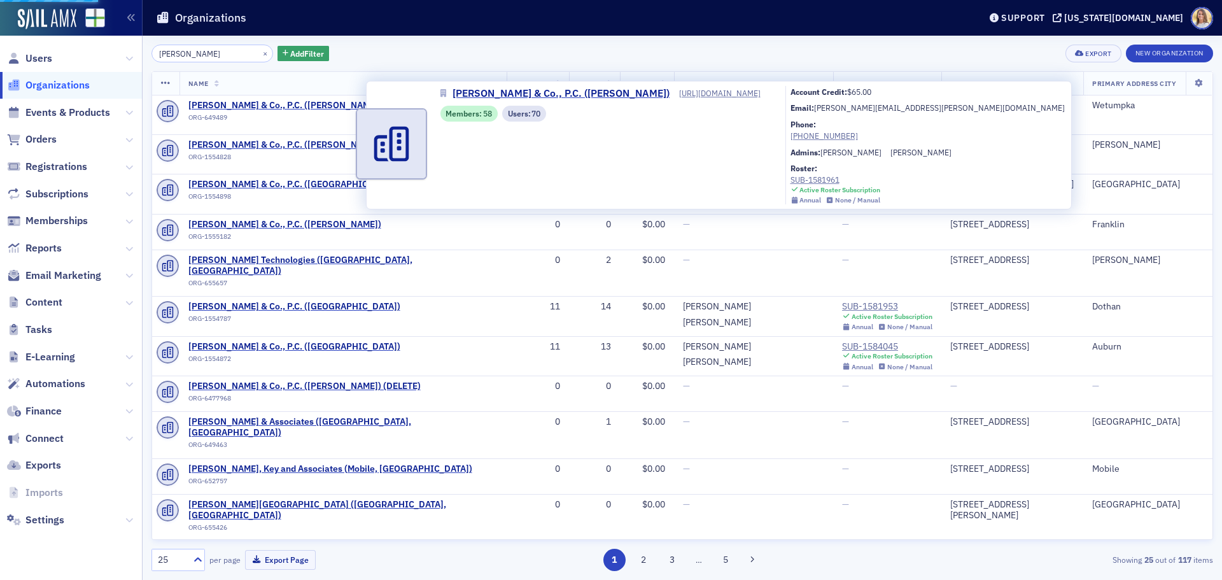
select select "US"
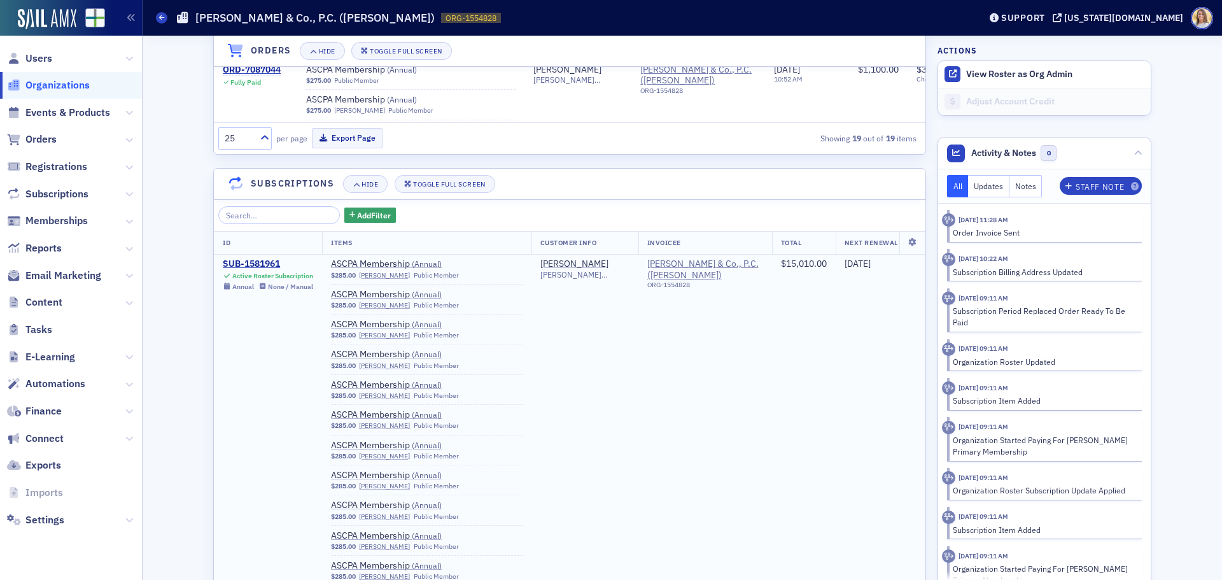
scroll to position [1655, 0]
click at [266, 257] on div "SUB-1581961" at bounding box center [268, 262] width 90 height 11
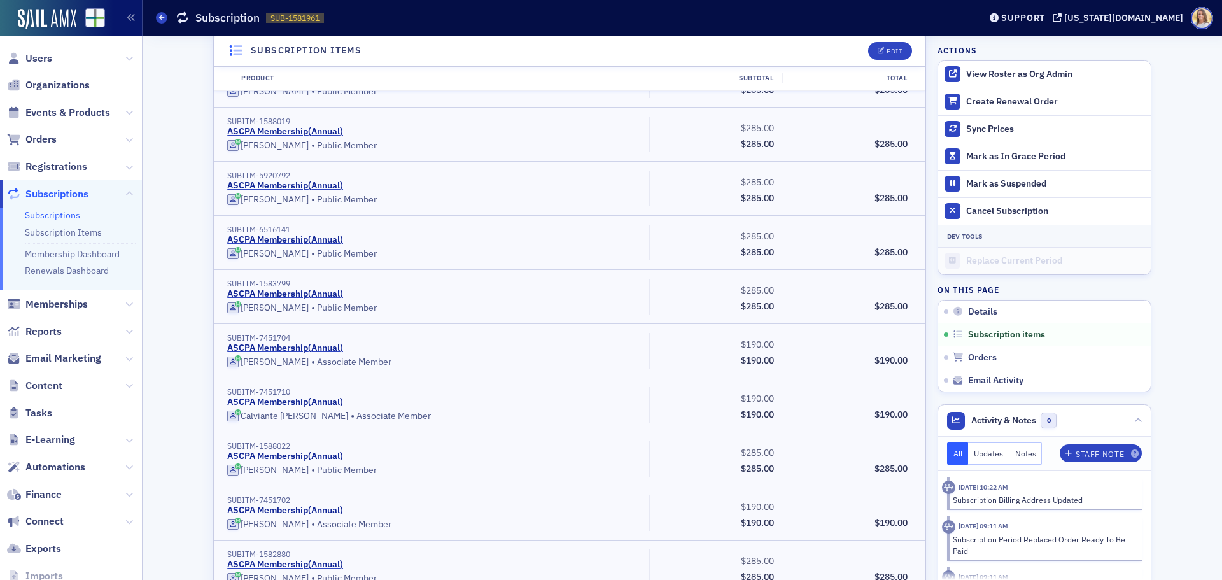
scroll to position [1973, 0]
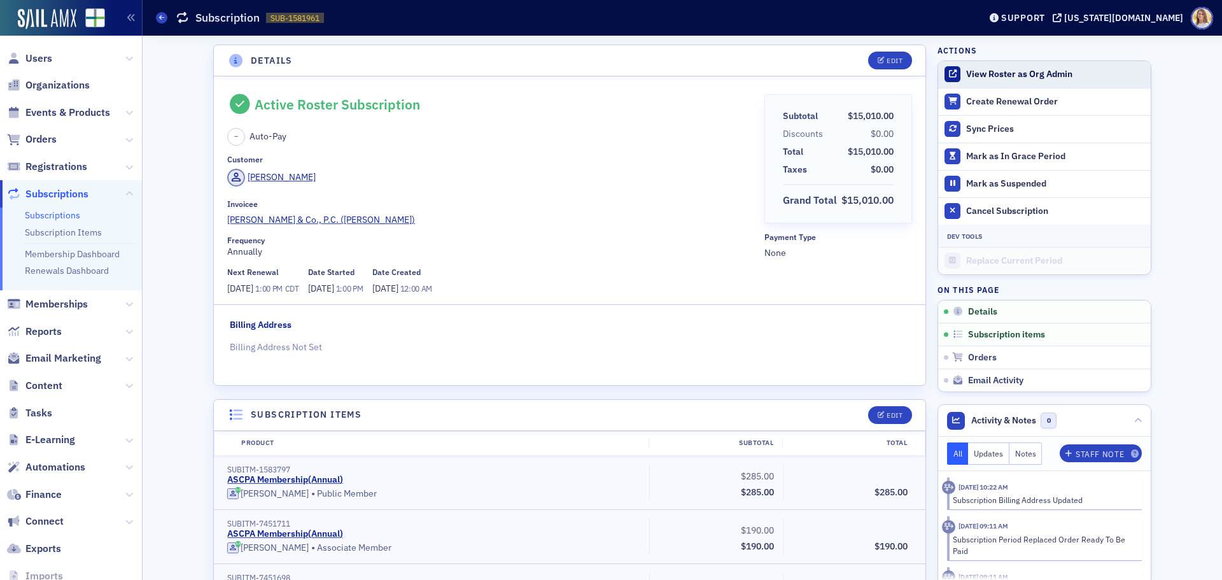
click at [1038, 78] on button "View Roster as Org Admin" at bounding box center [1020, 74] width 106 height 11
click at [57, 84] on span "Organizations" at bounding box center [57, 85] width 64 height 14
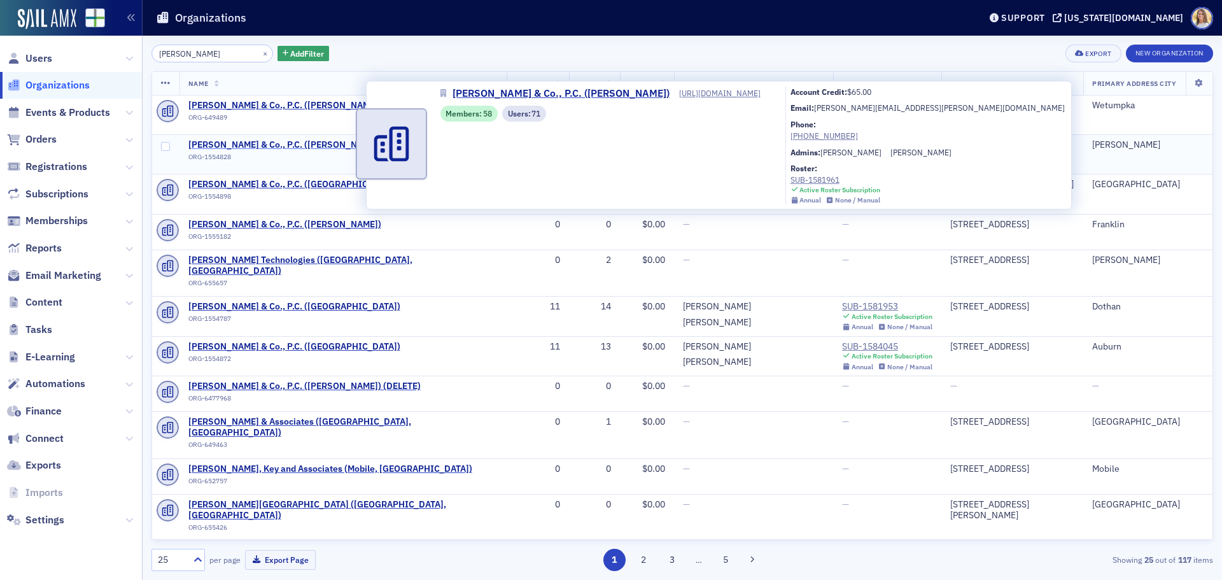
click at [316, 148] on span "[PERSON_NAME] & Co., P.C. ([PERSON_NAME])" at bounding box center [284, 144] width 193 height 11
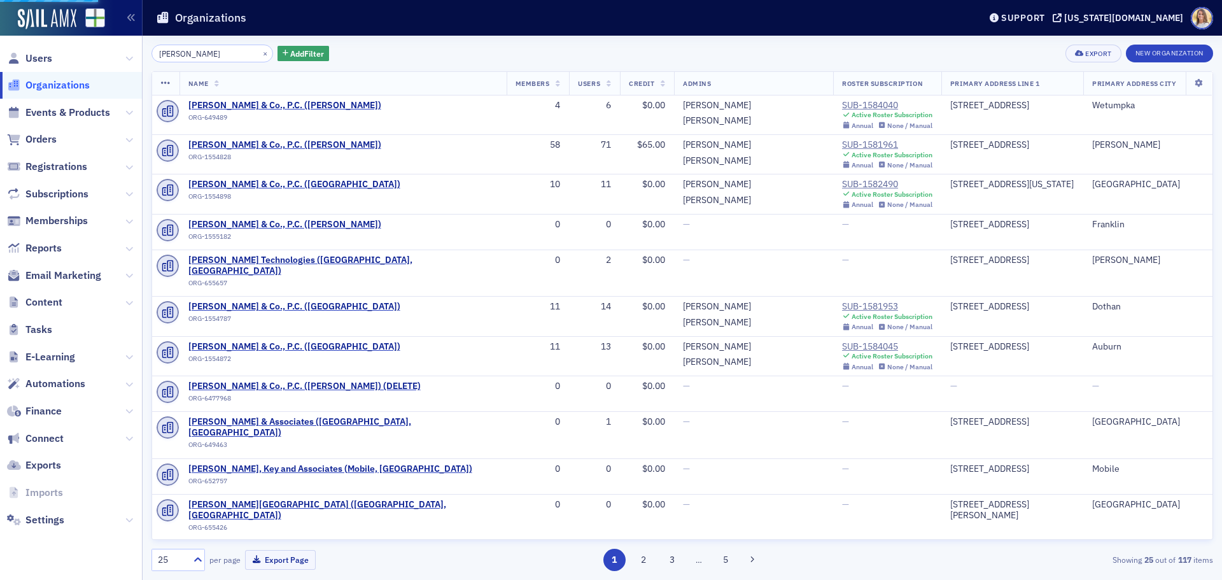
select select "US"
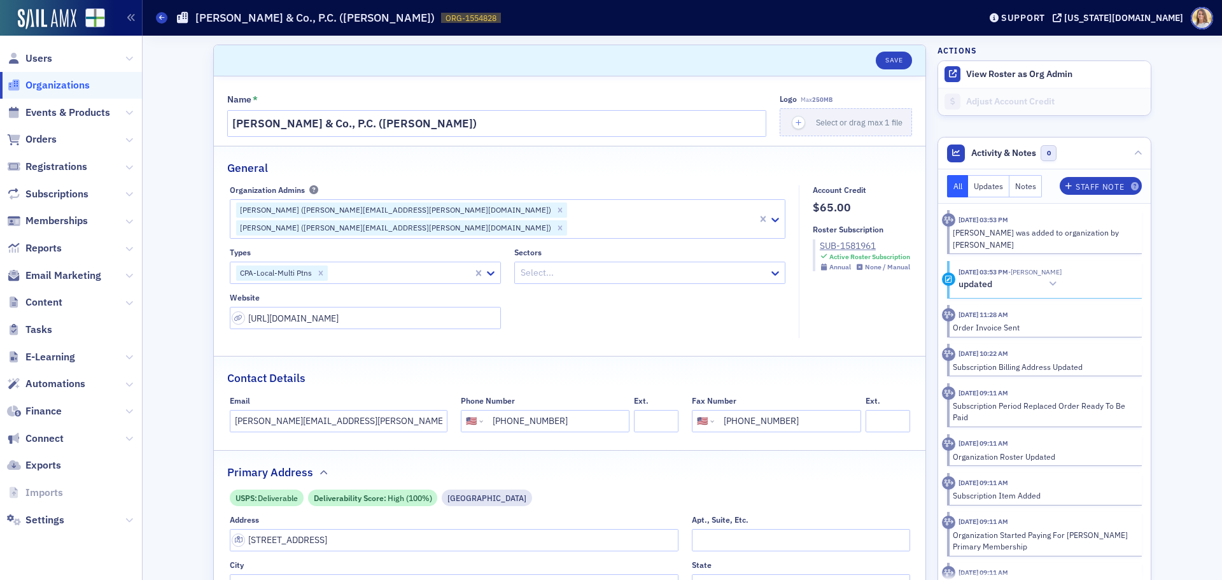
click at [66, 89] on span "Organizations" at bounding box center [57, 85] width 64 height 14
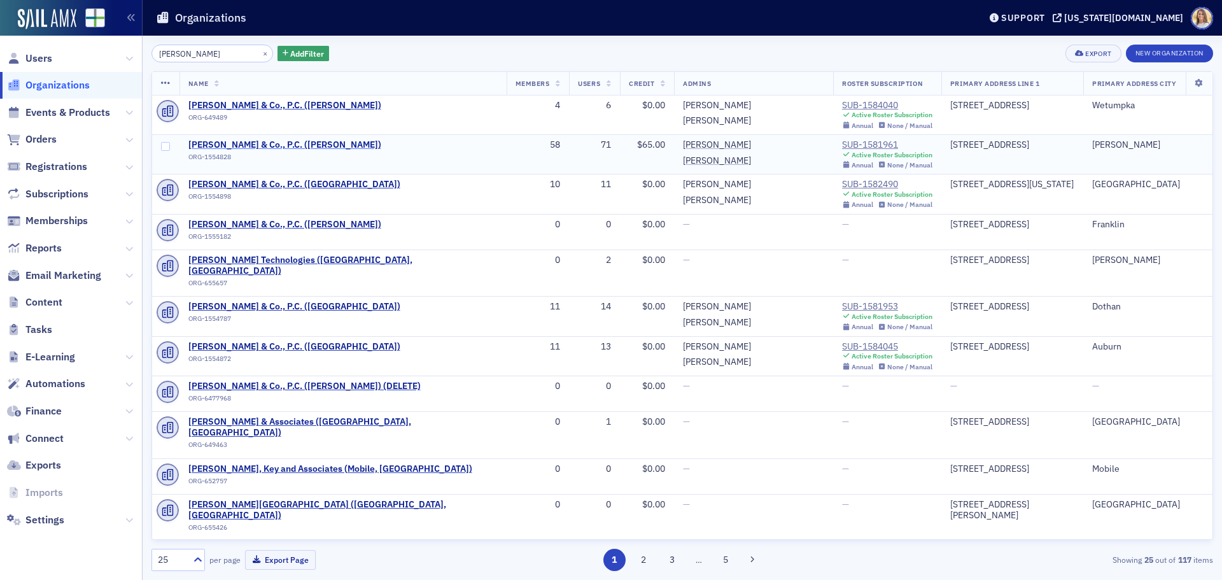
click at [331, 145] on span "[PERSON_NAME] & Co., P.C. ([PERSON_NAME])" at bounding box center [284, 144] width 193 height 11
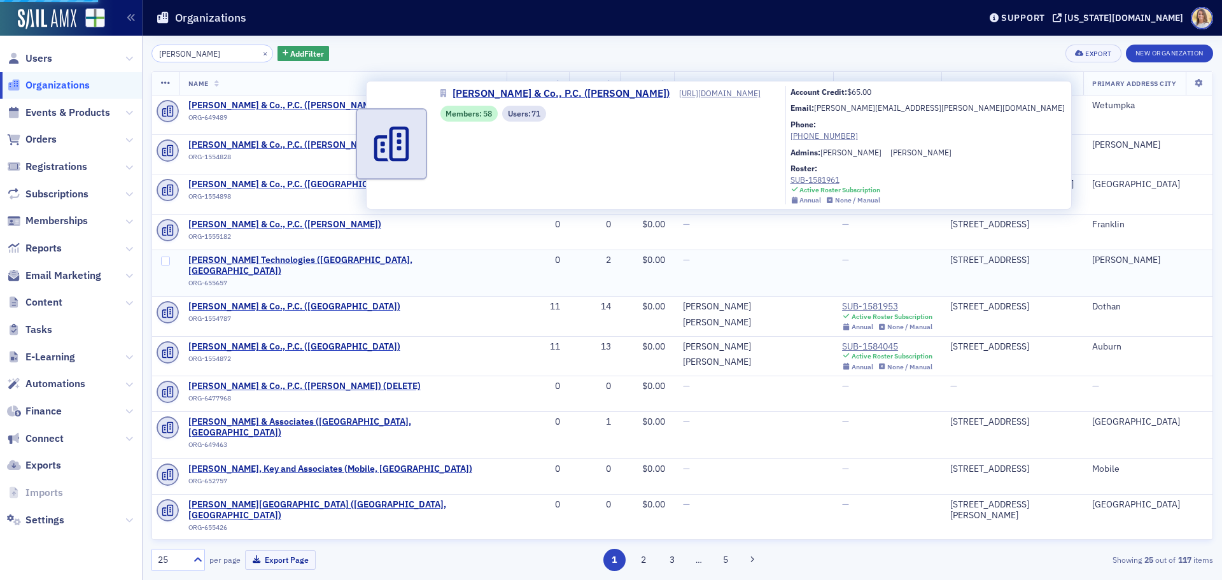
select select "US"
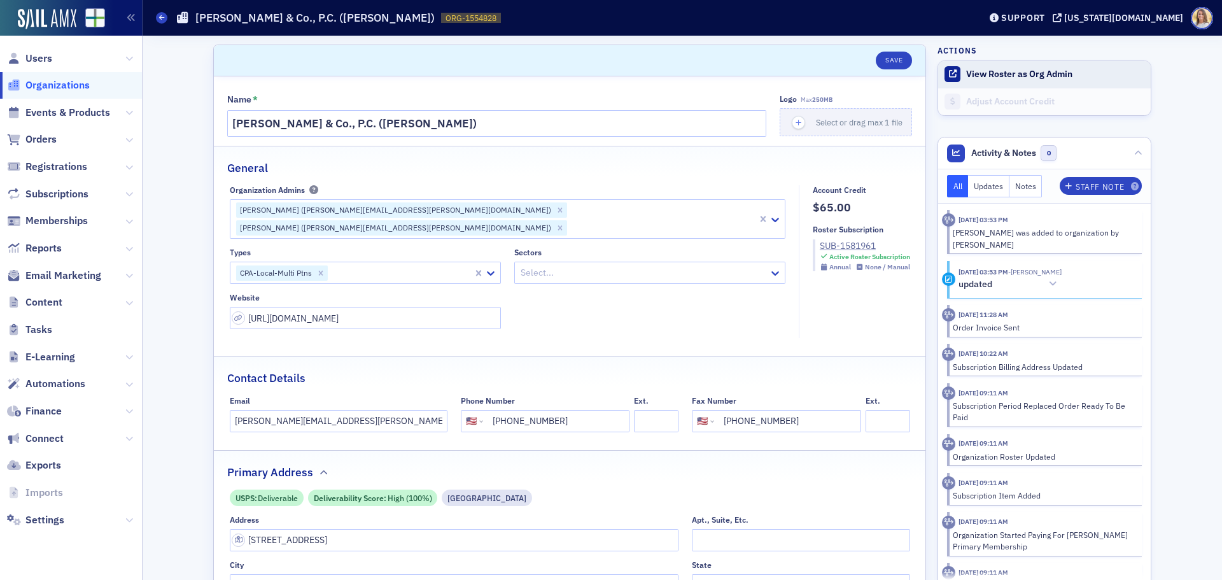
click at [1022, 69] on button "View Roster as Org Admin" at bounding box center [1020, 74] width 106 height 11
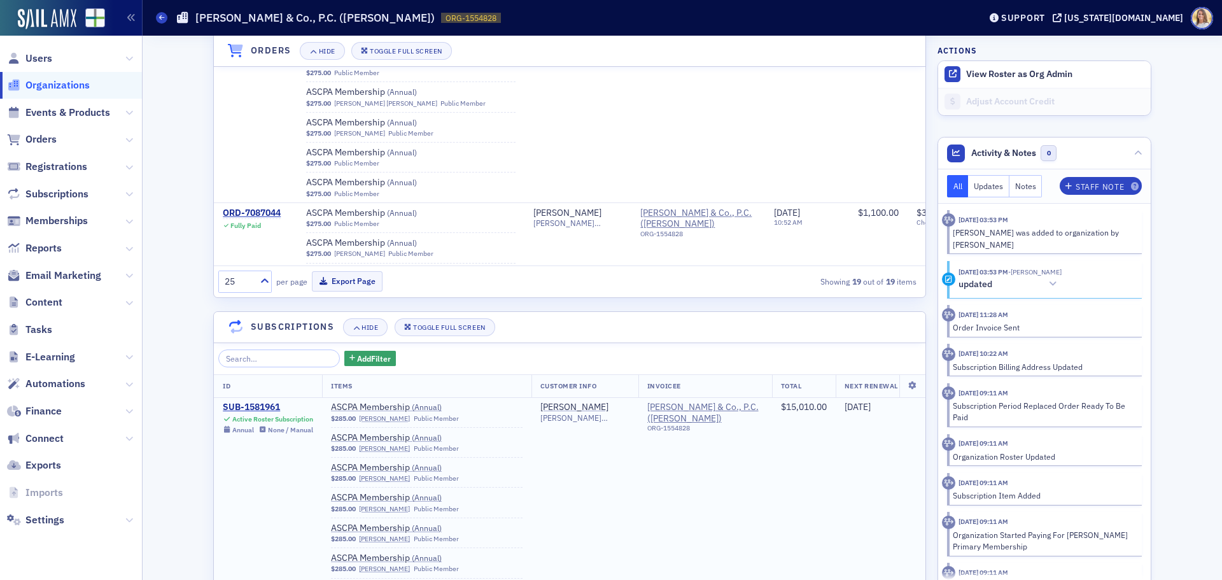
scroll to position [1512, 0]
click at [261, 400] on div "SUB-1581961" at bounding box center [268, 405] width 90 height 11
